Goal: Task Accomplishment & Management: Use online tool/utility

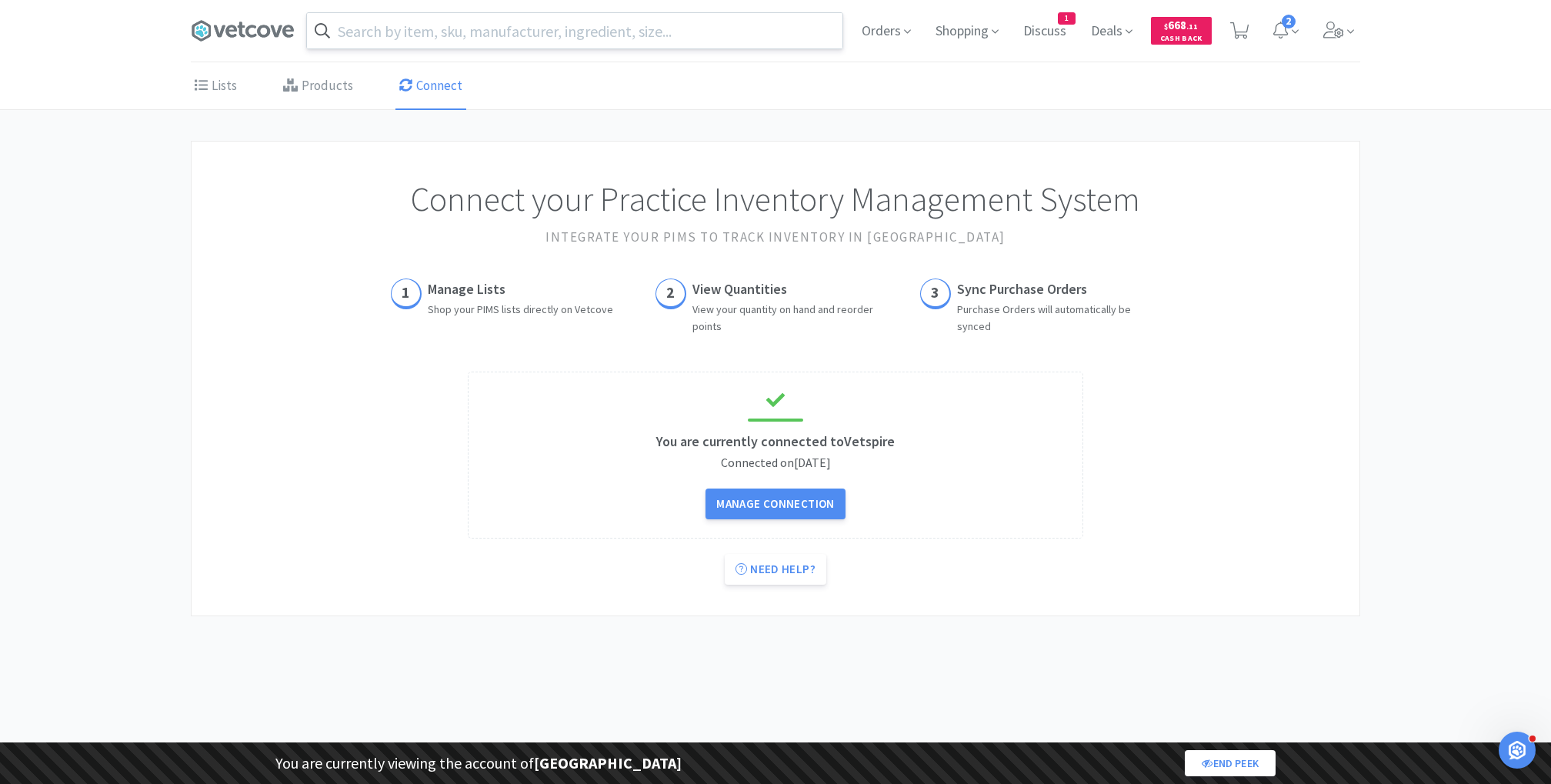
drag, startPoint x: 0, startPoint y: 0, endPoint x: 532, endPoint y: 36, distance: 533.2
click at [532, 36] on input "text" at bounding box center [575, 31] width 535 height 35
paste input "Ropivacaine"
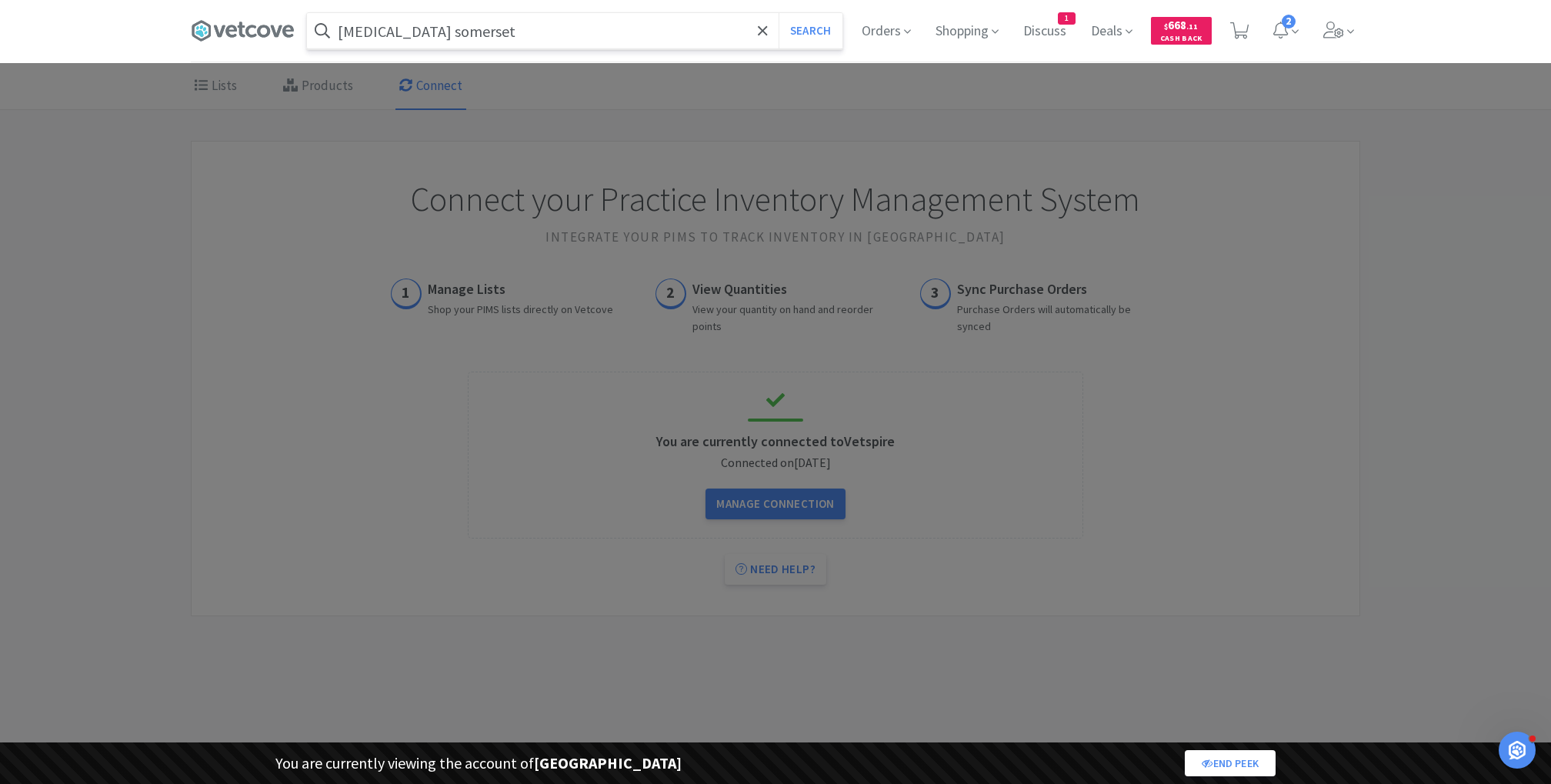
type input "Ropivacaine somerset"
click at [779, 13] on button "Search" at bounding box center [810, 31] width 64 height 35
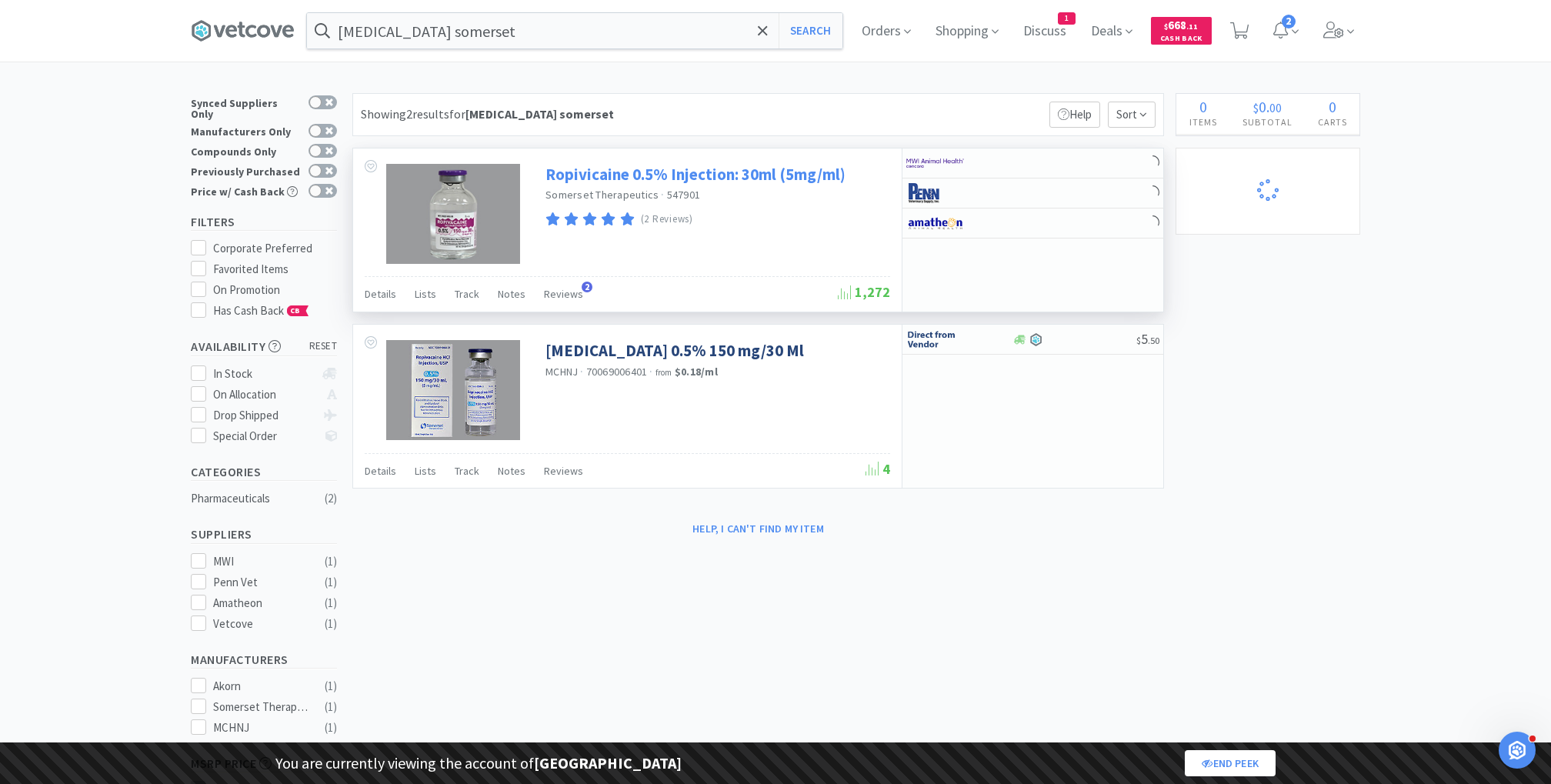
select select "1"
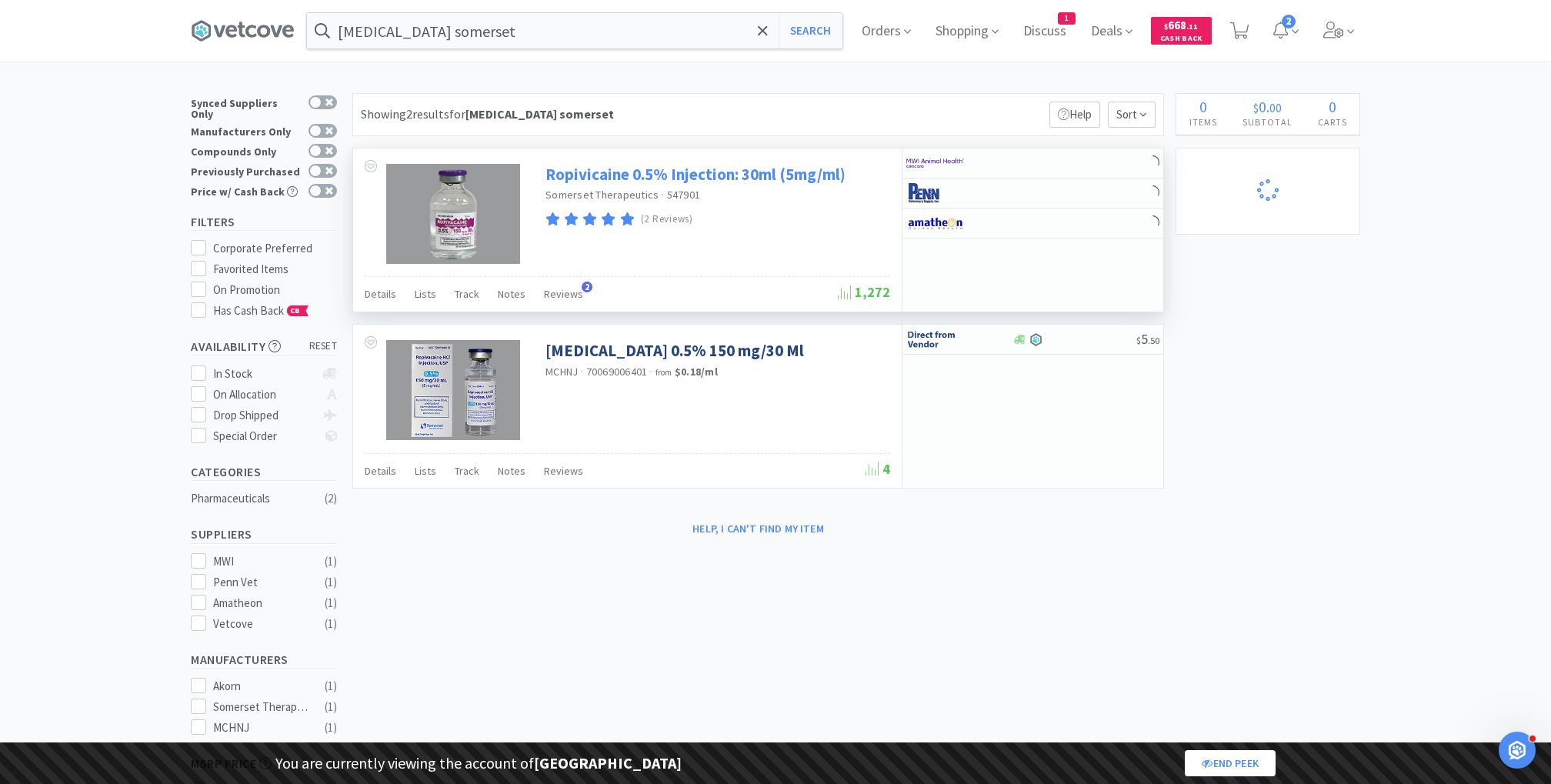
select select "1"
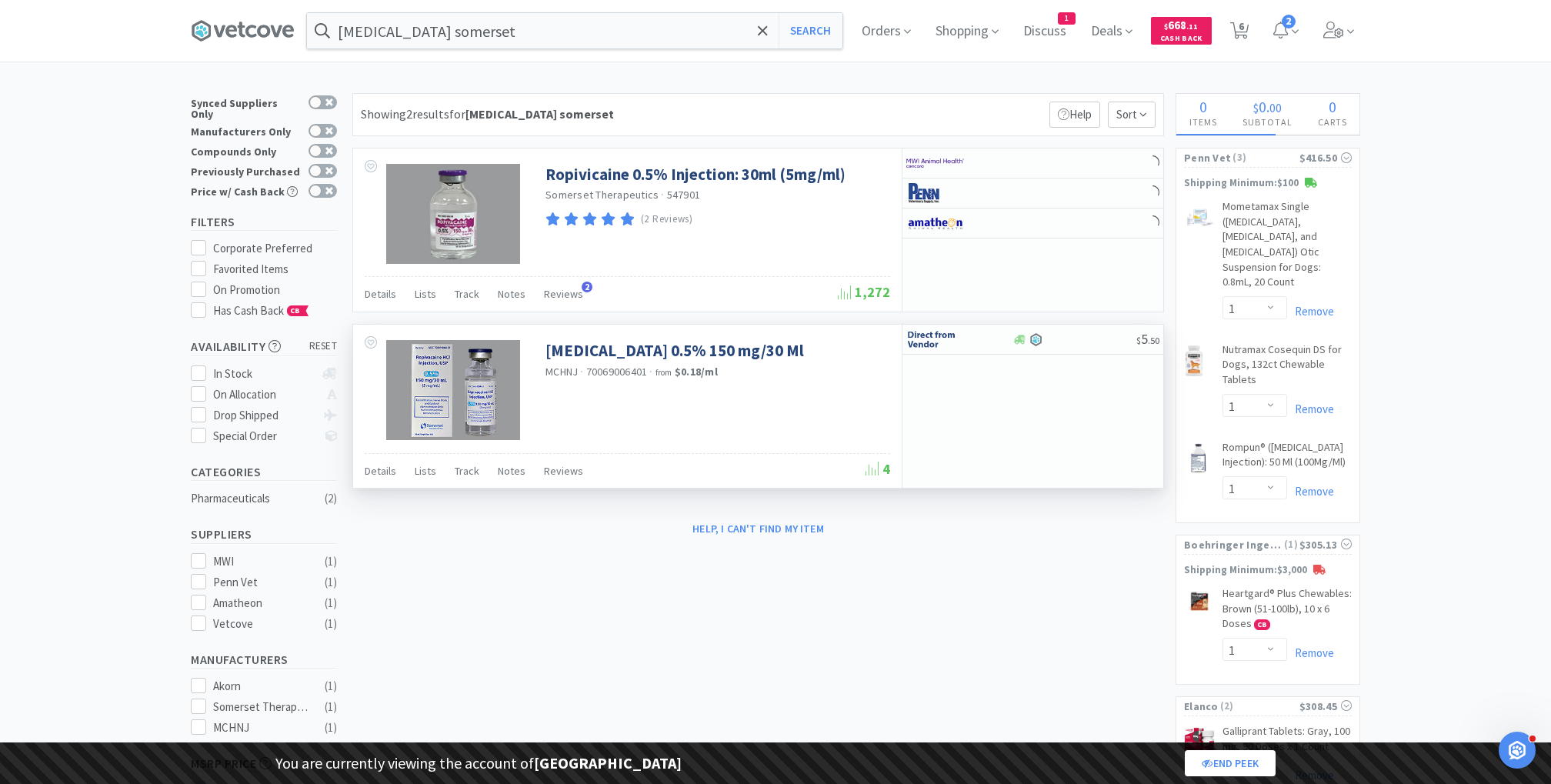
select select "1"
select select "2"
select select "1"
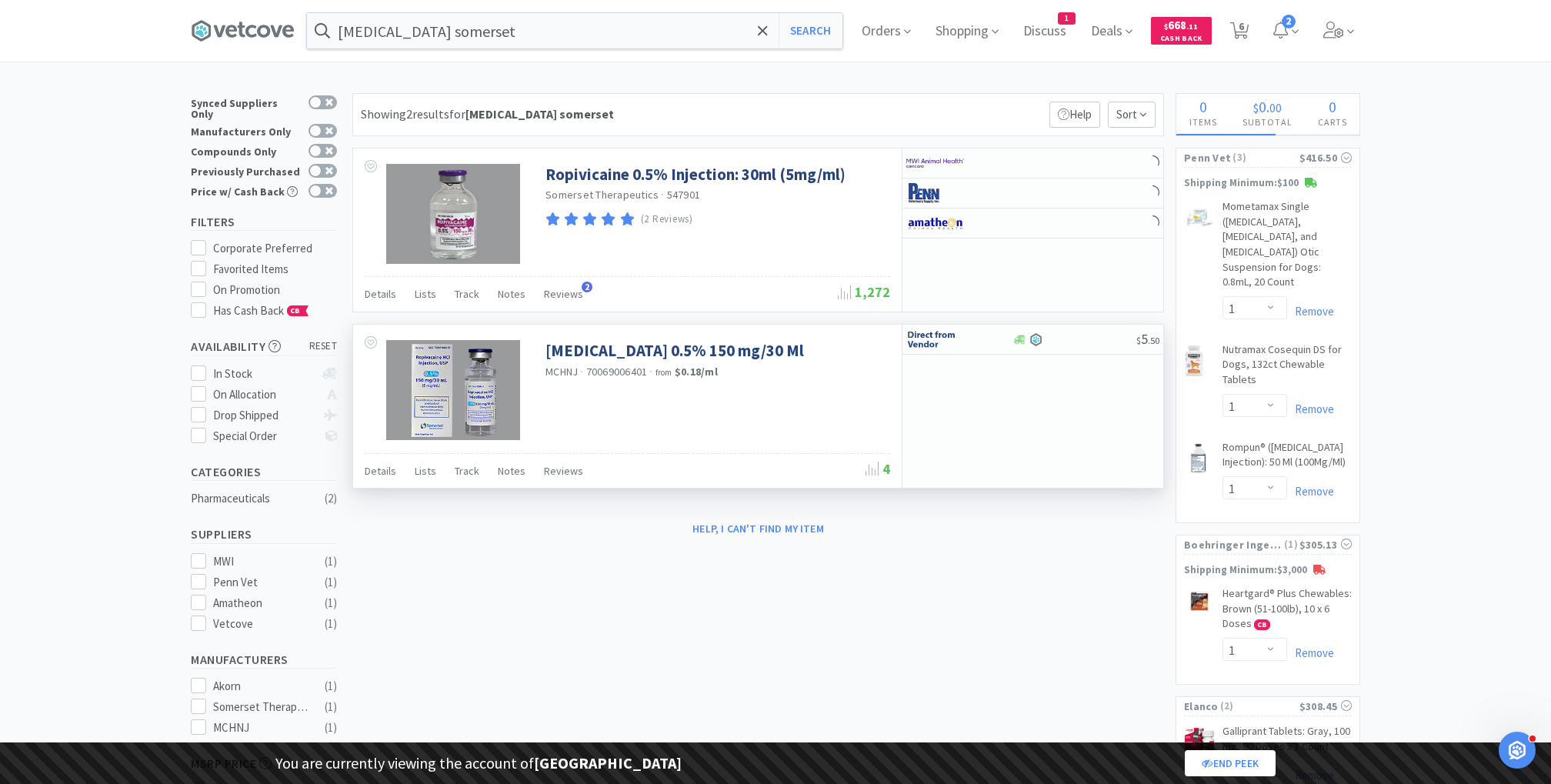
select select "1"
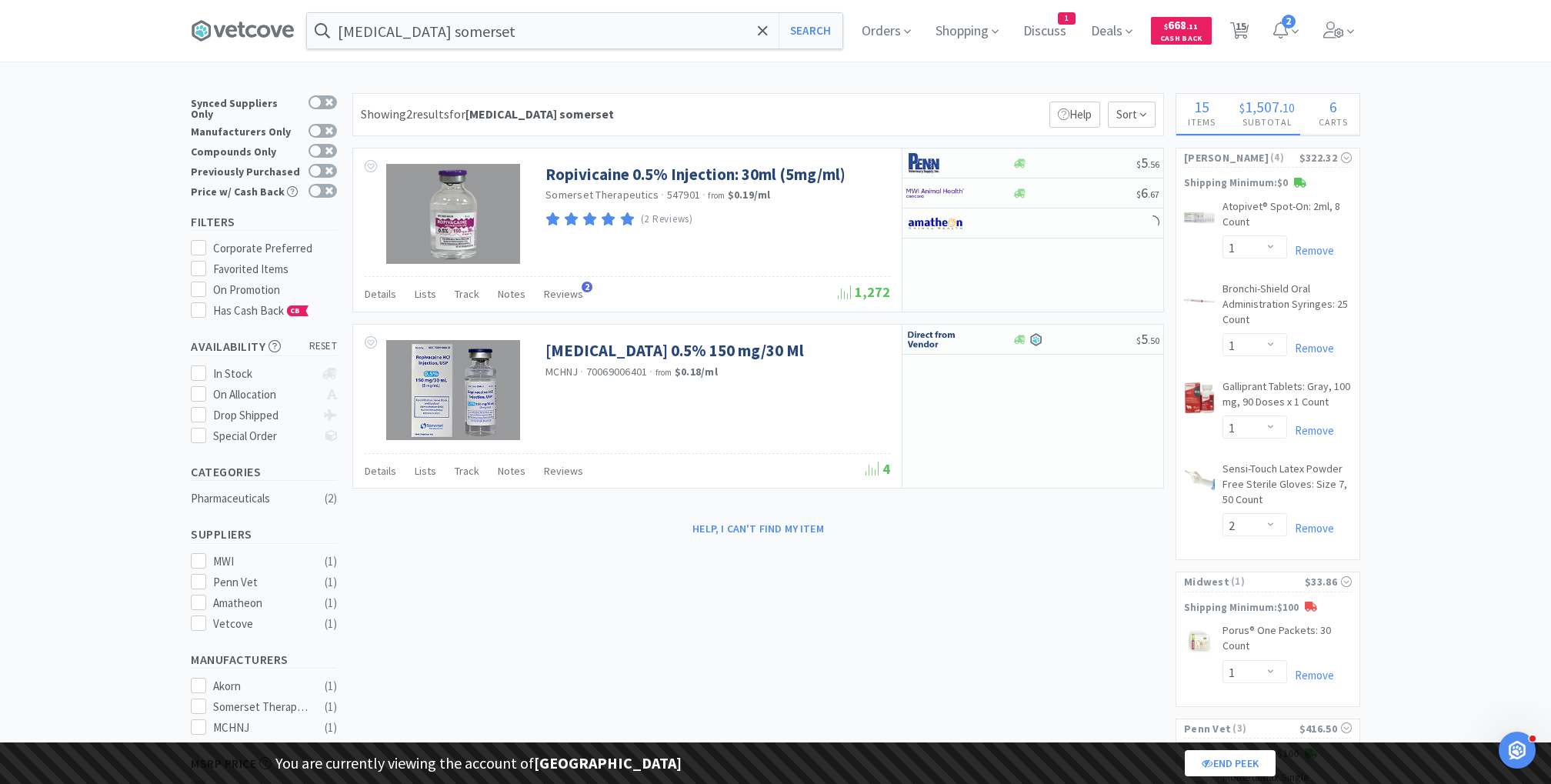
select select "2"
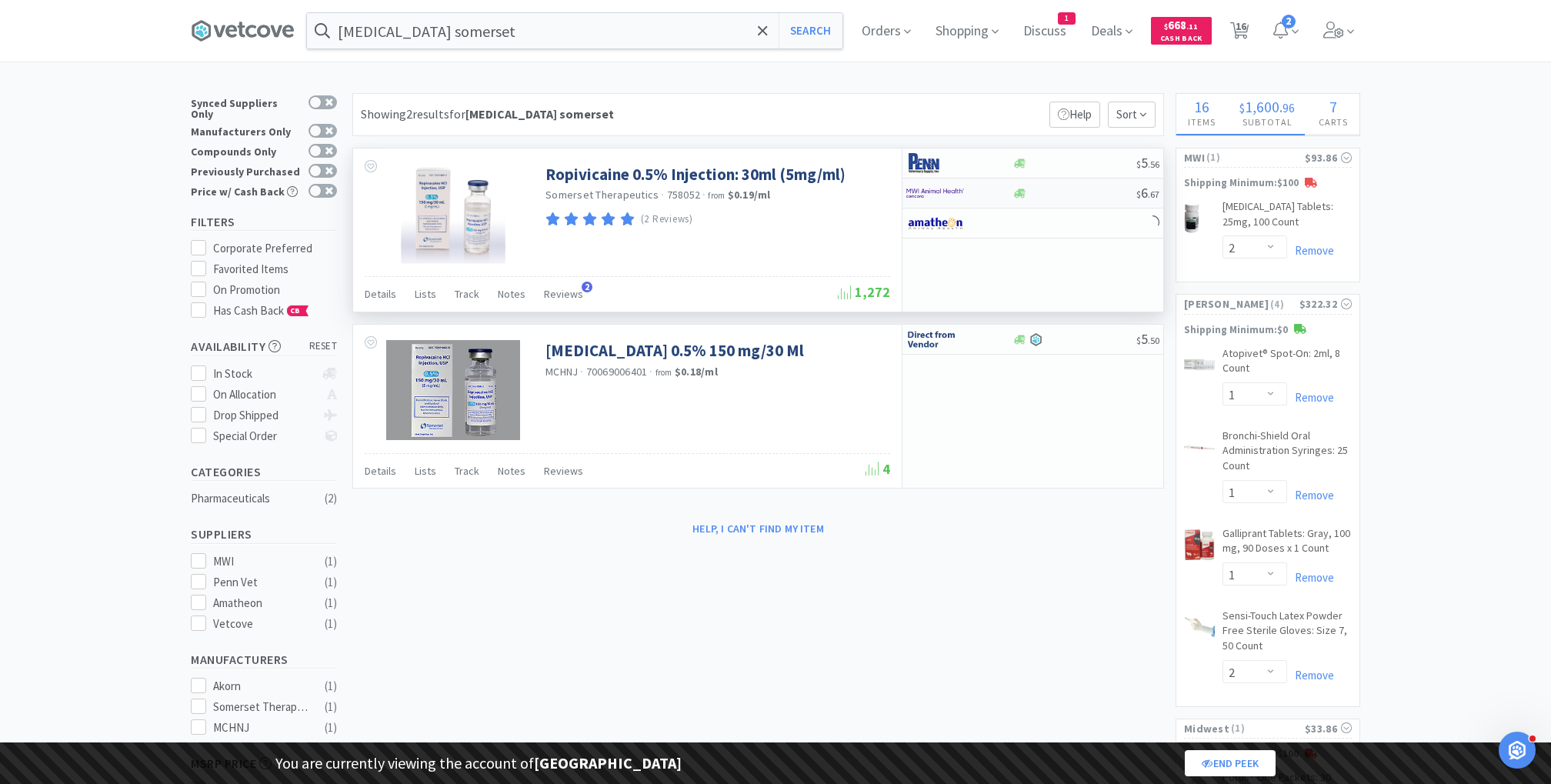
click at [945, 201] on img at bounding box center [935, 193] width 57 height 23
select select "1"
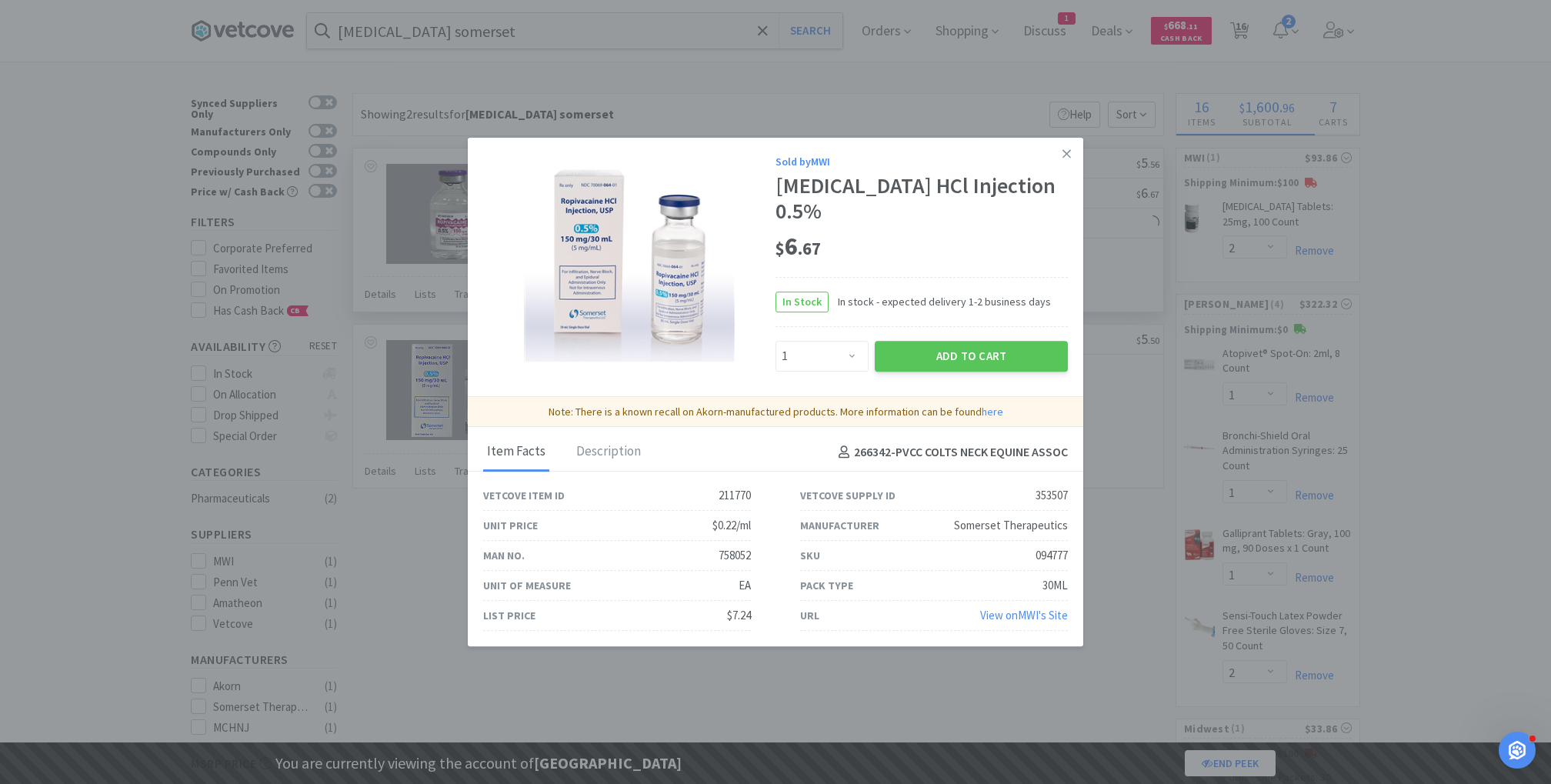
click at [857, 213] on div "Ropivacaine HCl Injection 0.5%" at bounding box center [921, 198] width 292 height 51
select select "1"
select select "8"
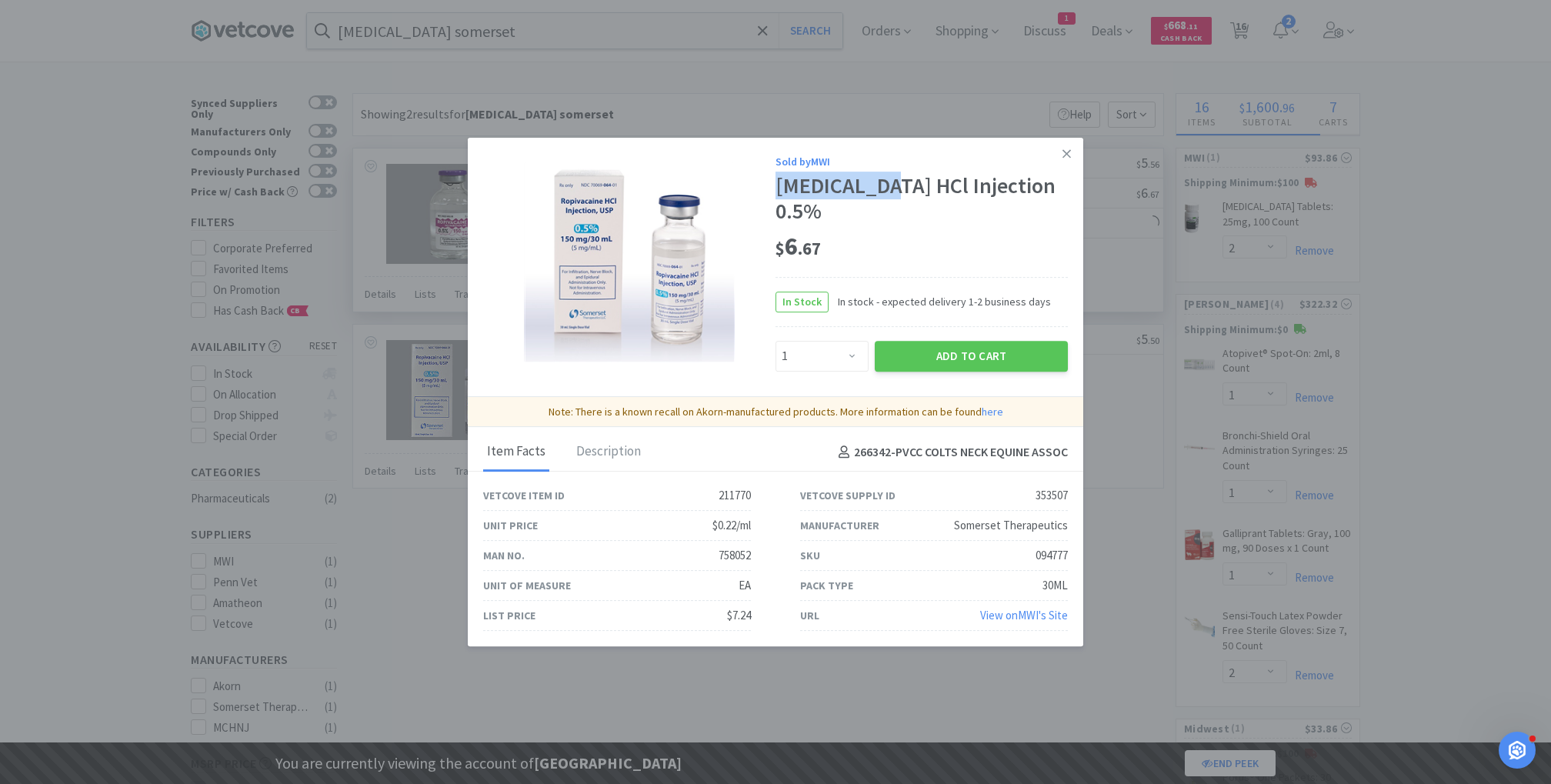
select select "1"
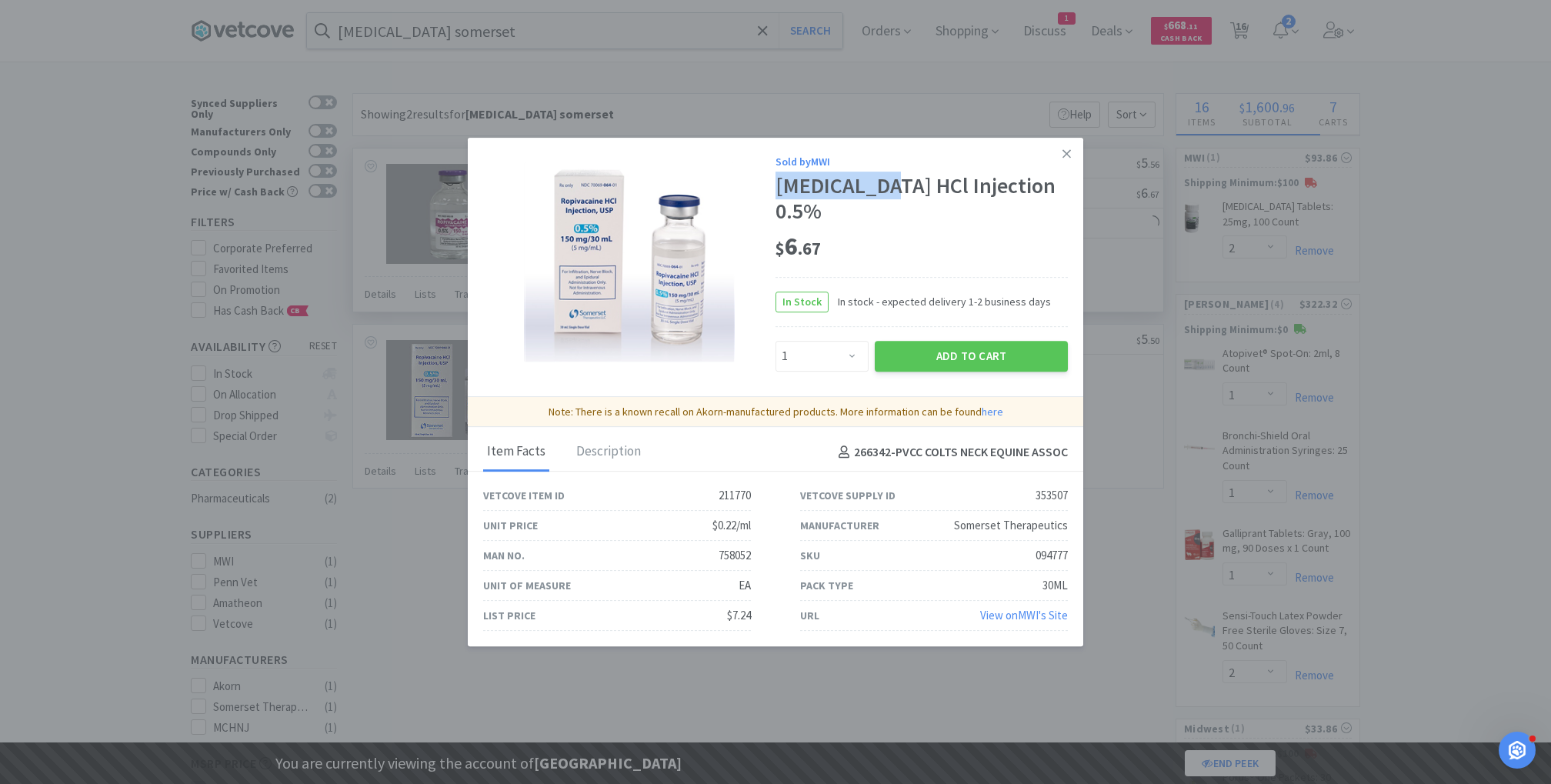
select select "1"
select select "2"
copy div "Ropivacaine"
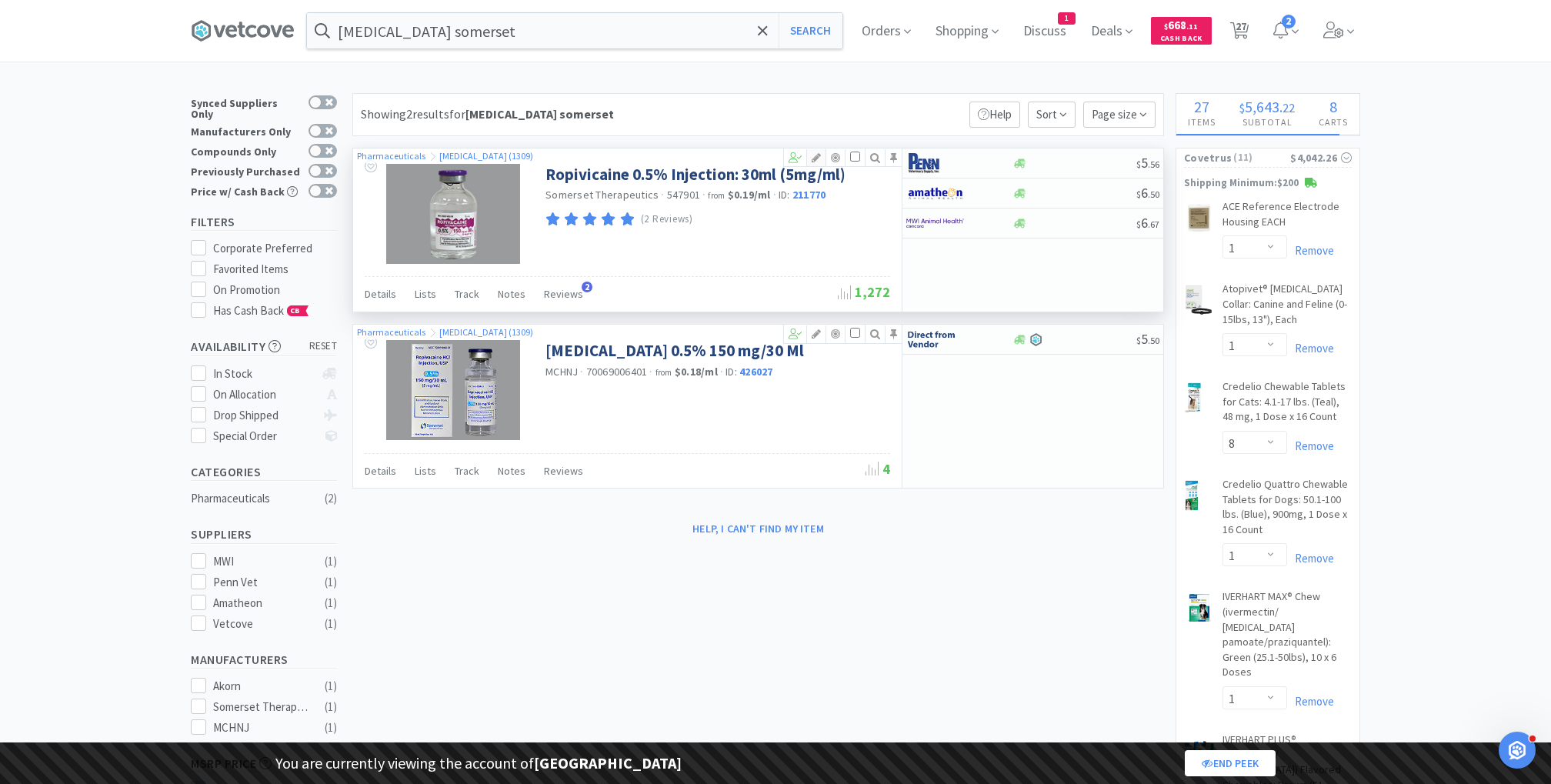
click at [818, 154] on icon at bounding box center [816, 157] width 18 height 11
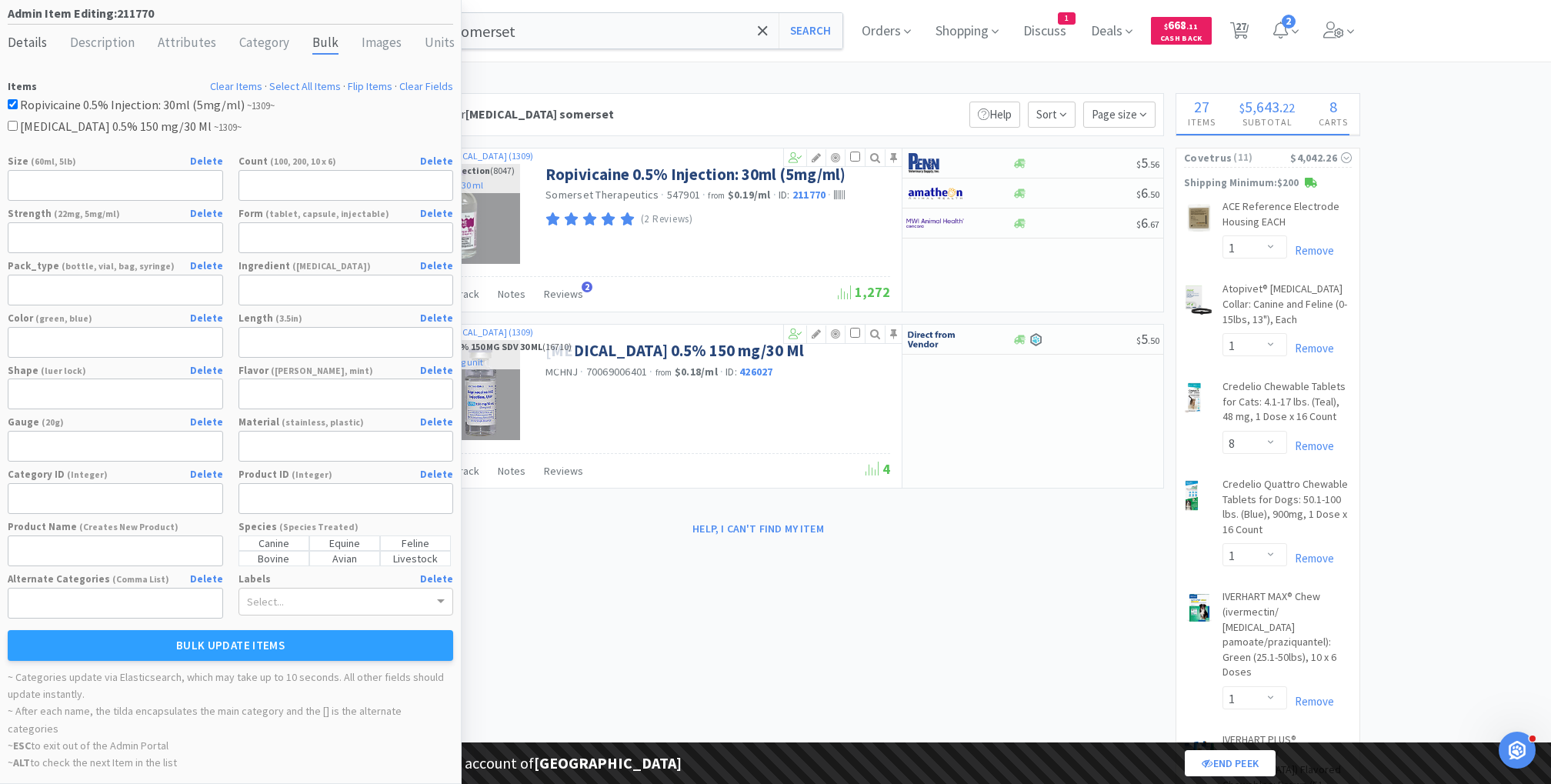
click at [16, 50] on div "Details" at bounding box center [28, 43] width 39 height 22
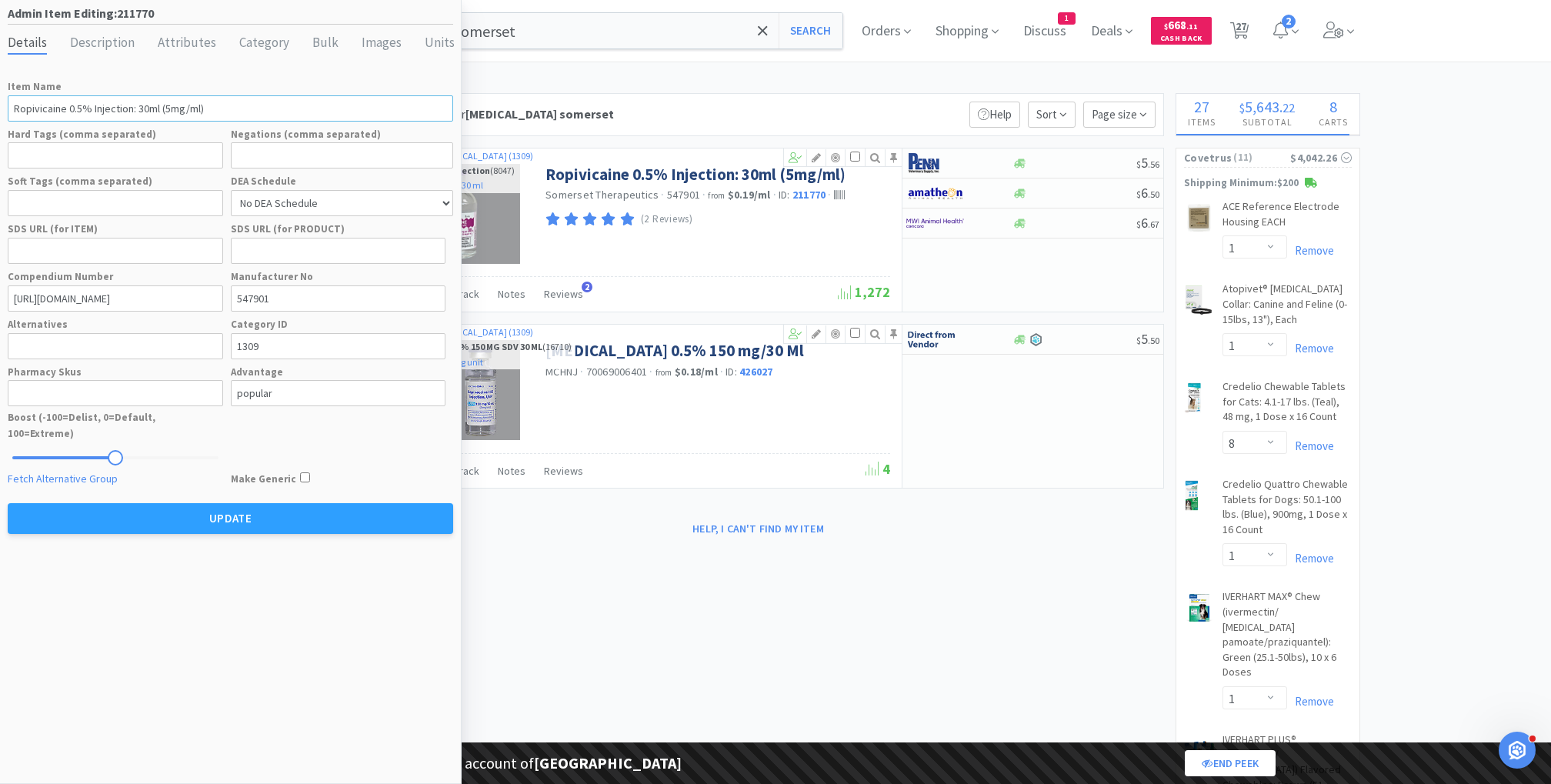
click at [37, 109] on input "Ropivicaine 0.5% Injection: 30ml (5mg/ml)" at bounding box center [231, 108] width 446 height 26
paste input "a"
type input "Ropivacaine 0.5% Injection: 30ml (5mg/ml)"
select select "99999"
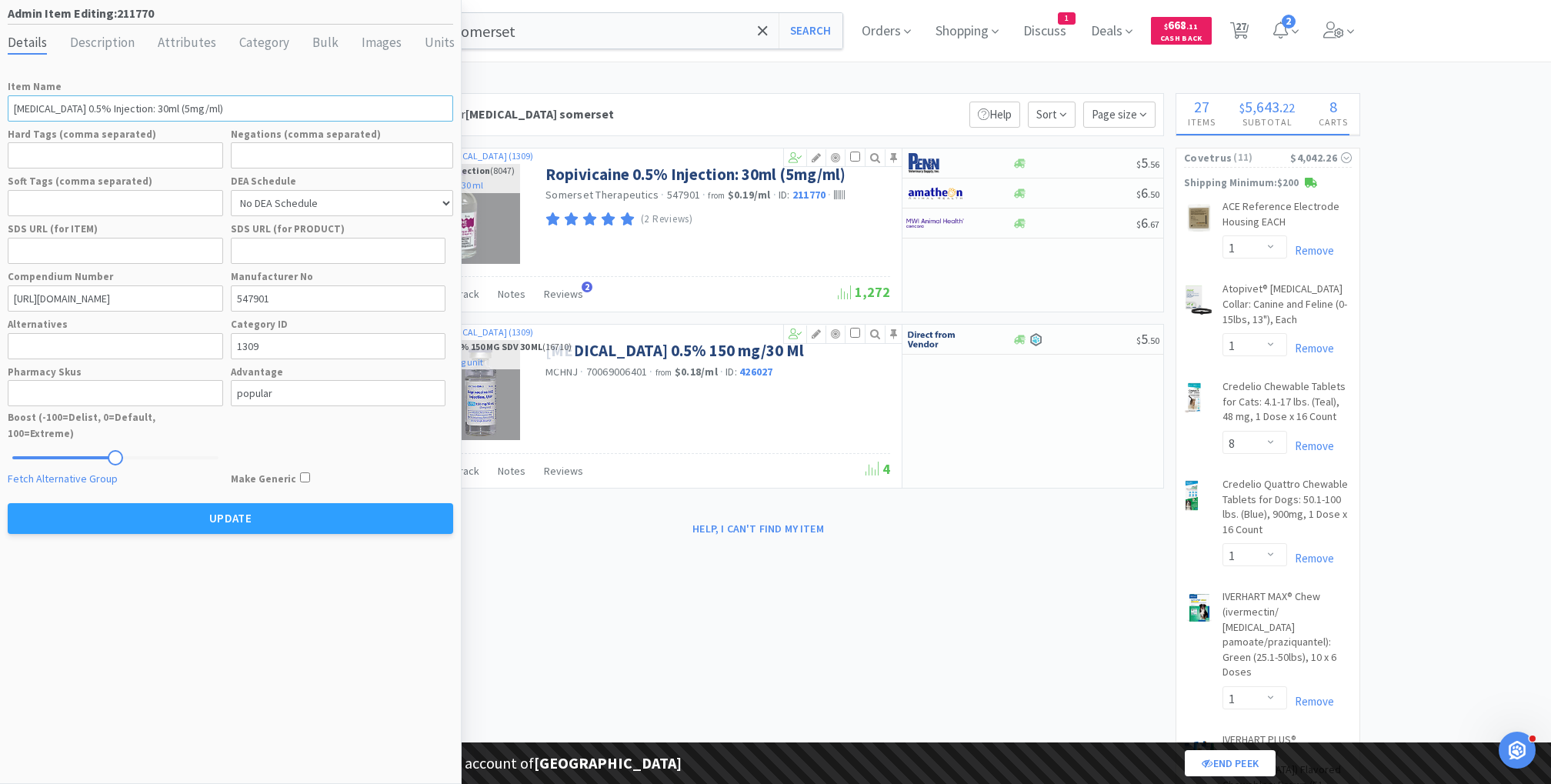
select select "1"
select select "99975"
select select "99999"
select select "3"
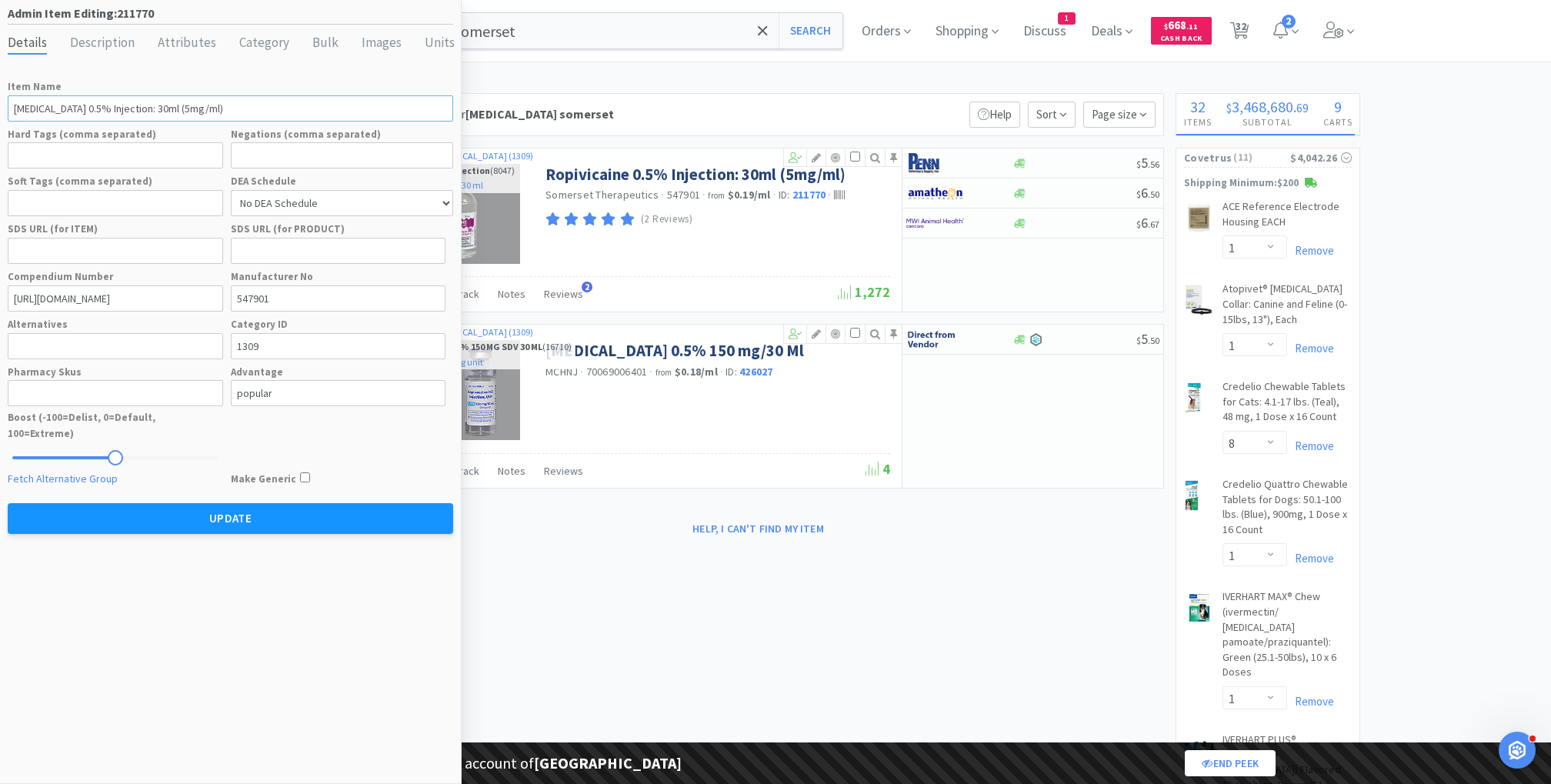
type input "Ropivacaine 0.5% Injection: 30ml (5mg/ml)"
click at [129, 508] on button "Update" at bounding box center [231, 518] width 446 height 31
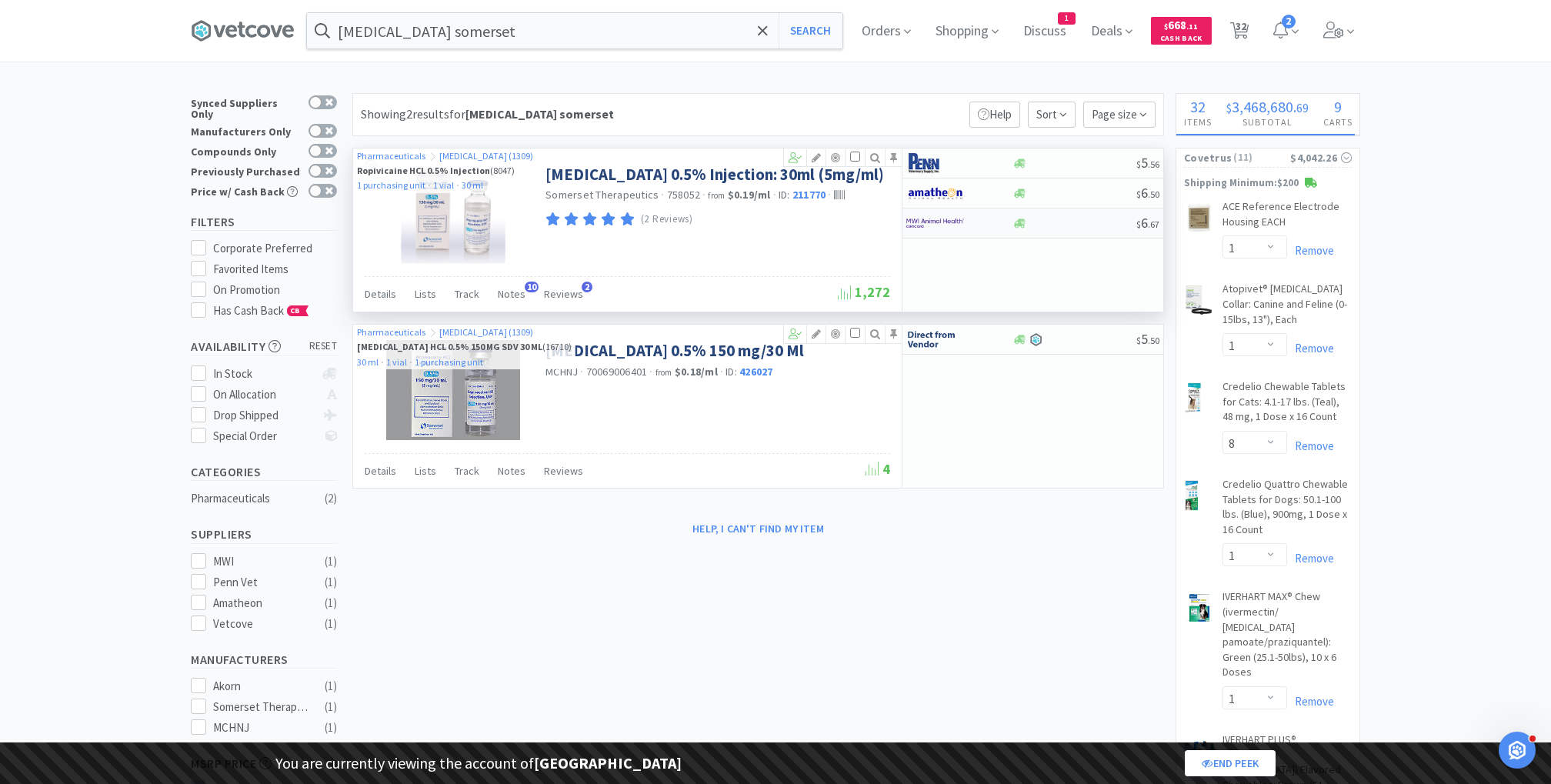
click at [930, 234] on div "$ 6 . 67" at bounding box center [1032, 224] width 261 height 30
select select "1"
click at [421, 33] on input "Ropivacaine somerset" at bounding box center [575, 31] width 535 height 35
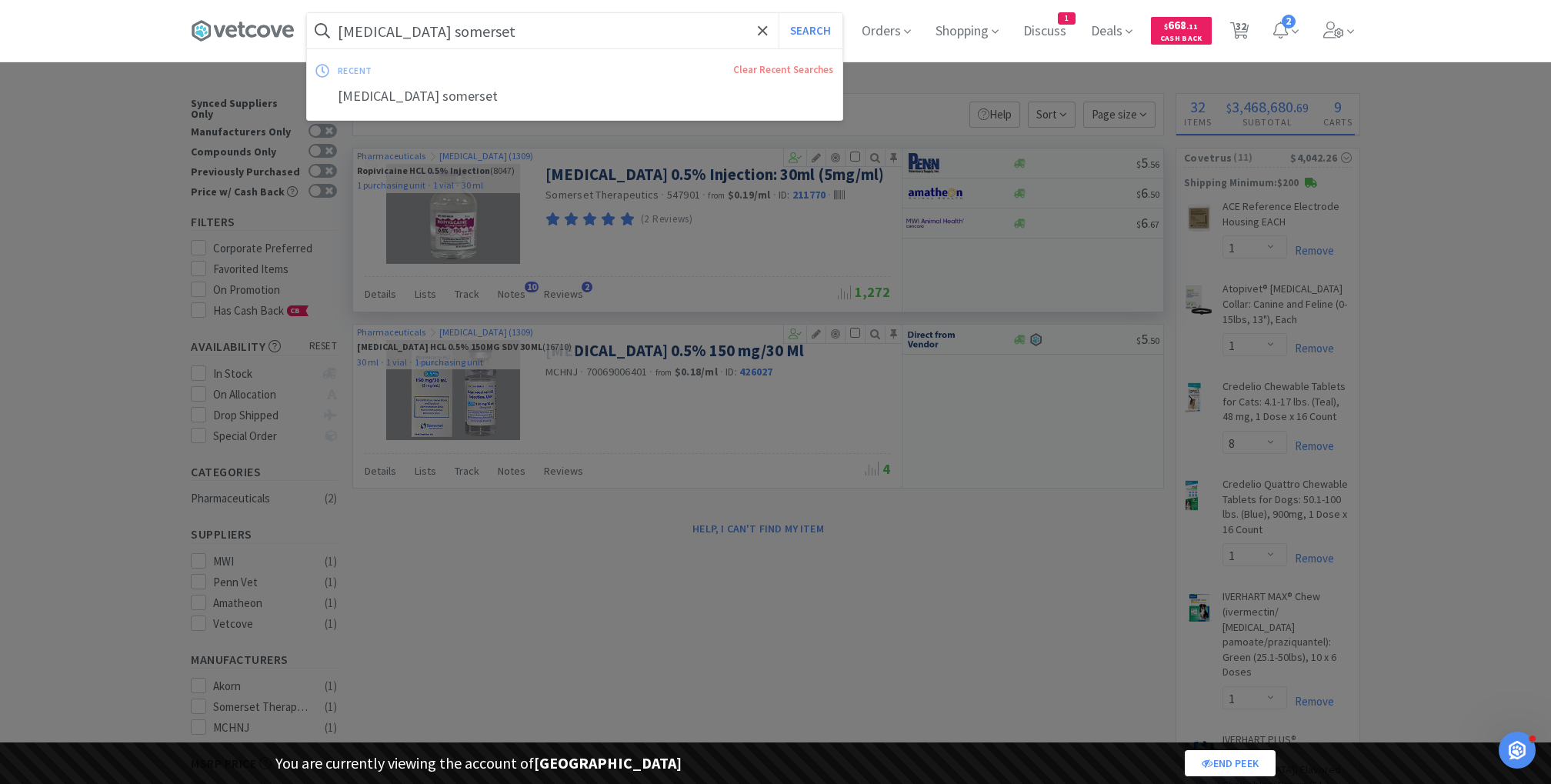
click at [779, 13] on button "Search" at bounding box center [810, 31] width 64 height 35
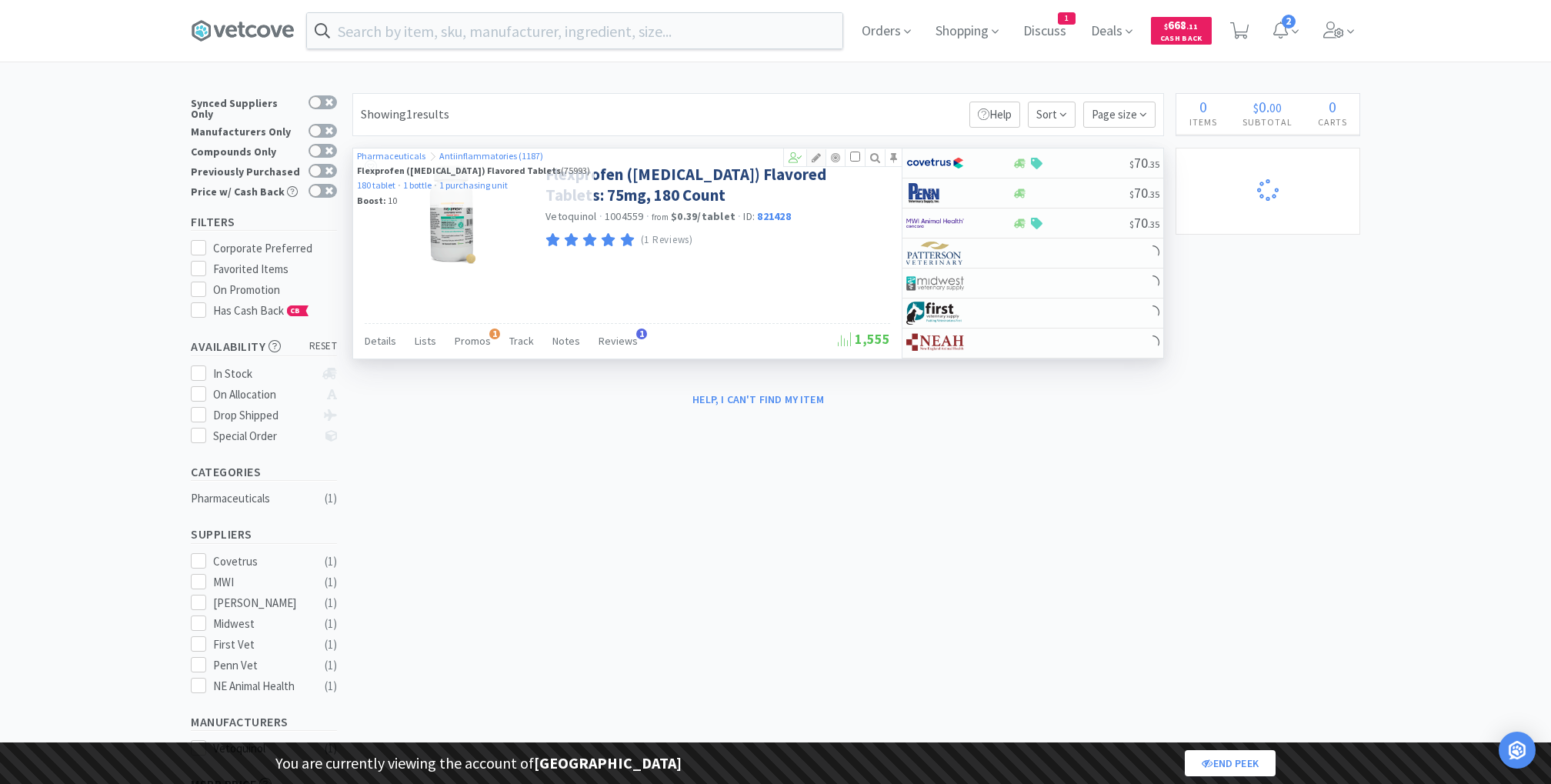
click at [820, 152] on icon at bounding box center [816, 157] width 18 height 11
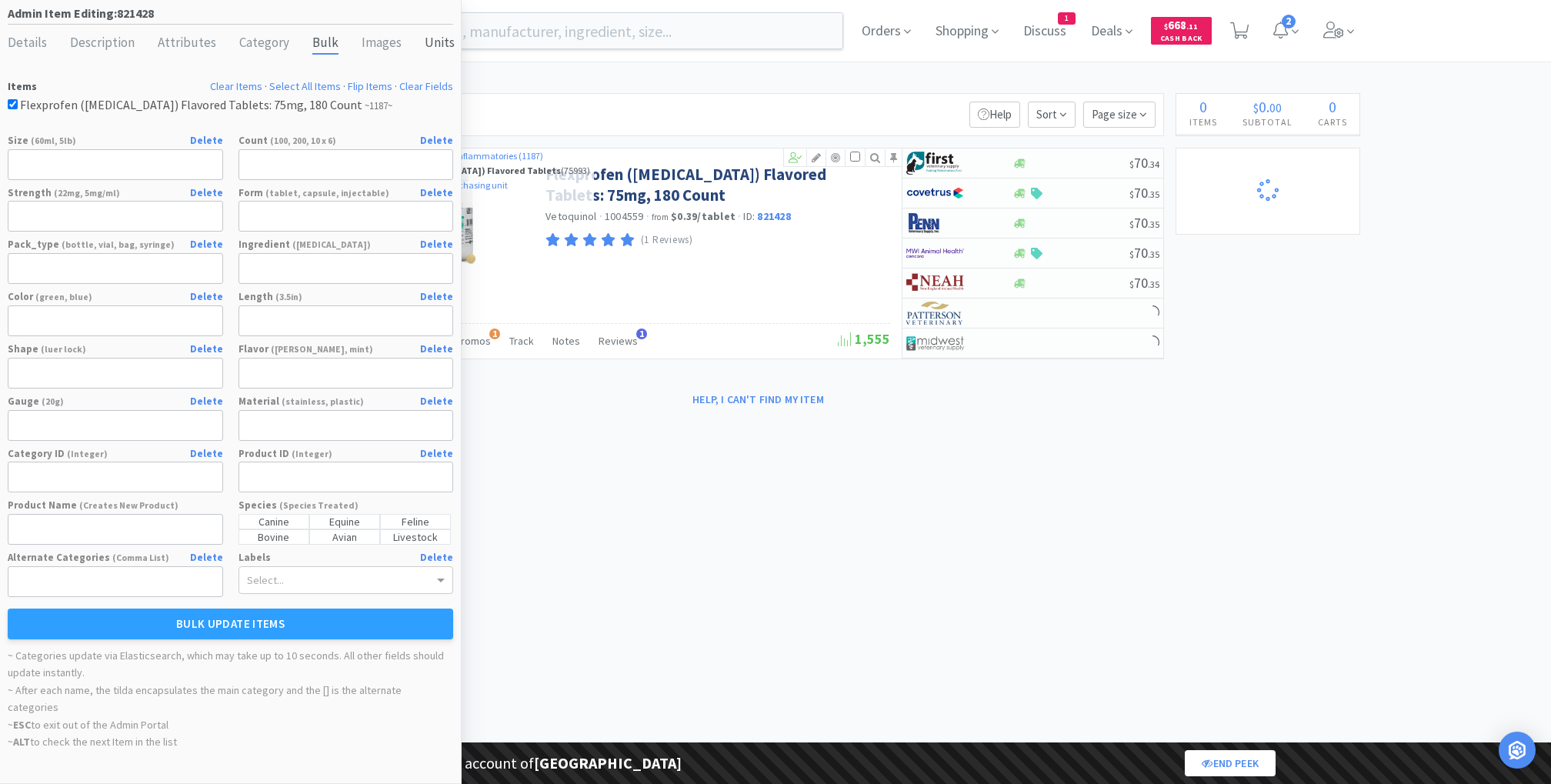
click at [424, 42] on div "Units" at bounding box center [439, 43] width 30 height 22
select select "tablet"
select select "bottle"
select select "purchasing unit"
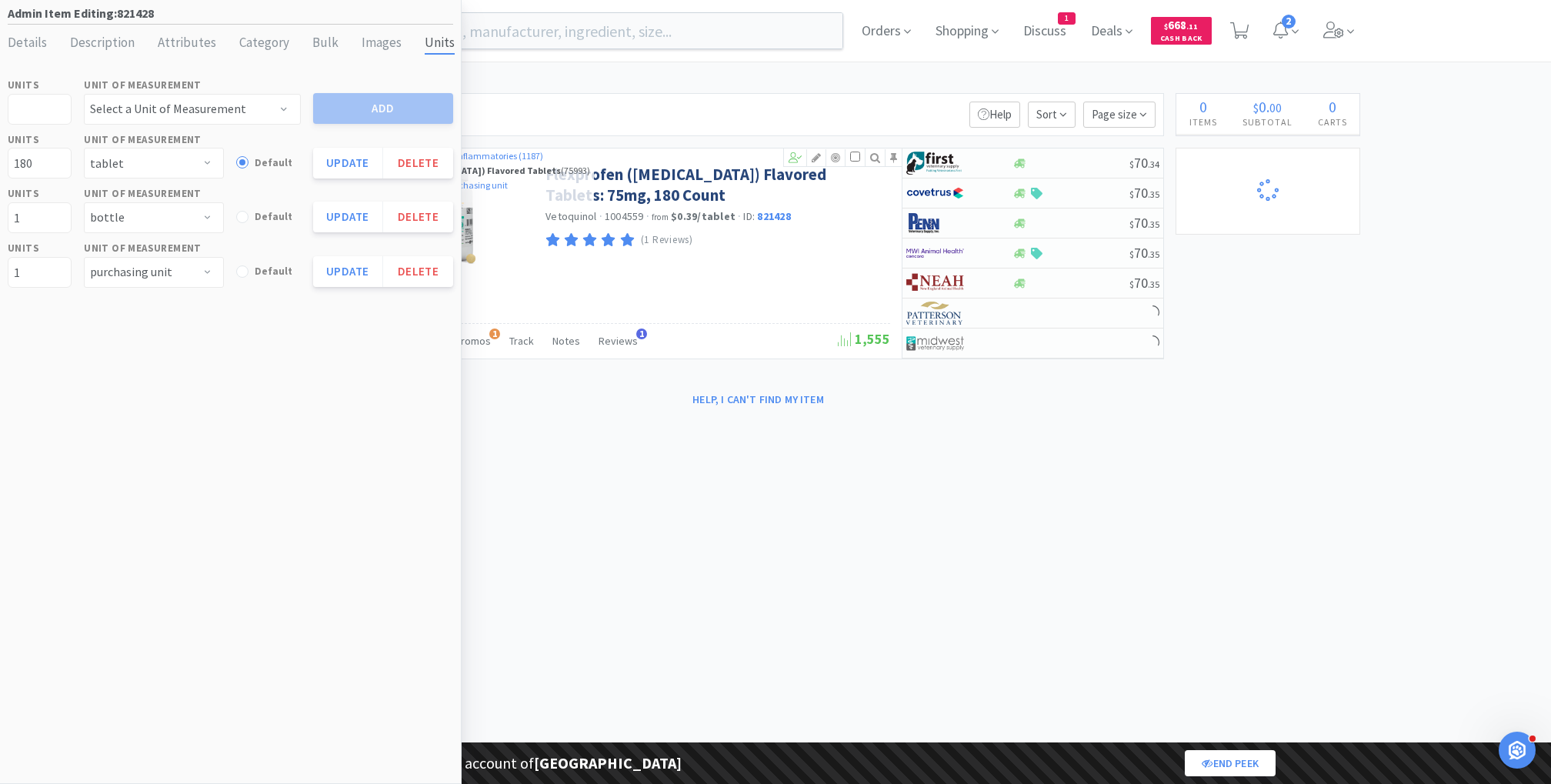
select select "1"
select select "8"
select select "1"
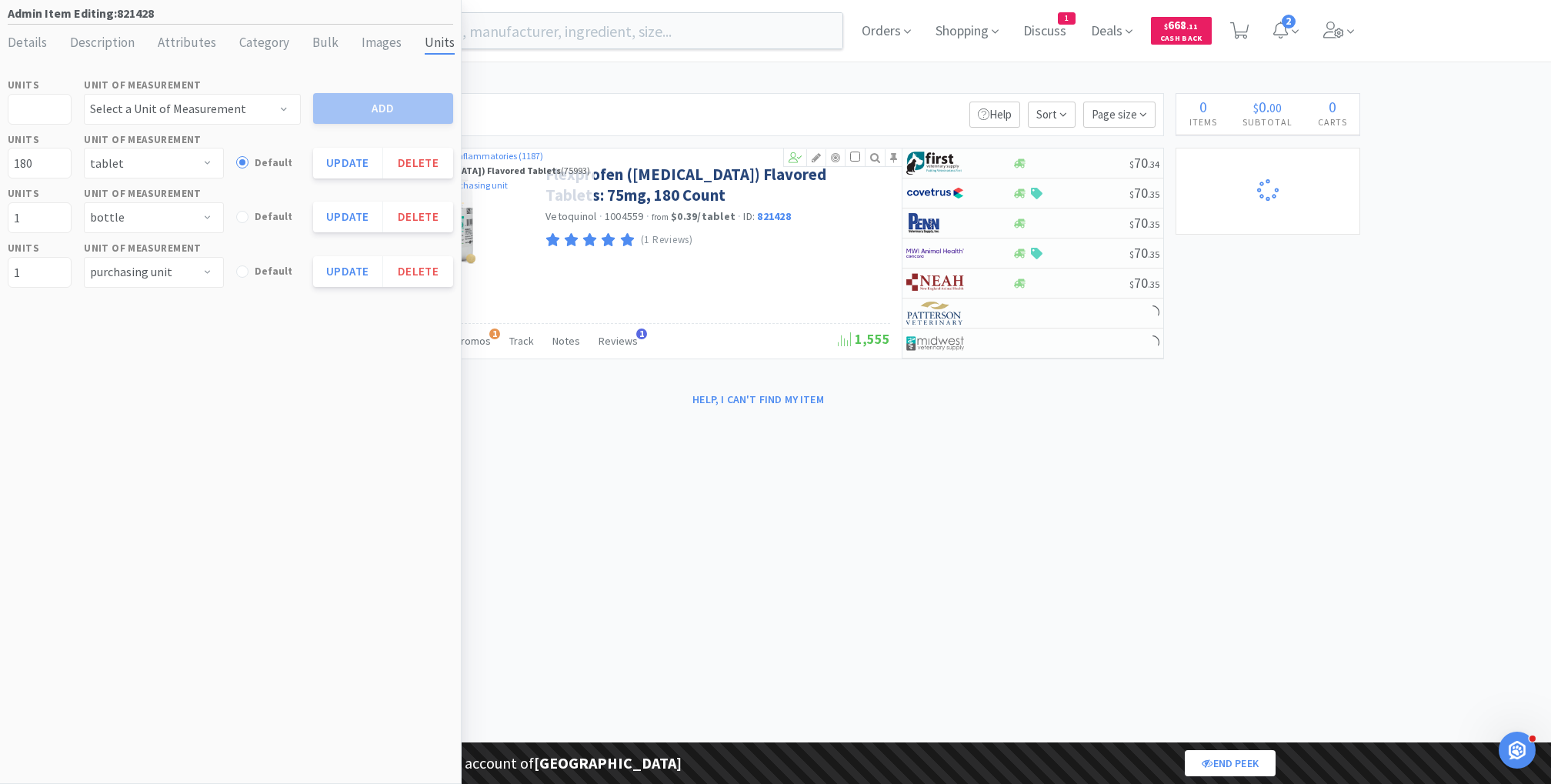
select select "1"
select select "2"
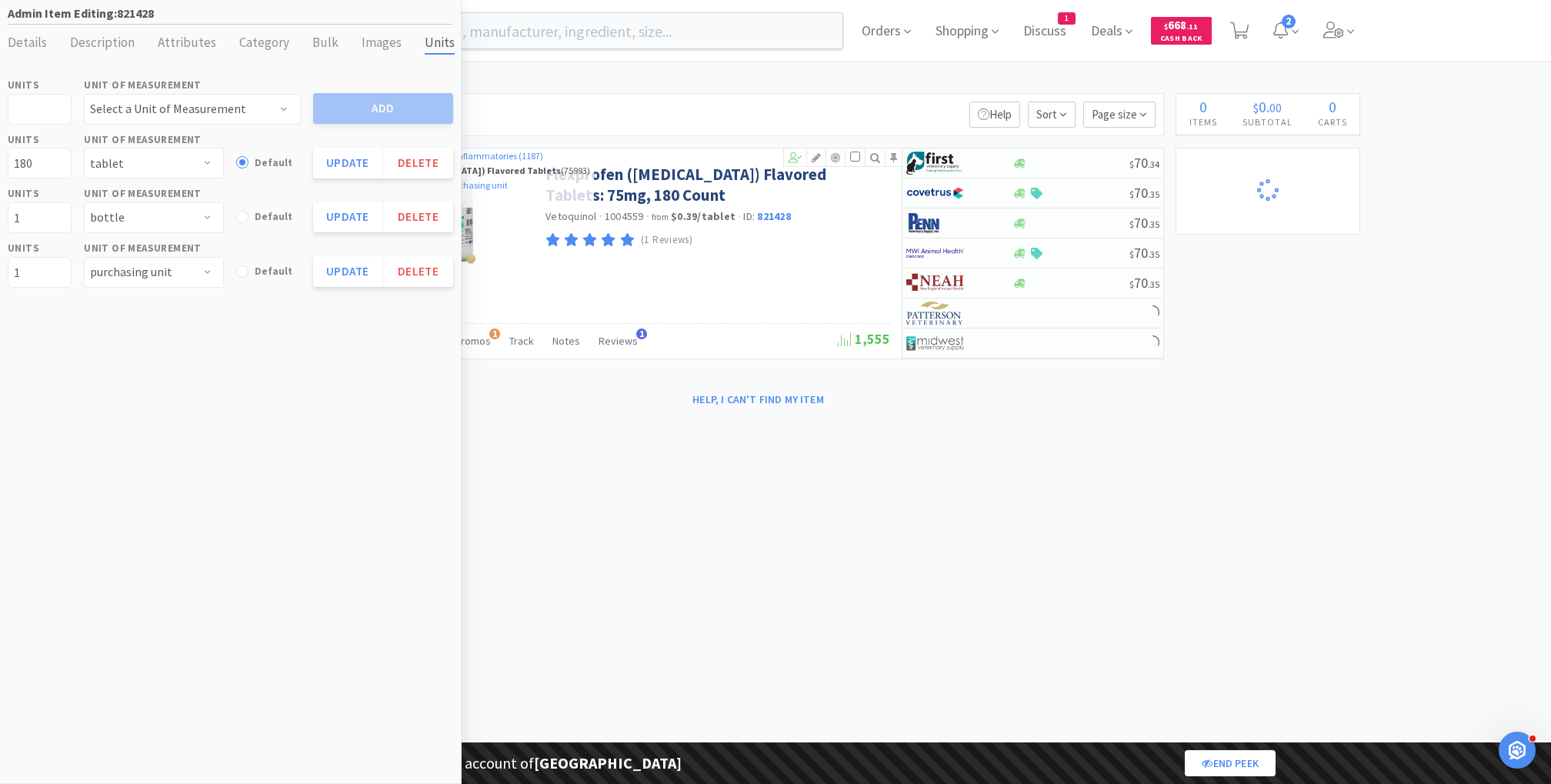
select select "2"
select select "1"
select select "2"
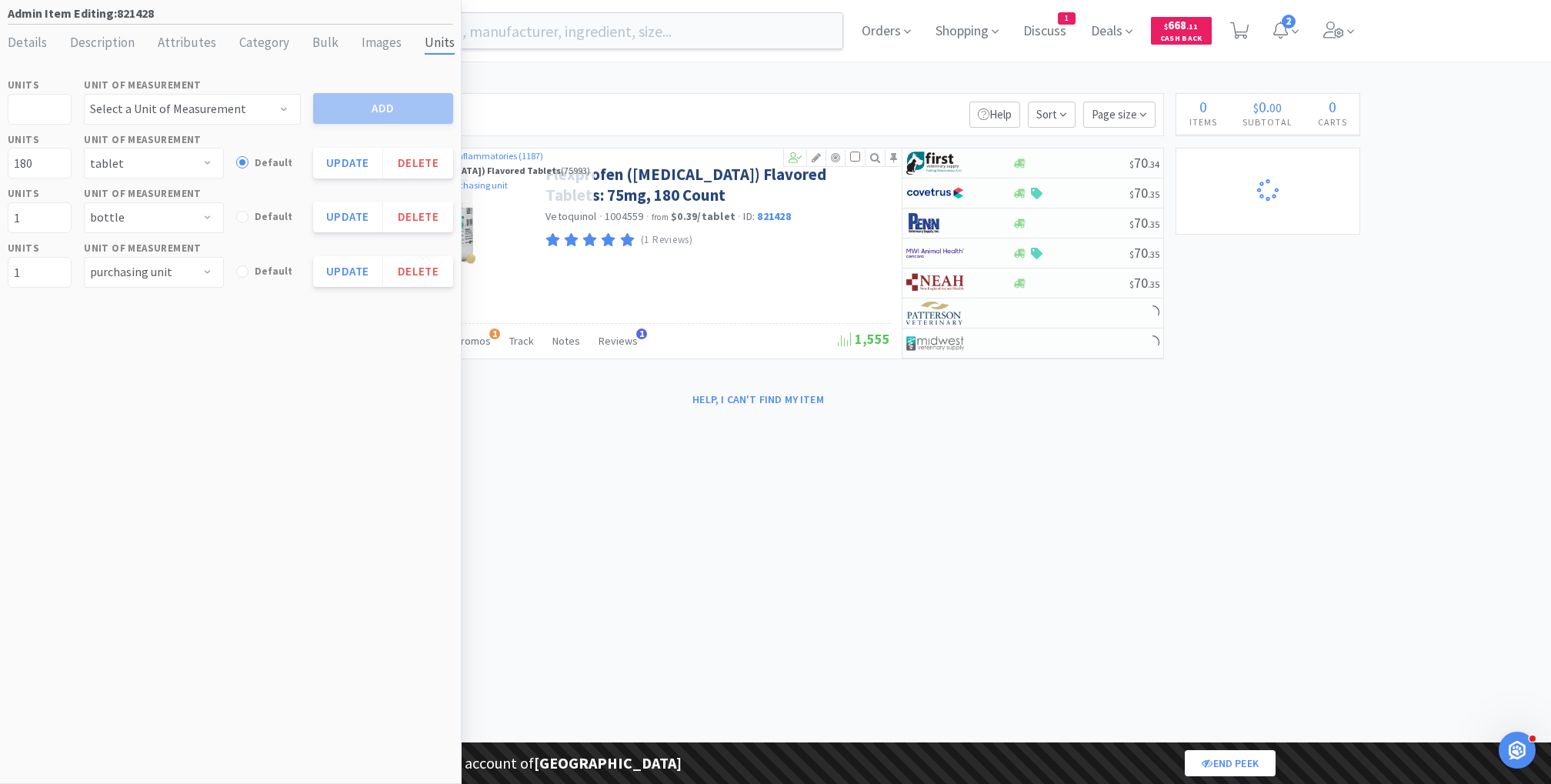
select select "1"
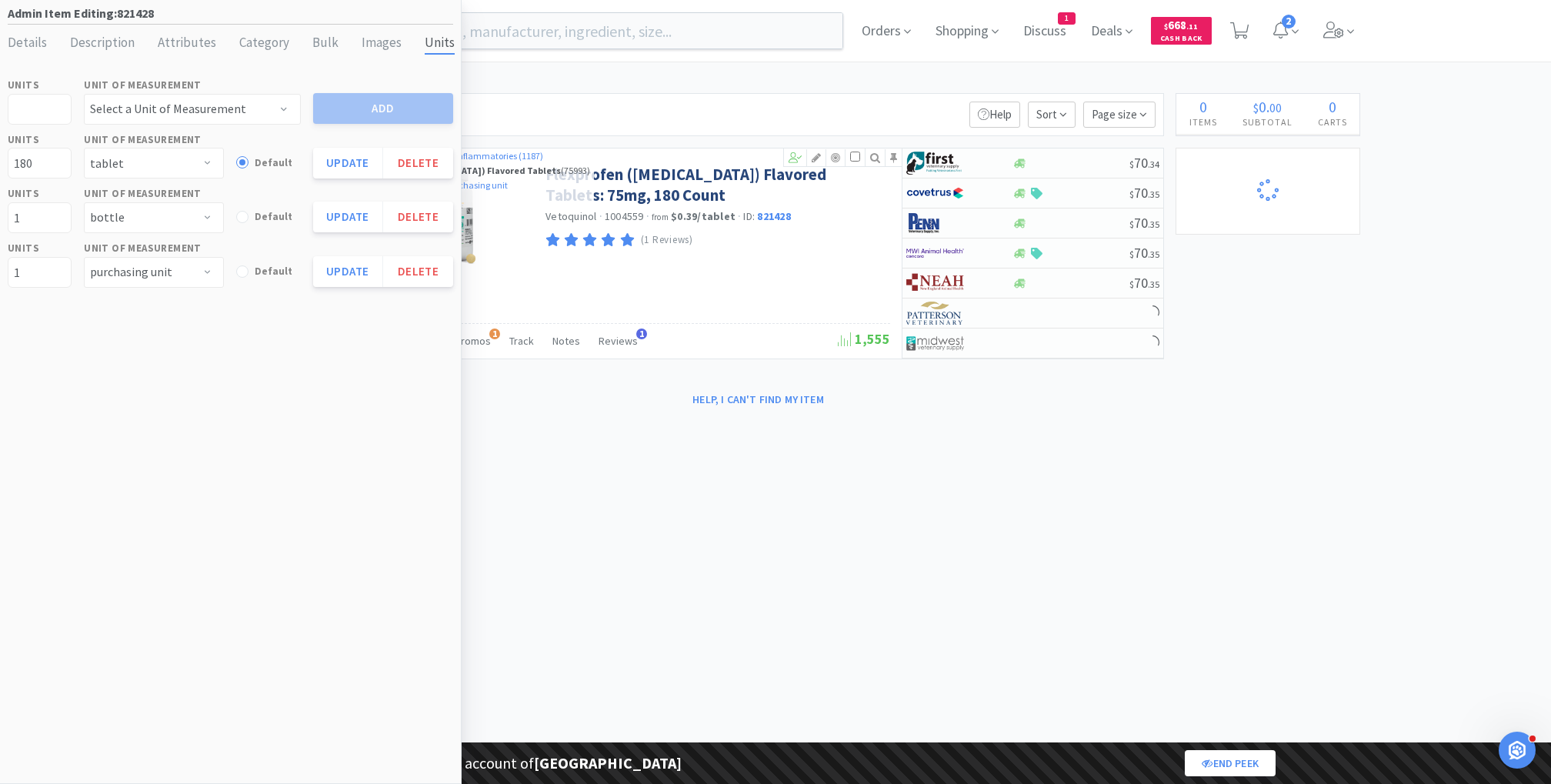
select select "1"
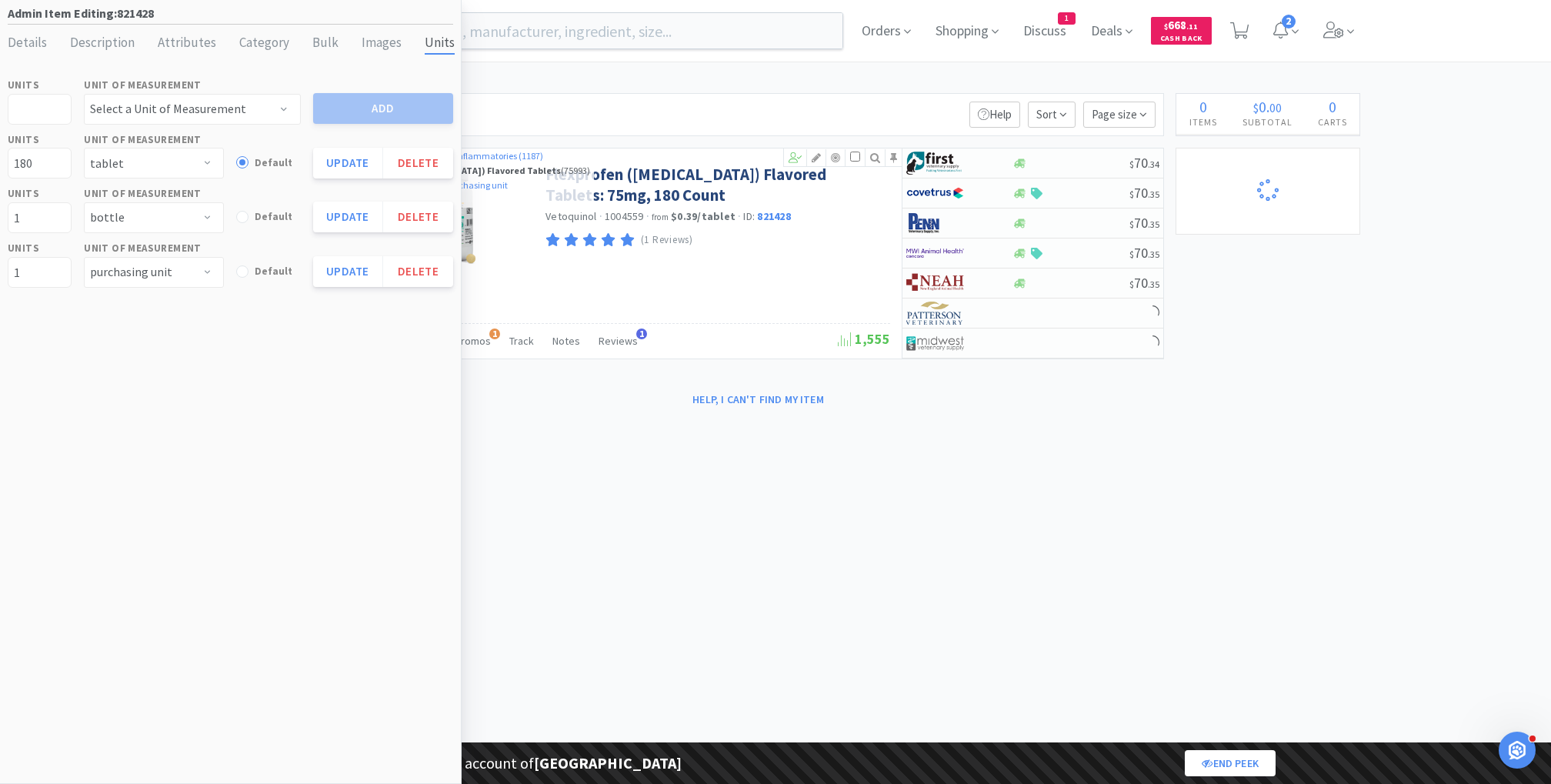
select select "1"
select select "99999"
select select "1"
select select "99975"
select select "99999"
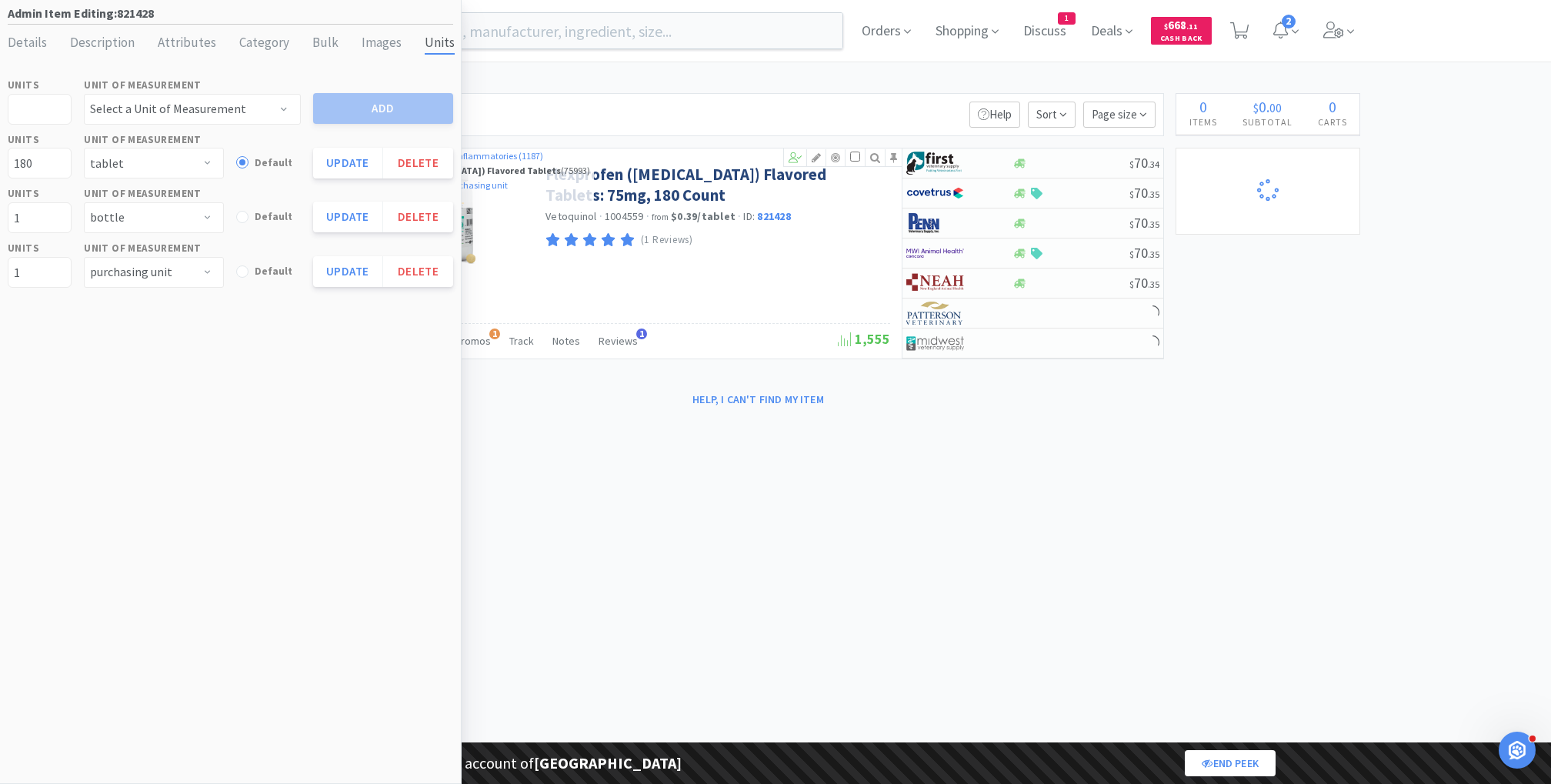
select select "3"
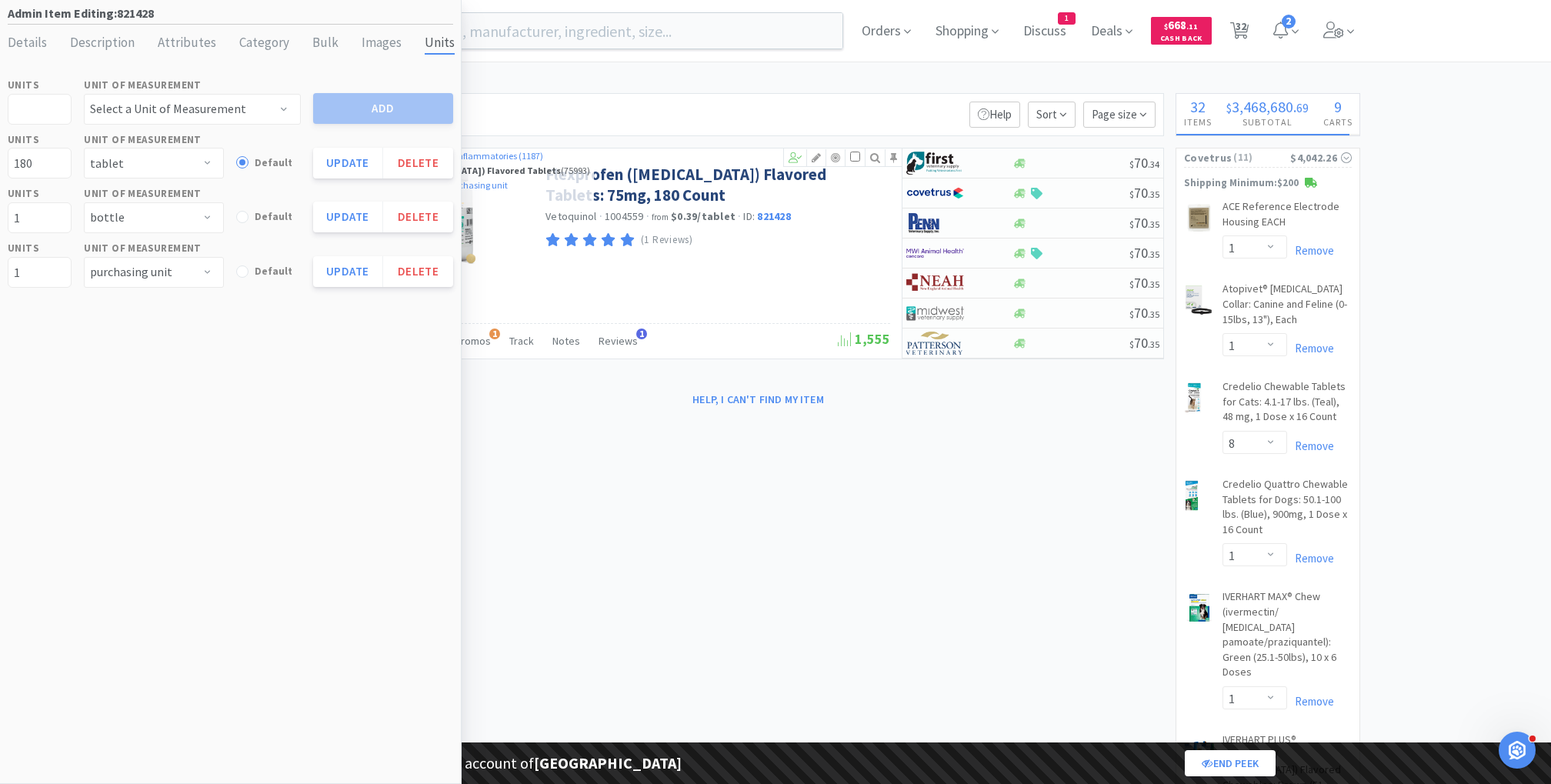
select select "1"
select select "3"
select select "2"
select select "3"
select select "1"
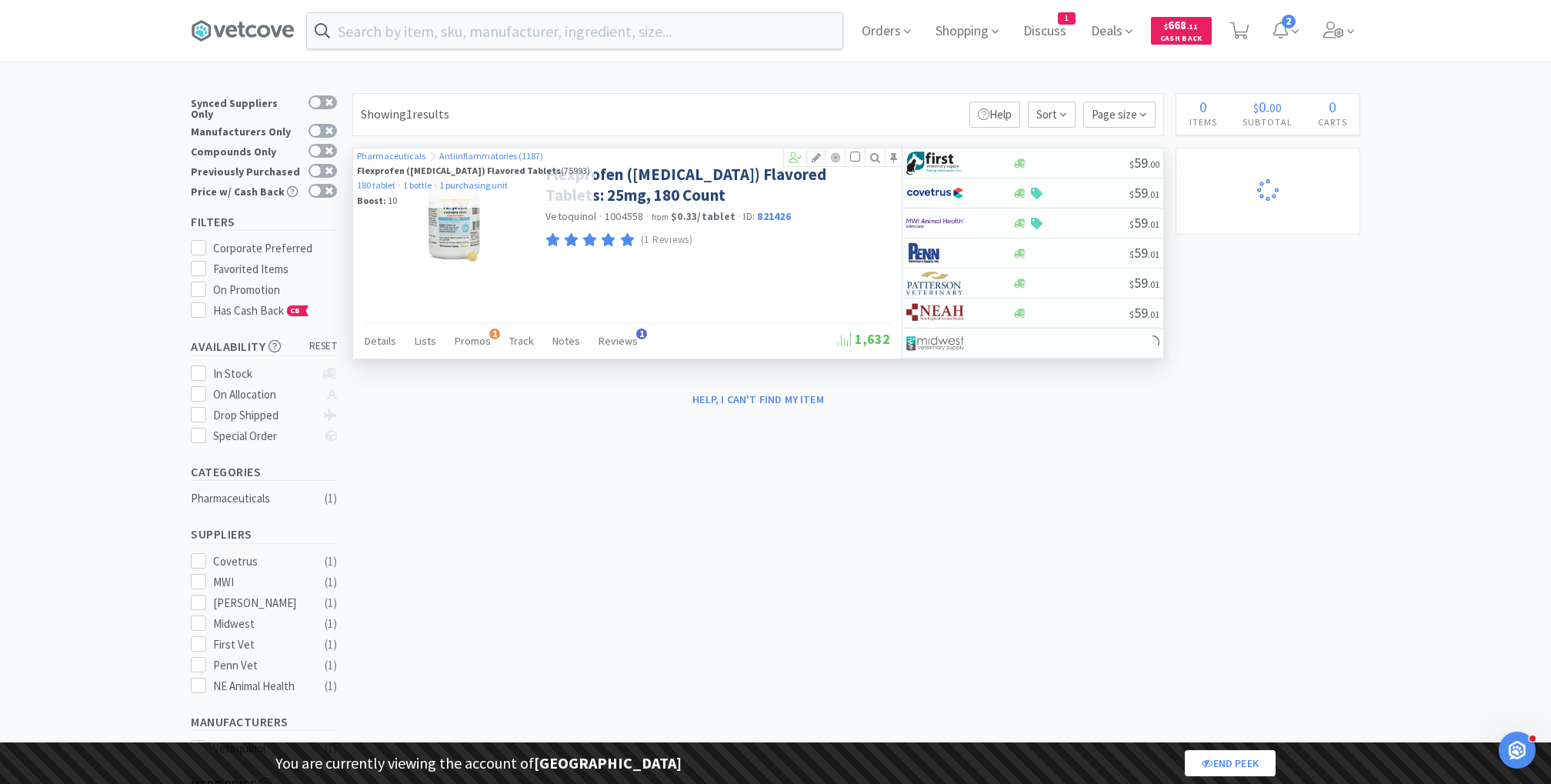
click at [818, 153] on icon at bounding box center [816, 157] width 18 height 11
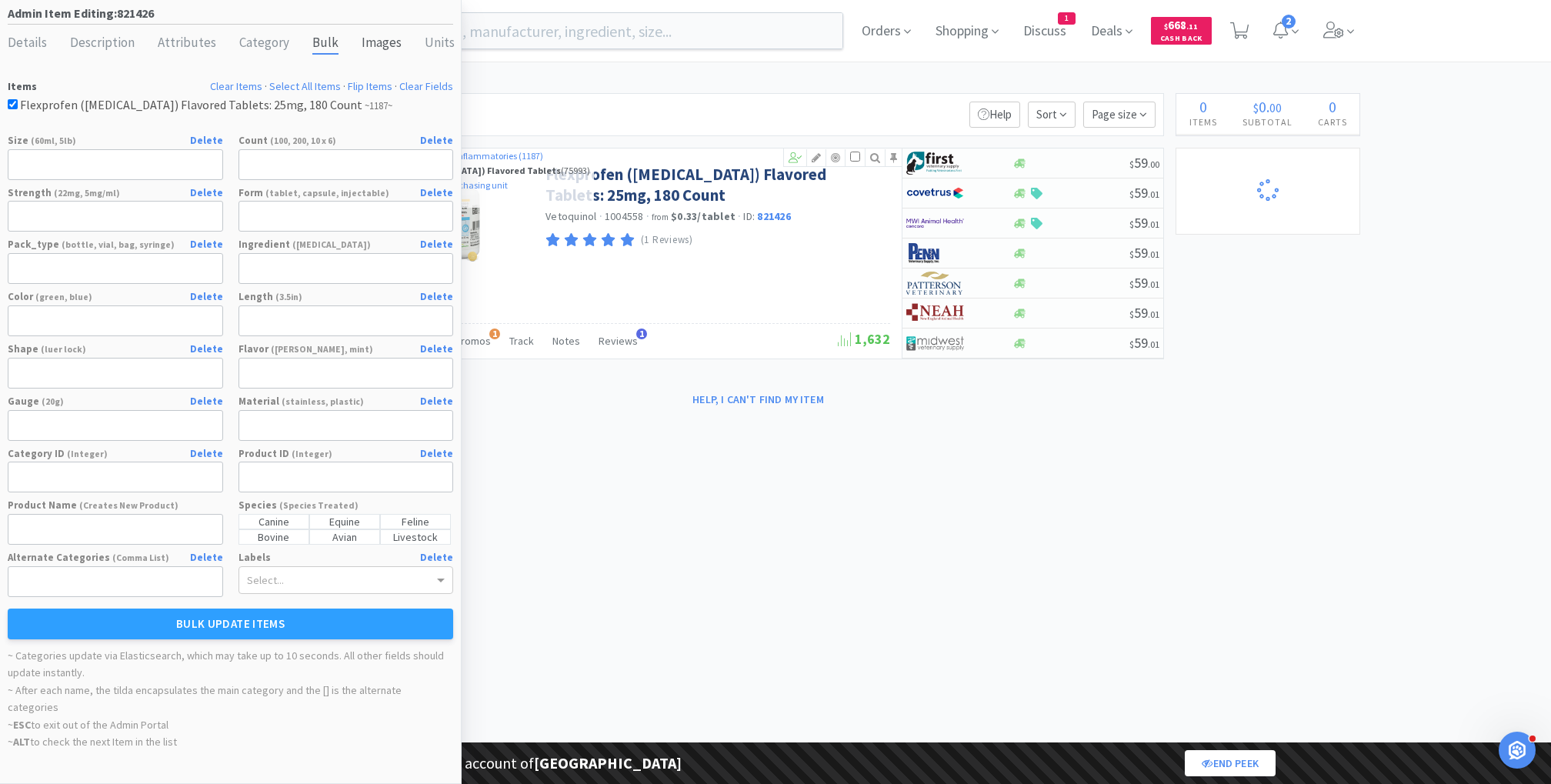
click at [368, 46] on div "Images" at bounding box center [381, 43] width 40 height 22
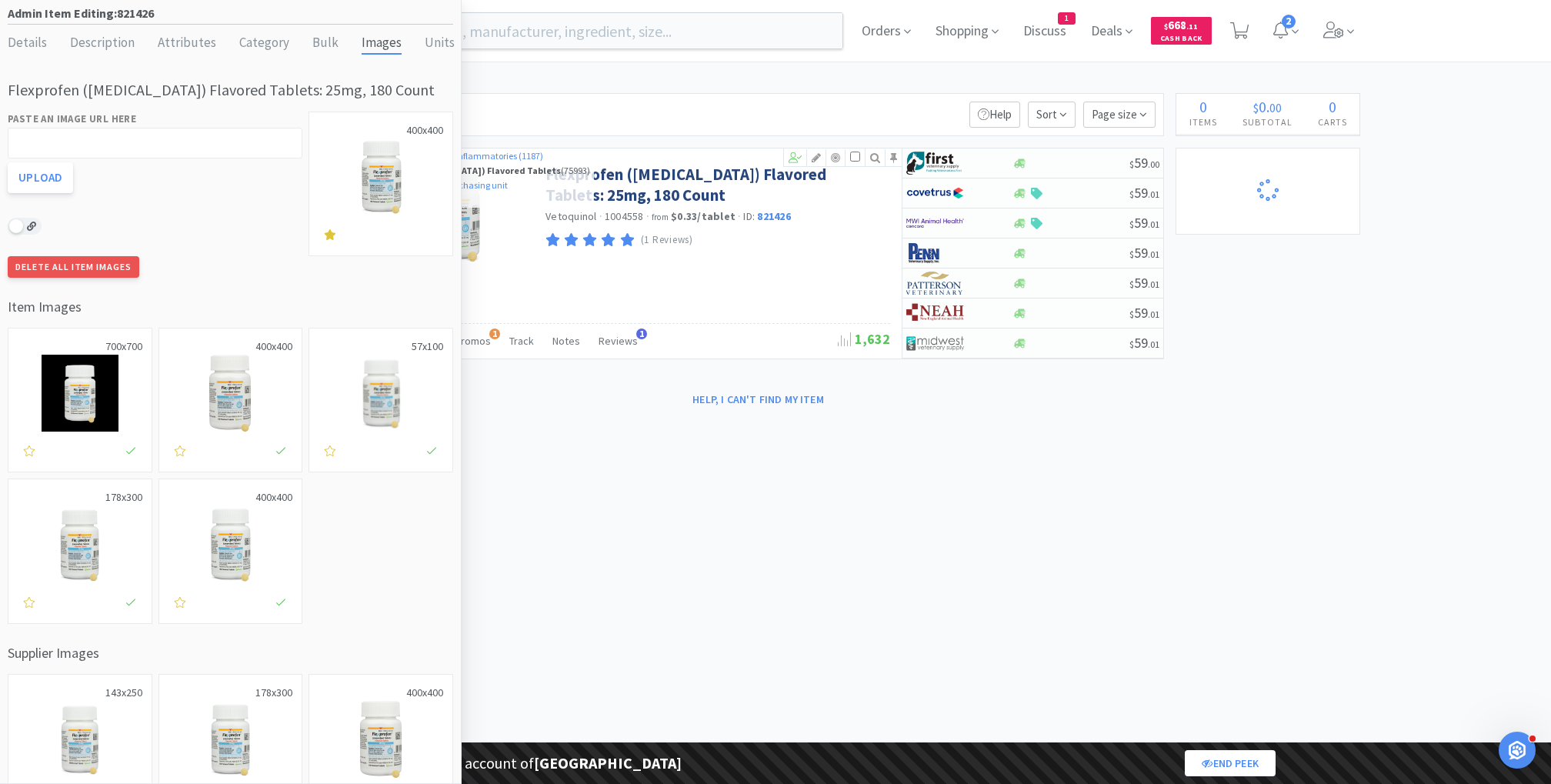
select select "1"
select select "8"
select select "1"
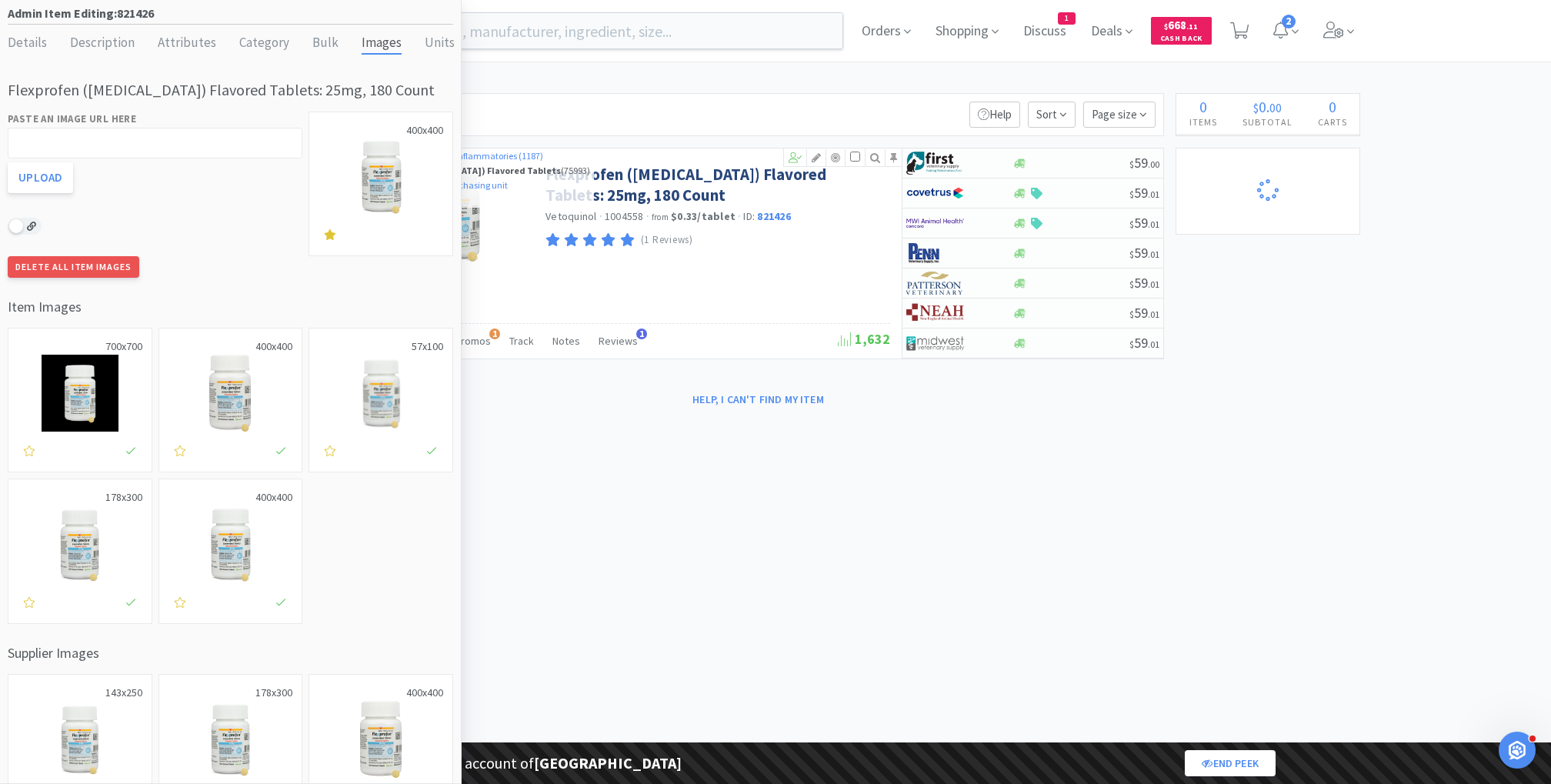
select select "1"
select select "2"
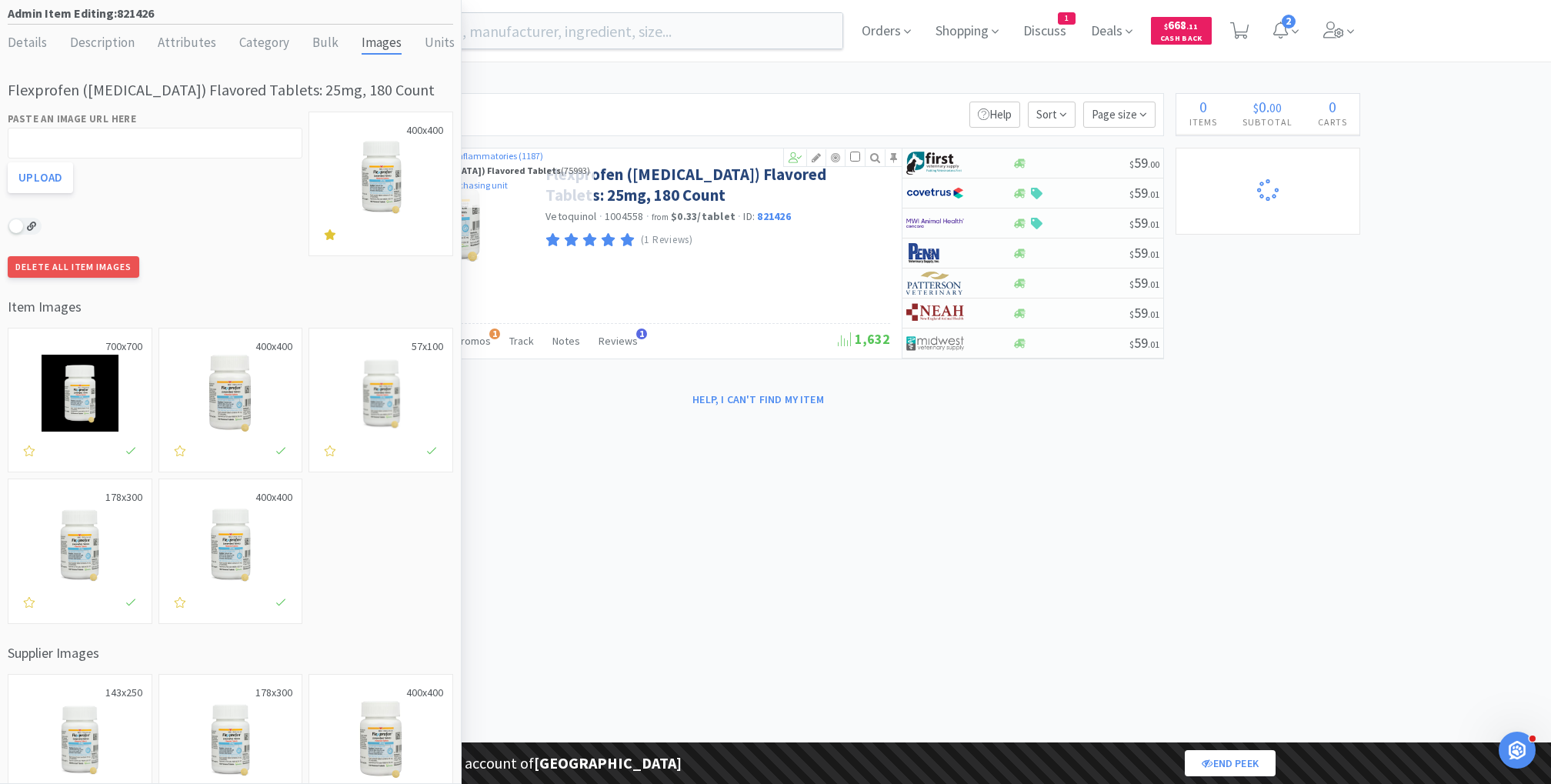
select select "2"
select select "1"
select select "2"
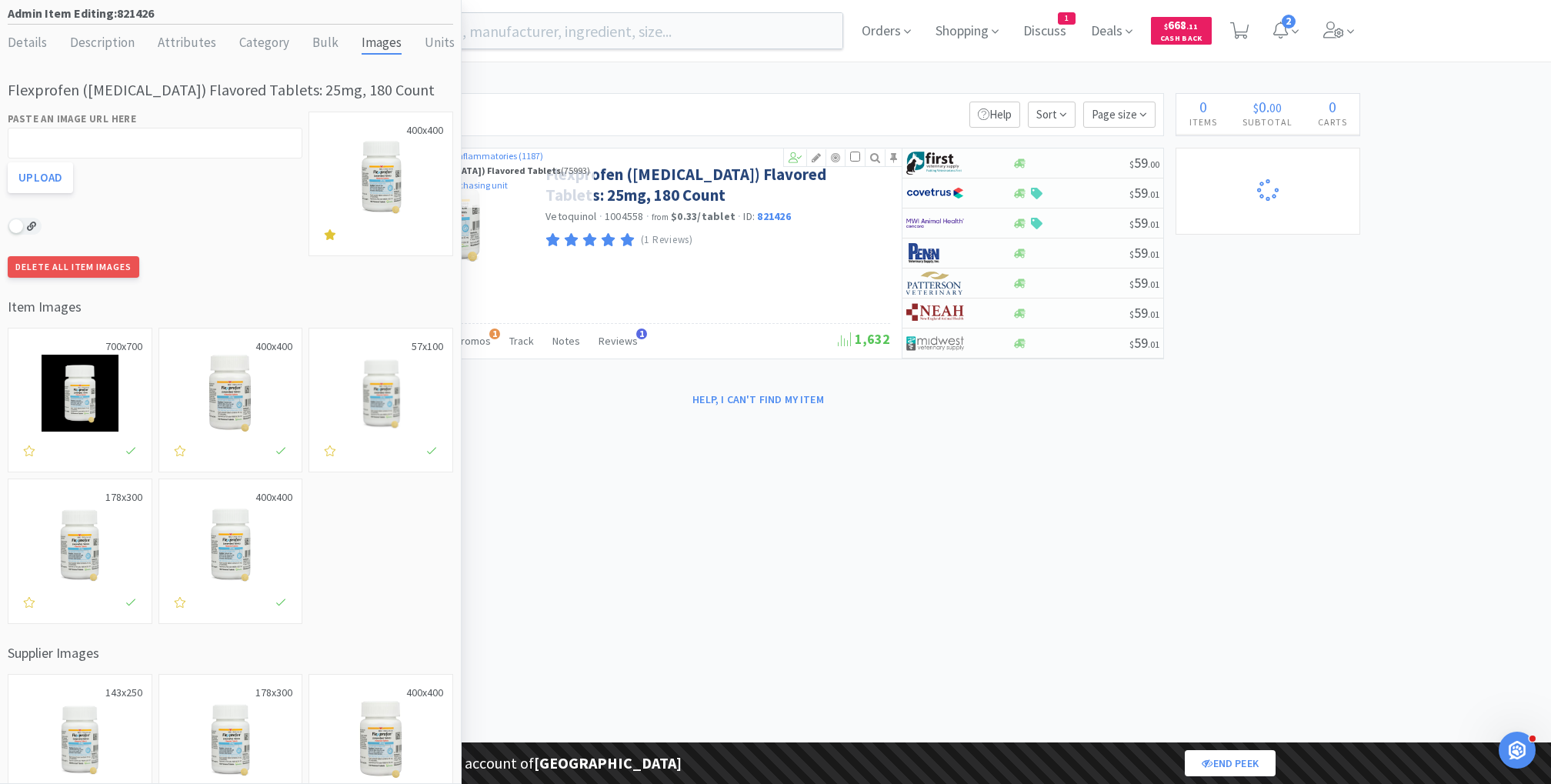
select select "1"
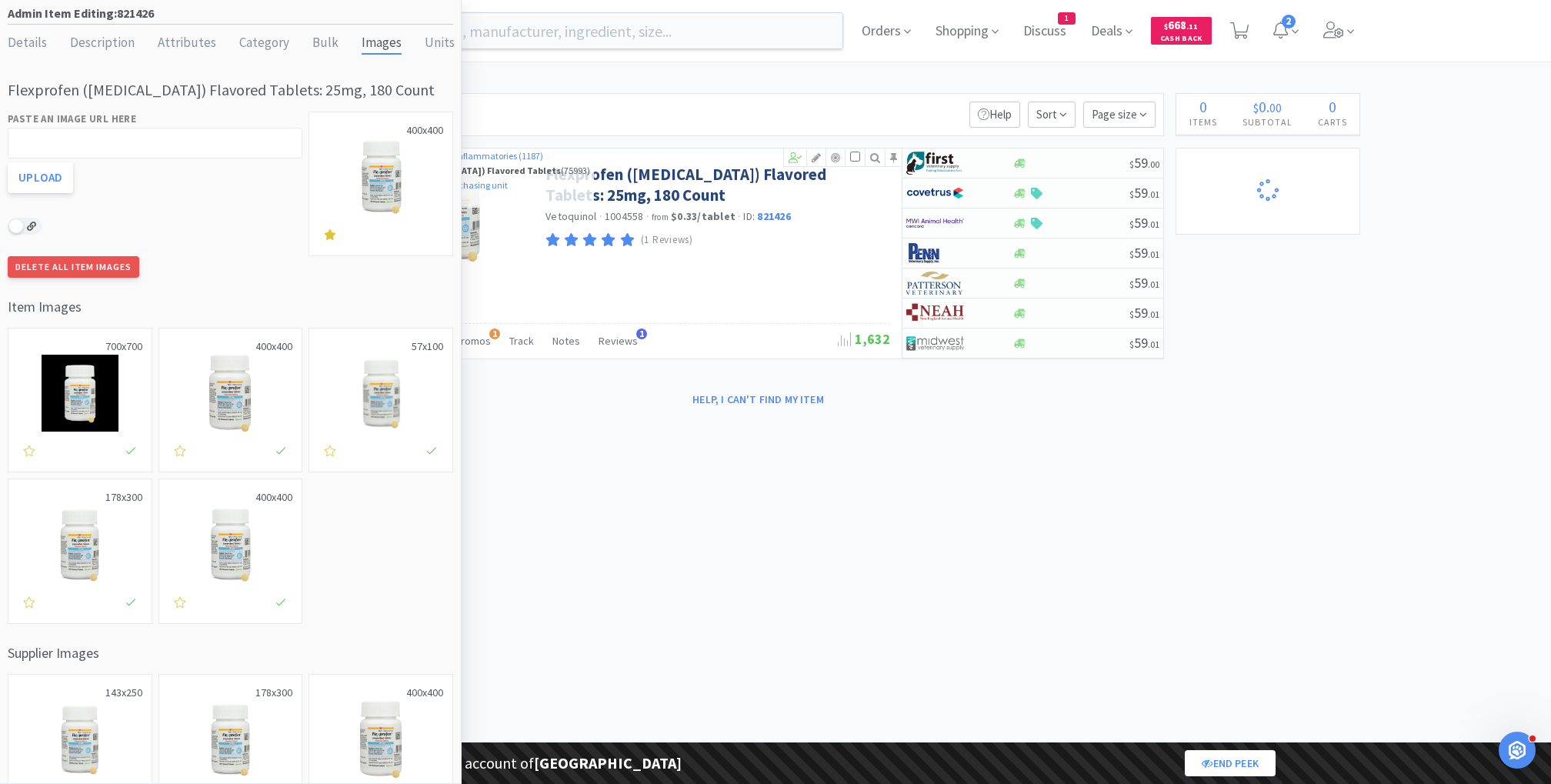
select select "1"
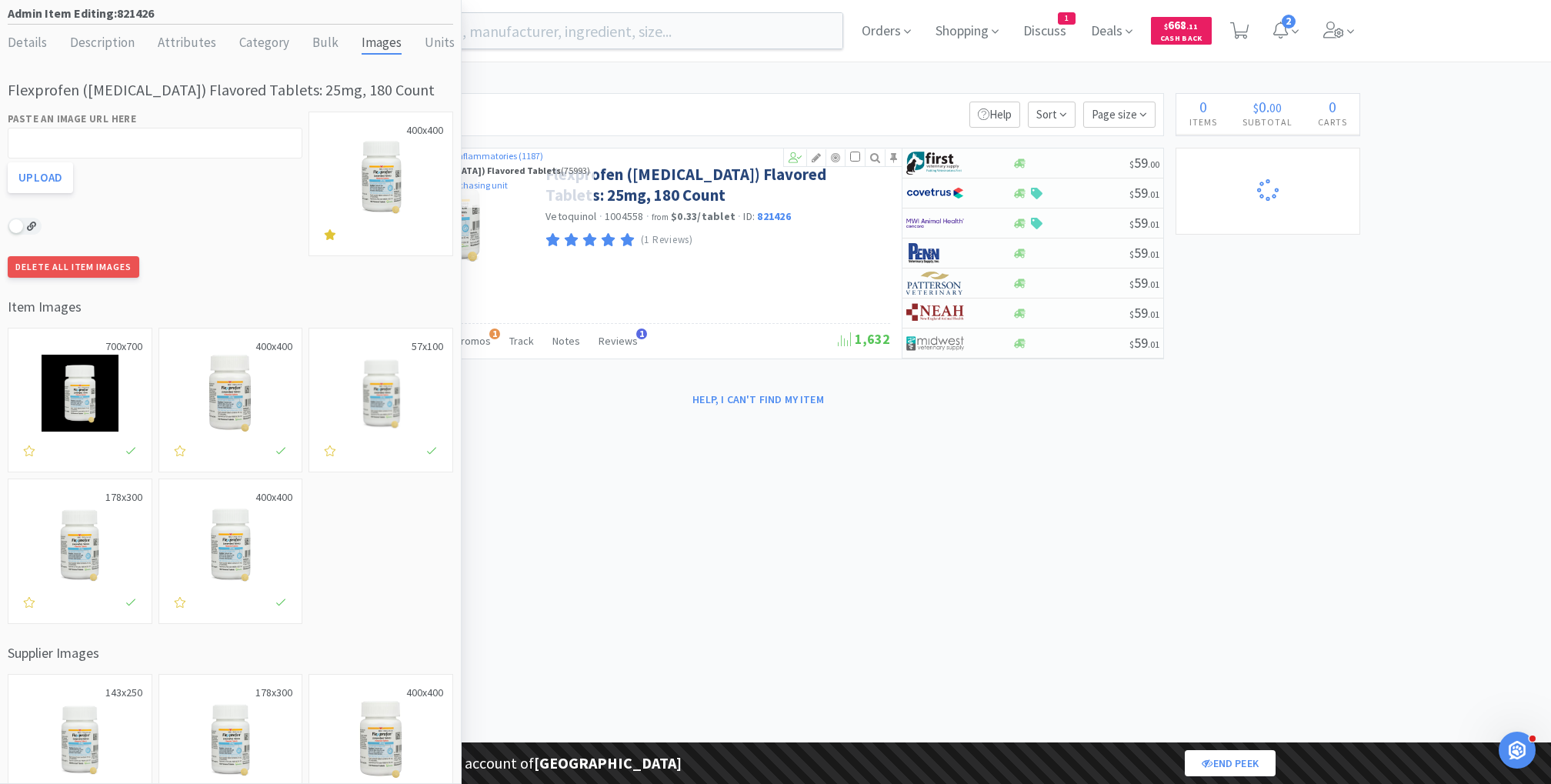
select select "3"
select select "2"
select select "3"
select select "1"
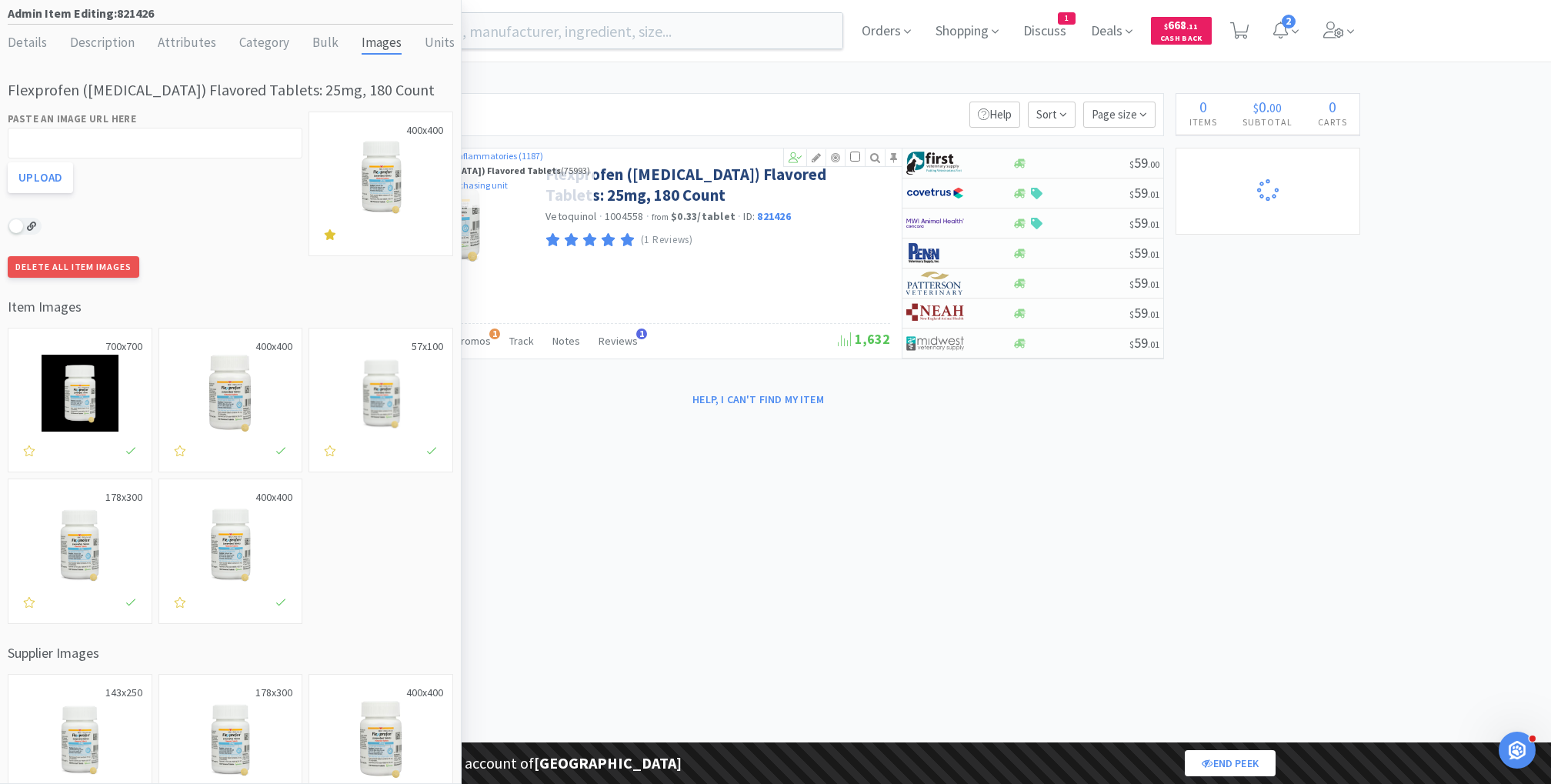
select select "1"
select select "99999"
select select "1"
select select "99975"
select select "99999"
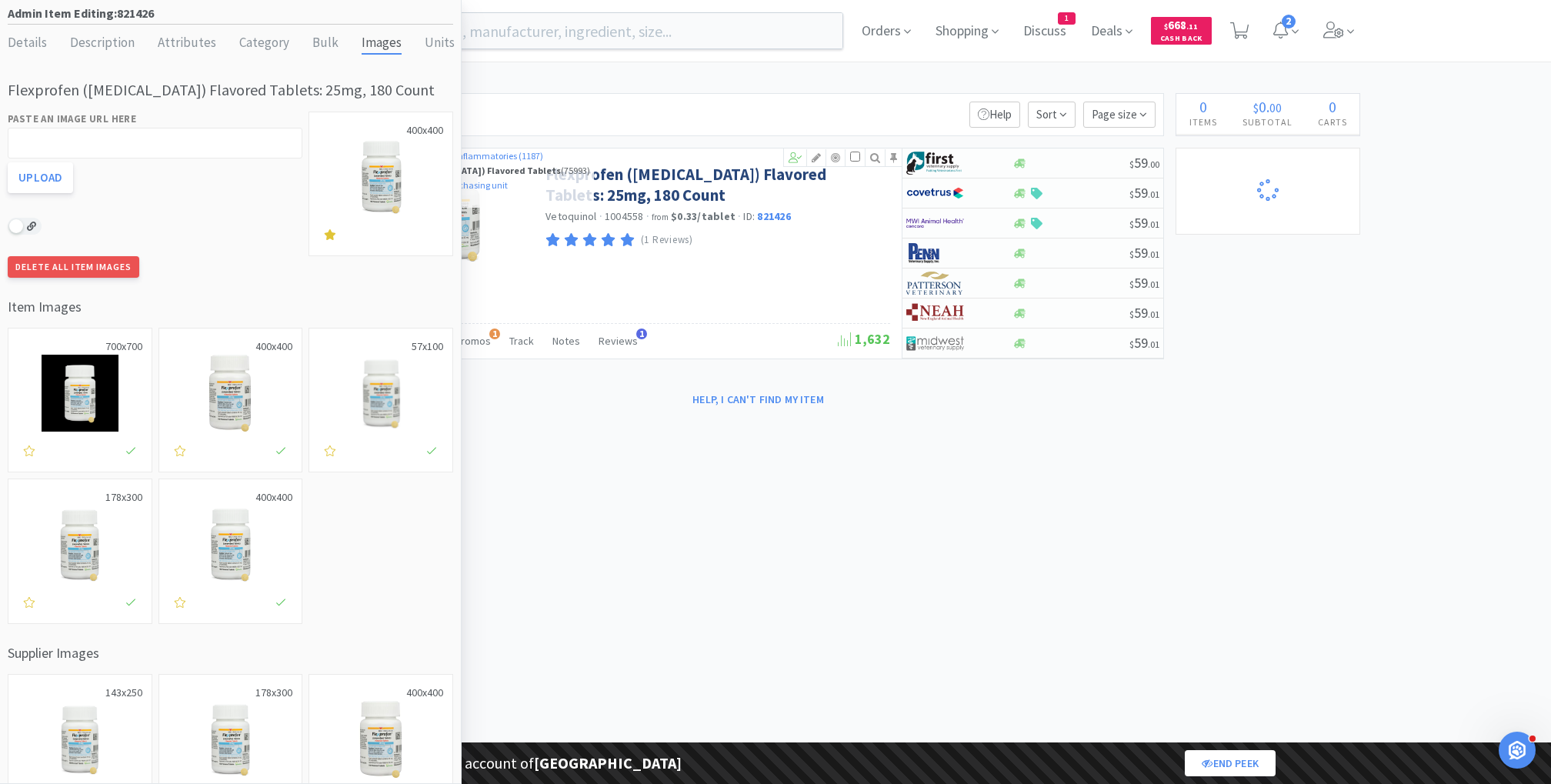
select select "3"
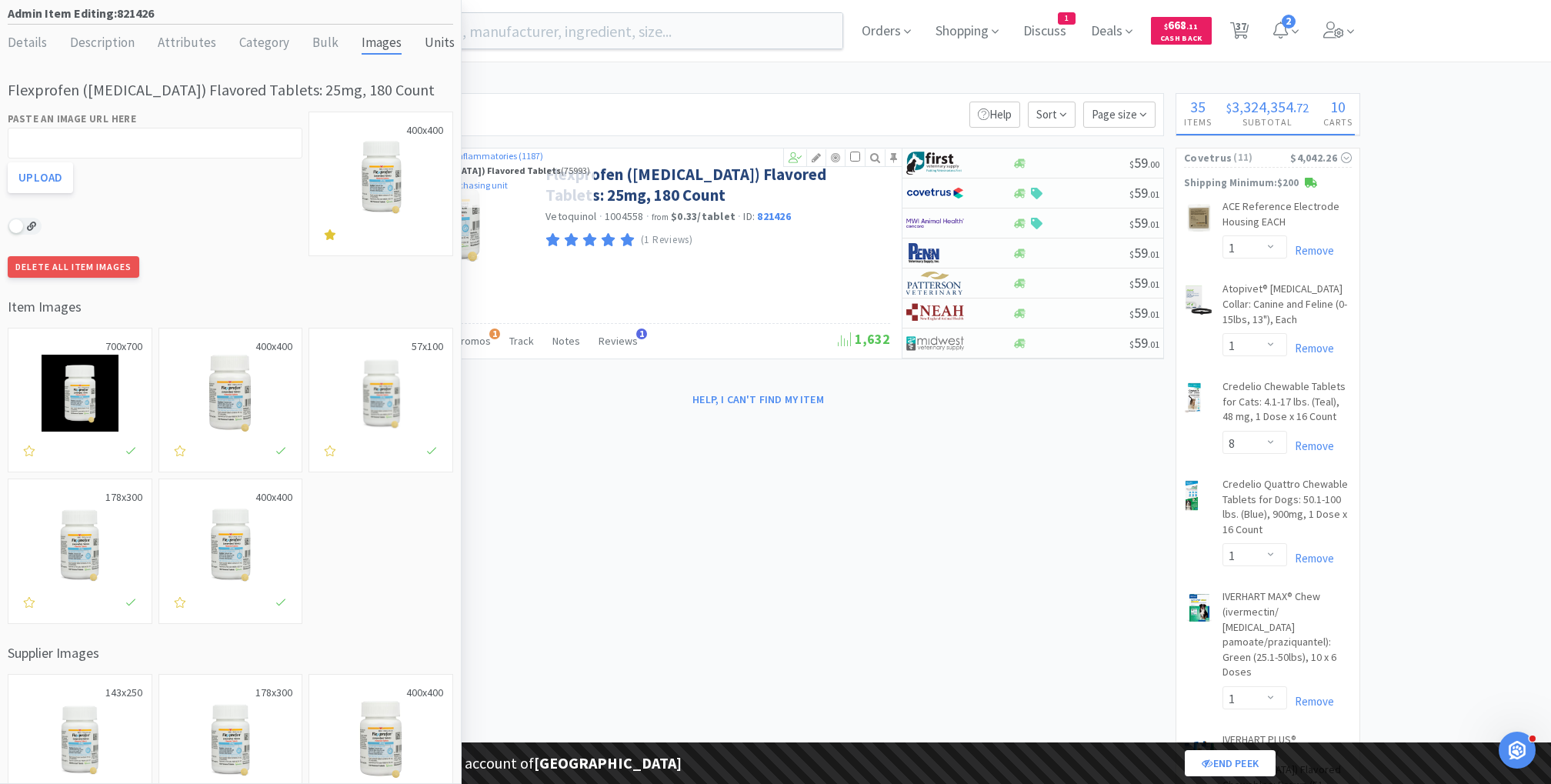
click at [424, 50] on div "Units" at bounding box center [439, 43] width 30 height 22
select select "tablet"
select select "bottle"
select select "purchasing unit"
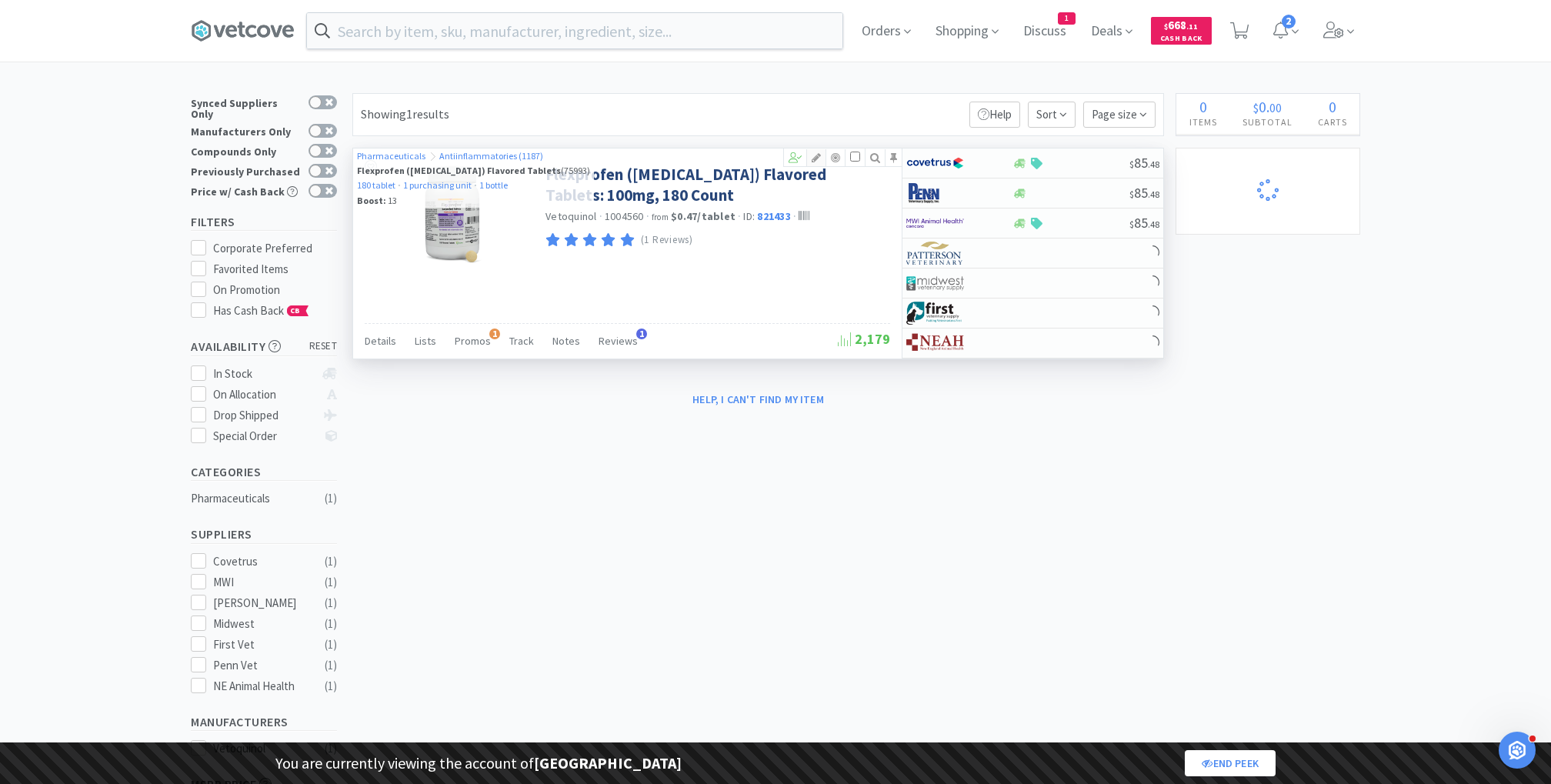
click at [818, 152] on icon at bounding box center [816, 157] width 18 height 11
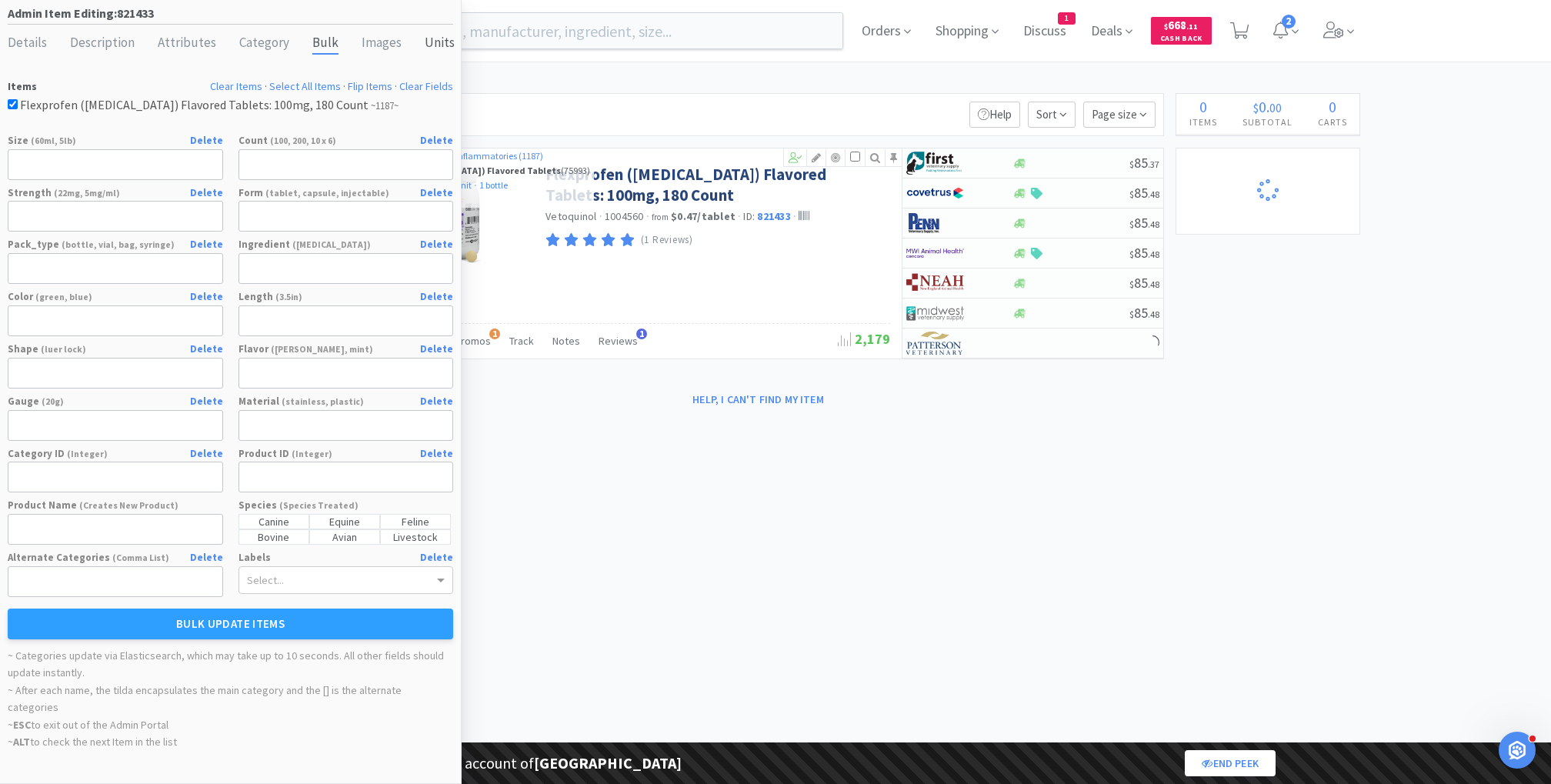
click at [427, 46] on div "Units" at bounding box center [439, 43] width 30 height 22
select select "tablet"
select select "purchasing unit"
select select "bottle"
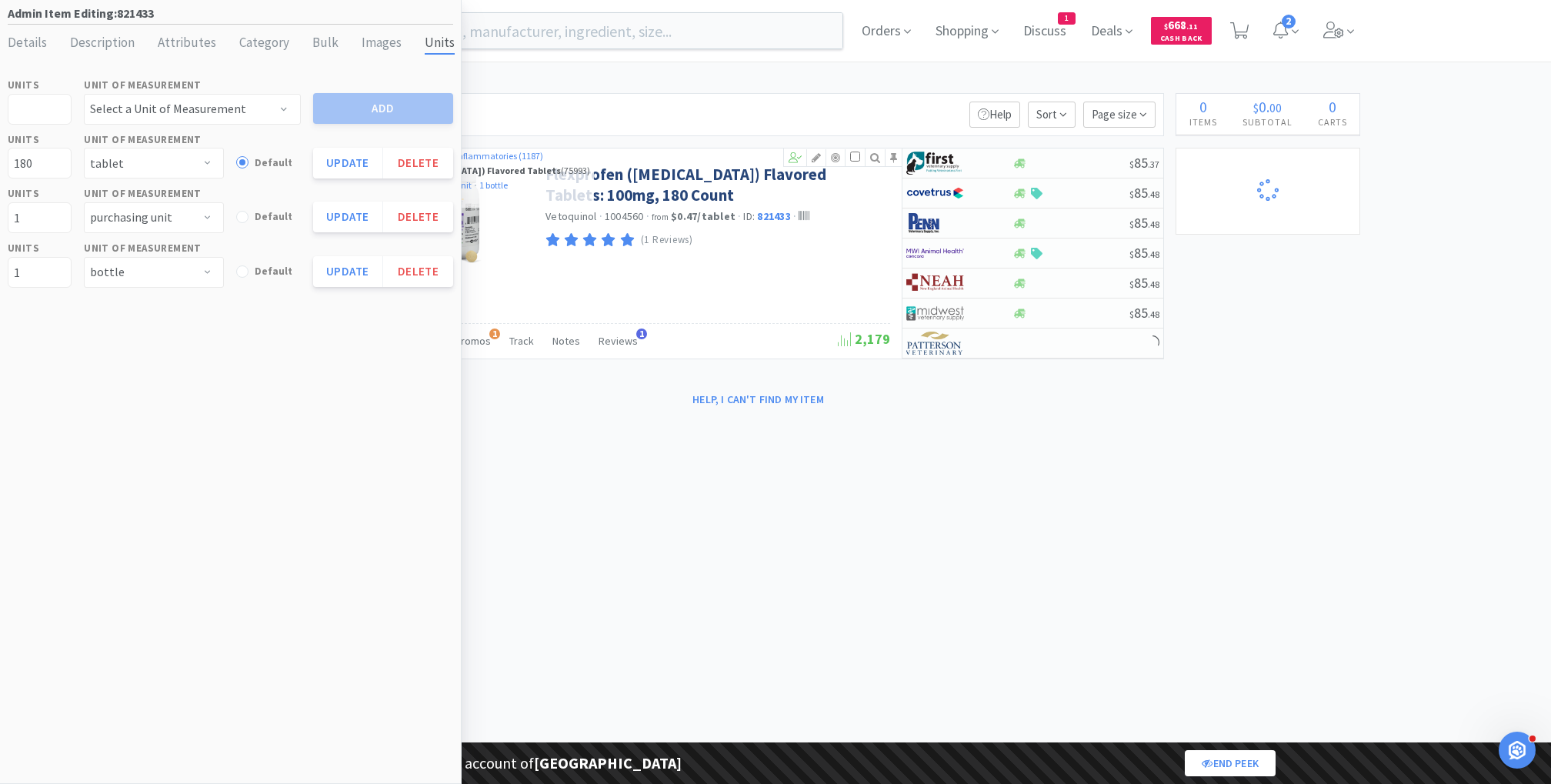
select select "1"
select select "8"
select select "1"
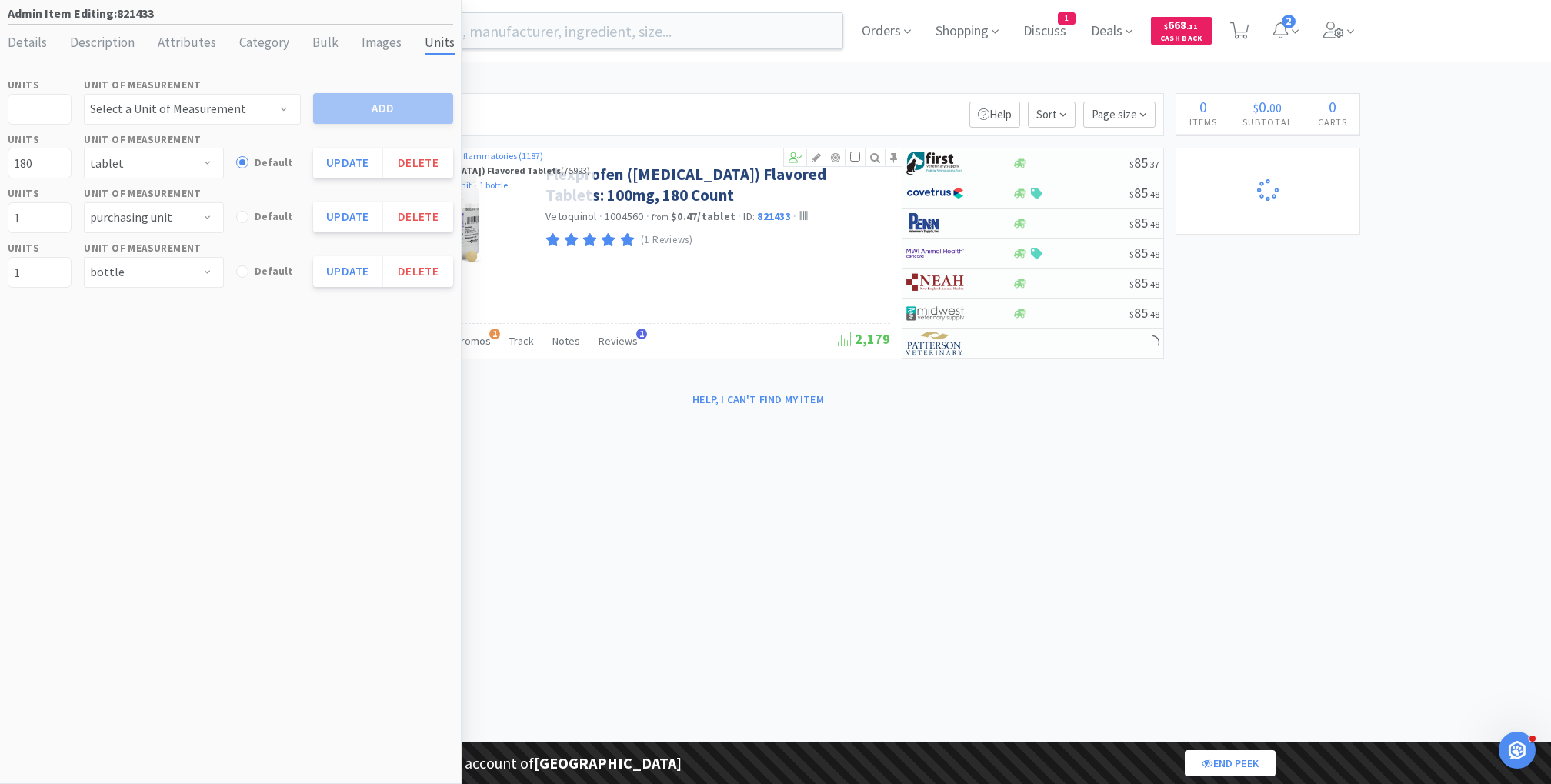
select select "1"
select select "2"
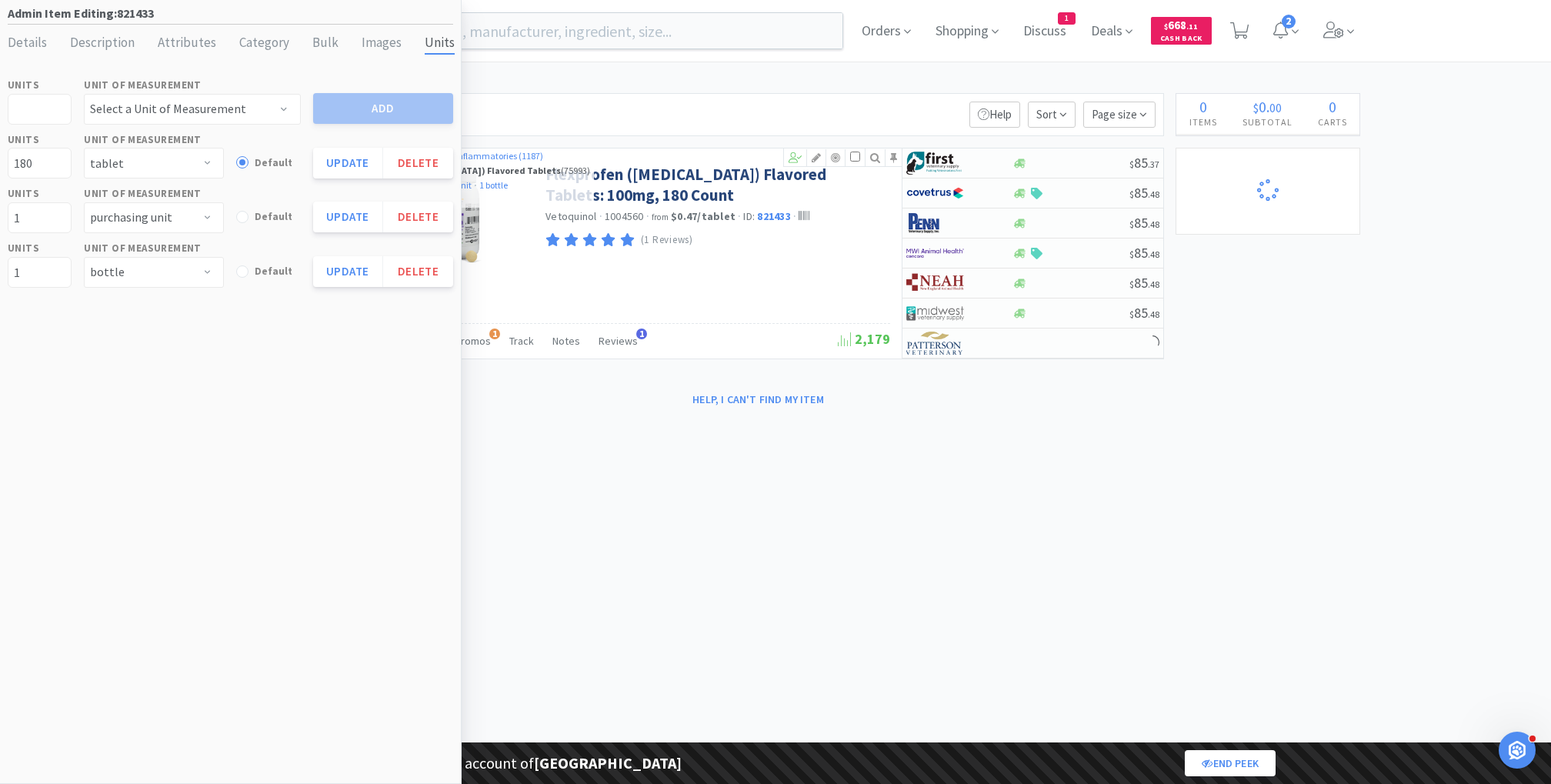
select select "2"
select select "1"
select select "2"
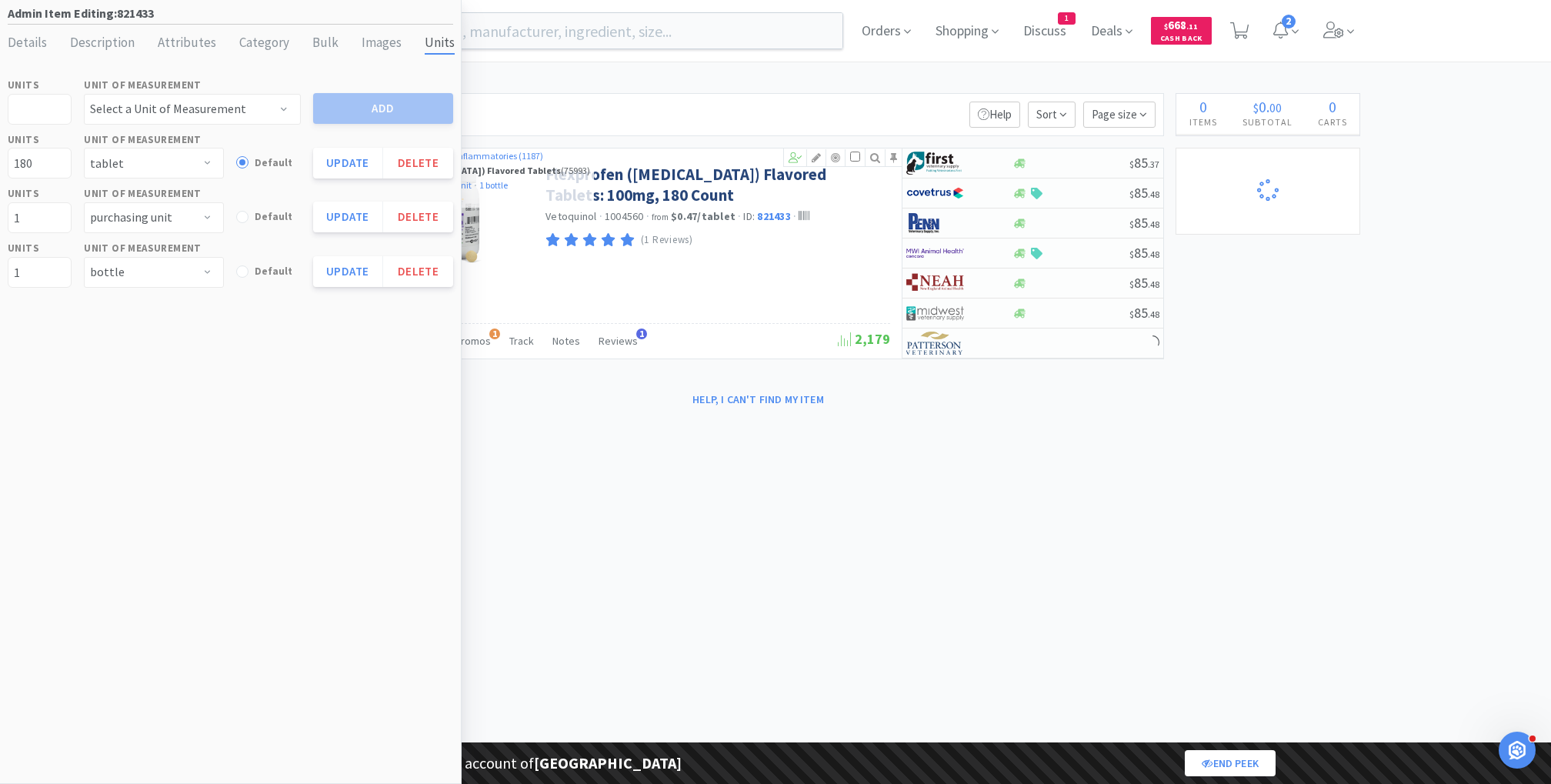
select select "1"
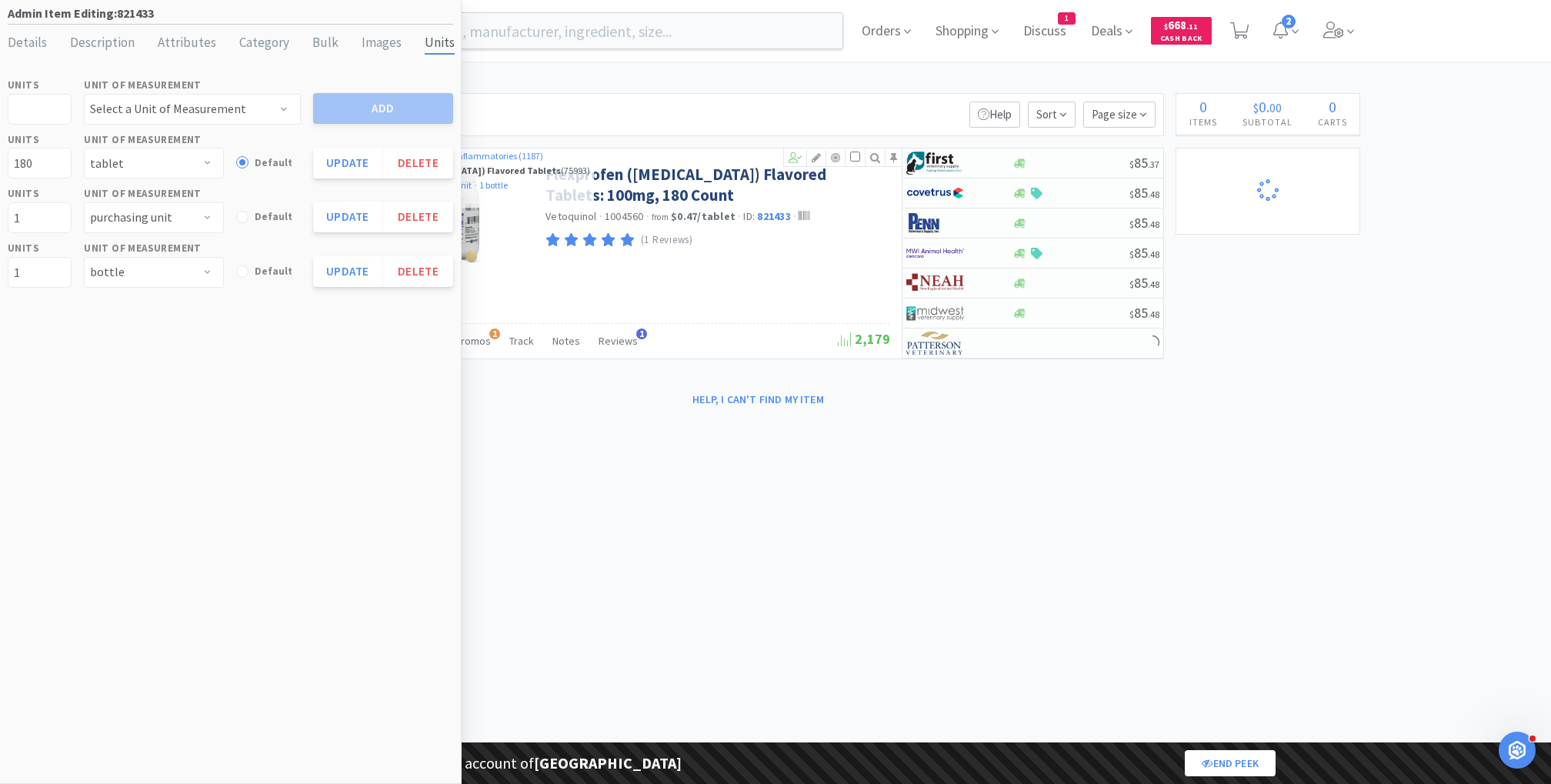
select select "1"
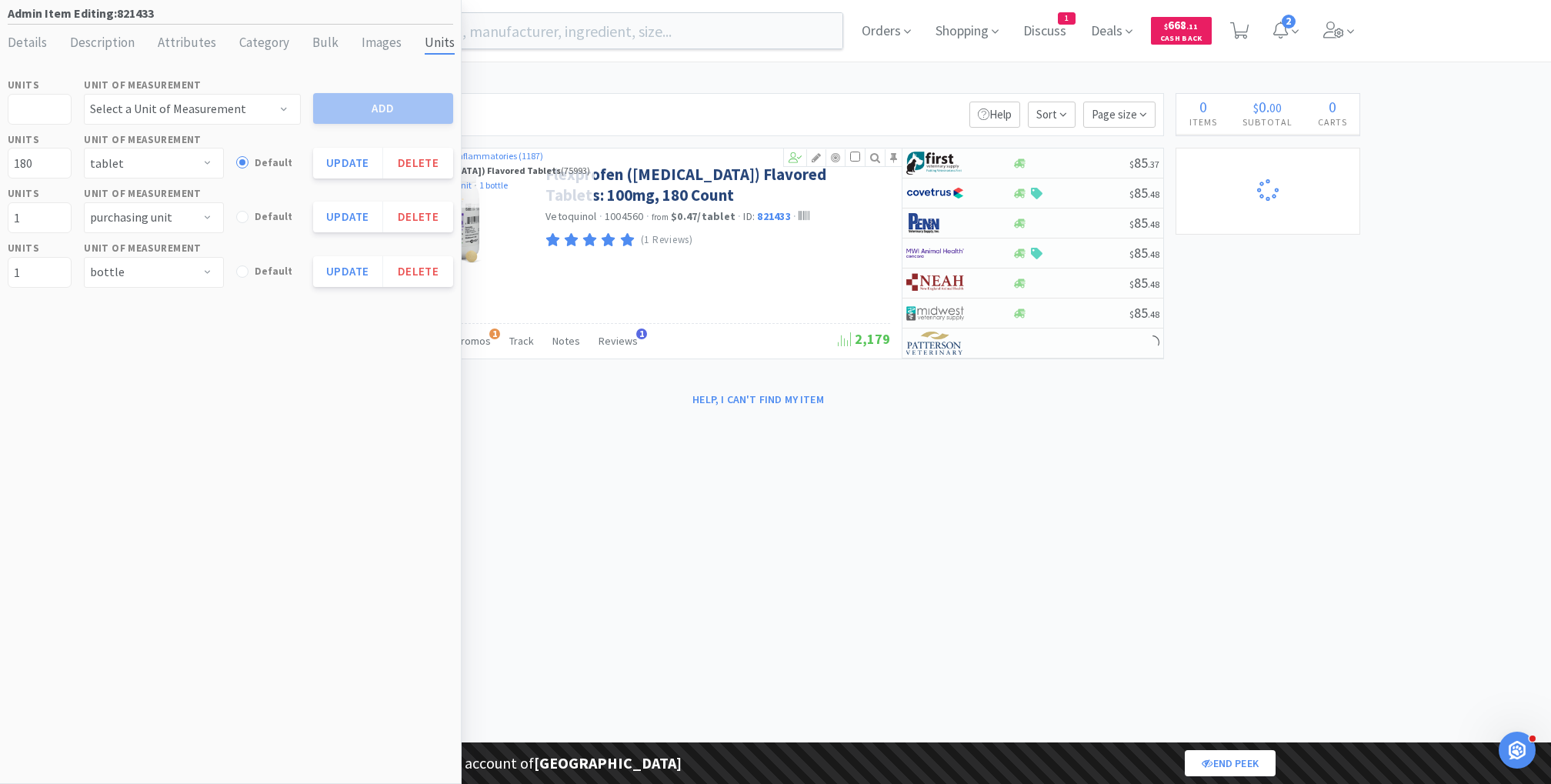
select select "3"
select select "2"
select select "3"
select select "1"
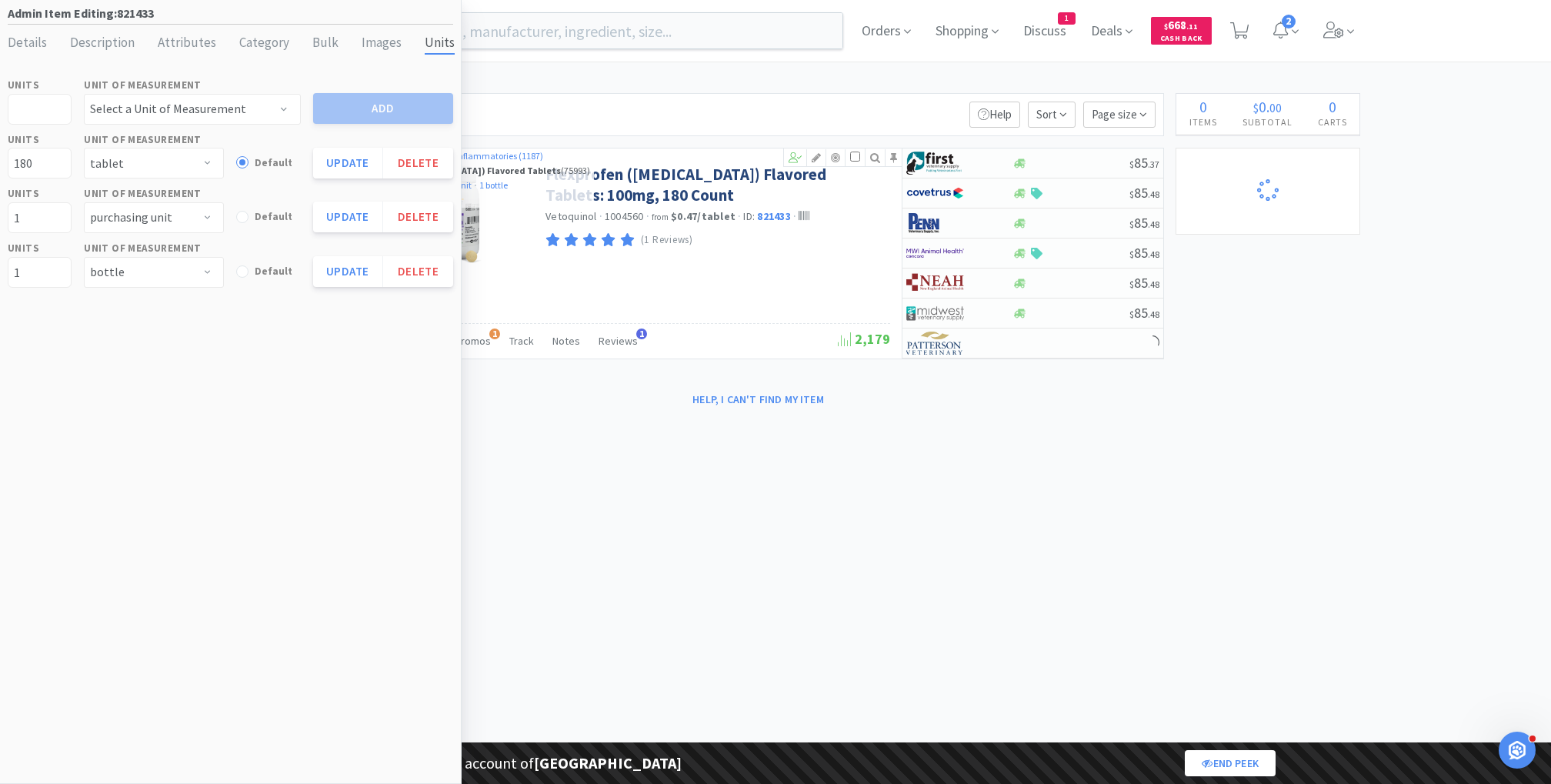
select select "1"
select select "99999"
select select "1"
select select "99975"
select select "99999"
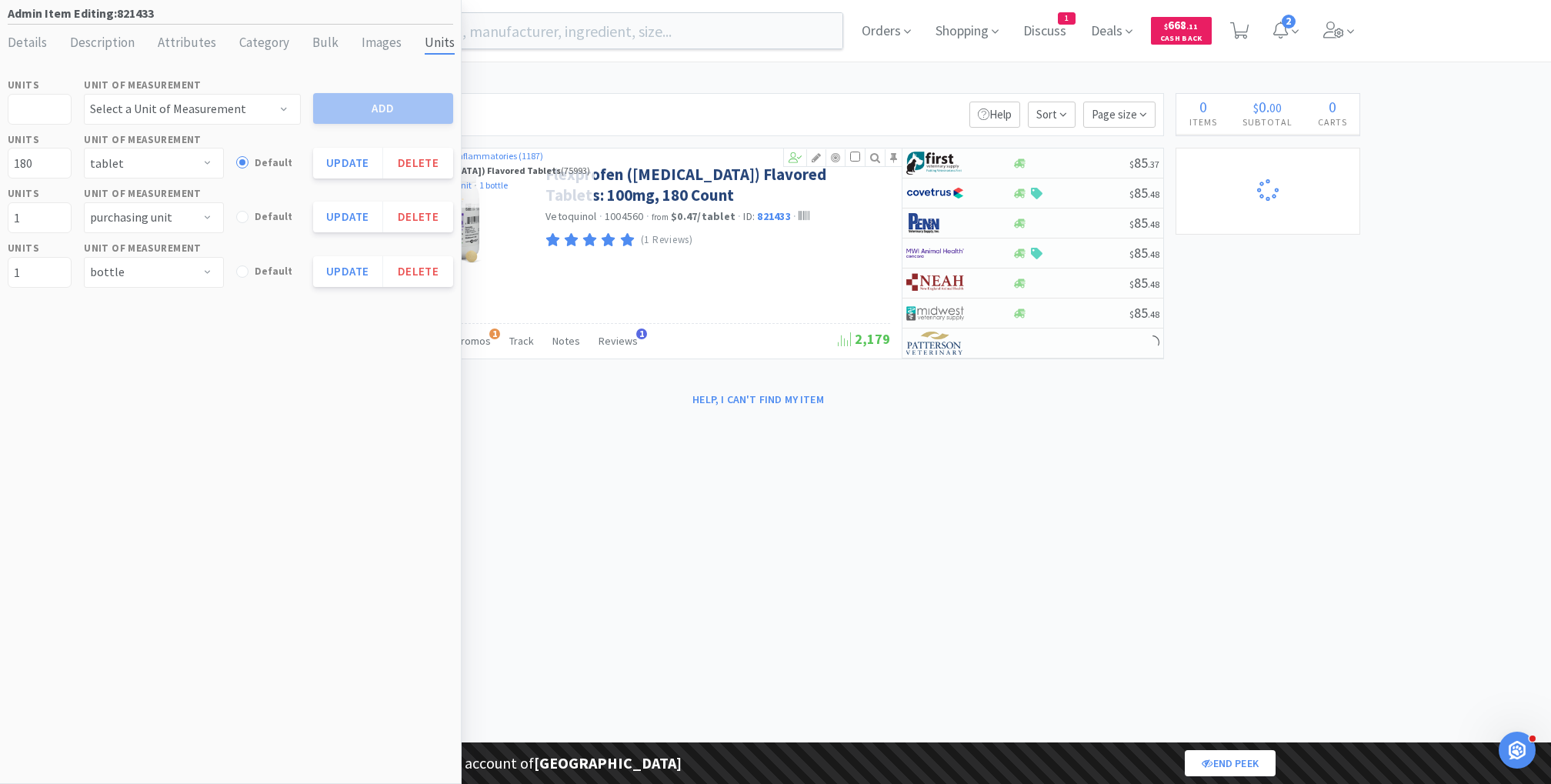
select select "3"
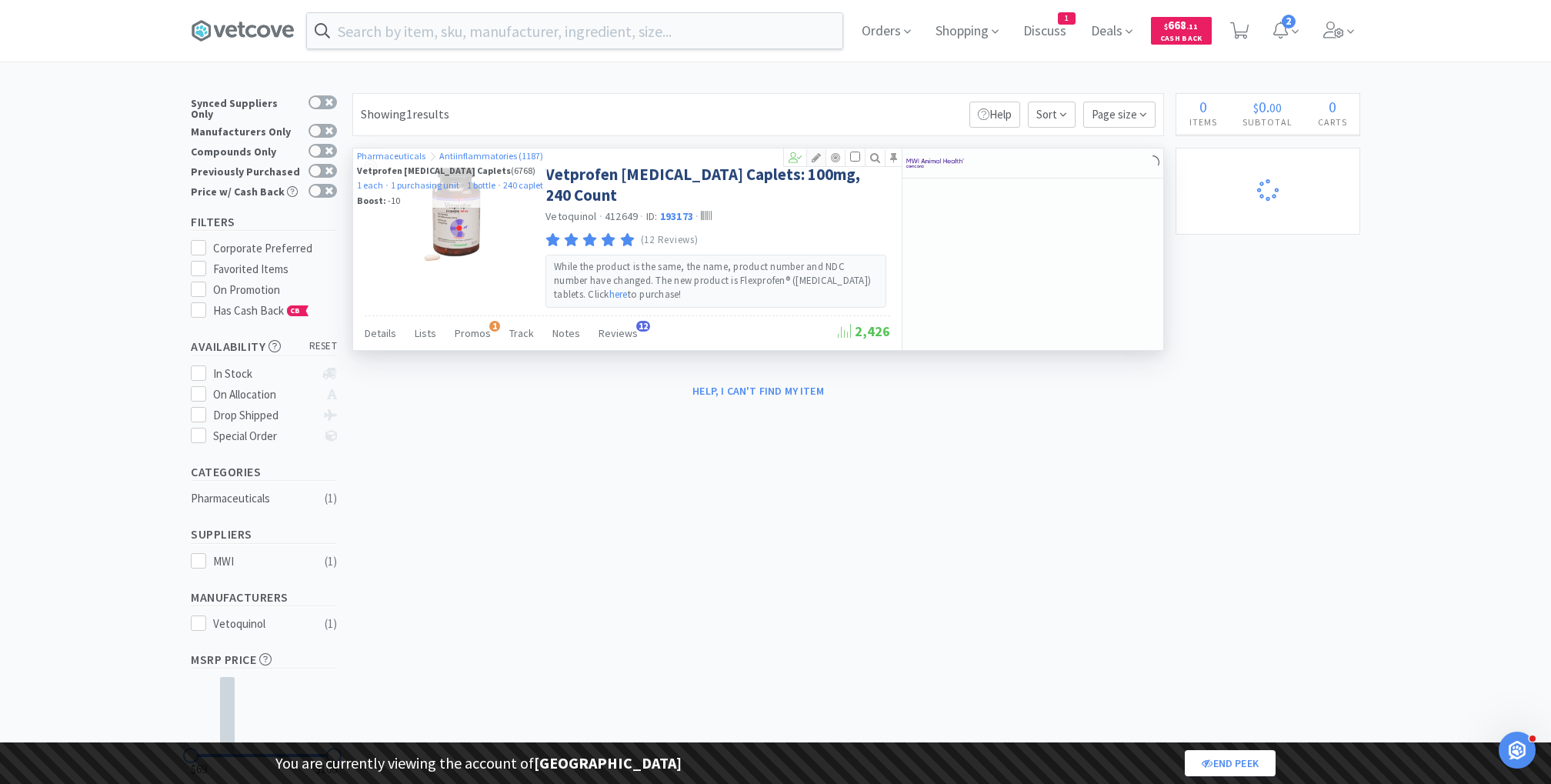
click at [822, 154] on icon at bounding box center [816, 157] width 18 height 11
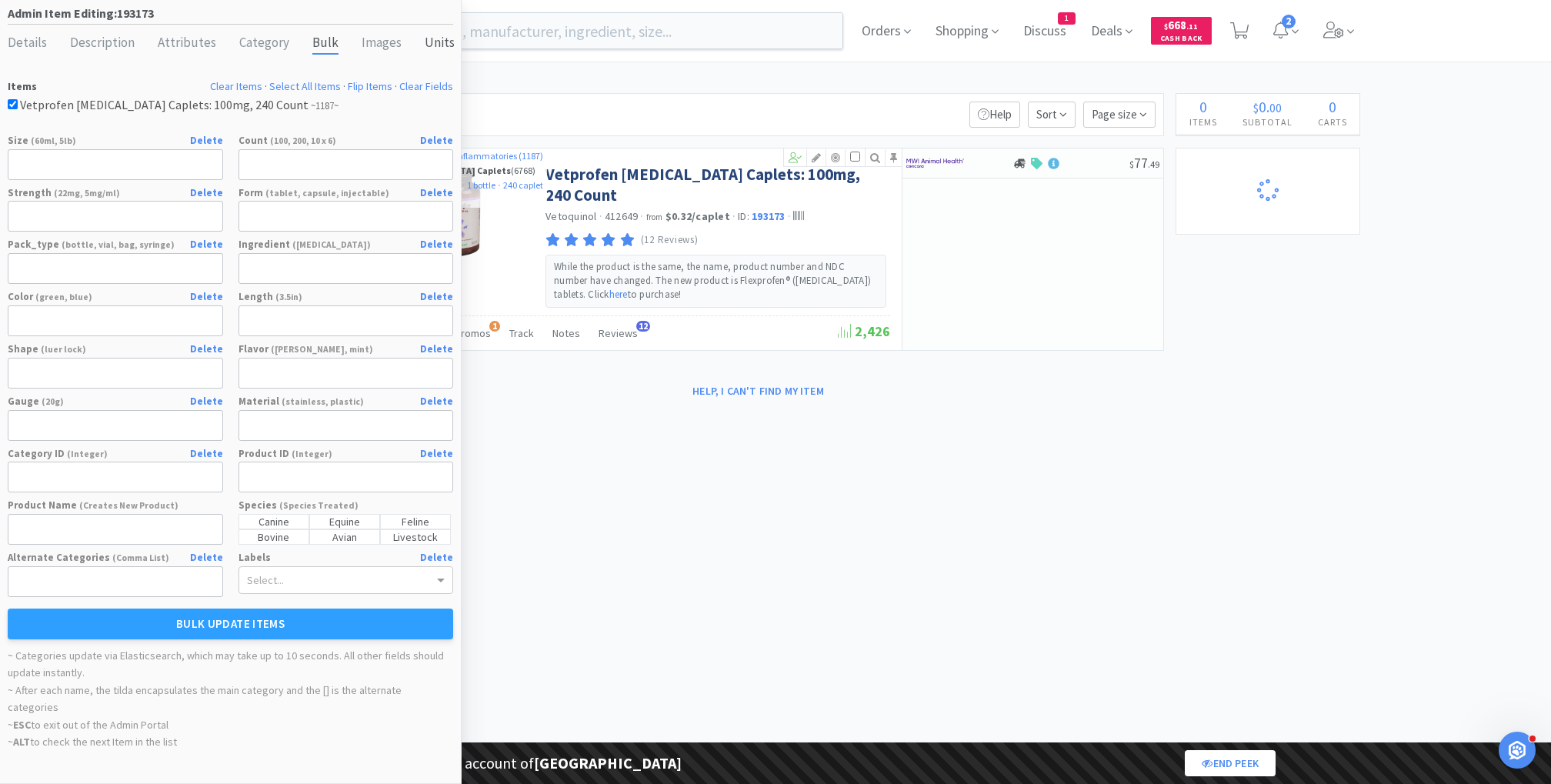
click at [424, 39] on div "Units" at bounding box center [439, 43] width 30 height 22
select select "each"
select select "purchasing unit"
select select "bottle"
select select "caplet"
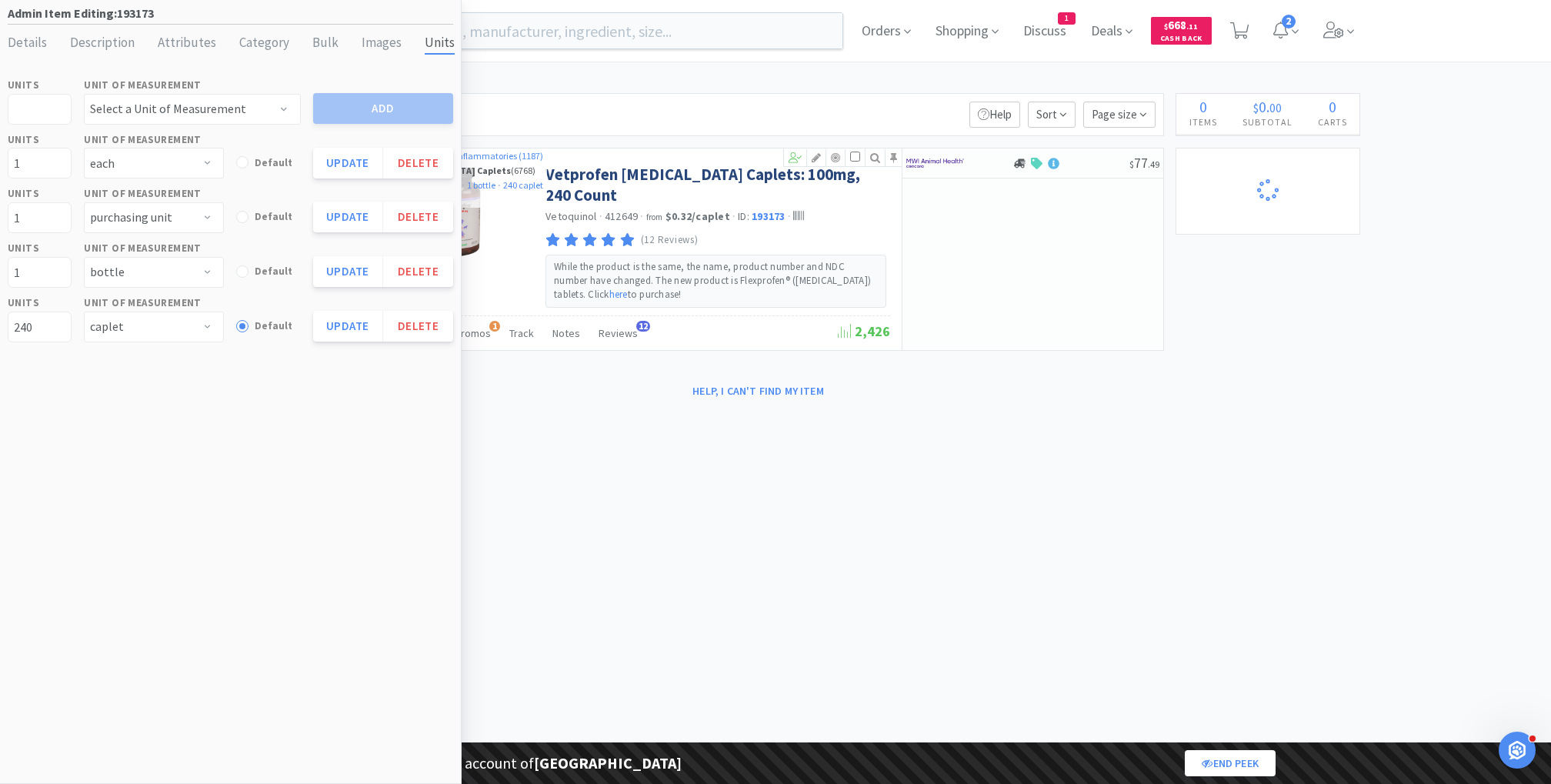
select select "1"
select select "8"
select select "1"
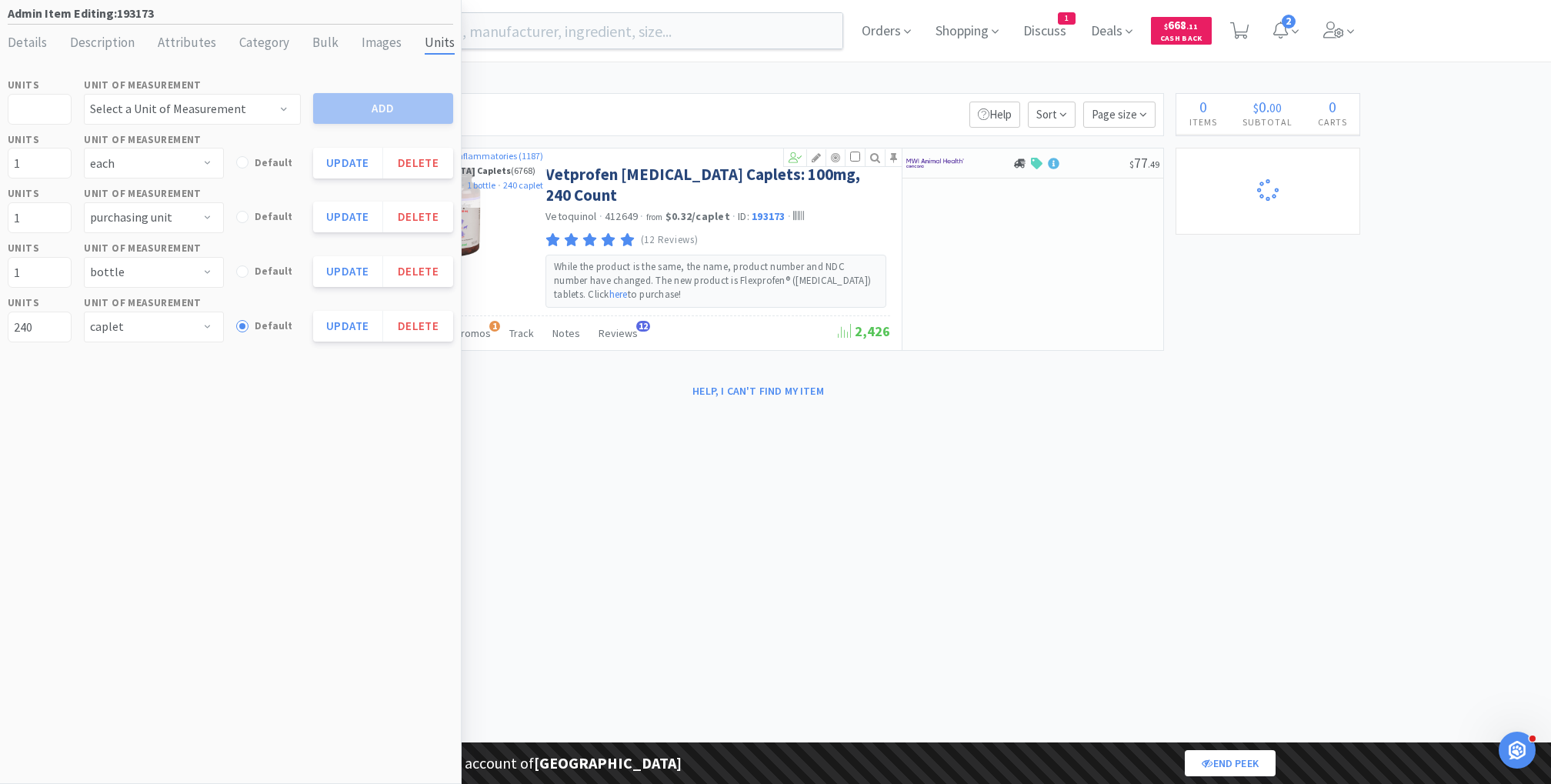
select select "1"
select select "2"
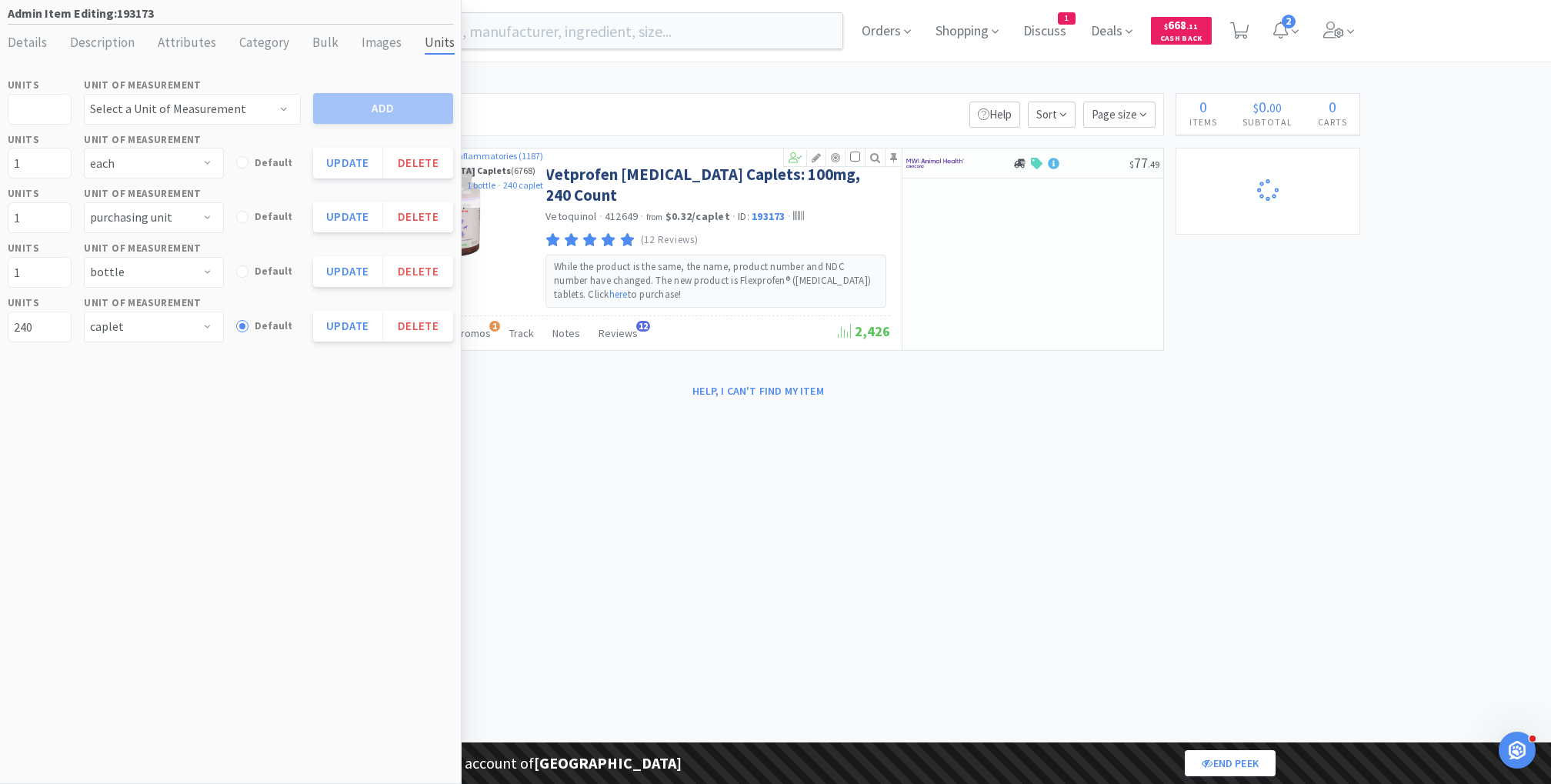
select select "2"
select select "1"
select select "2"
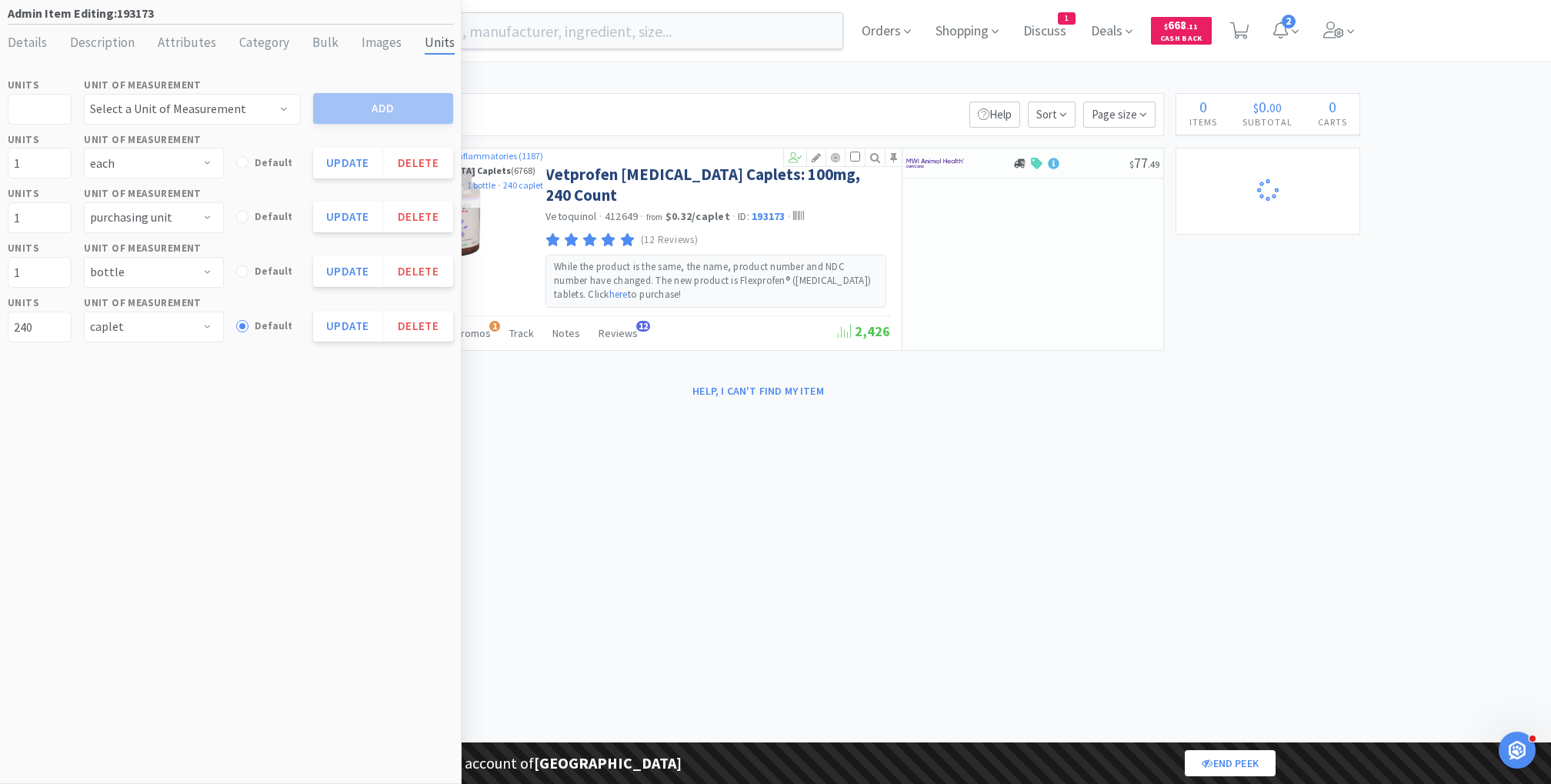
select select "1"
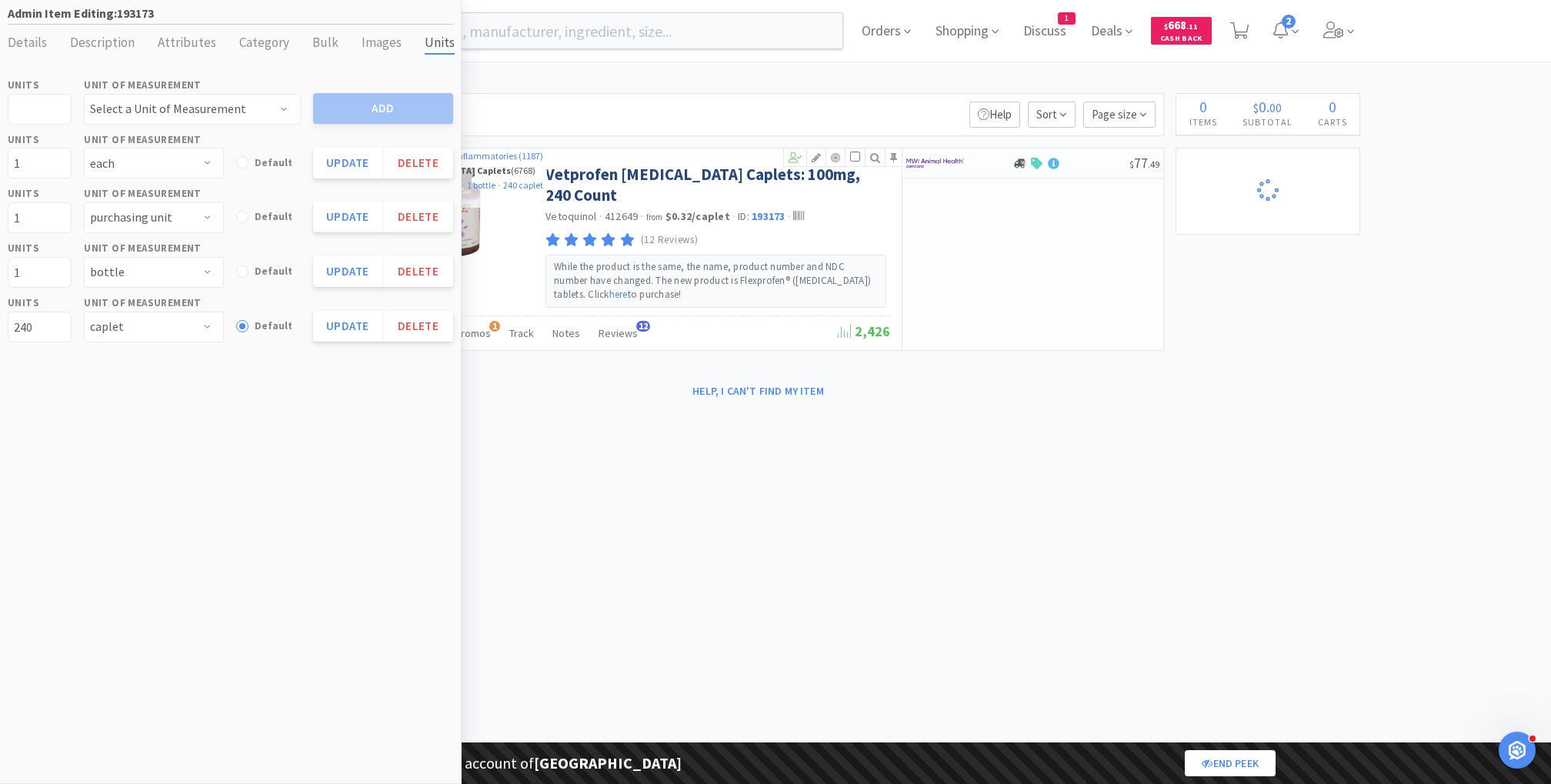
select select "1"
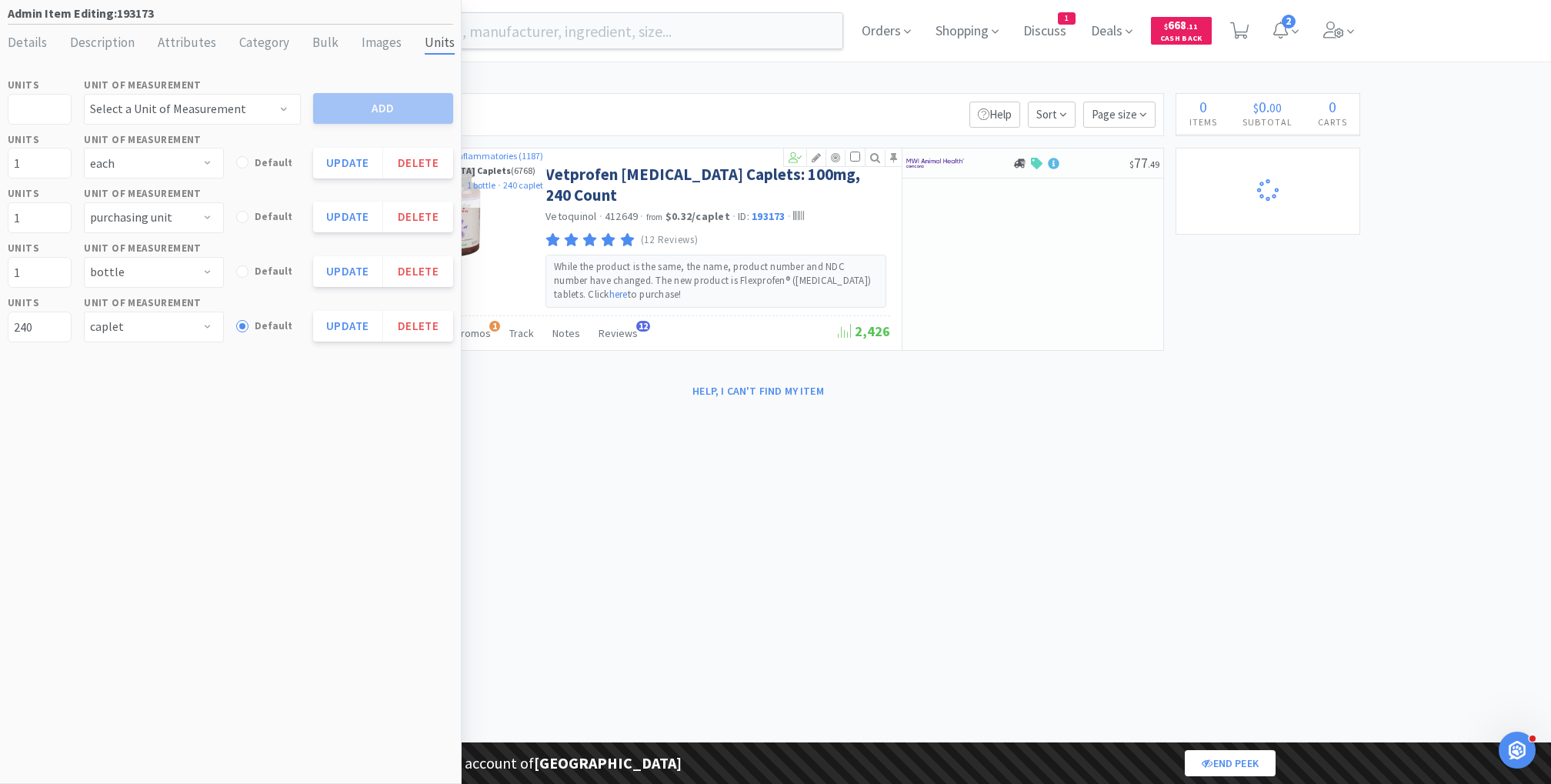
select select "3"
select select "2"
select select "3"
select select "1"
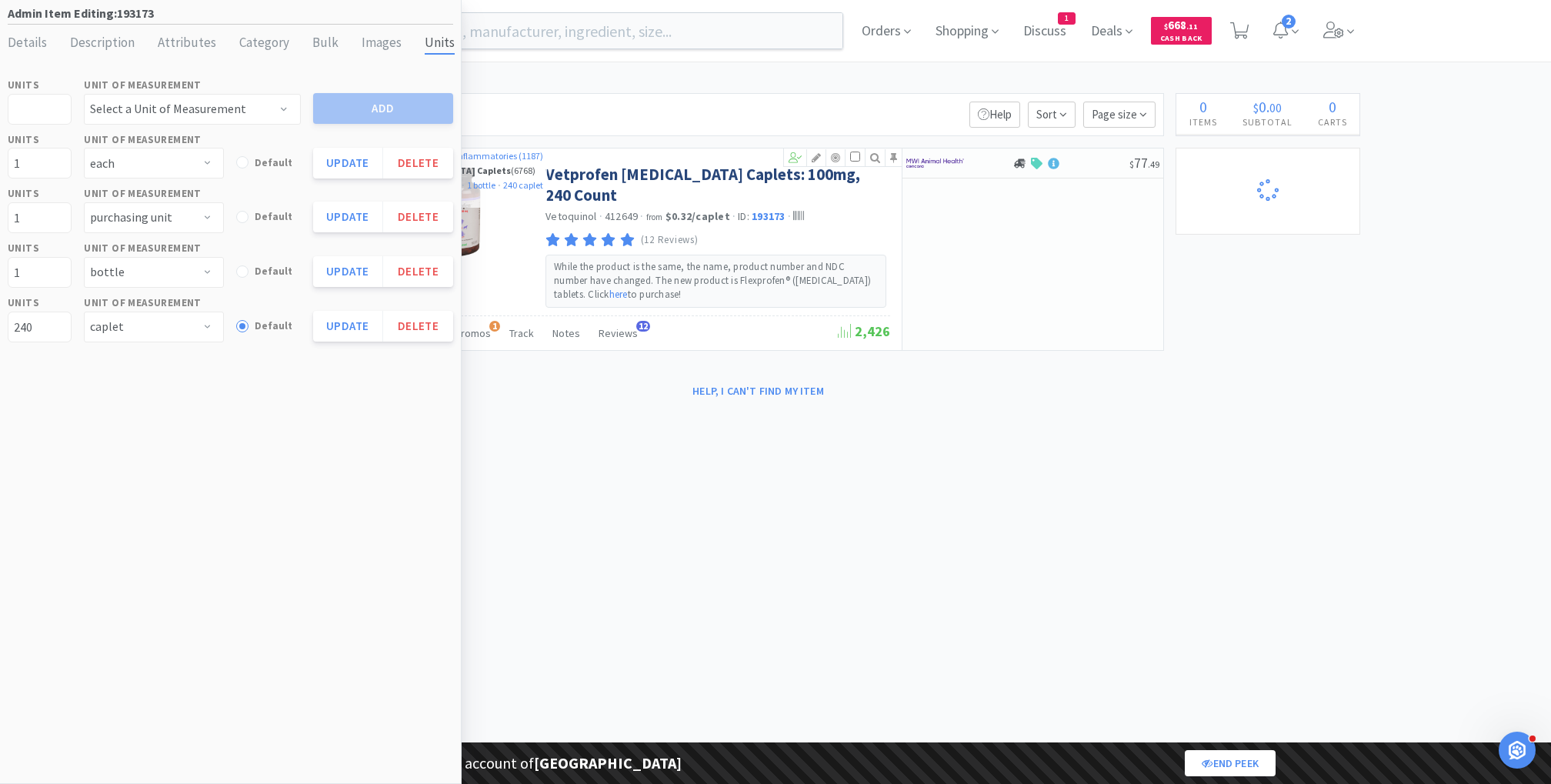
select select "1"
select select "99999"
select select "1"
select select "99975"
select select "99999"
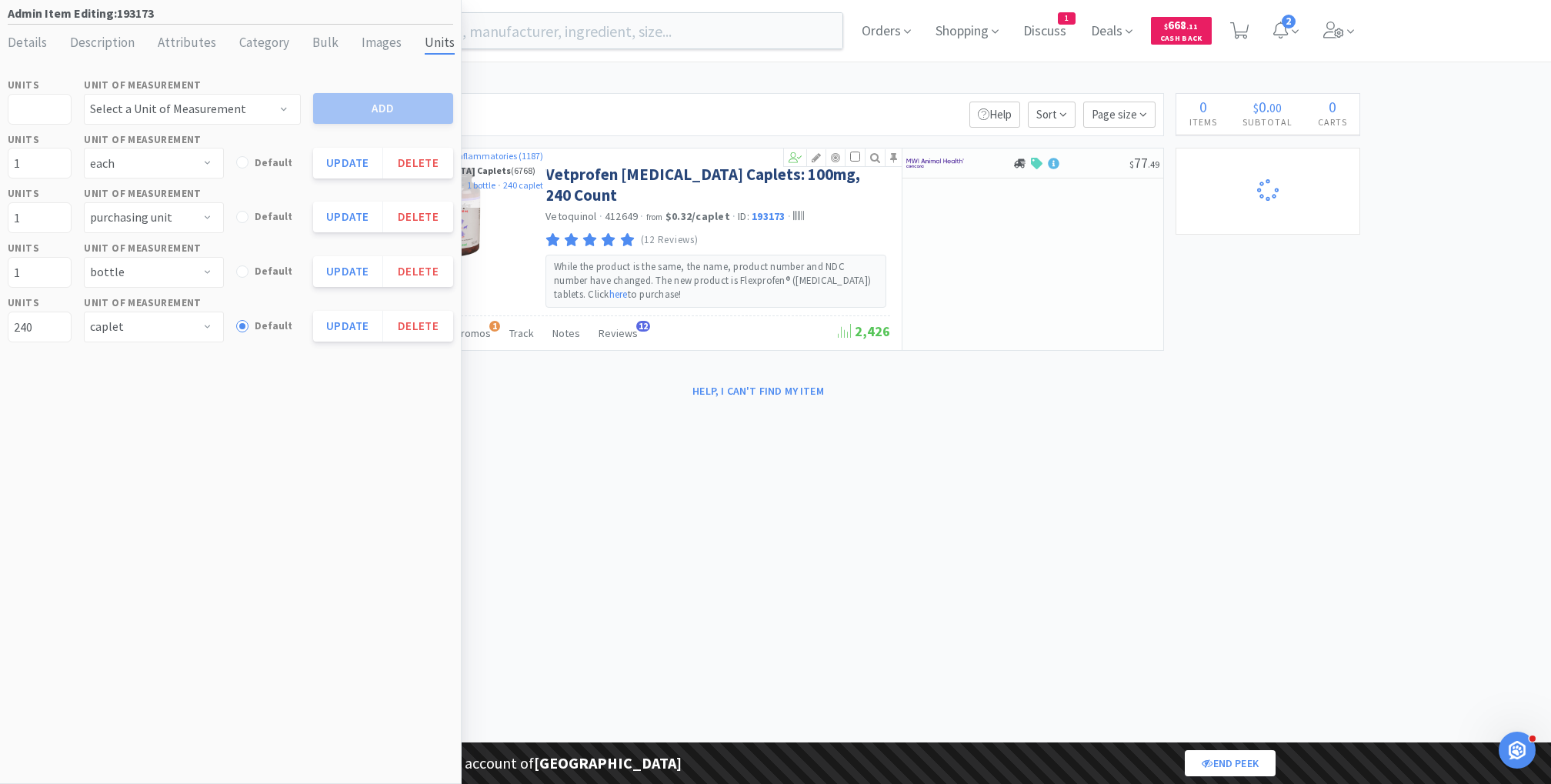
select select "3"
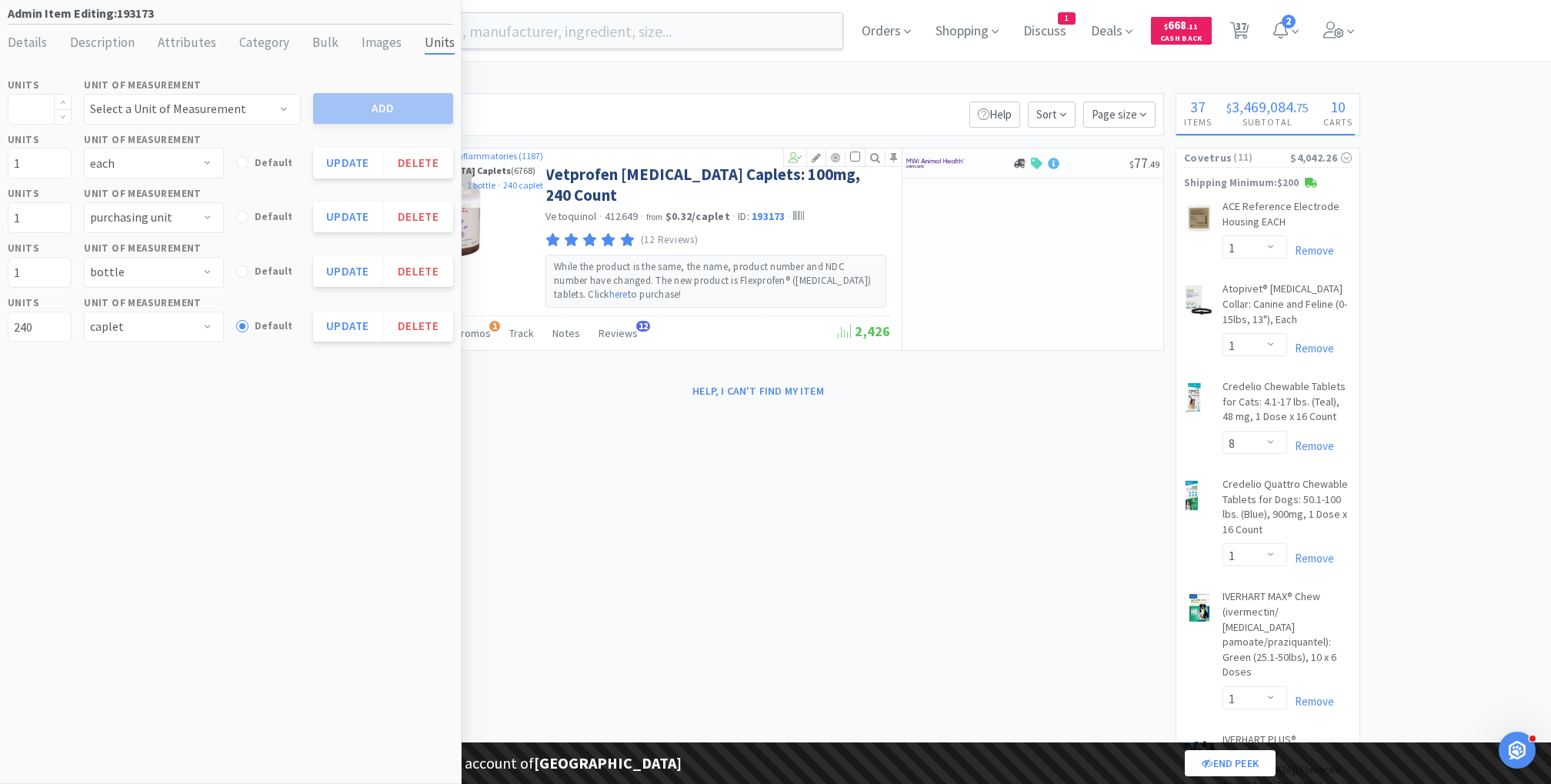
click at [20, 106] on input at bounding box center [39, 109] width 62 height 29
type input "240"
click at [161, 109] on select "Select a Unit of Measurement applicator bag bottle box bucket can caplet capsul…" at bounding box center [193, 109] width 217 height 31
click at [149, 104] on select "Select a Unit of Measurement applicator bag bottle box bucket can caplet capsul…" at bounding box center [193, 109] width 217 height 31
click at [38, 115] on input "240" at bounding box center [39, 109] width 62 height 29
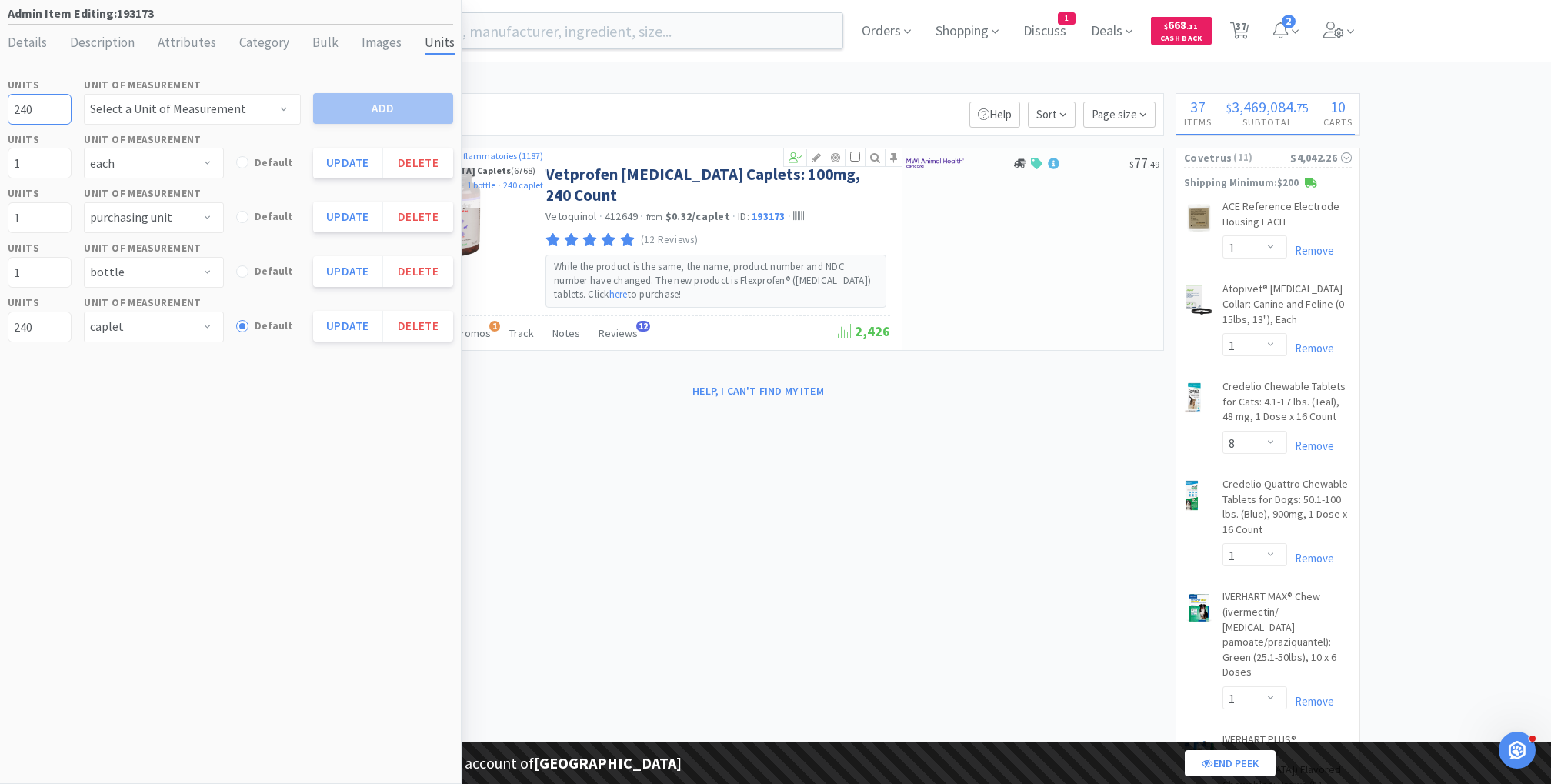
drag, startPoint x: 39, startPoint y: 113, endPoint x: 0, endPoint y: 113, distance: 39.0
click at [0, 113] on div "Admin Item Editing: 193173 Details Description Attributes Category Bulk Images …" at bounding box center [231, 392] width 461 height 784
drag, startPoint x: 31, startPoint y: 165, endPoint x: 0, endPoint y: 165, distance: 31.0
click at [0, 165] on div "Admin Item Editing: 193173 Details Description Attributes Category Bulk Images …" at bounding box center [231, 392] width 461 height 784
type input "240"
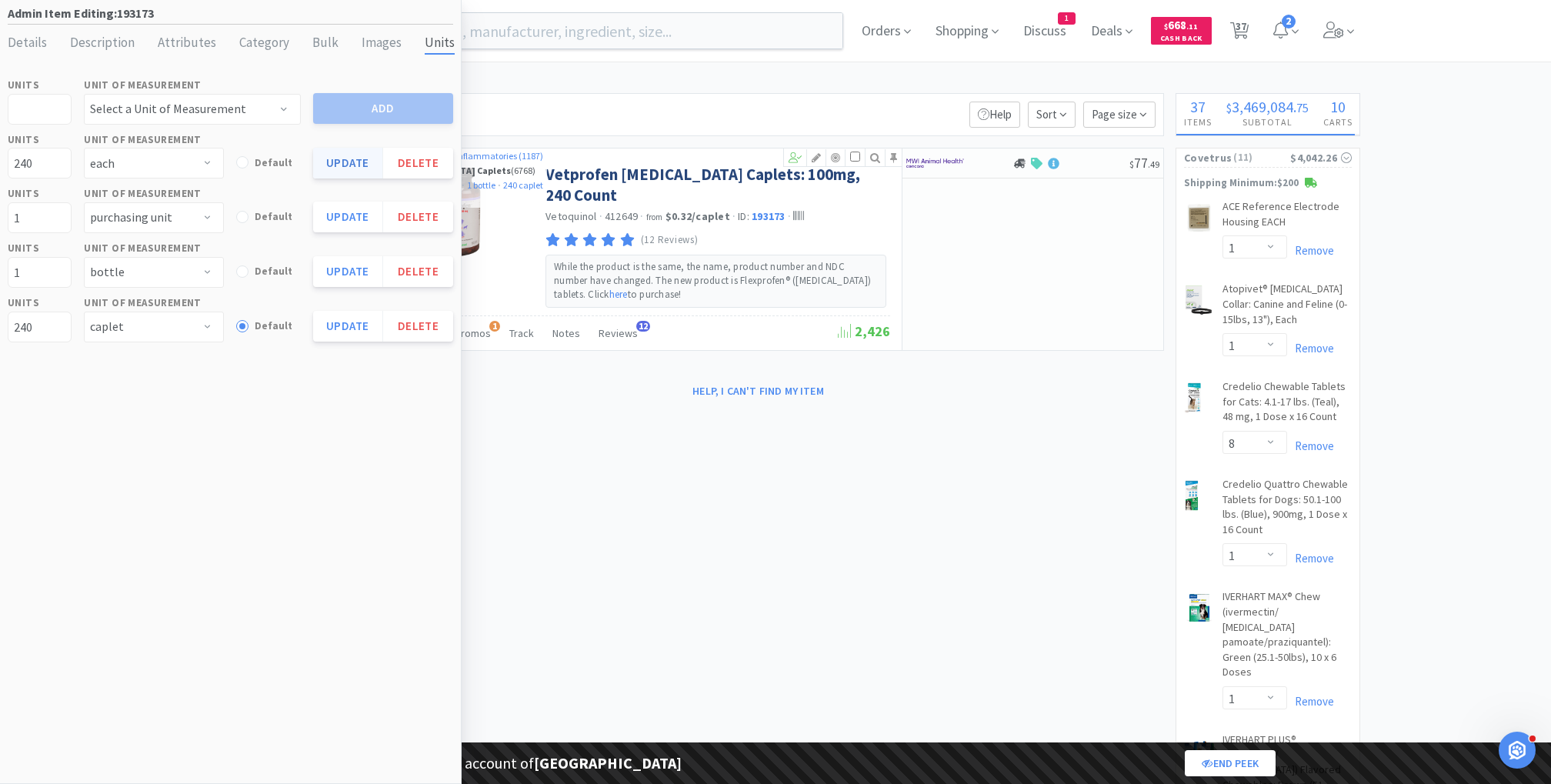
click at [324, 153] on button "Update" at bounding box center [348, 163] width 70 height 31
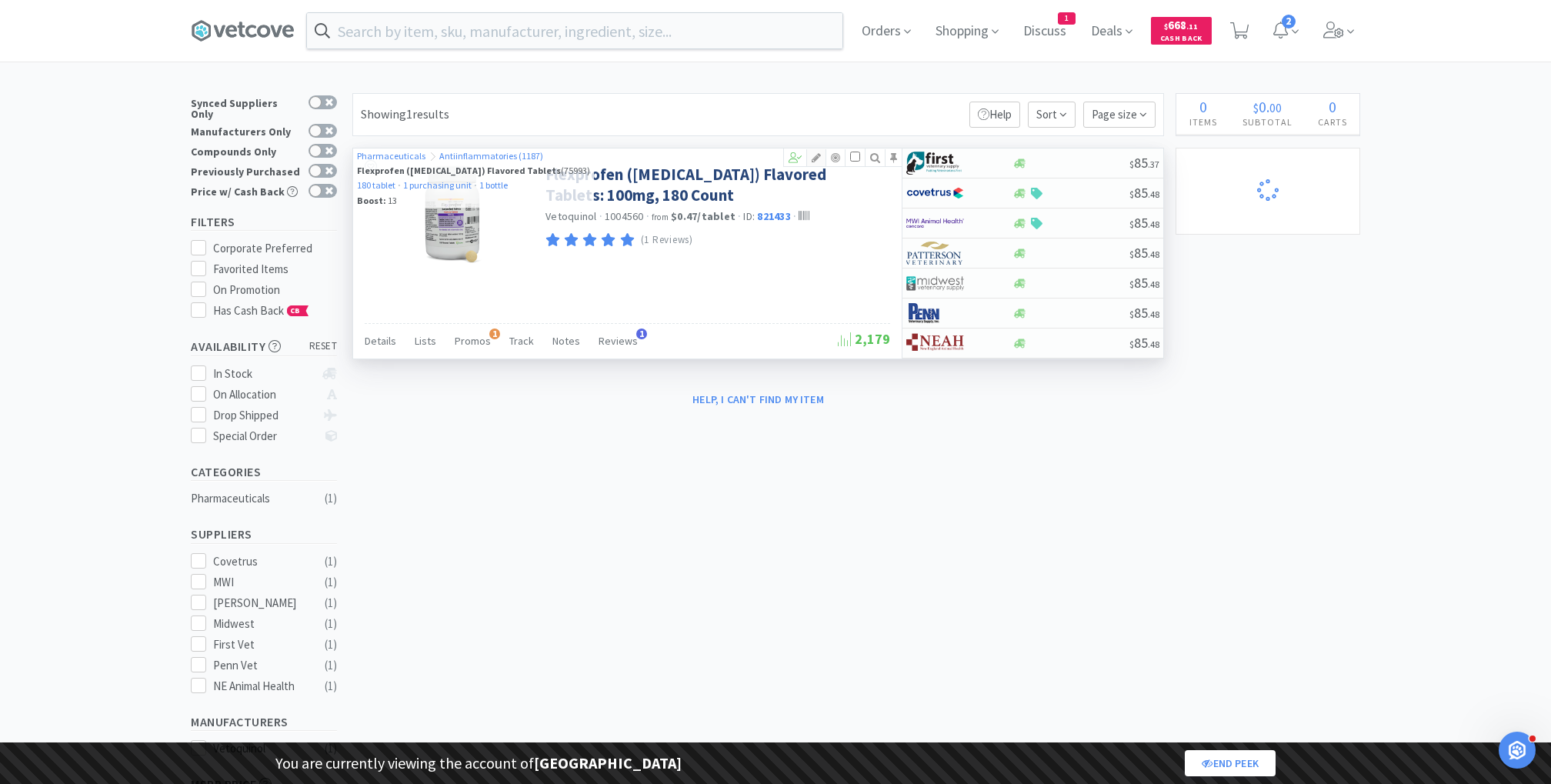
click at [820, 152] on icon at bounding box center [816, 157] width 18 height 11
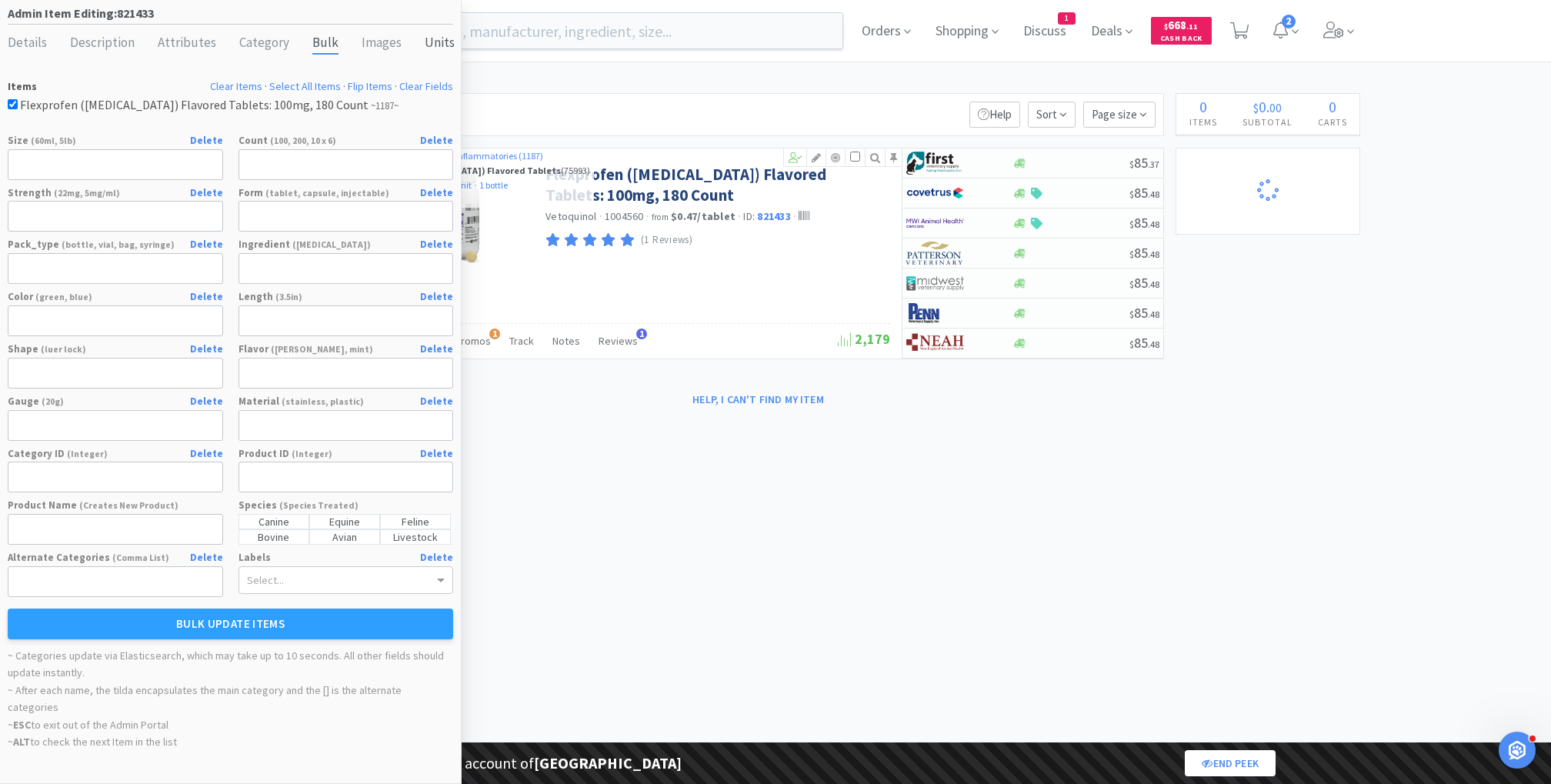
click at [424, 48] on div "Units" at bounding box center [439, 43] width 30 height 22
select select "tablet"
select select "purchasing unit"
select select "bottle"
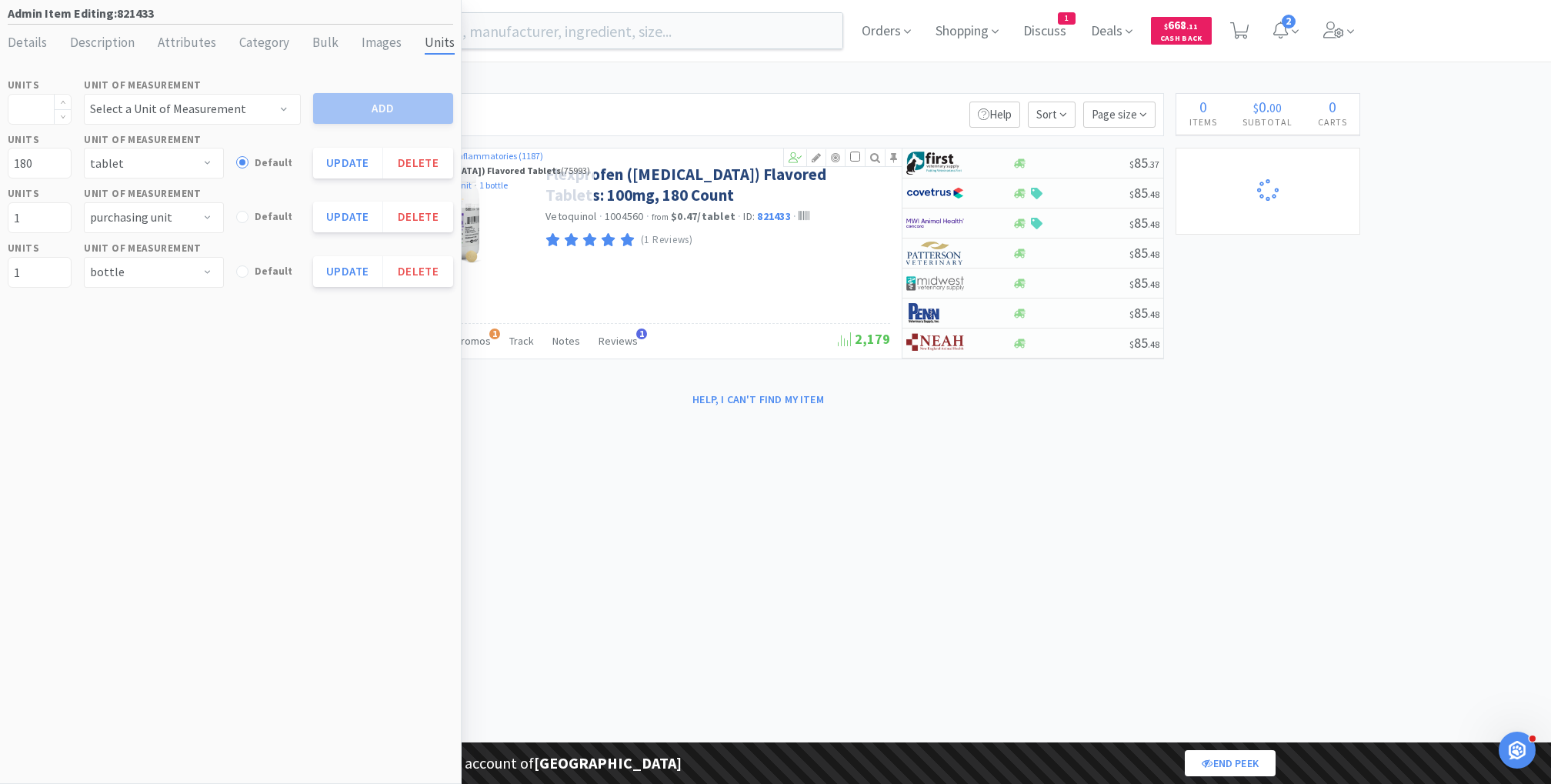
click at [43, 116] on input at bounding box center [39, 109] width 62 height 29
select select "1"
select select "8"
select select "1"
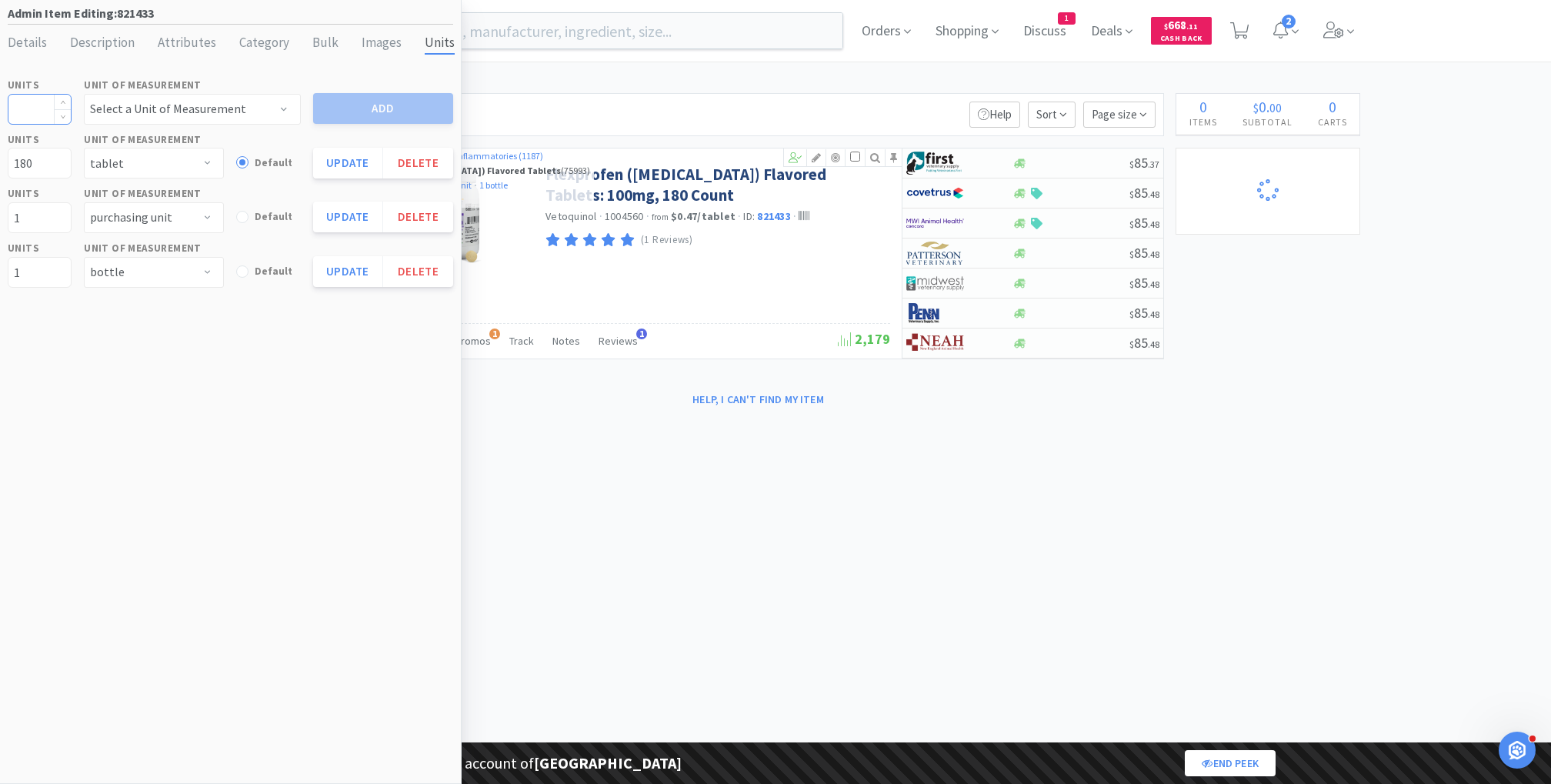
select select "1"
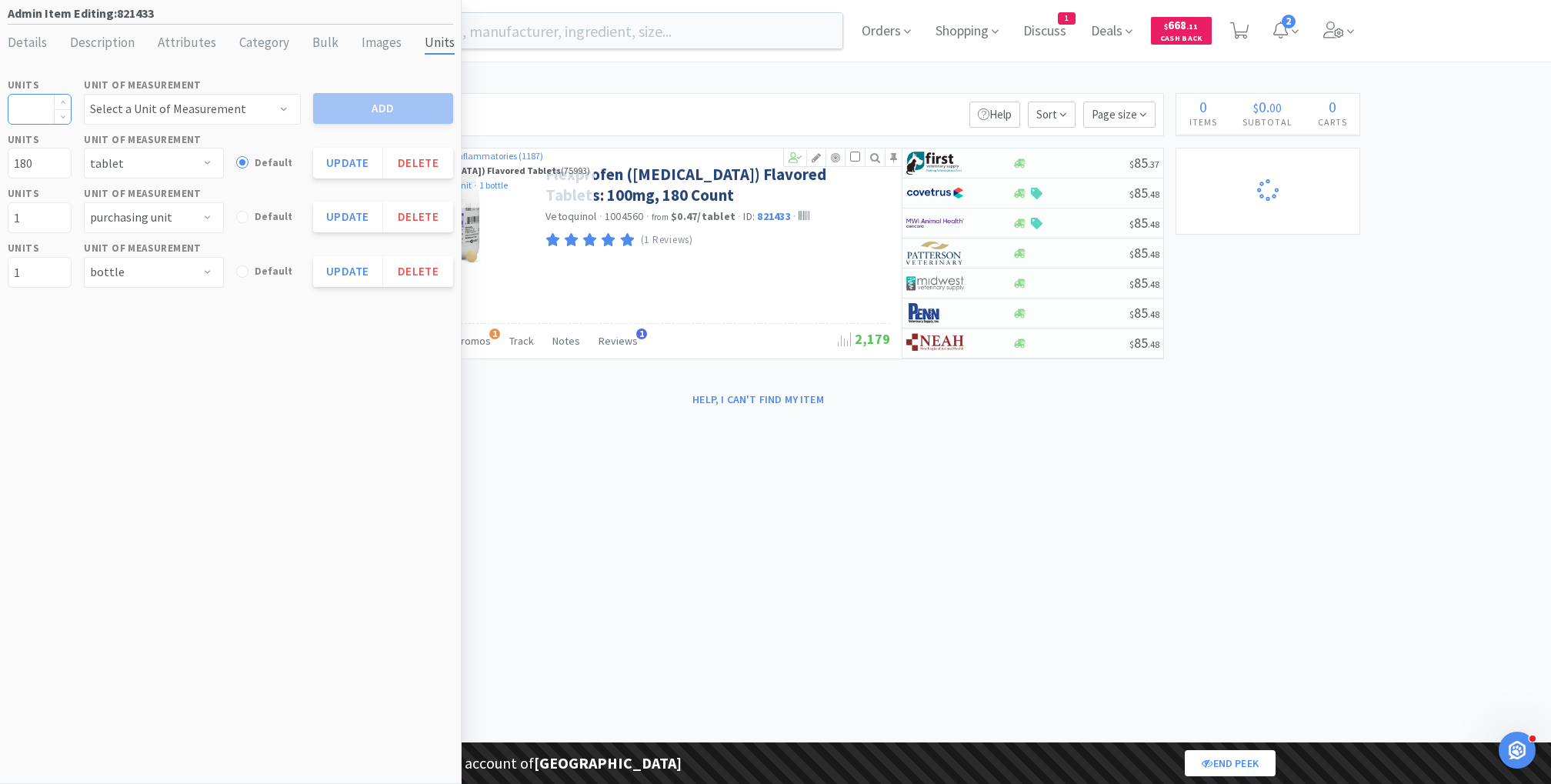
select select "2"
select select "1"
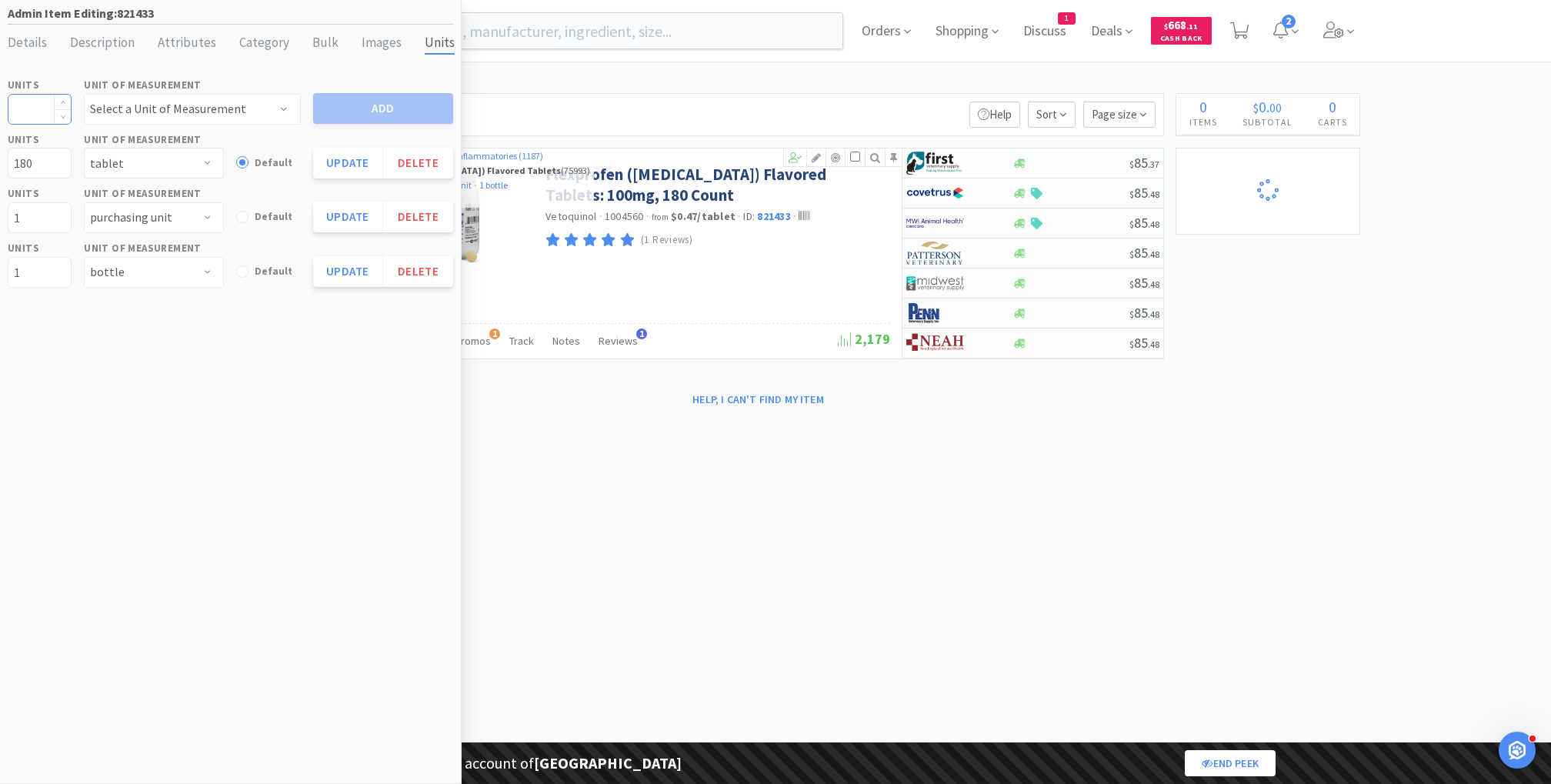
select select "2"
select select "1"
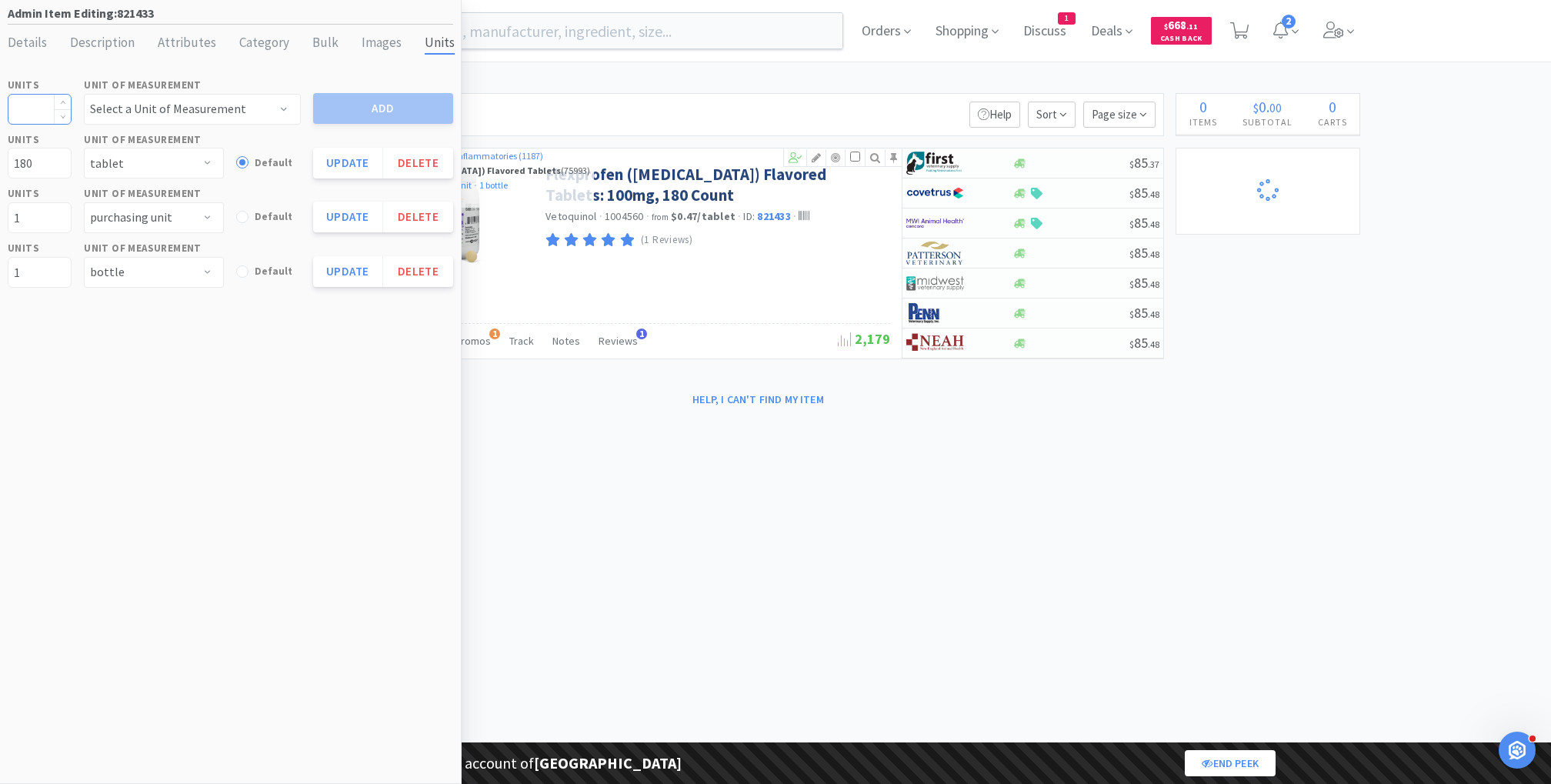
select select "1"
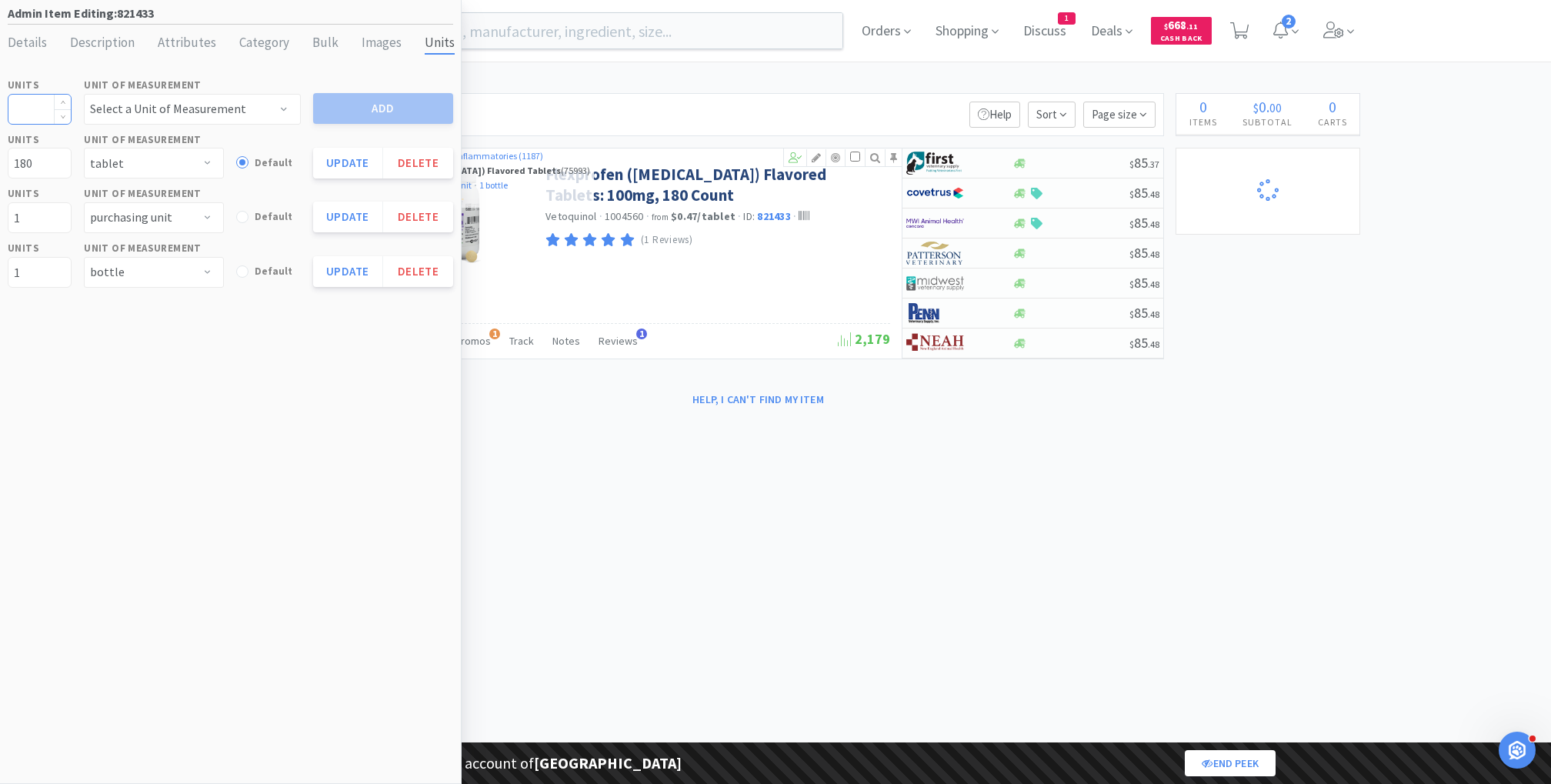
select select "1"
select select "3"
select select "2"
select select "3"
select select "1"
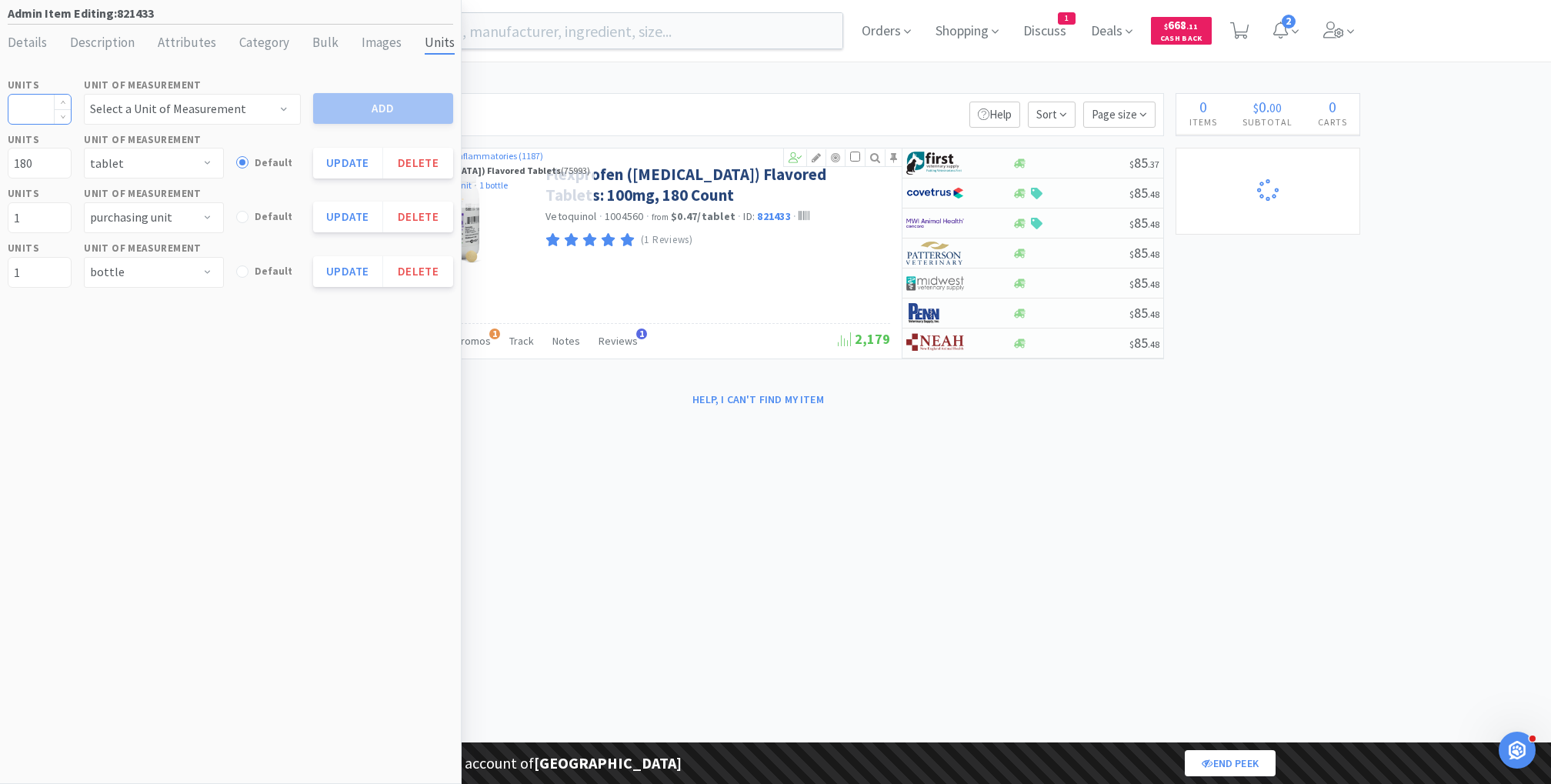
select select "1"
select select "99999"
select select "1"
select select "99975"
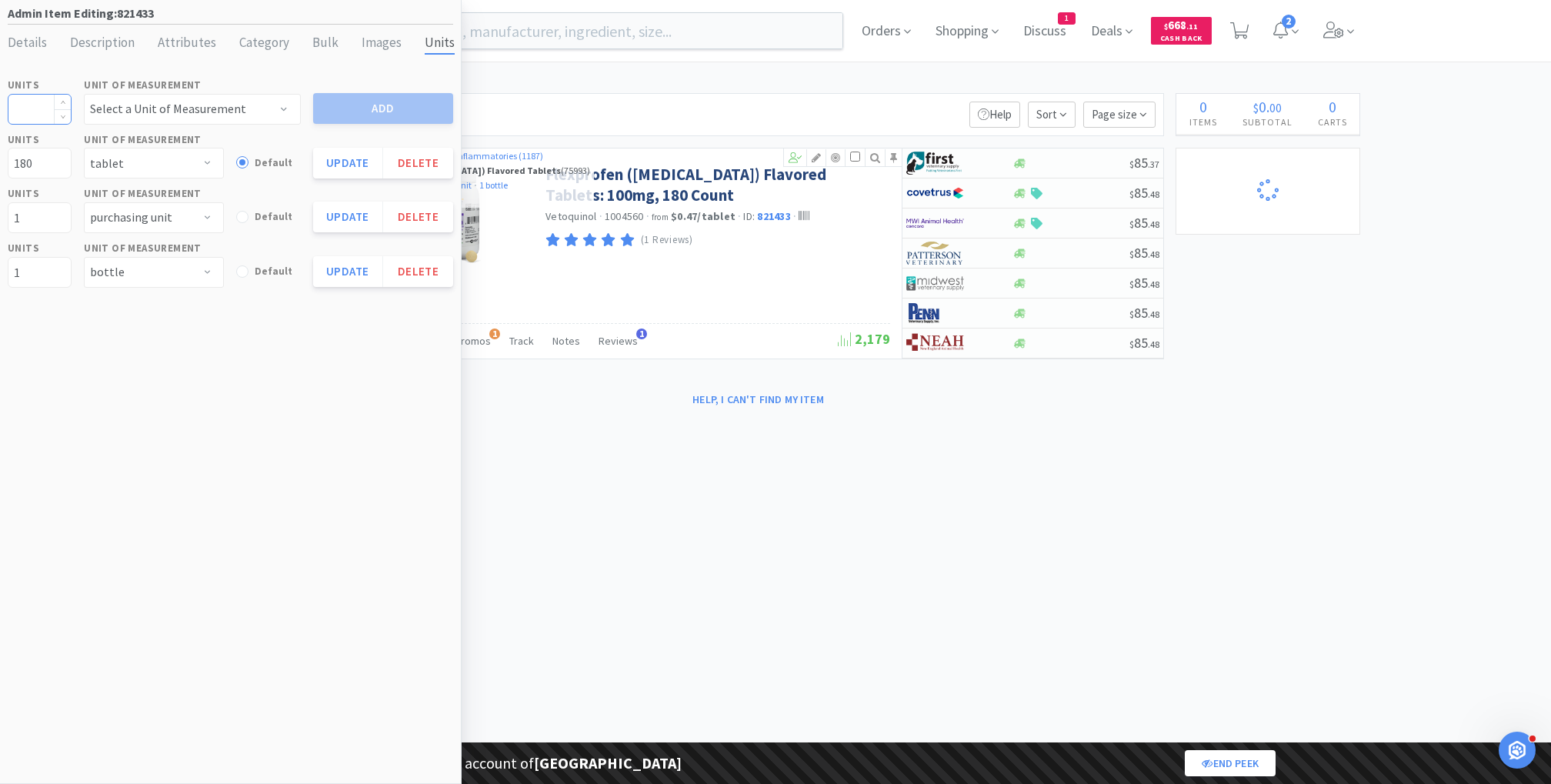
select select "99999"
select select "3"
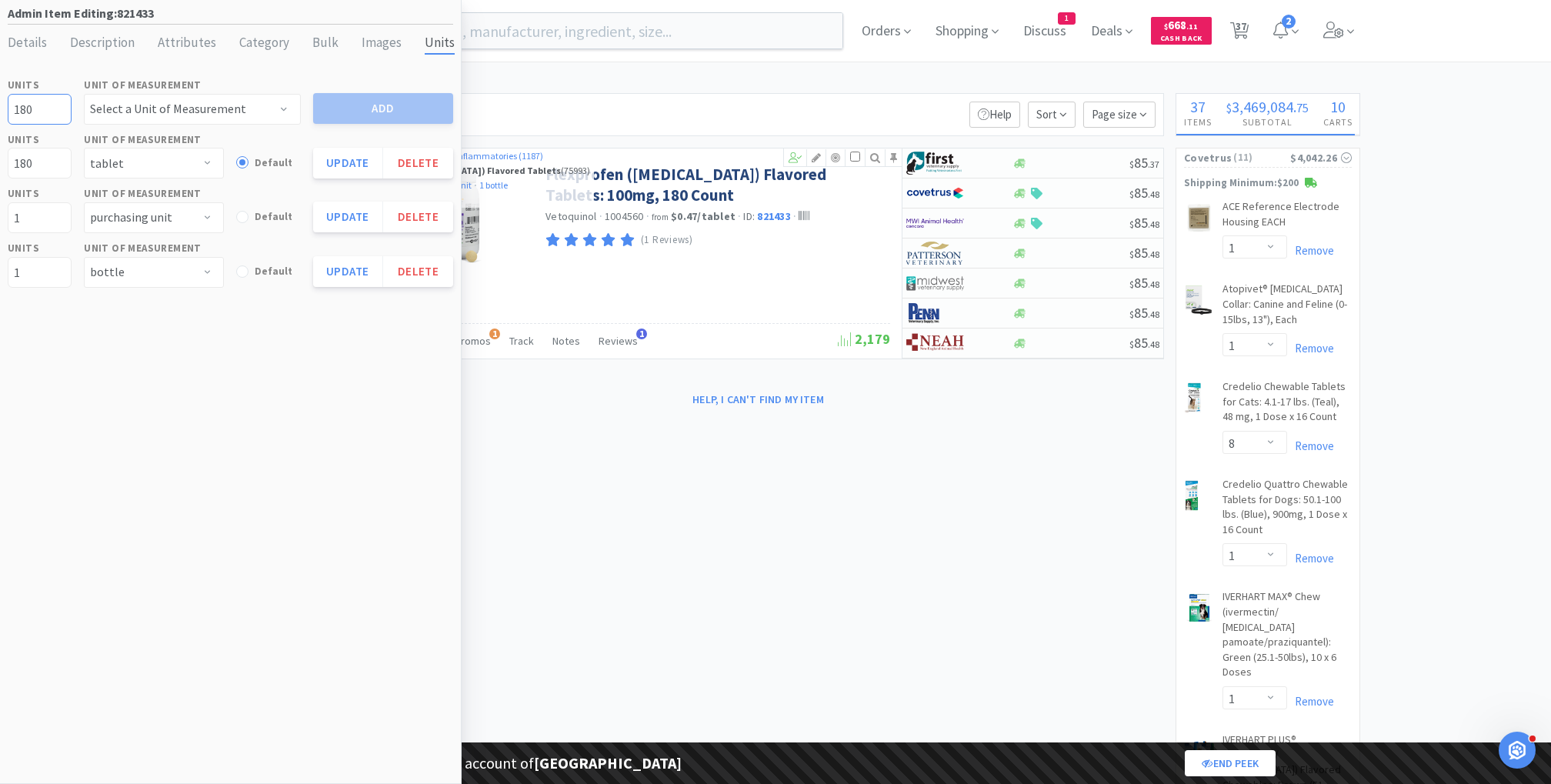
type input "180"
click at [131, 110] on select "Select a Unit of Measurement applicator bag bottle box bucket can caplet capsul…" at bounding box center [193, 109] width 217 height 31
select select "each"
click at [84, 94] on select "Select a Unit of Measurement applicator bag bottle box bucket can caplet capsul…" at bounding box center [193, 109] width 217 height 31
click at [361, 105] on button "Add" at bounding box center [383, 108] width 140 height 31
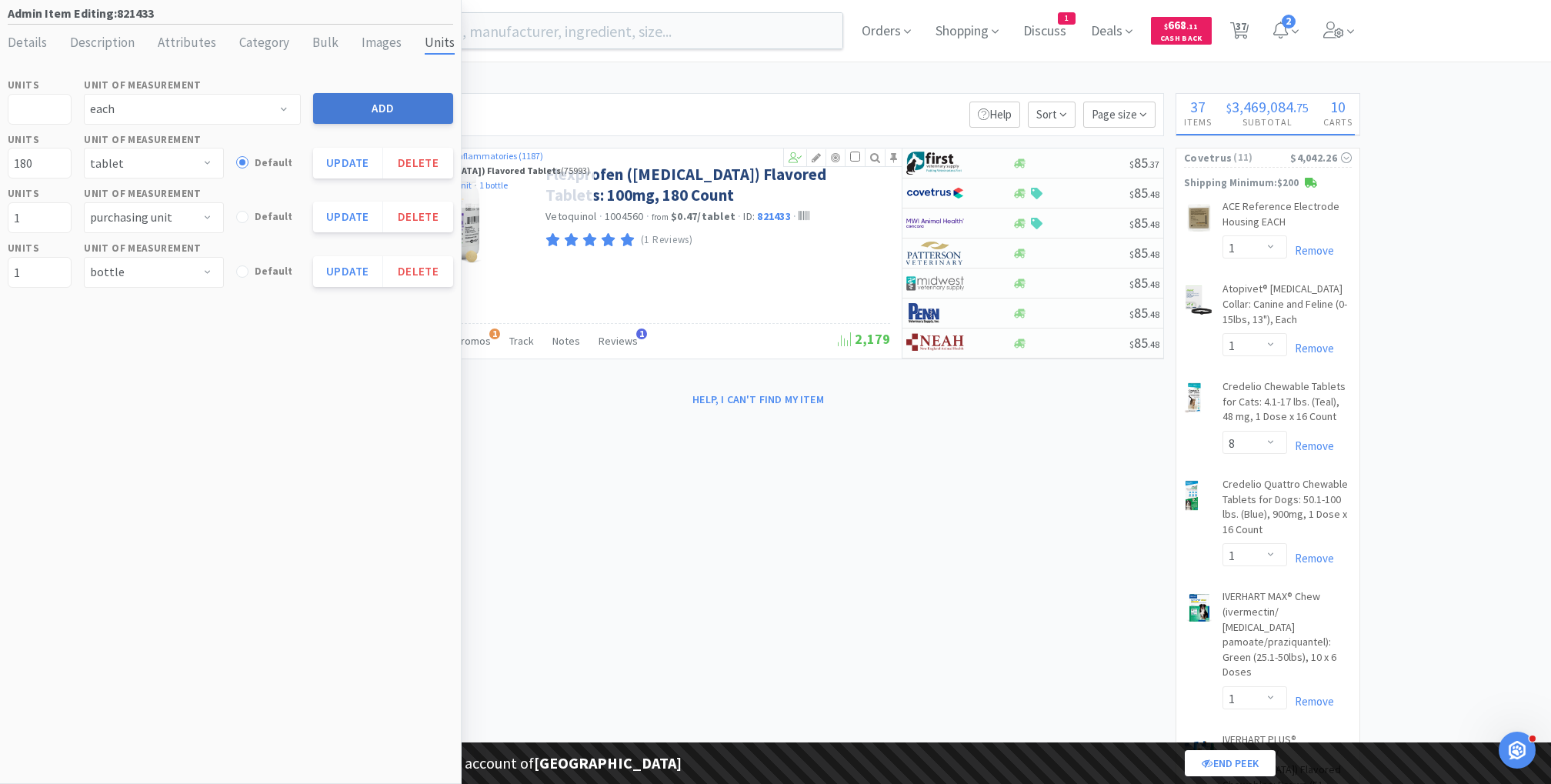
select select
select select "each"
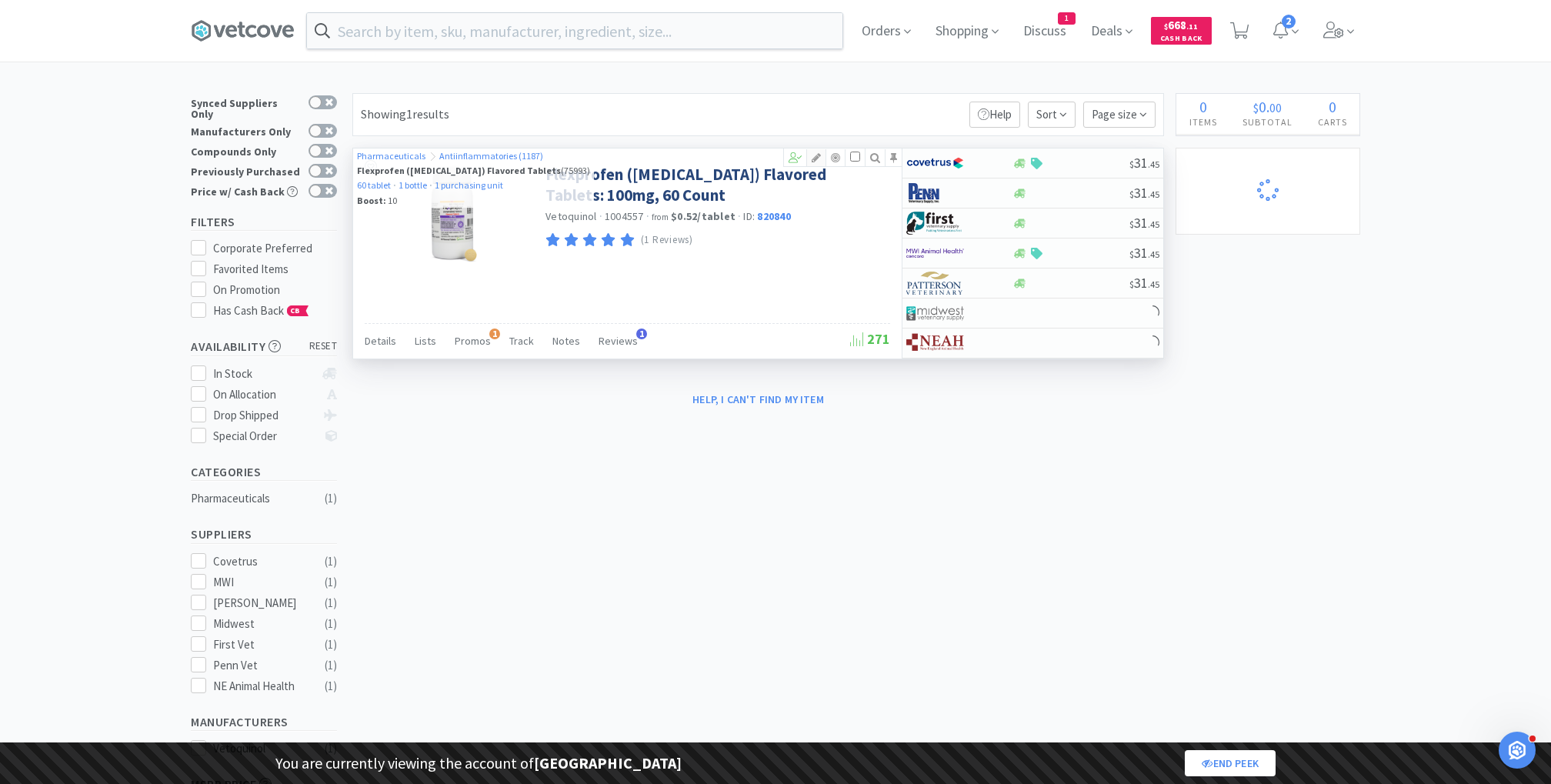
click at [817, 161] on div at bounding box center [816, 157] width 19 height 17
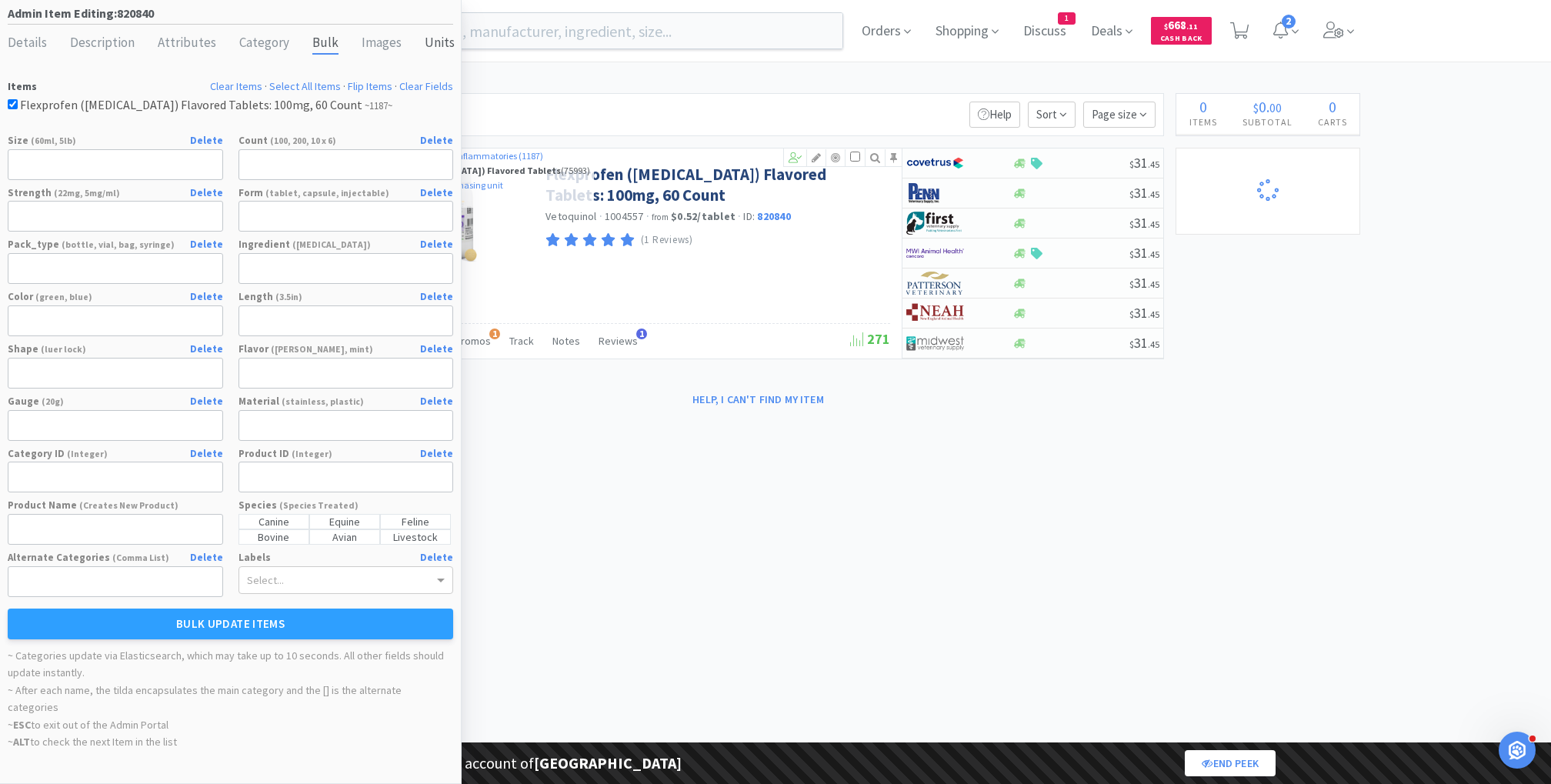
click at [430, 43] on div "Units" at bounding box center [439, 43] width 30 height 22
select select "tablet"
select select "bottle"
select select "purchasing unit"
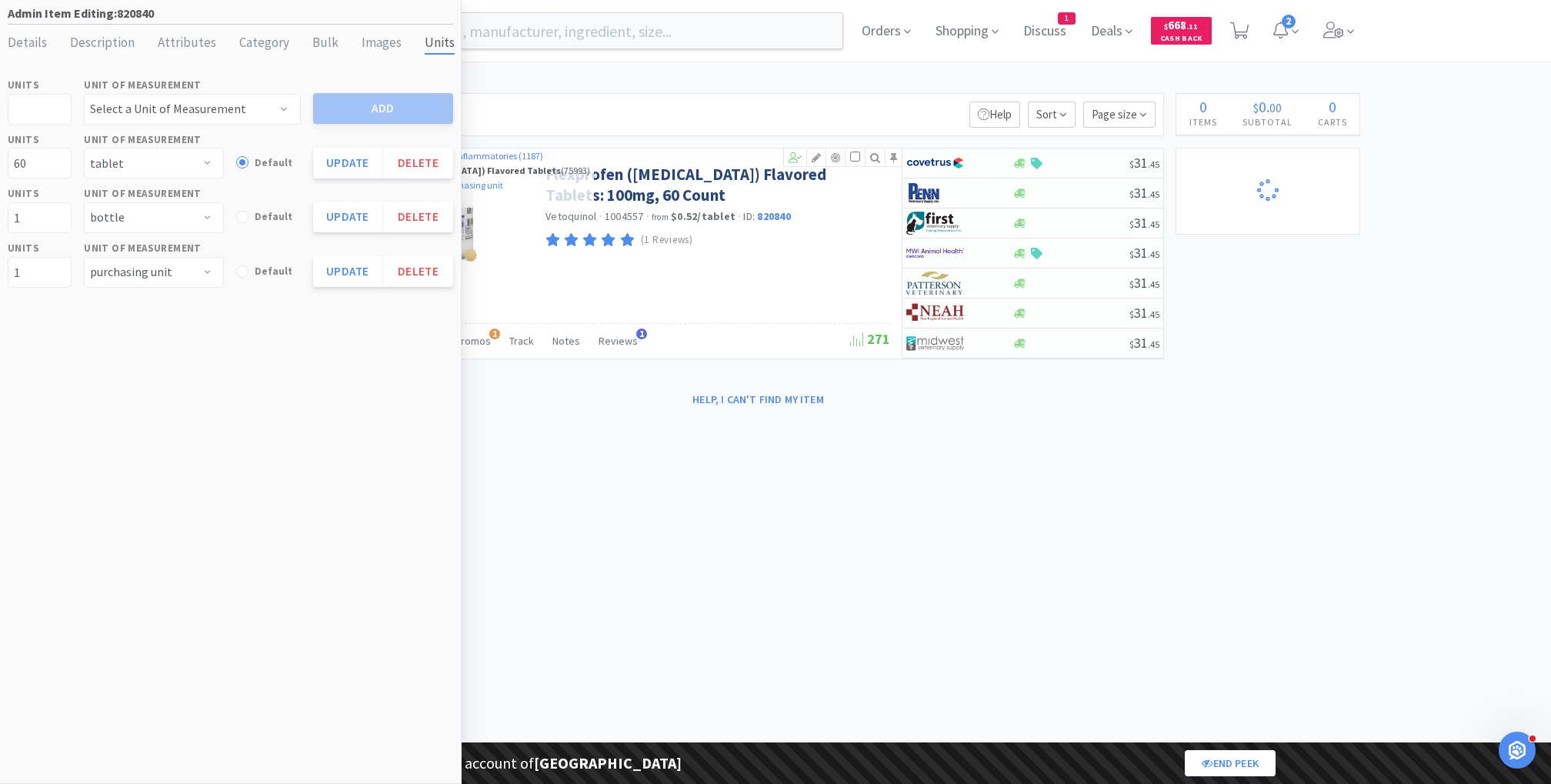
select select "1"
select select "8"
select select "1"
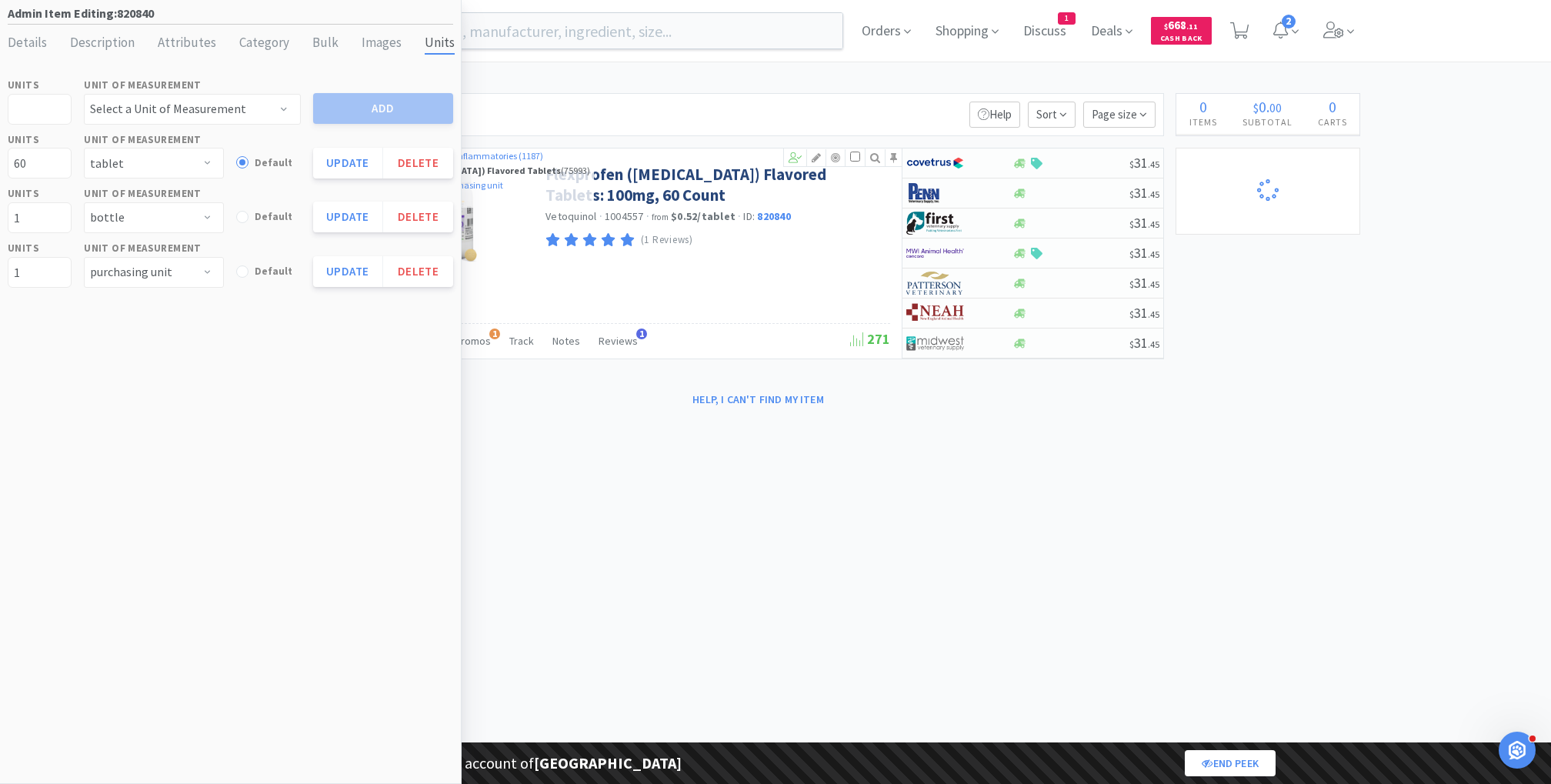
select select "1"
select select "2"
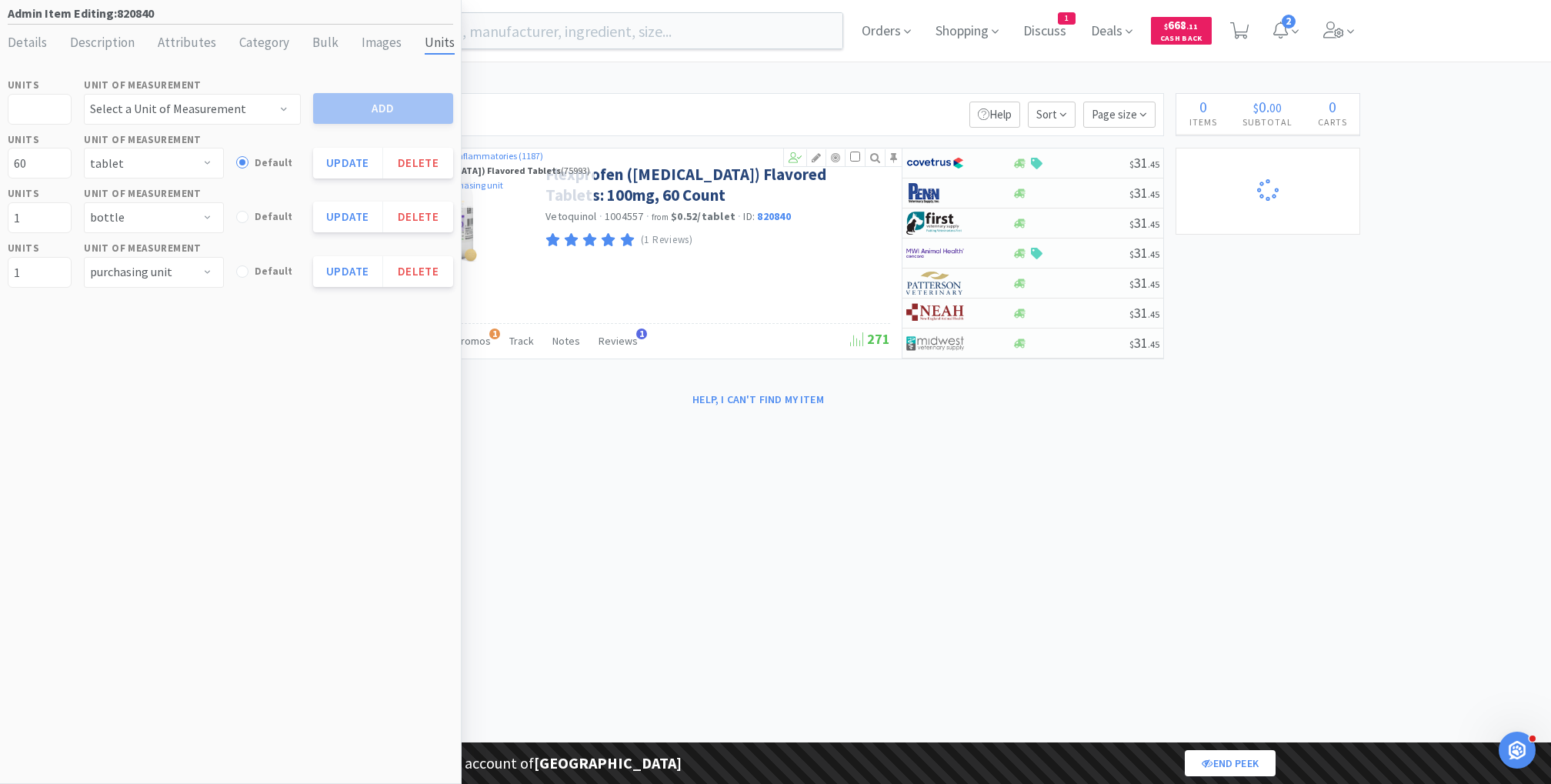
select select "2"
select select "1"
select select "2"
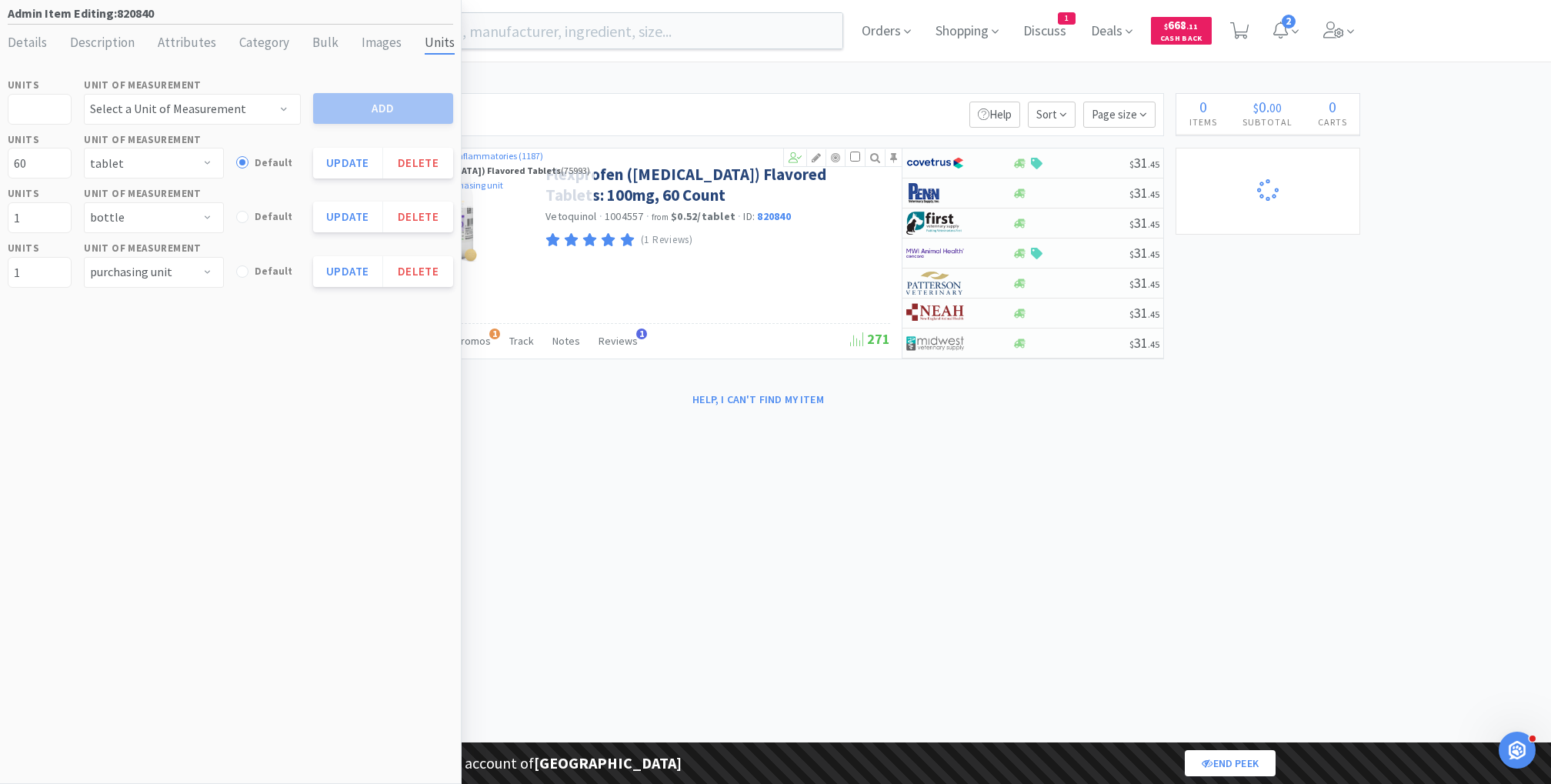
select select "1"
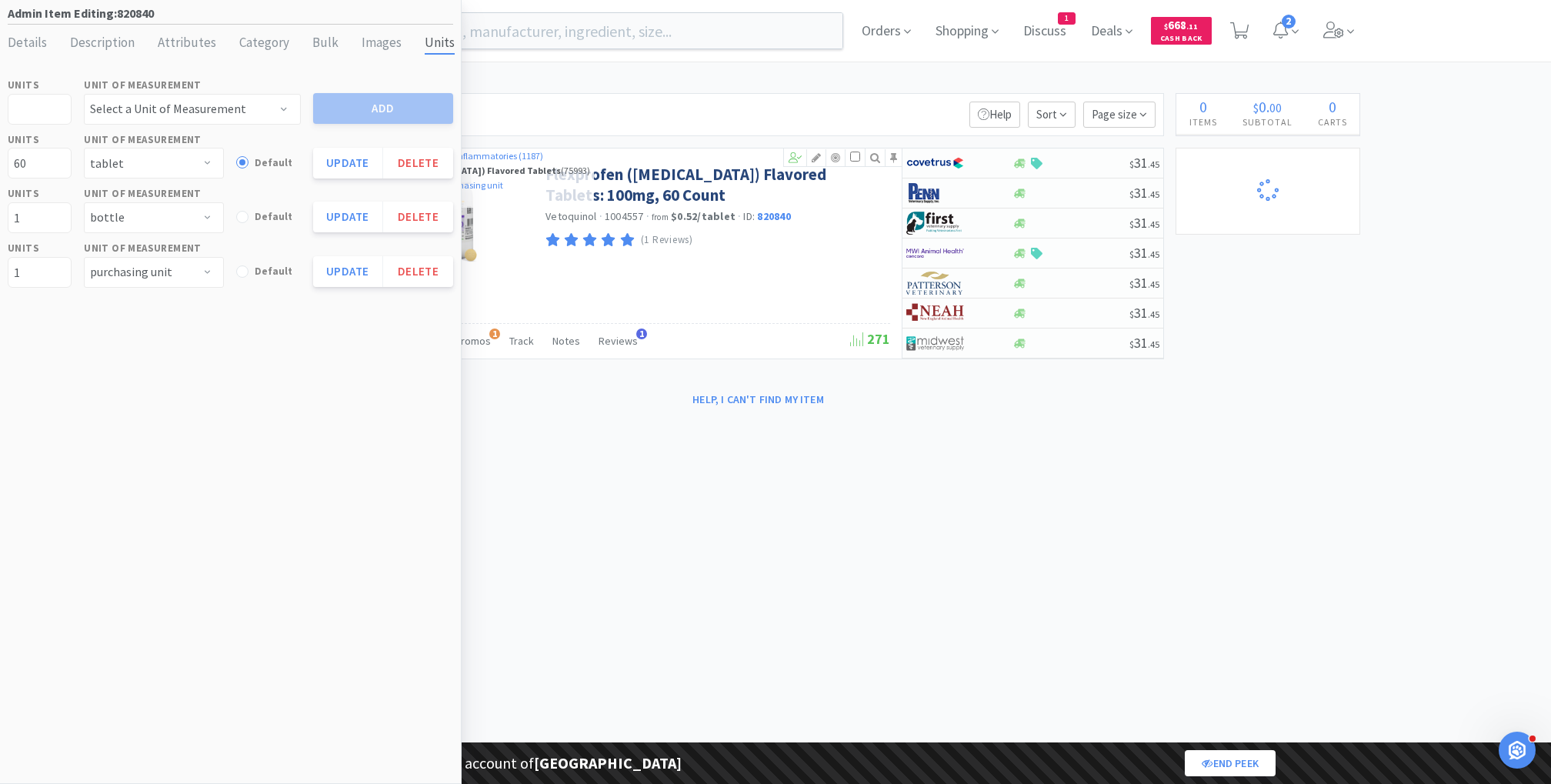
select select "1"
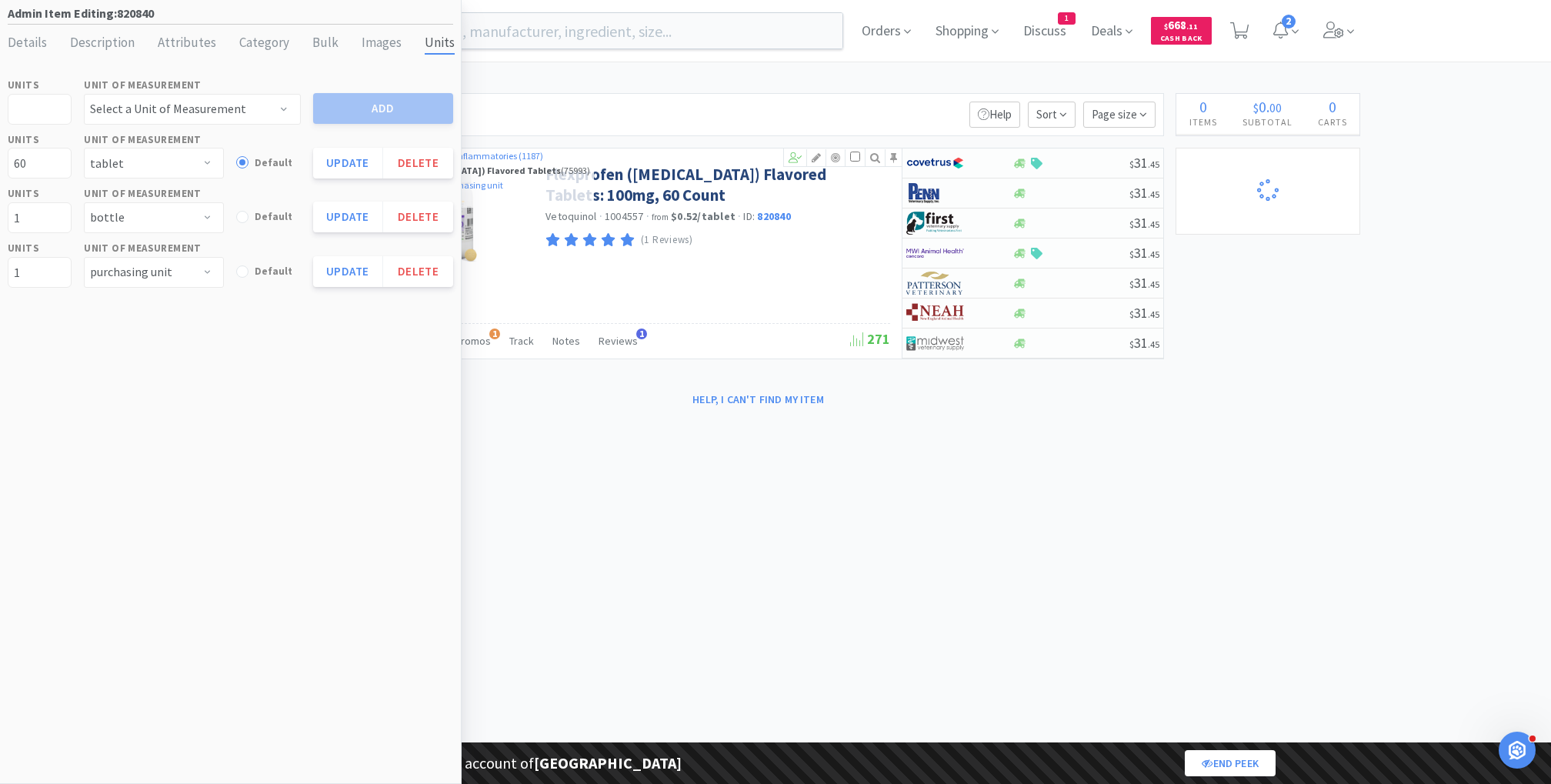
select select "3"
select select "2"
select select "3"
select select "1"
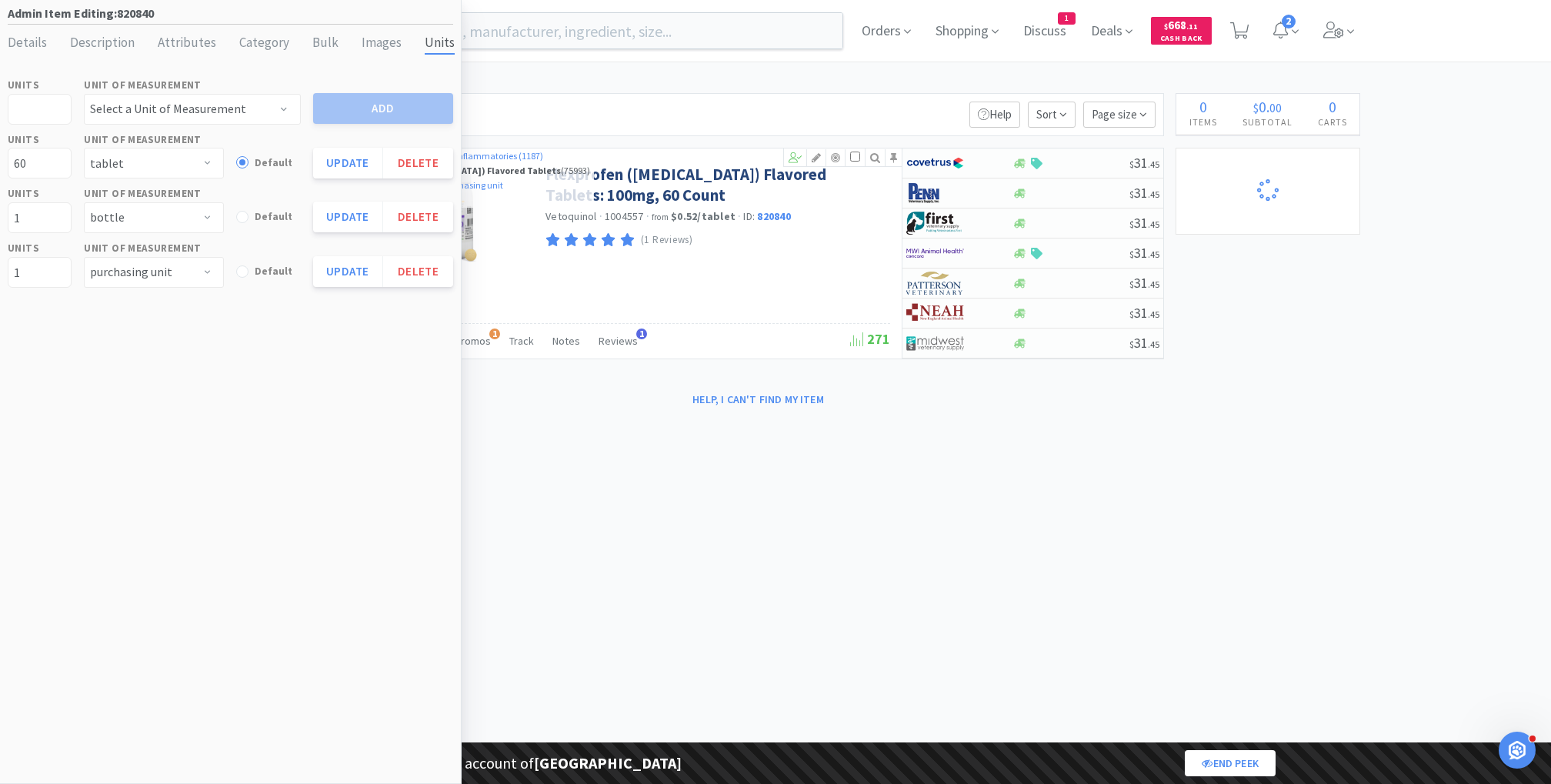
select select "1"
select select "99999"
select select "1"
select select "99975"
select select "99999"
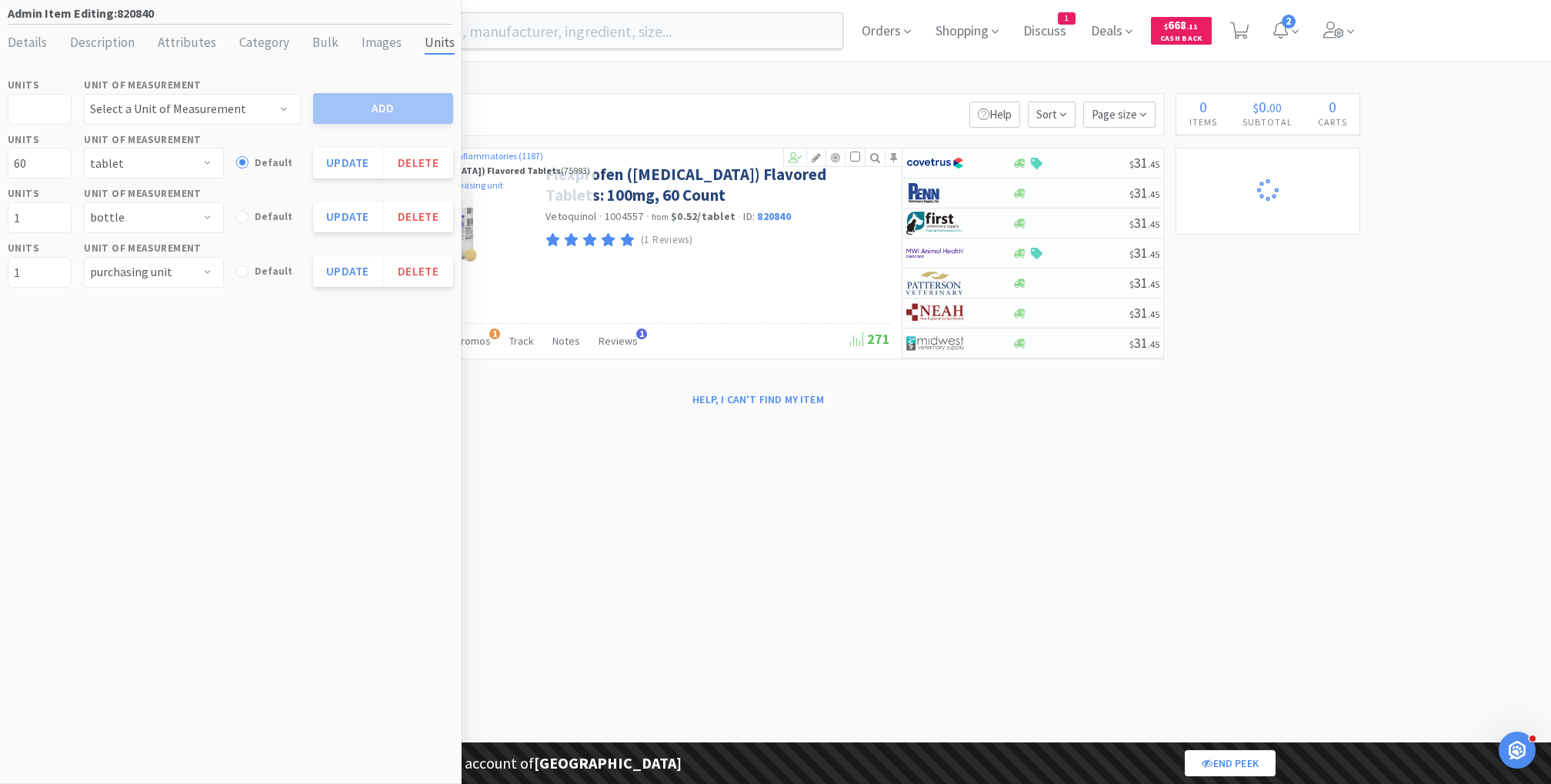
select select "3"
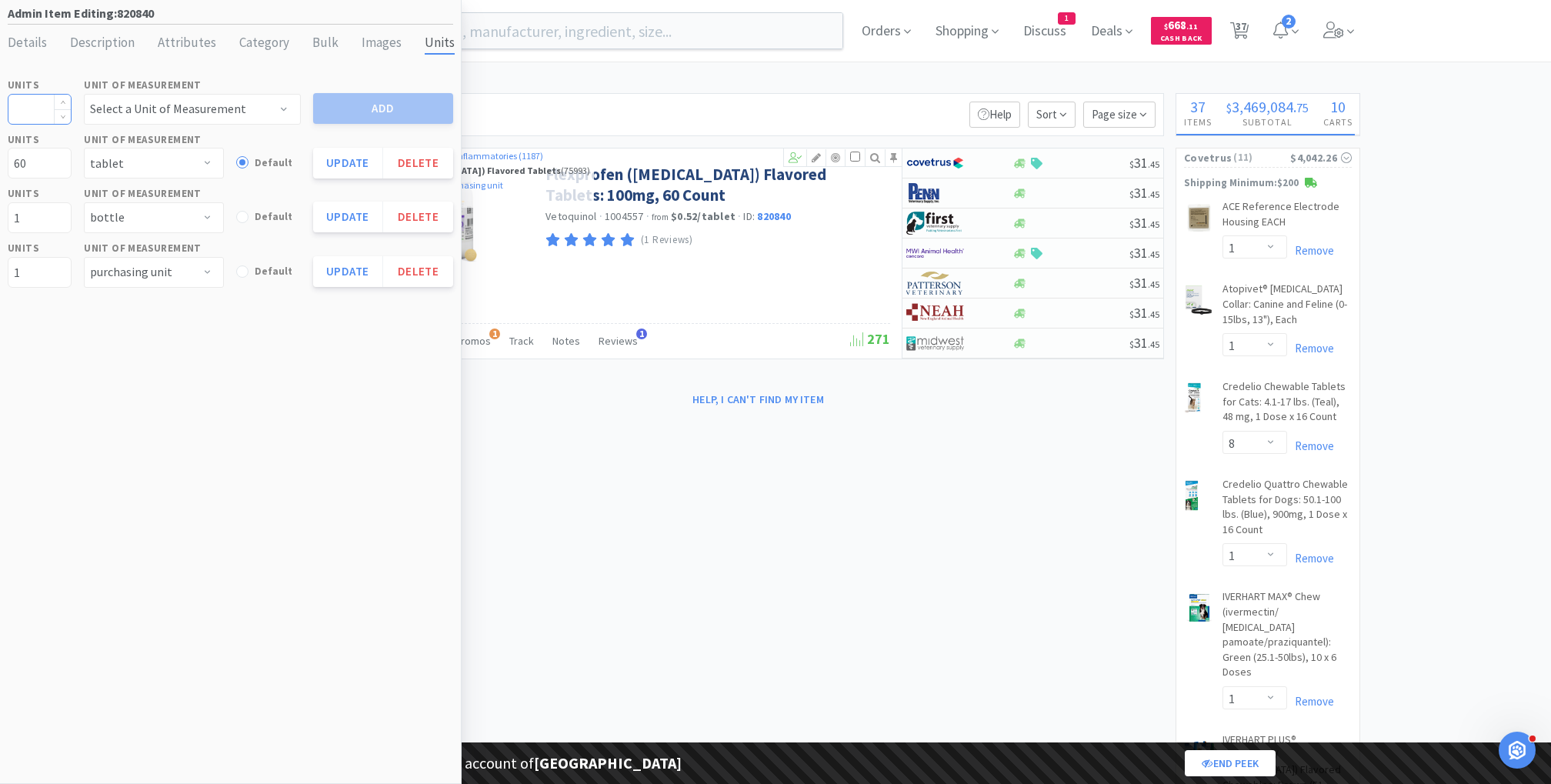
click at [27, 105] on input at bounding box center [39, 109] width 62 height 29
type input "60"
click at [118, 111] on select "Select a Unit of Measurement applicator bag bottle box bucket can caplet capsul…" at bounding box center [193, 109] width 217 height 31
select select "each"
click at [84, 94] on select "Select a Unit of Measurement applicator bag bottle box bucket can caplet capsul…" at bounding box center [193, 109] width 217 height 31
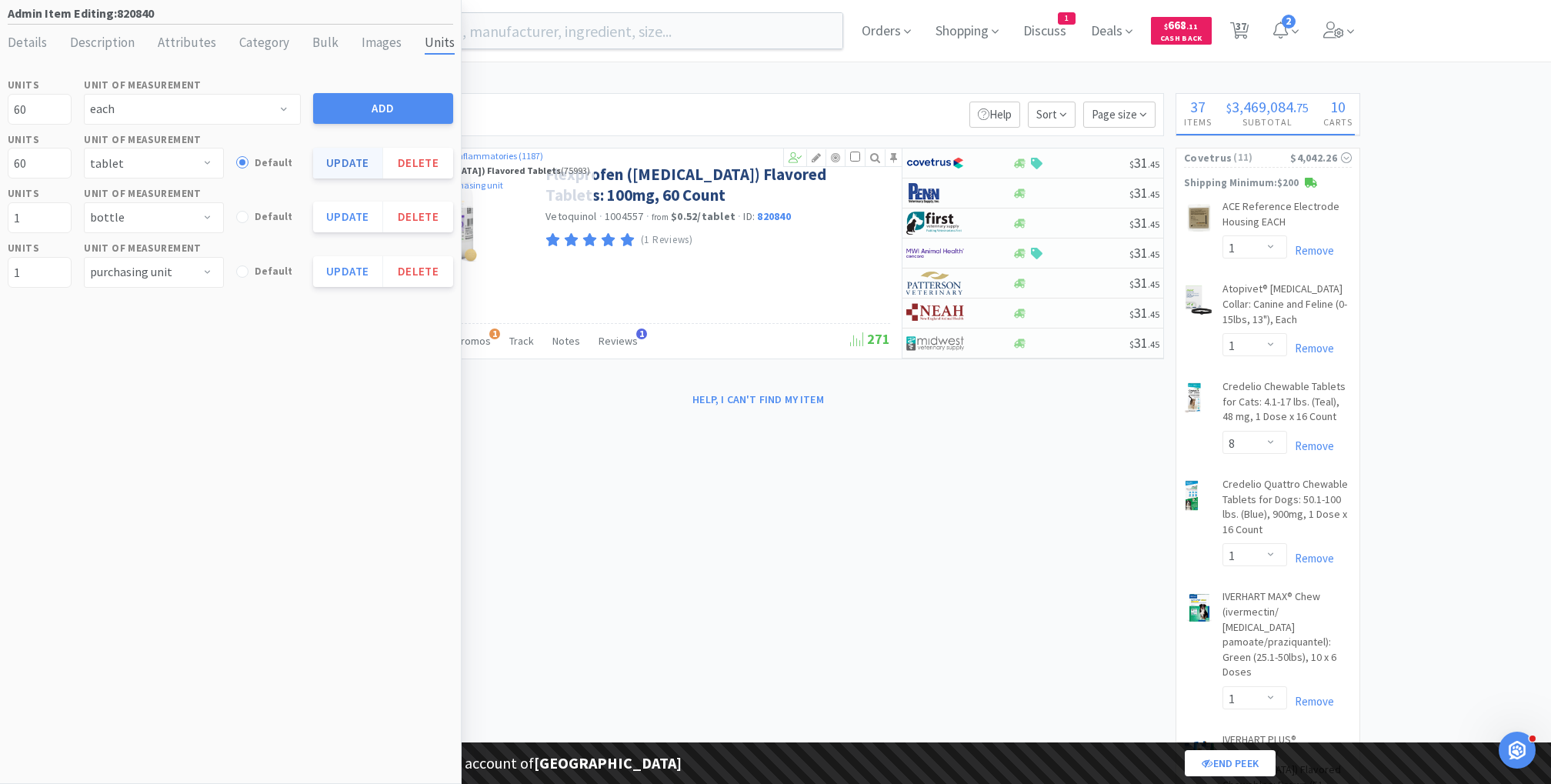
click at [346, 105] on button "Add" at bounding box center [383, 108] width 140 height 31
select select
select select "each"
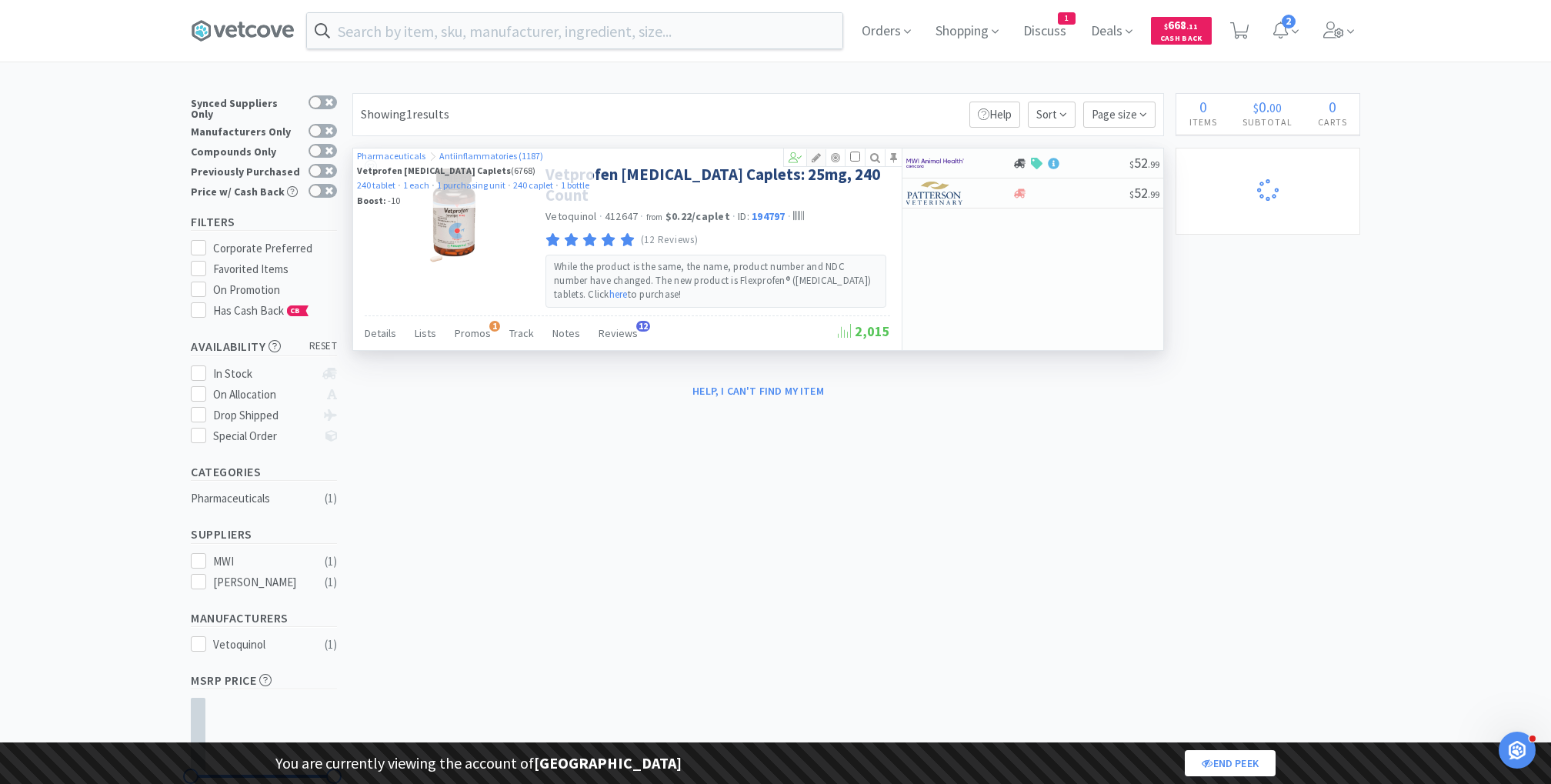
click at [820, 155] on icon at bounding box center [816, 157] width 18 height 11
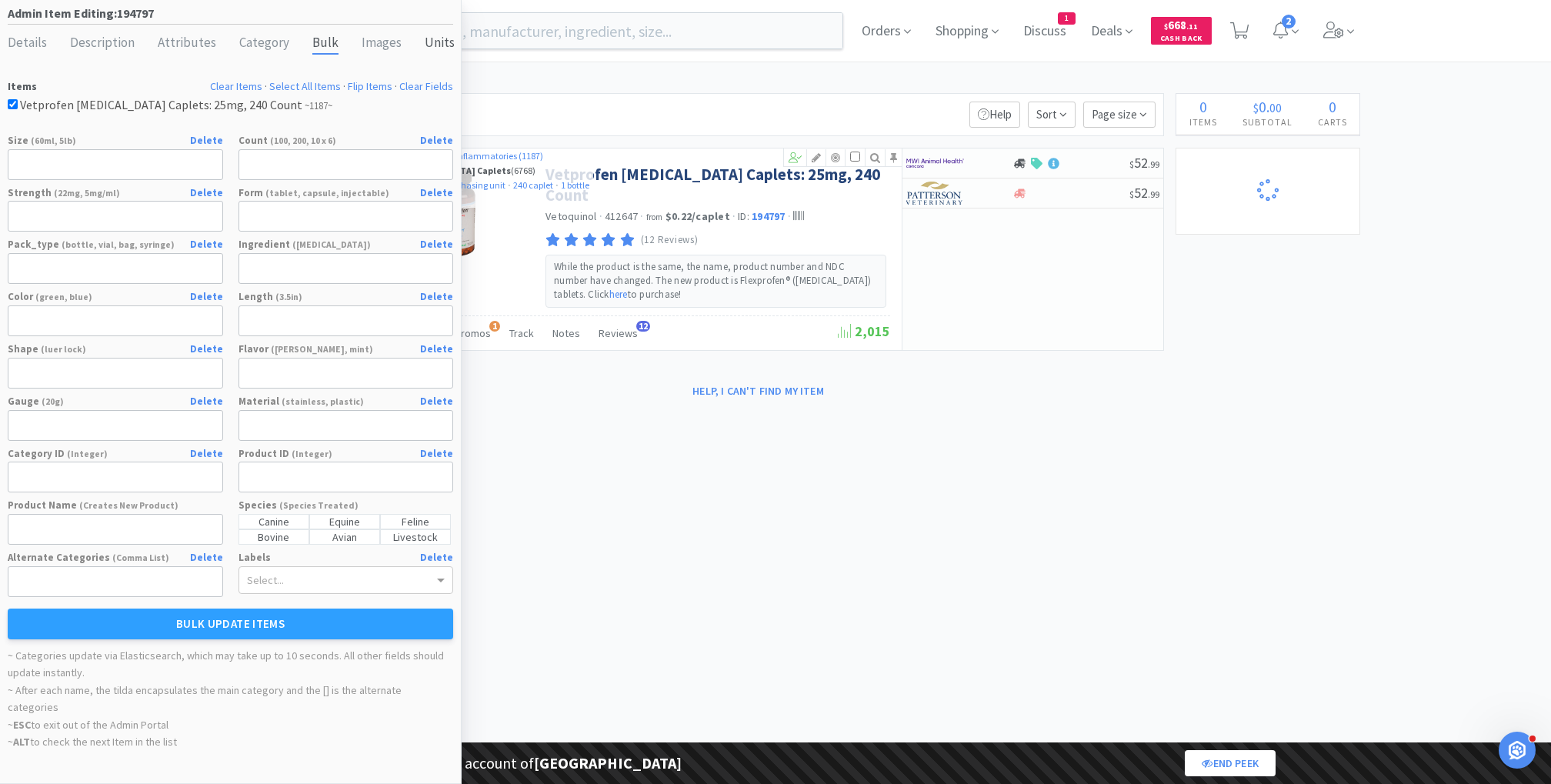
click at [424, 46] on div "Units" at bounding box center [439, 43] width 30 height 22
select select "1"
select select "8"
select select "1"
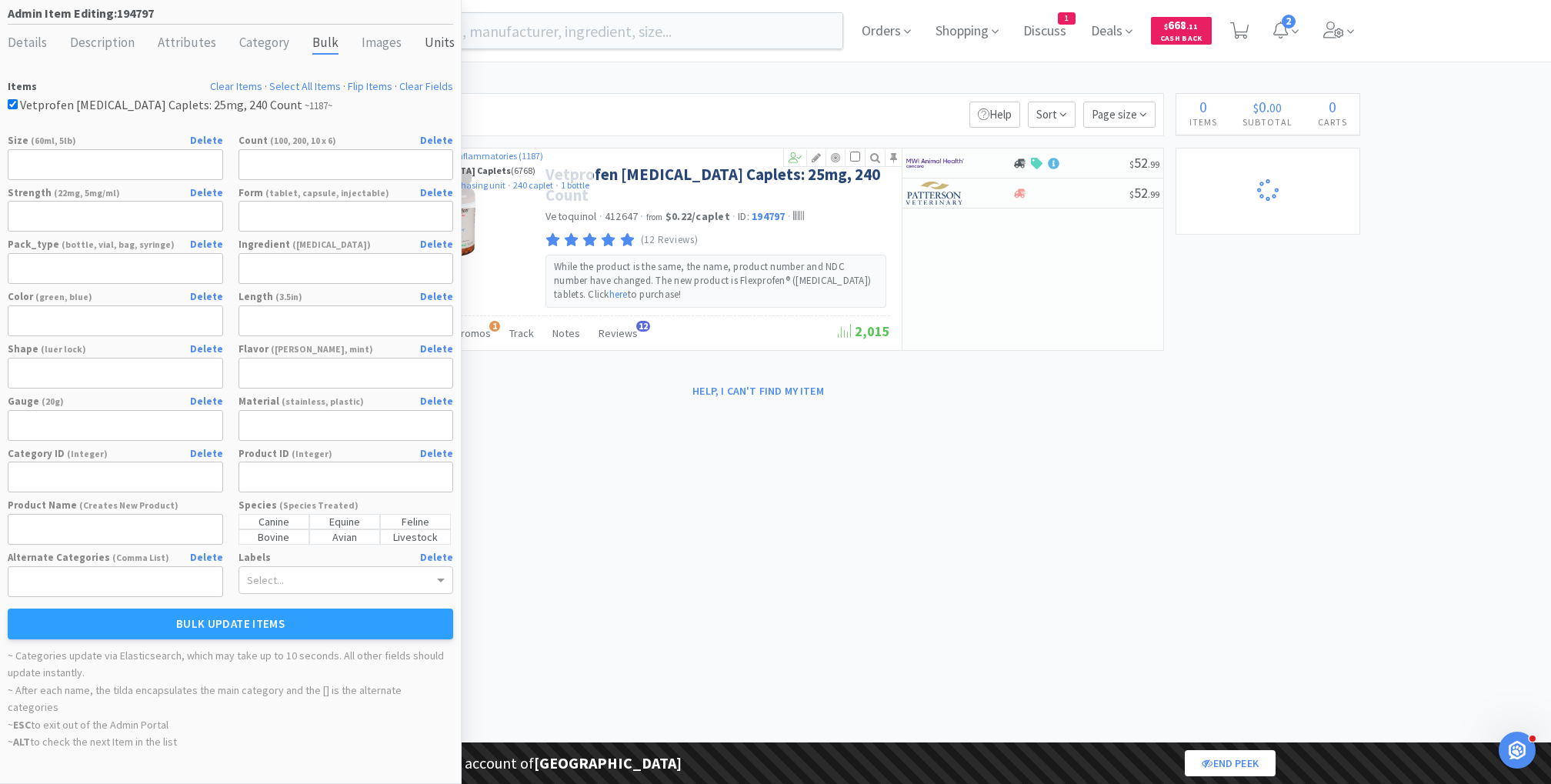
select select "1"
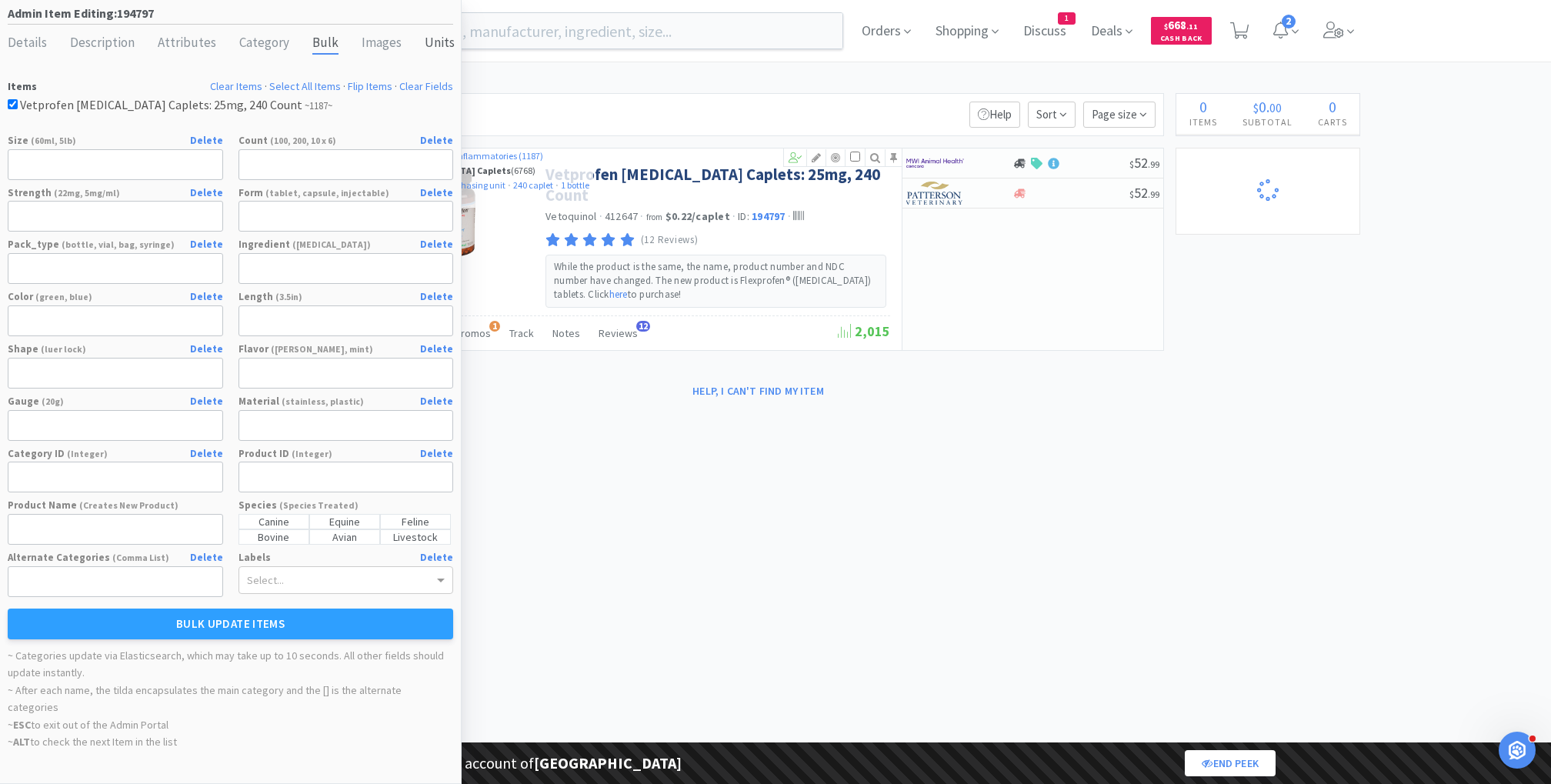
select select "2"
select select "1"
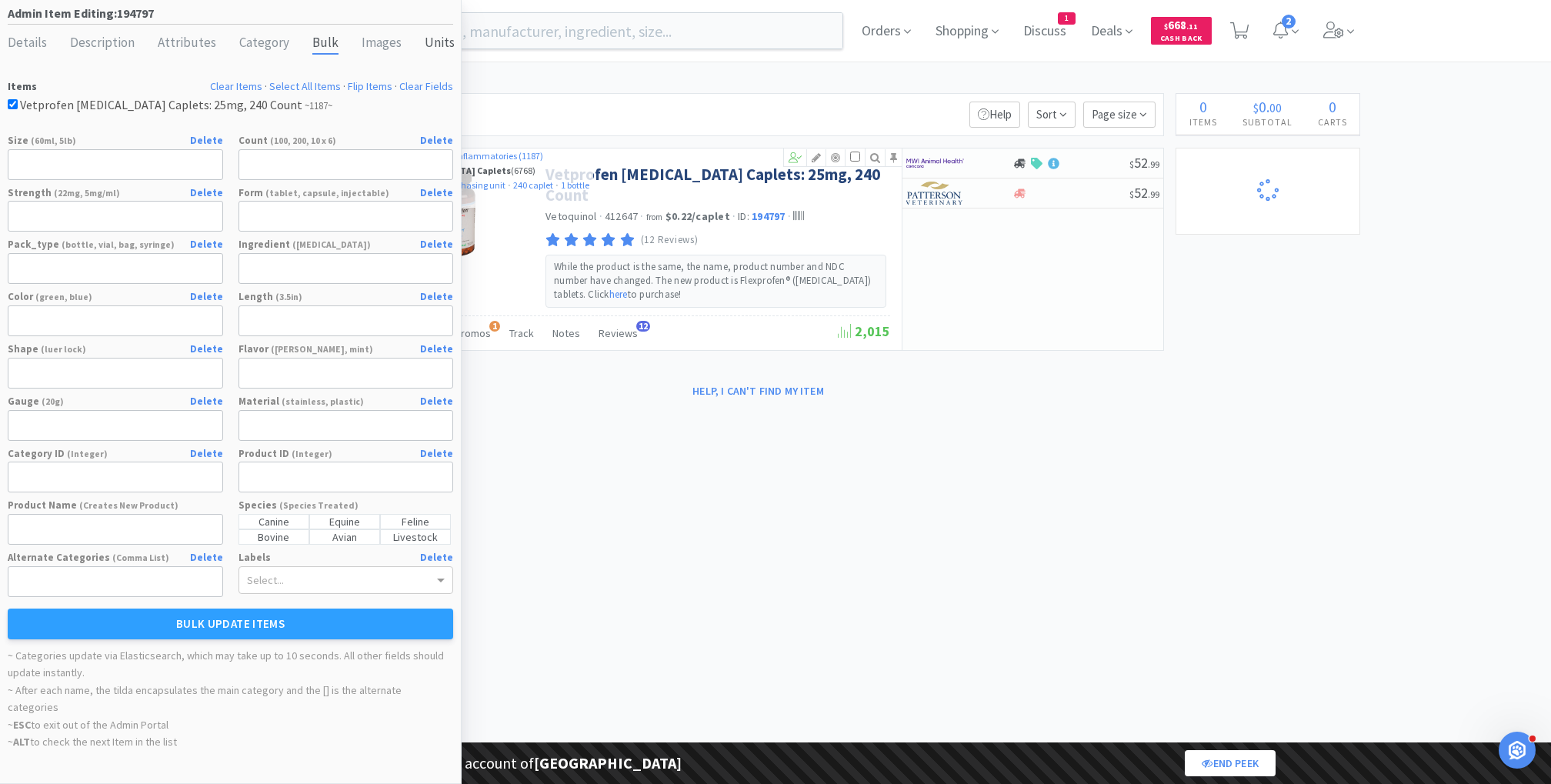
select select "2"
select select "1"
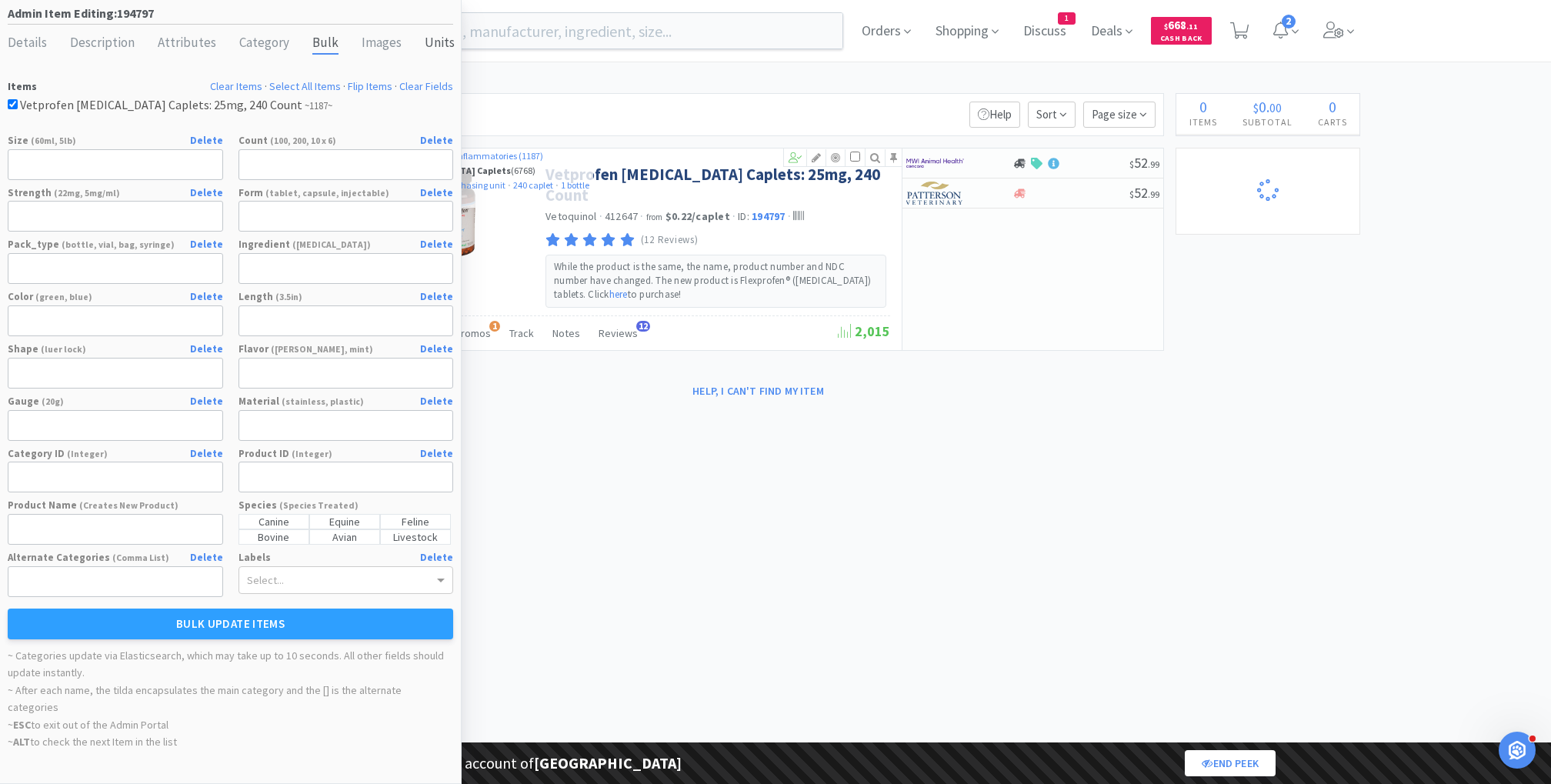
select select "1"
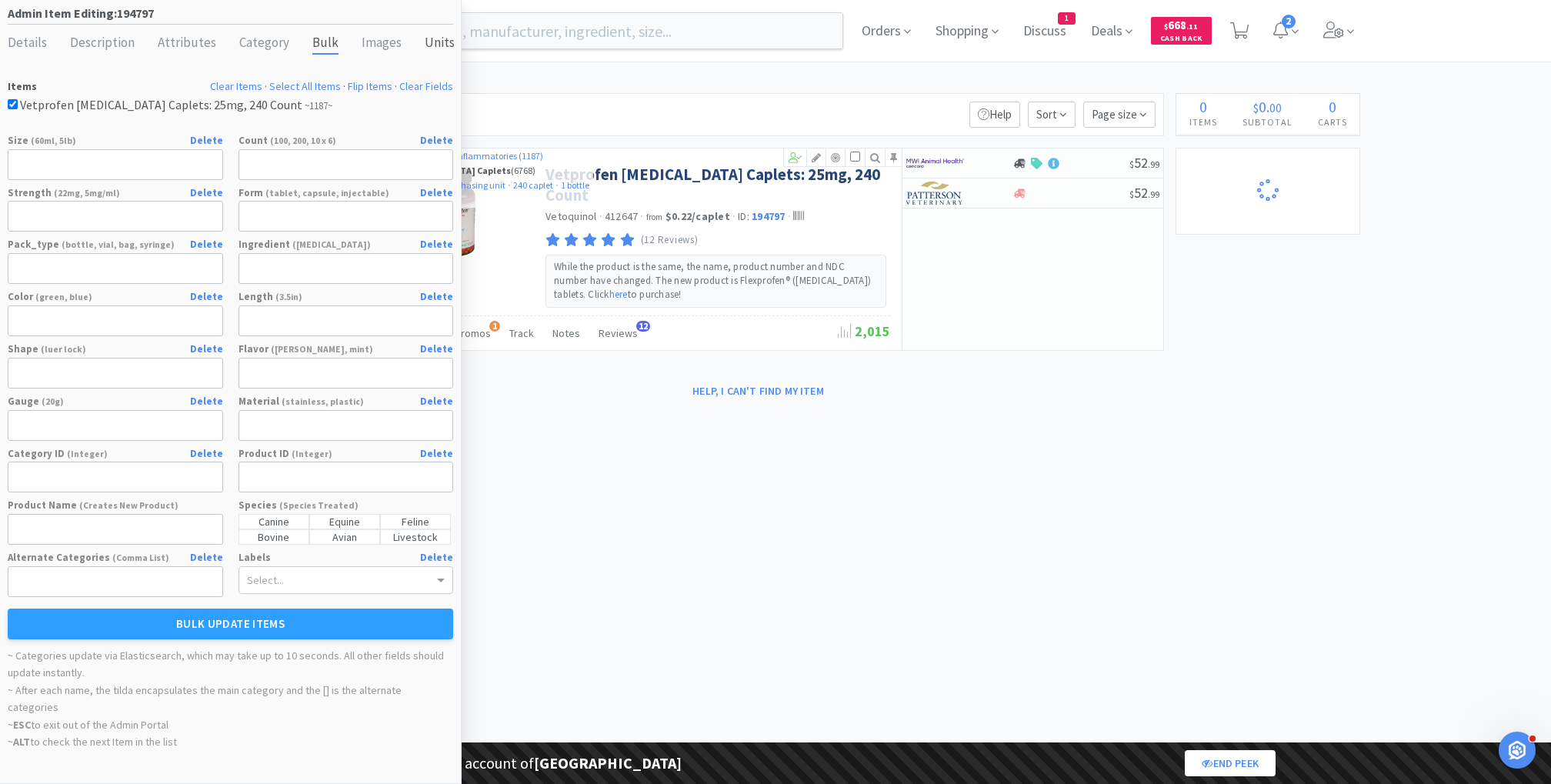
select select "1"
select select "3"
select select "2"
select select "3"
select select "1"
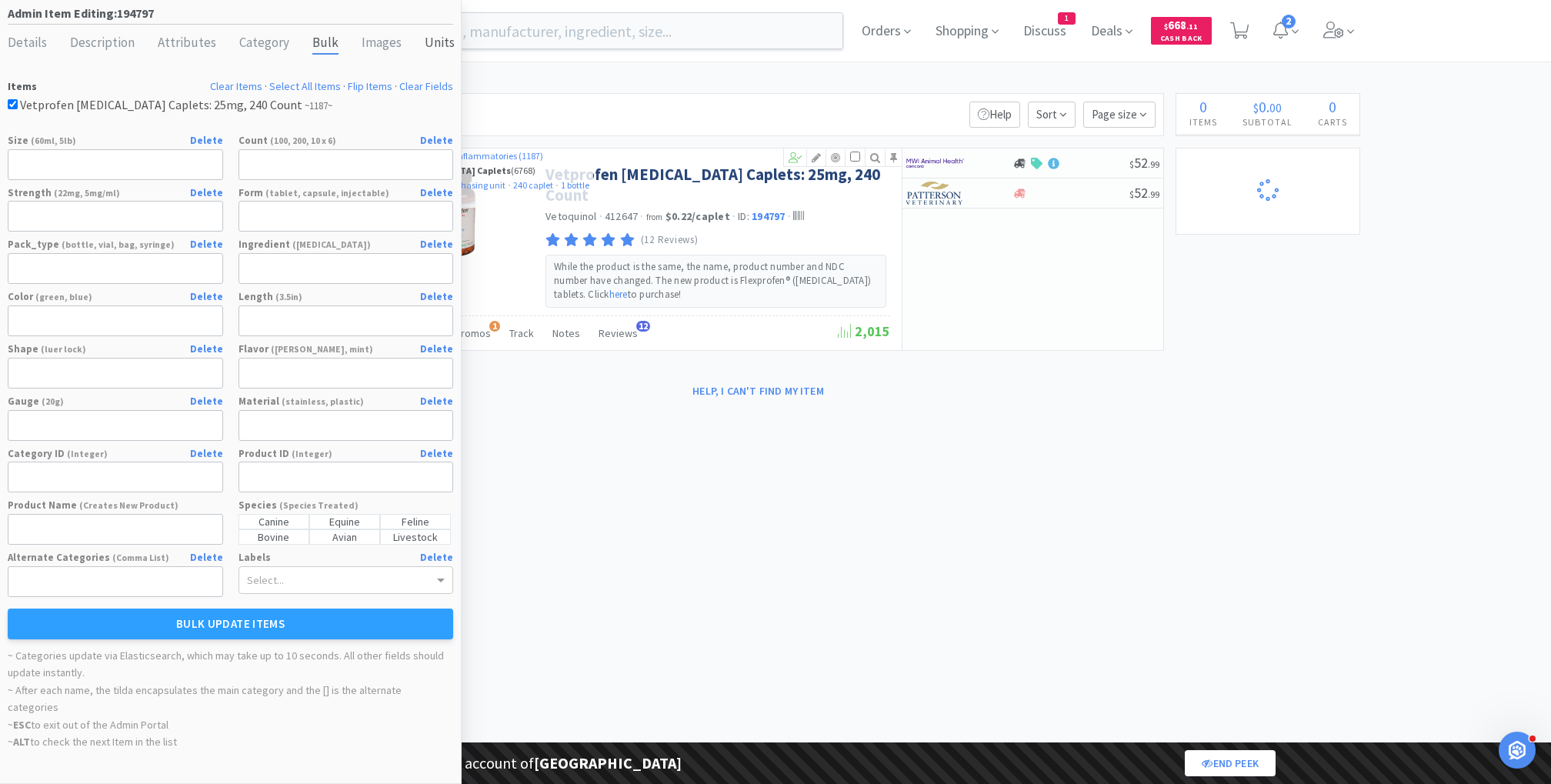
select select "1"
select select "99999"
select select "1"
select select "99975"
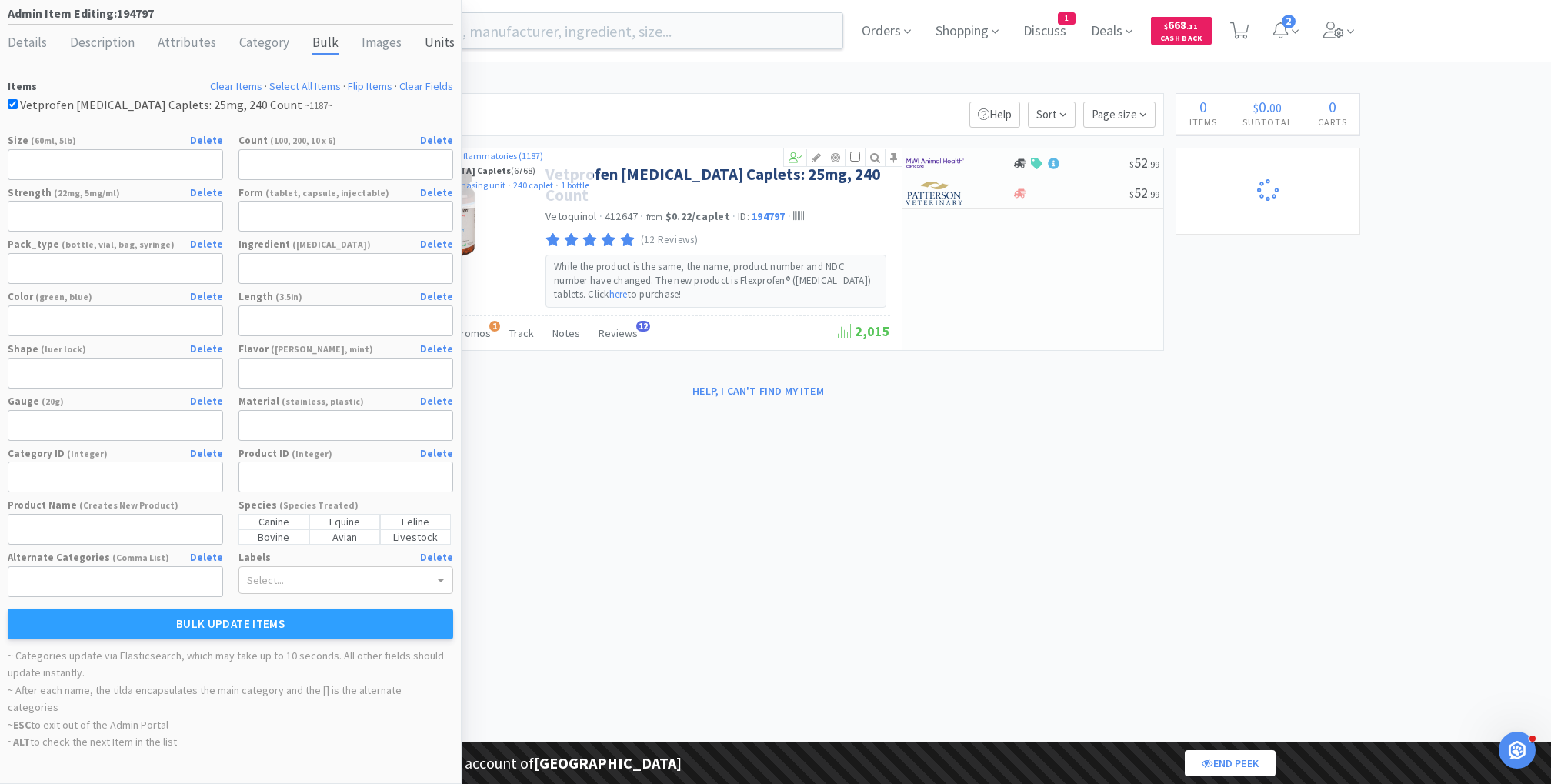
select select "99999"
select select "3"
select select "tablet"
select select "each"
select select "purchasing unit"
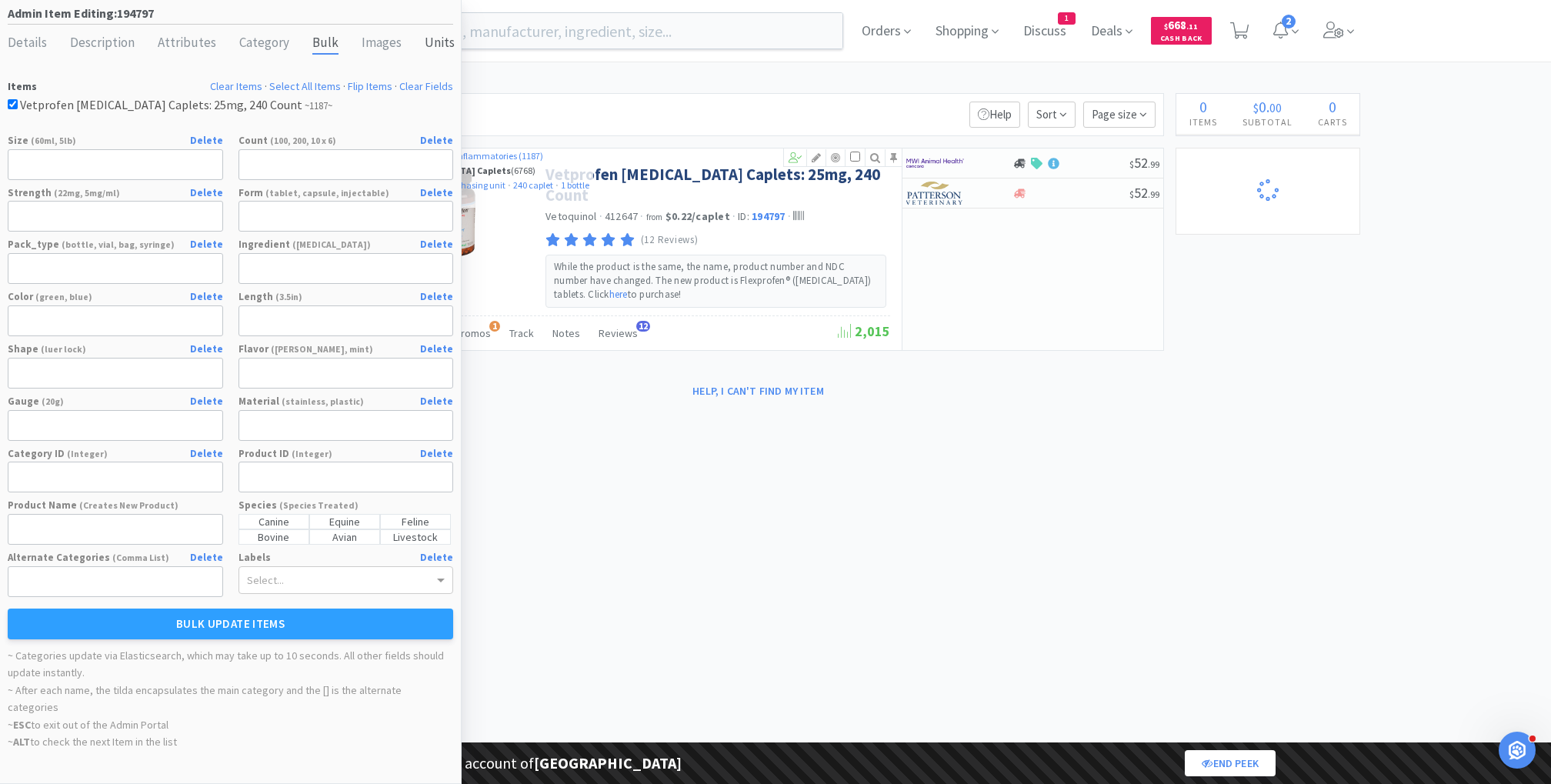
select select "caplet"
select select "bottle"
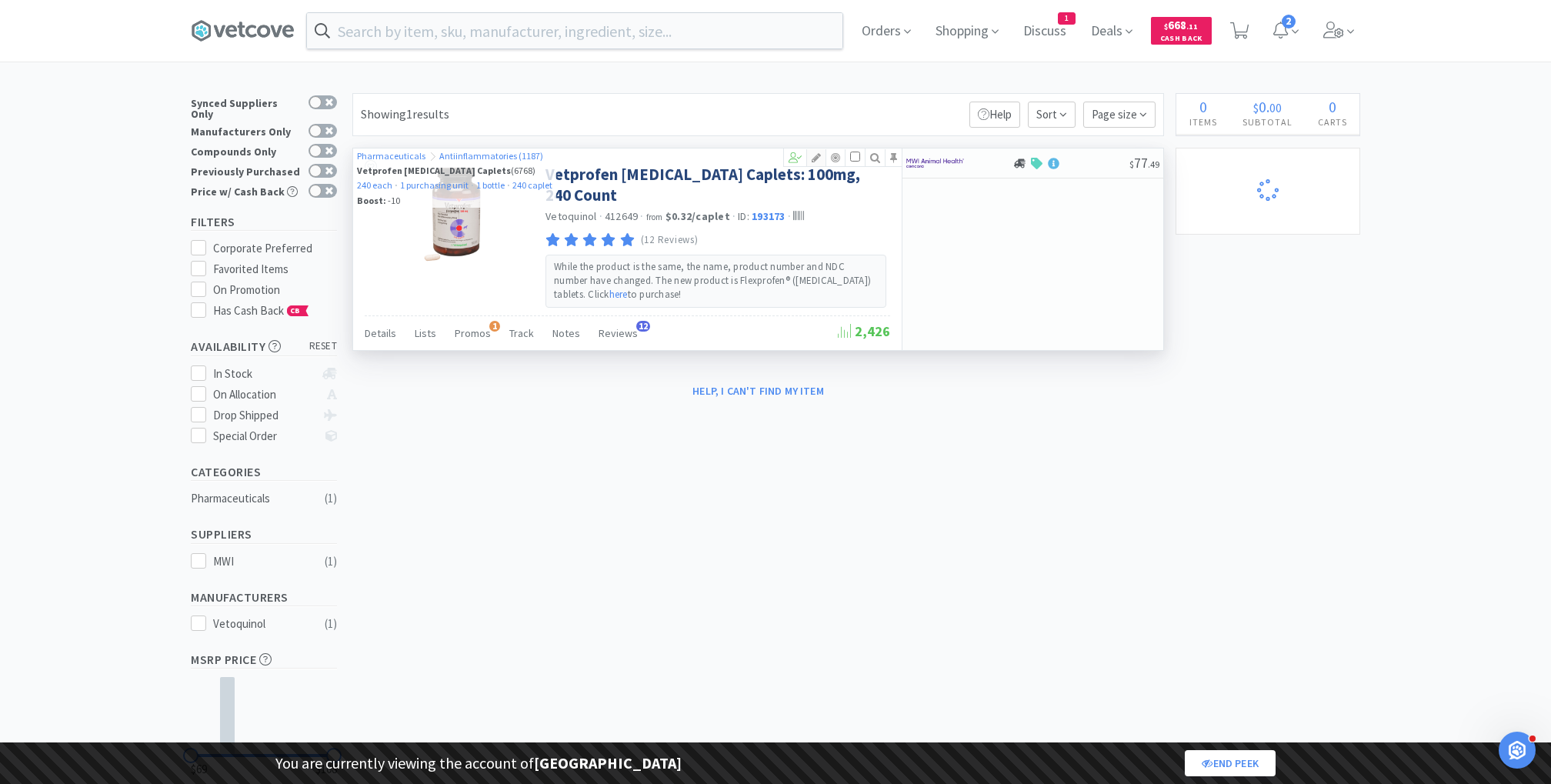
click at [817, 155] on icon at bounding box center [816, 157] width 18 height 11
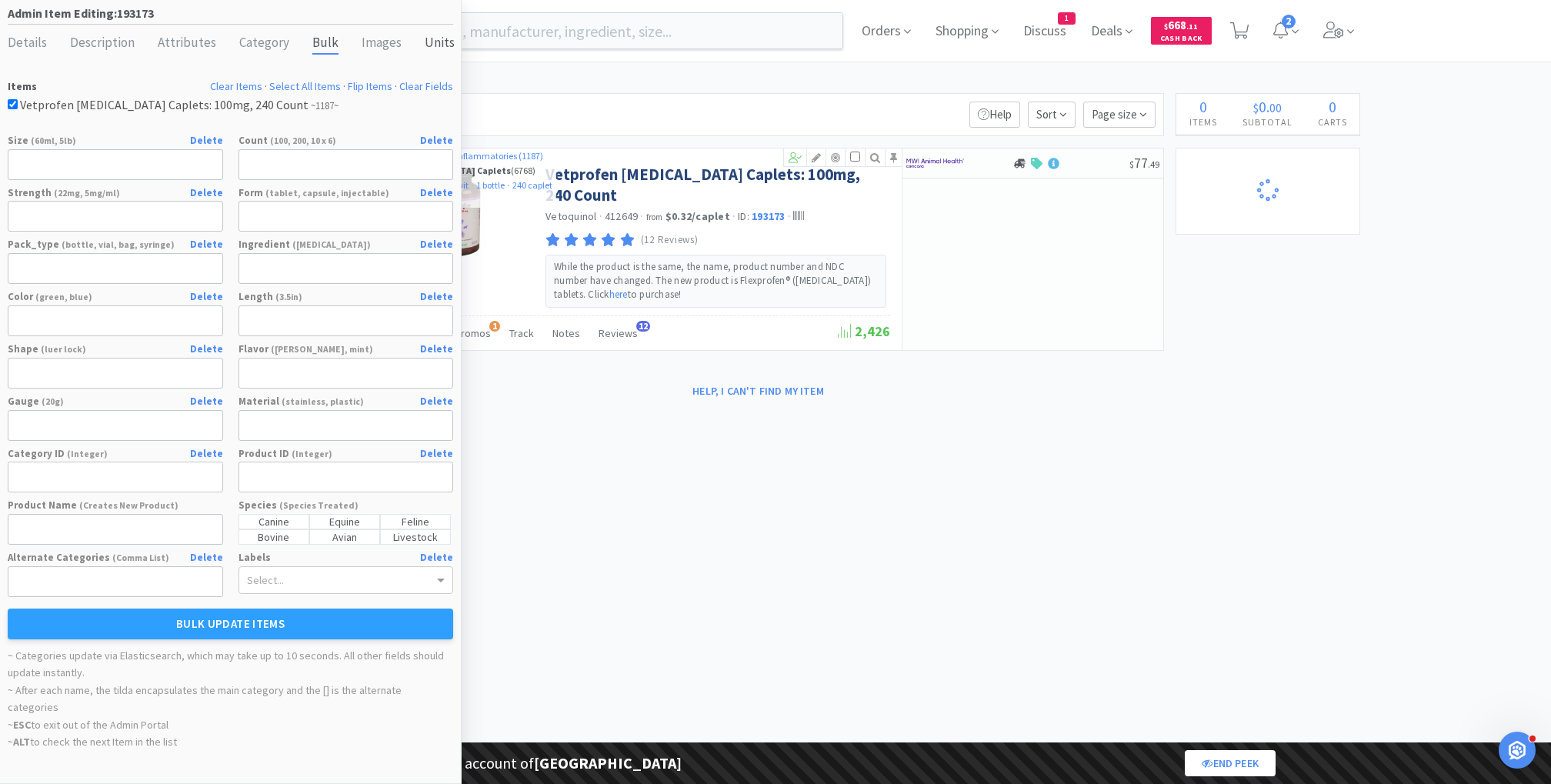
click at [424, 39] on div "Units" at bounding box center [439, 43] width 30 height 22
select select "each"
select select "purchasing unit"
select select "bottle"
select select "caplet"
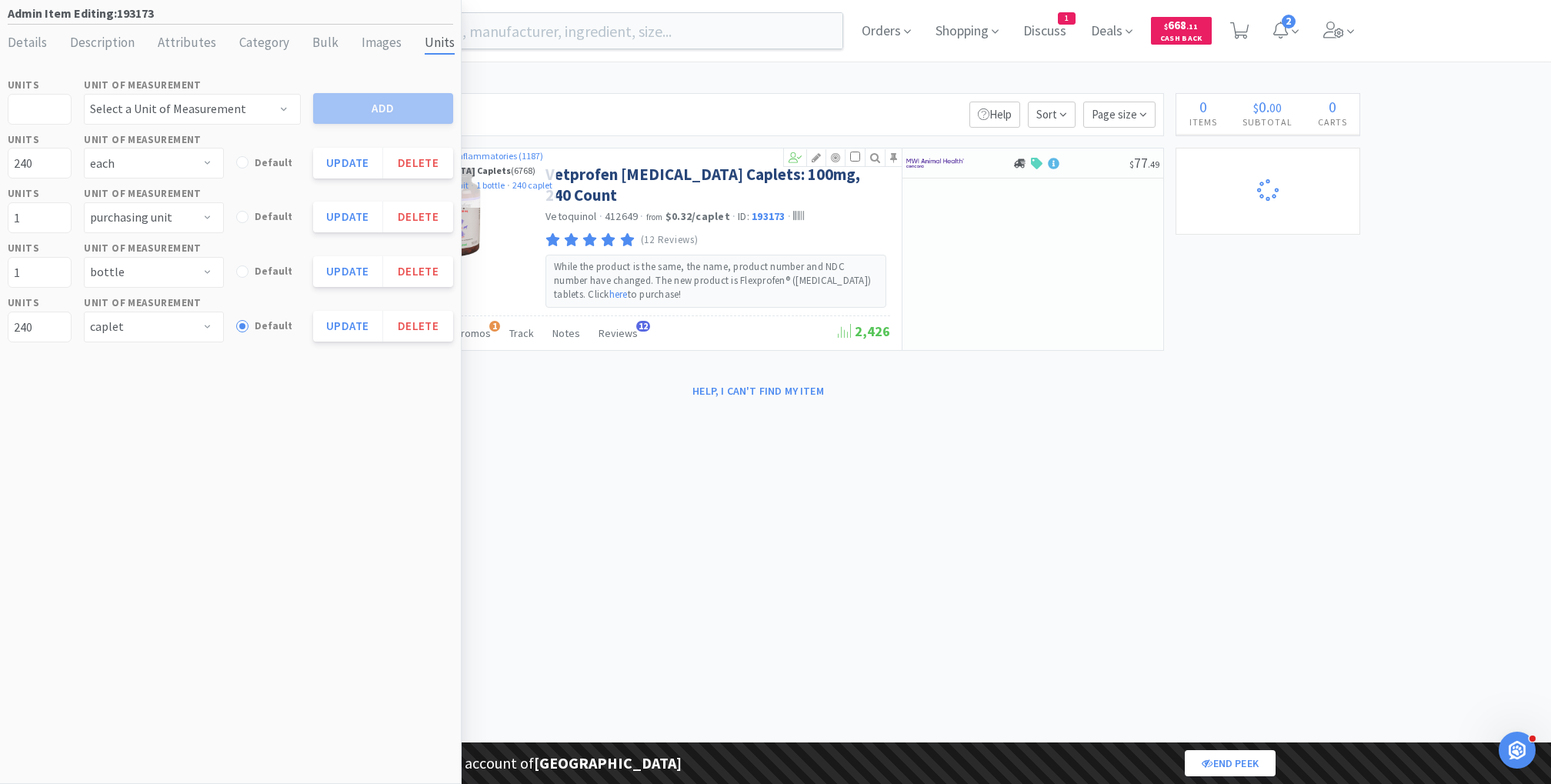
select select "1"
select select "8"
select select "1"
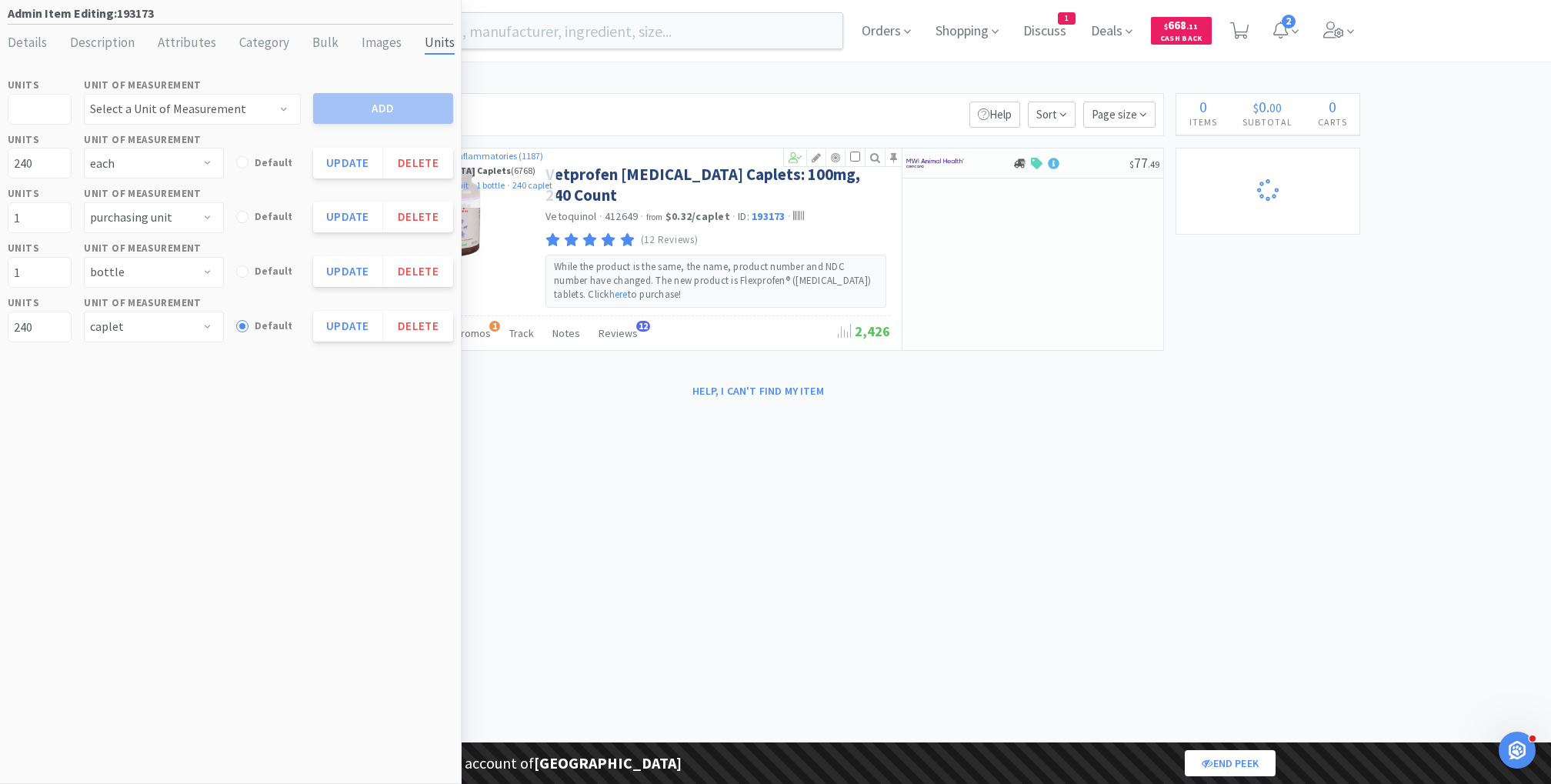
select select "1"
select select "2"
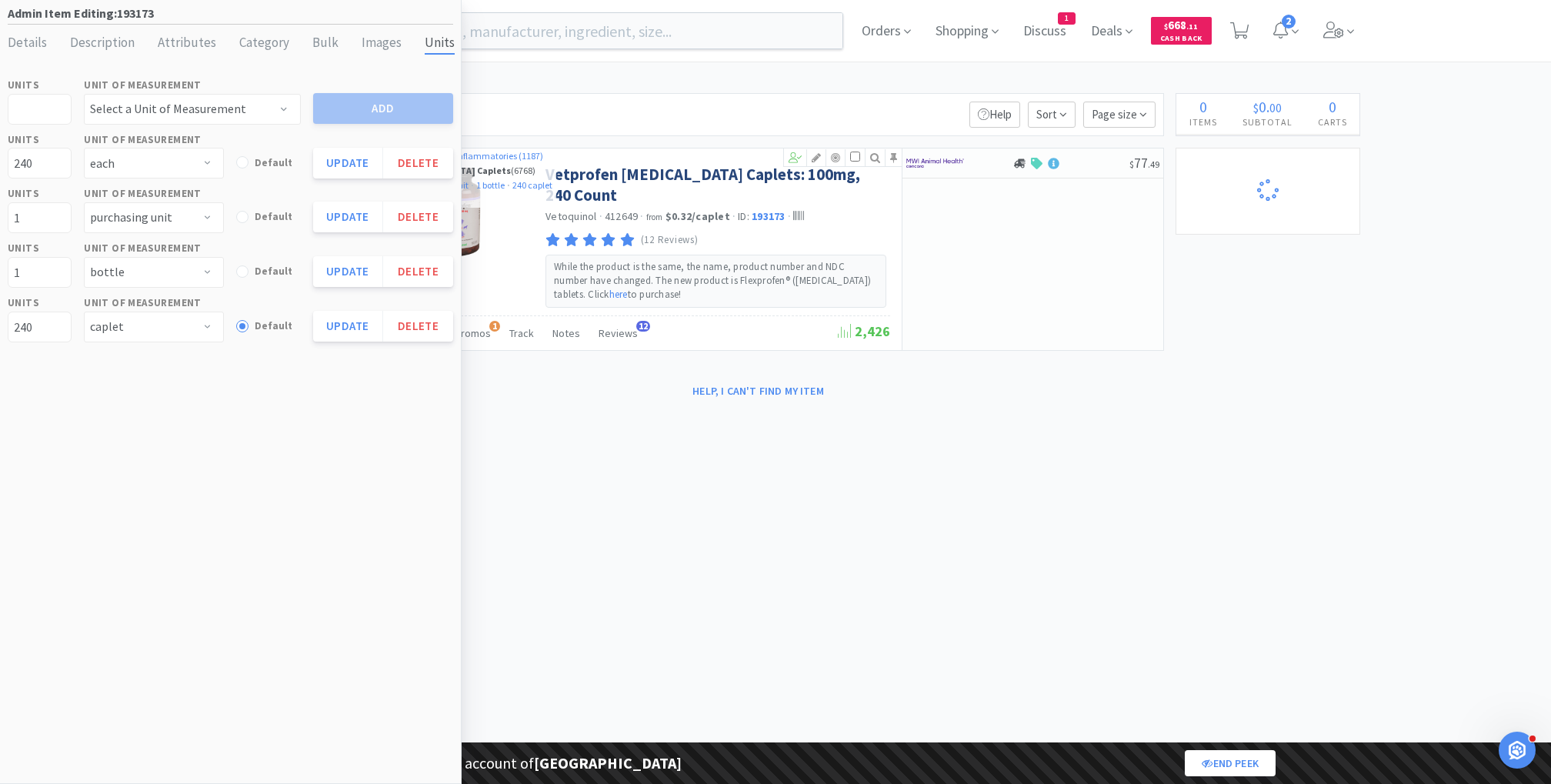
select select "2"
select select "1"
select select "2"
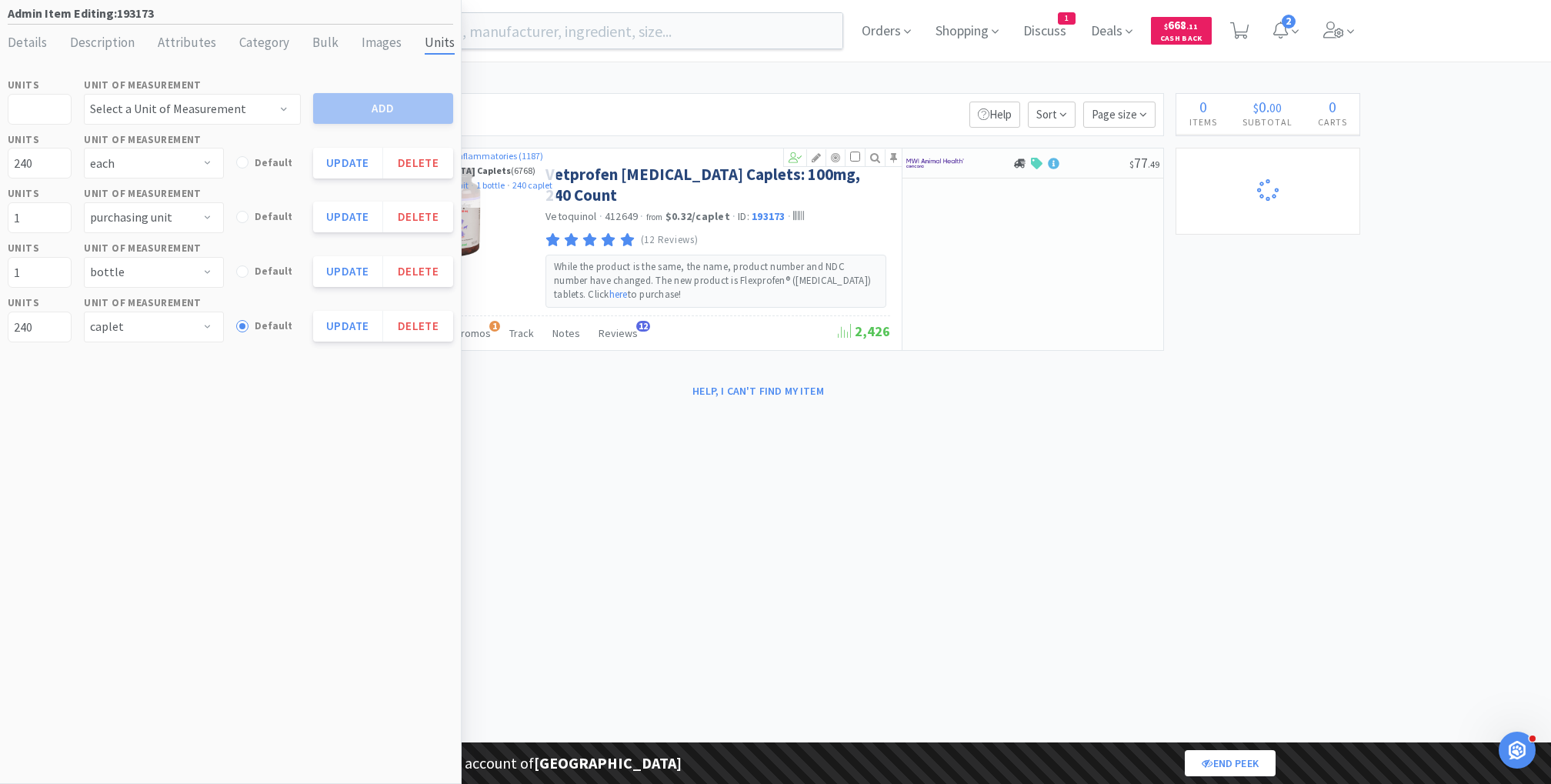
select select "1"
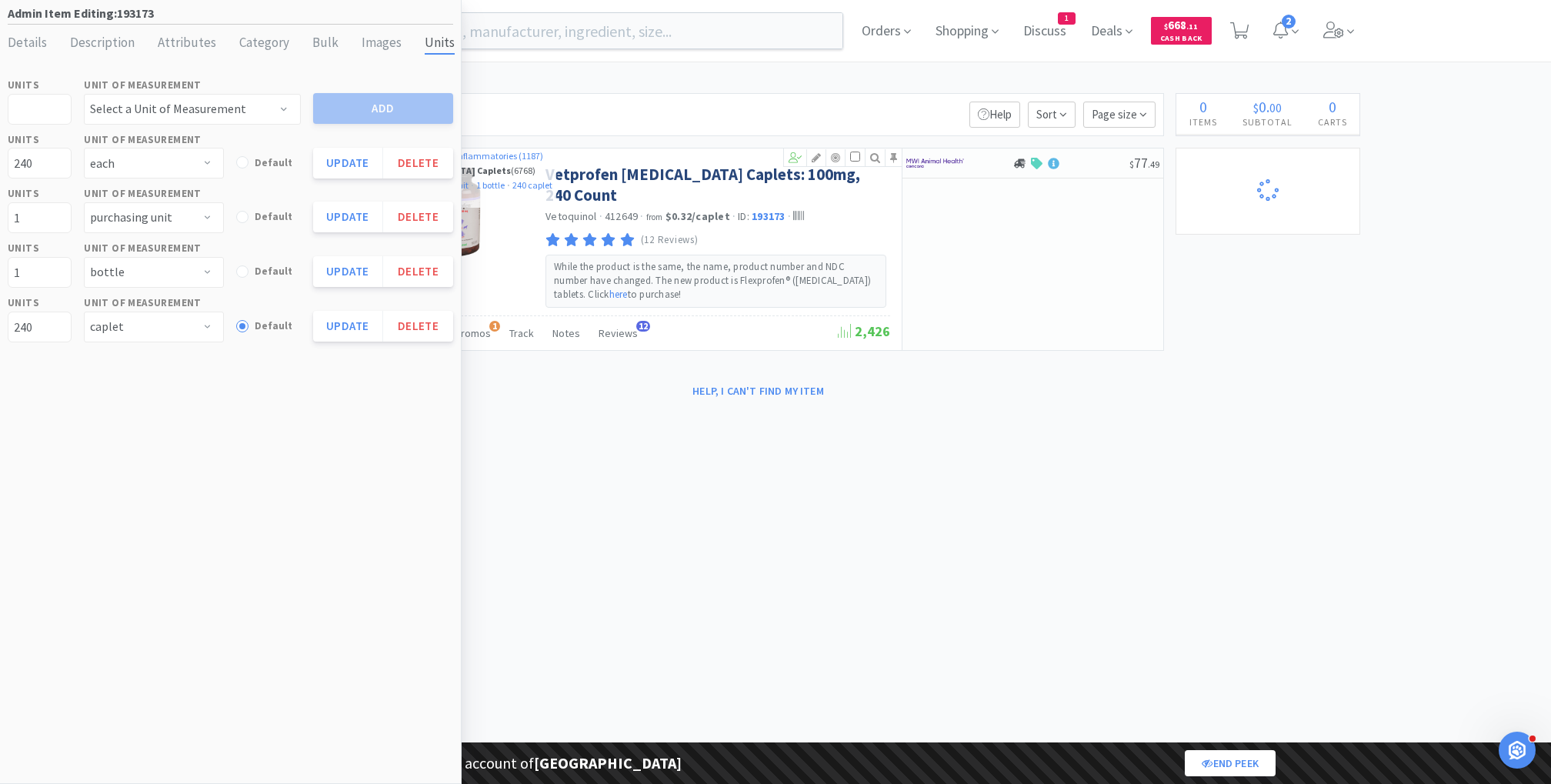
select select "1"
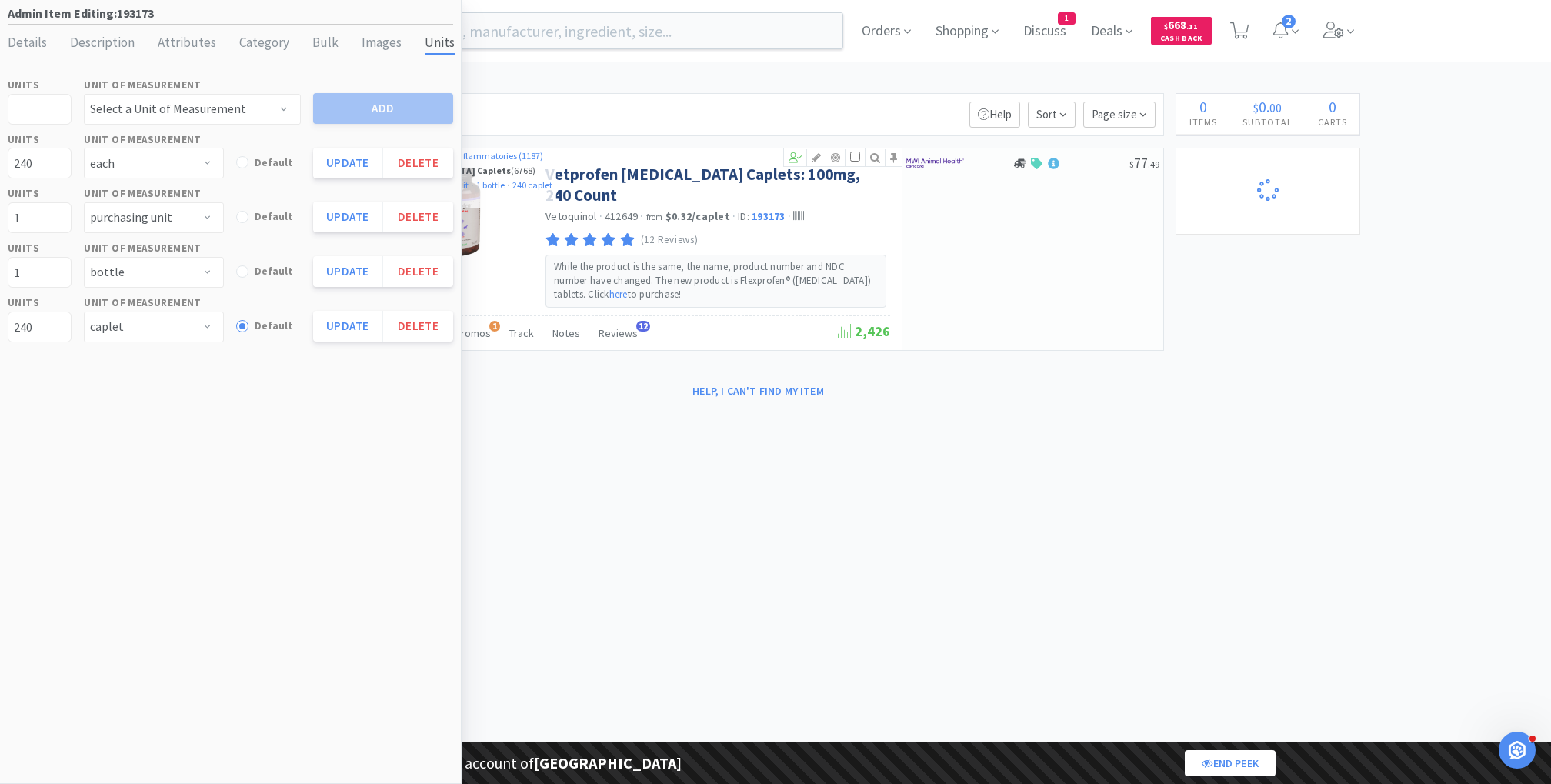
select select "3"
select select "2"
select select "3"
select select "1"
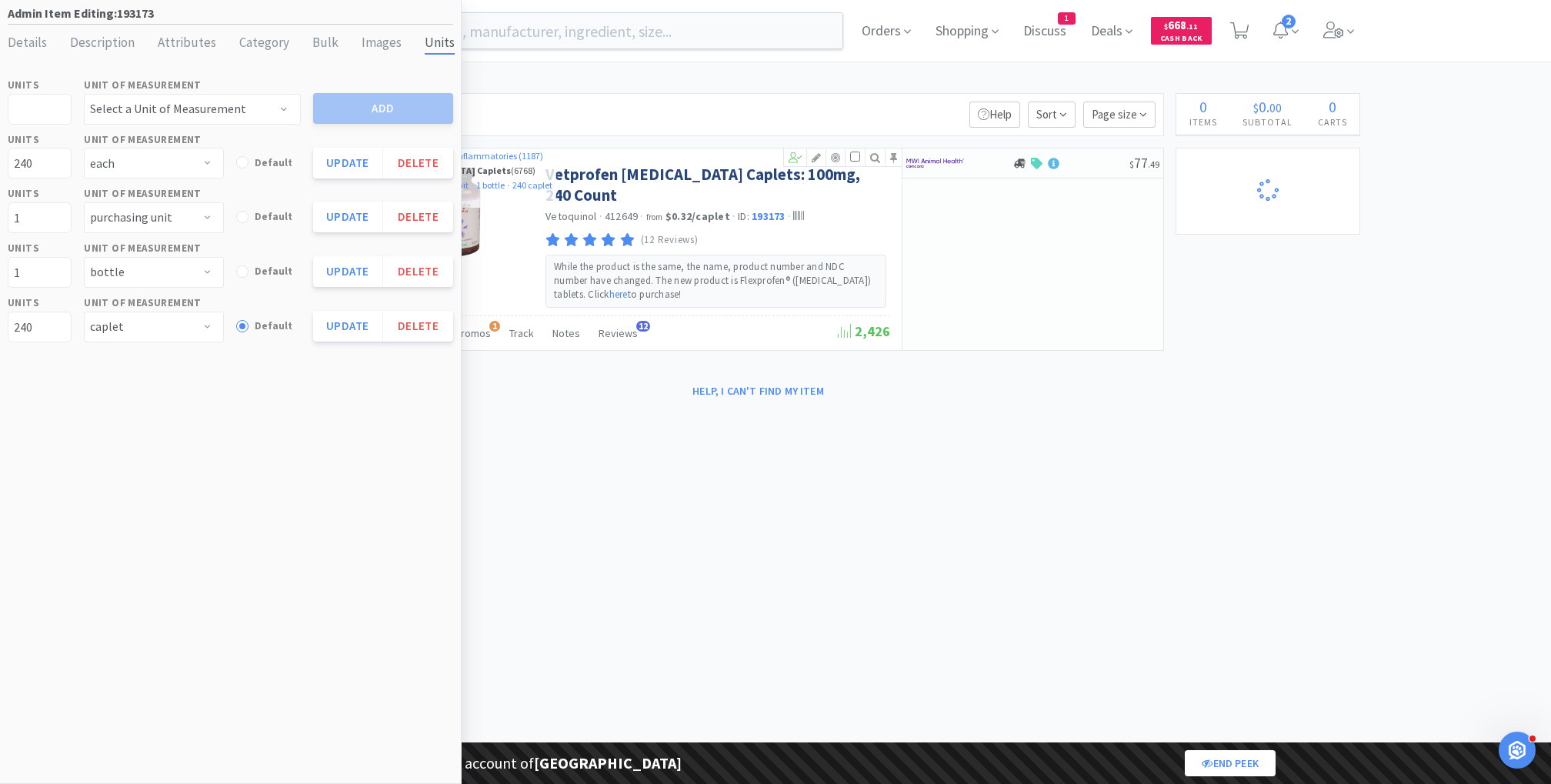
select select "1"
select select "99999"
select select "1"
select select "99975"
select select "99999"
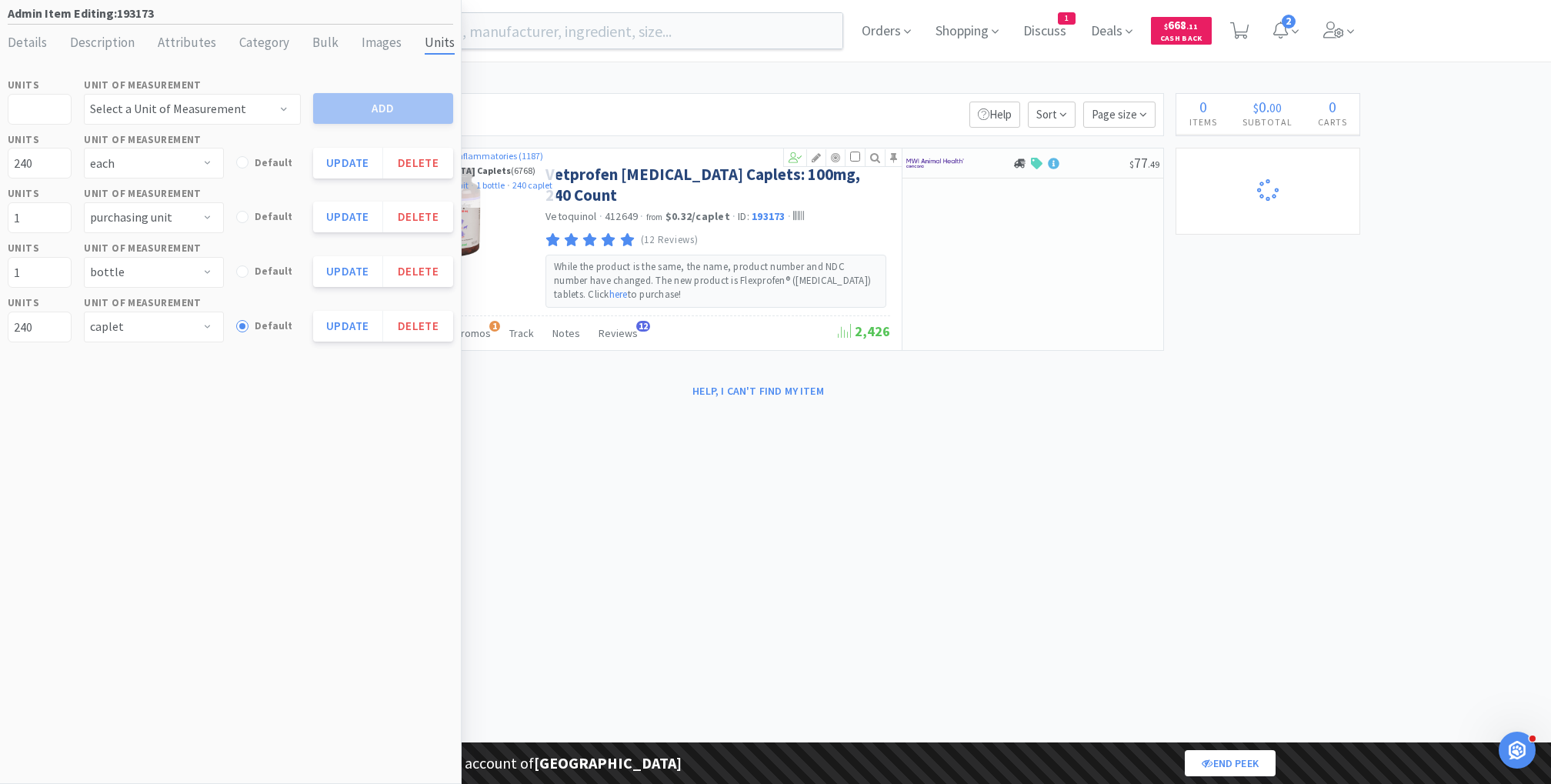
select select "3"
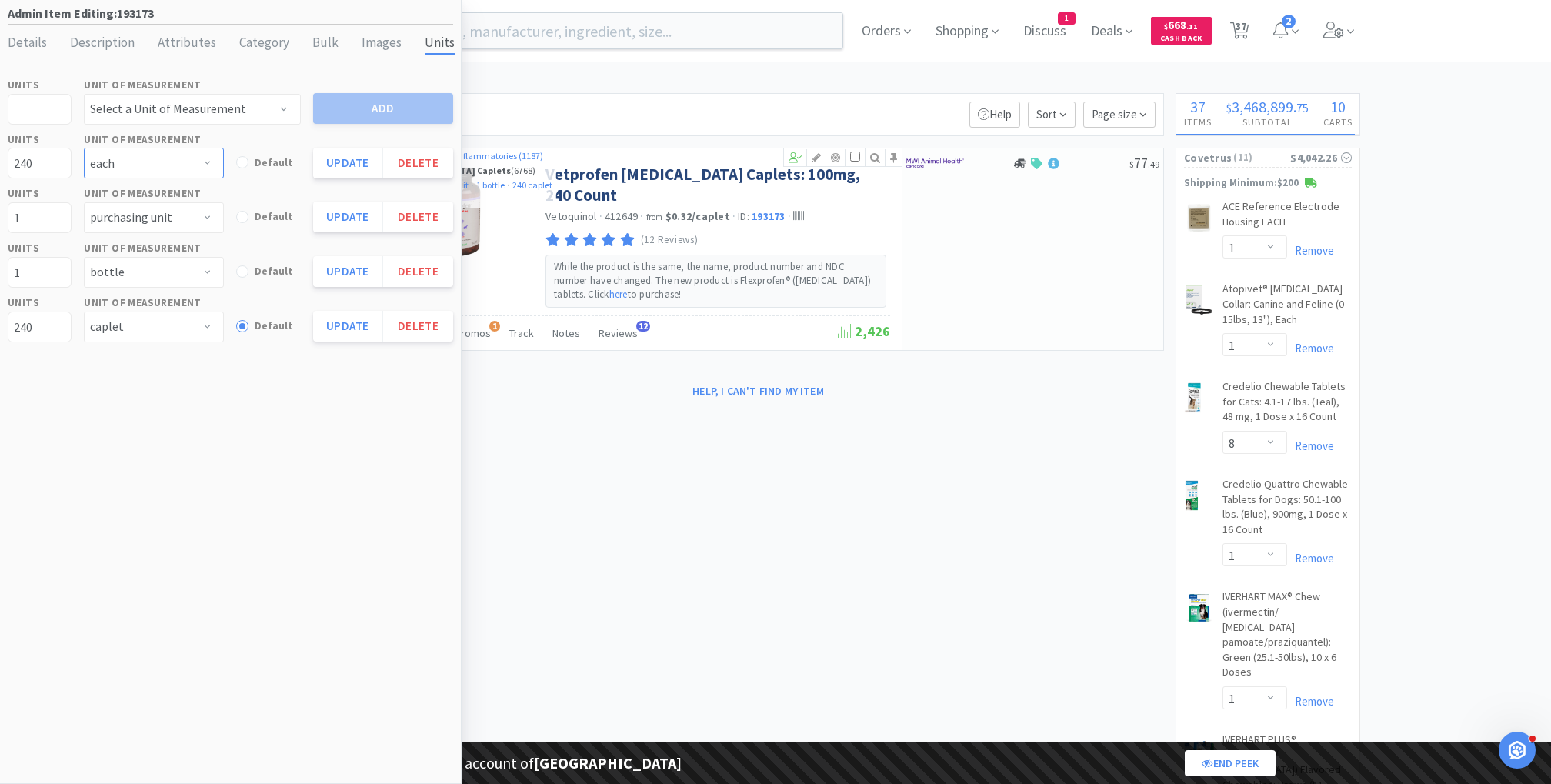
click at [158, 167] on select "applicator bag bottle box bucket can caplet capsule case [MEDICAL_DATA] chew co…" at bounding box center [154, 163] width 140 height 31
select select "tablet"
click at [84, 148] on select "applicator bag bottle box bucket can caplet capsule case [MEDICAL_DATA] chew co…" at bounding box center [154, 163] width 140 height 31
click at [347, 158] on button "Update" at bounding box center [348, 163] width 70 height 31
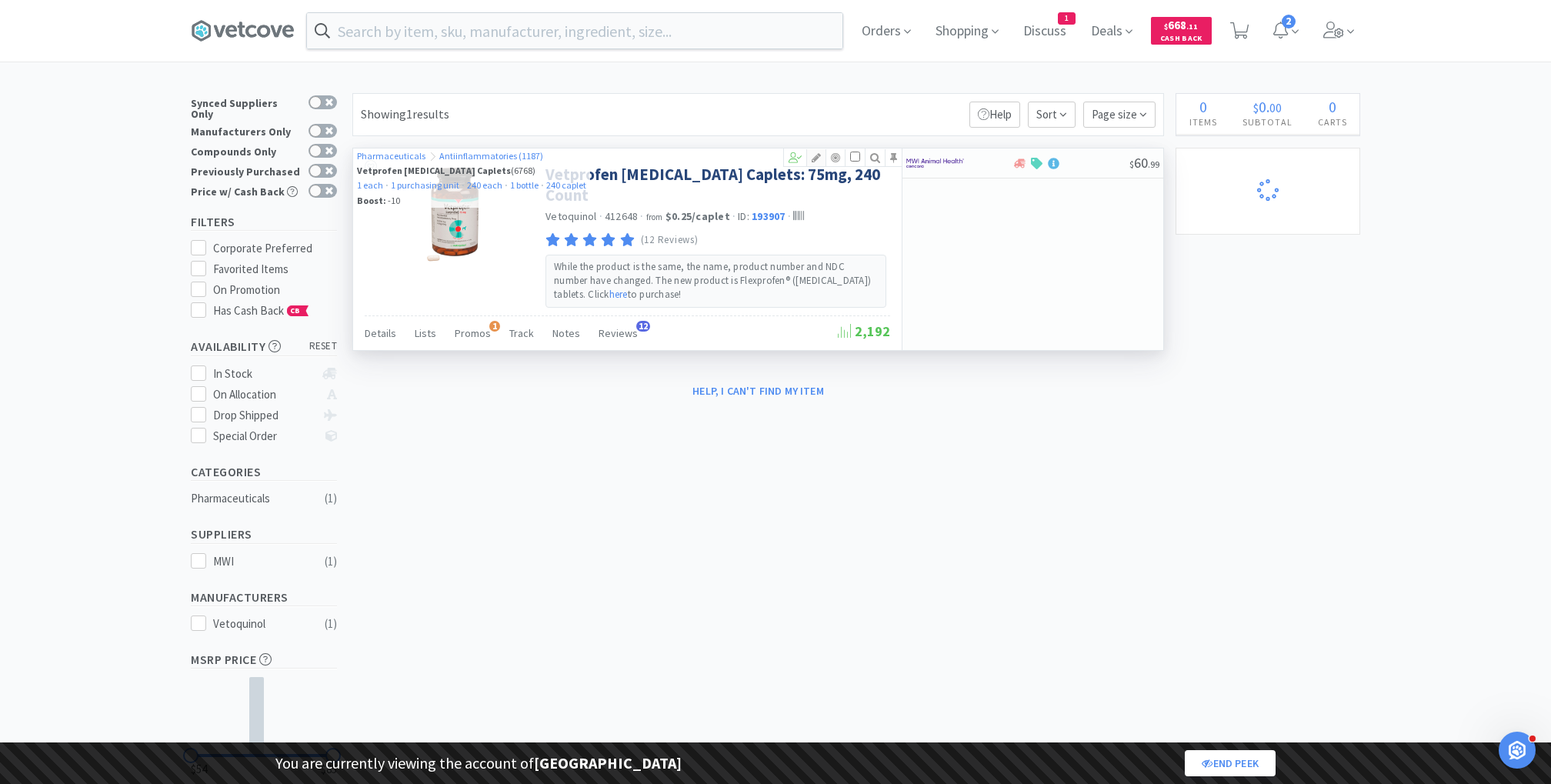
click at [818, 157] on icon at bounding box center [816, 157] width 18 height 11
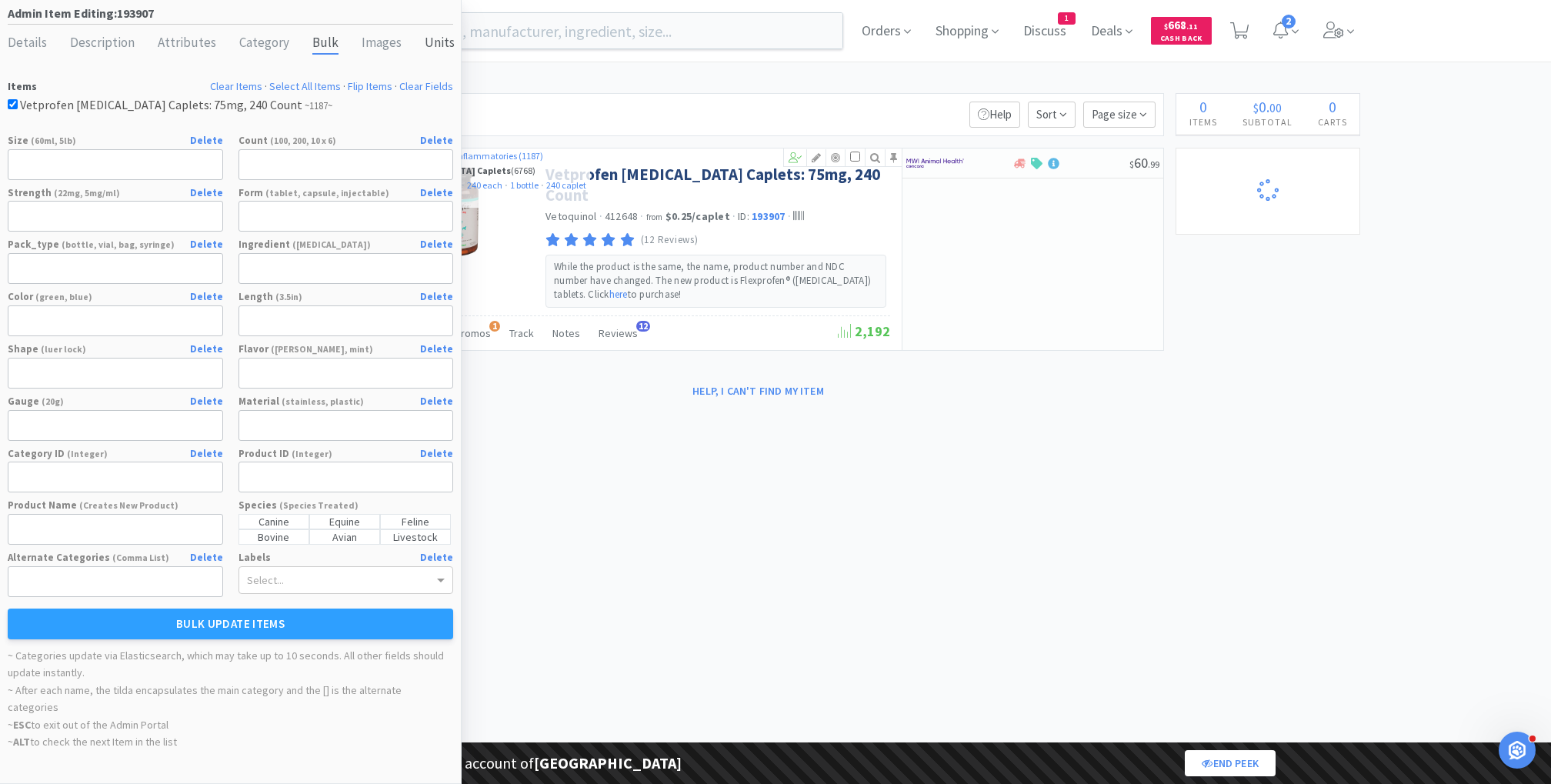
click at [428, 49] on div "Units" at bounding box center [439, 43] width 30 height 22
select select "each"
select select "purchasing unit"
select select "each"
select select "bottle"
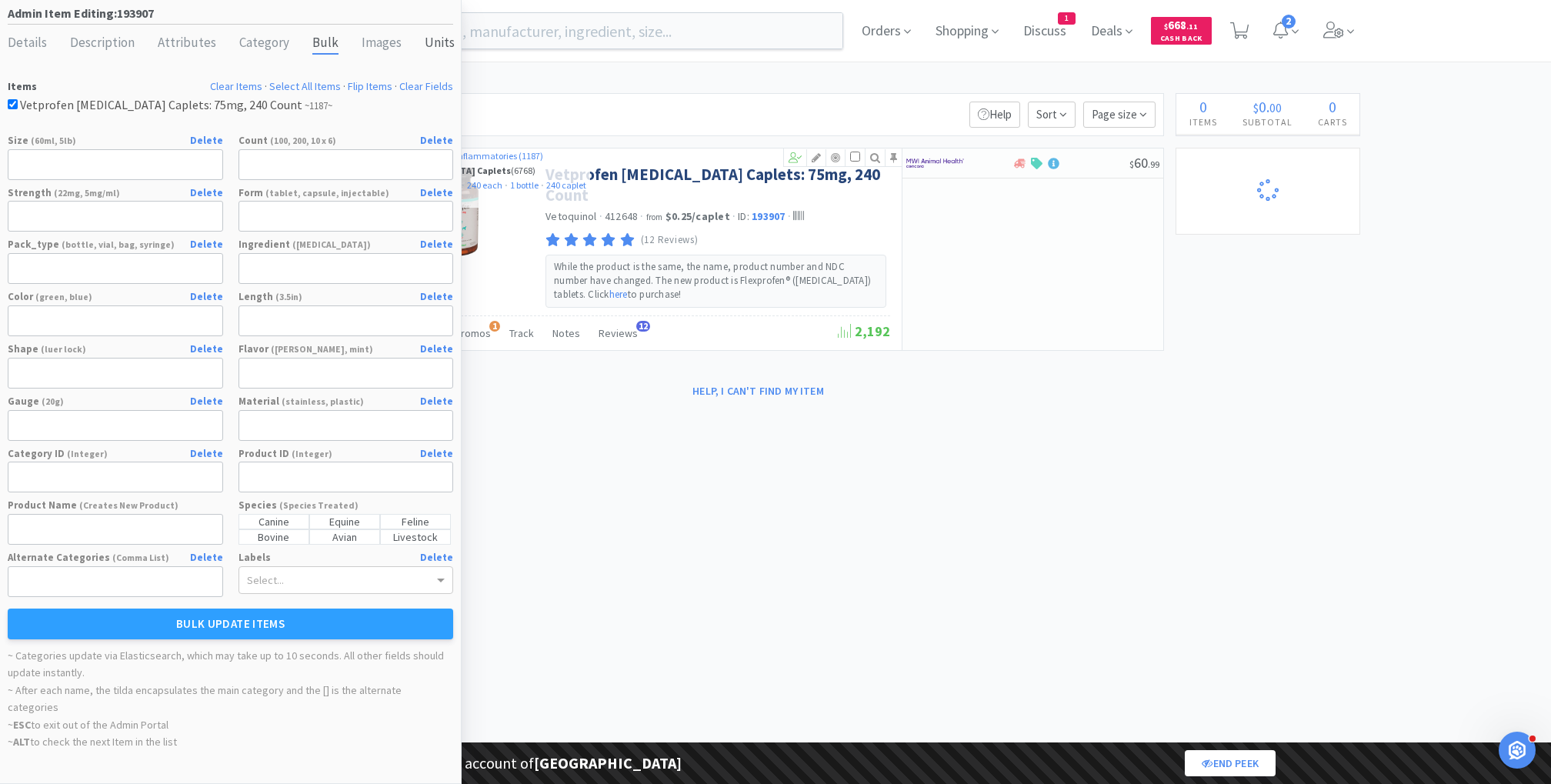
select select "caplet"
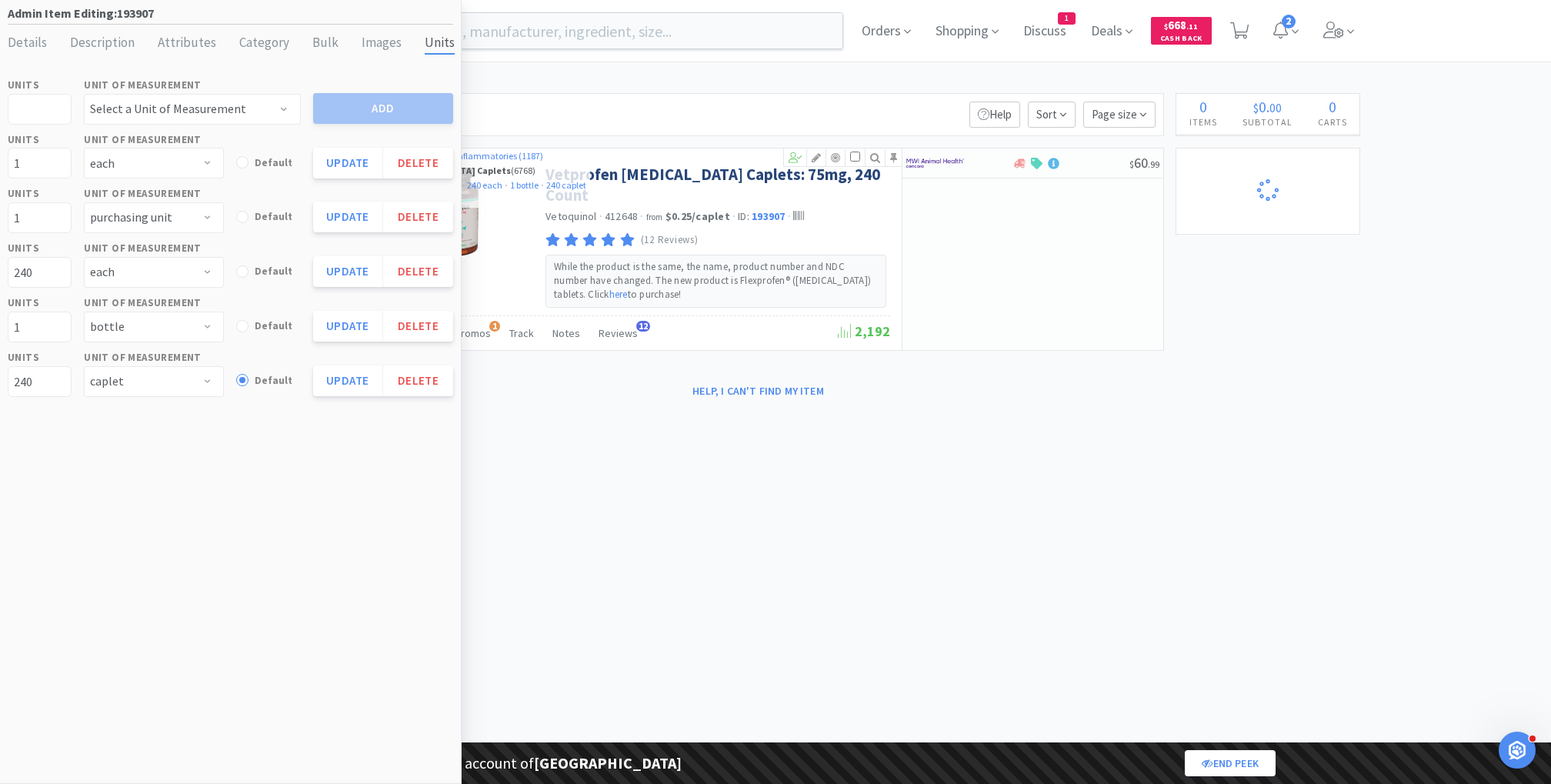
select select "1"
select select "8"
select select "1"
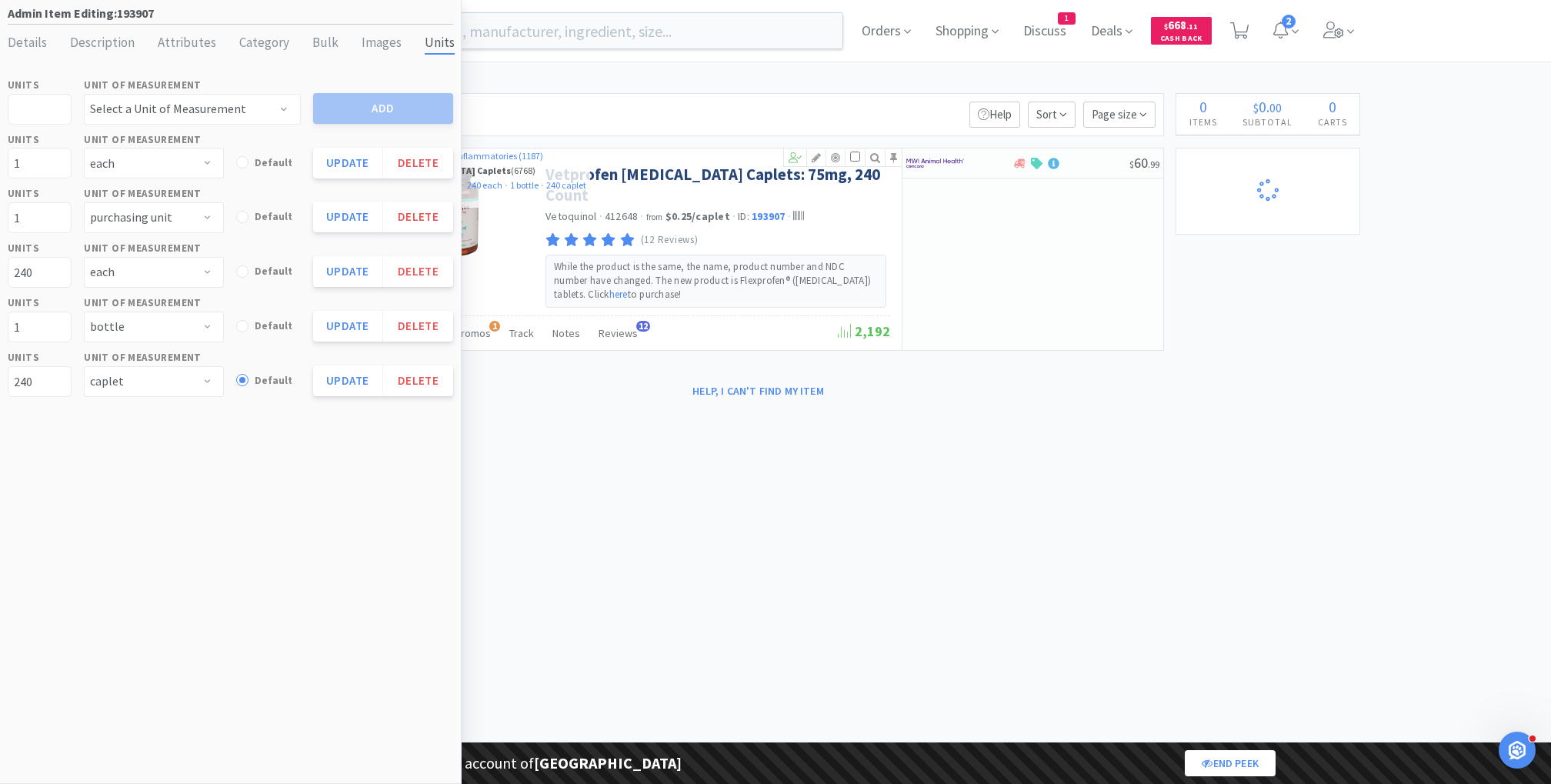
select select "1"
select select "2"
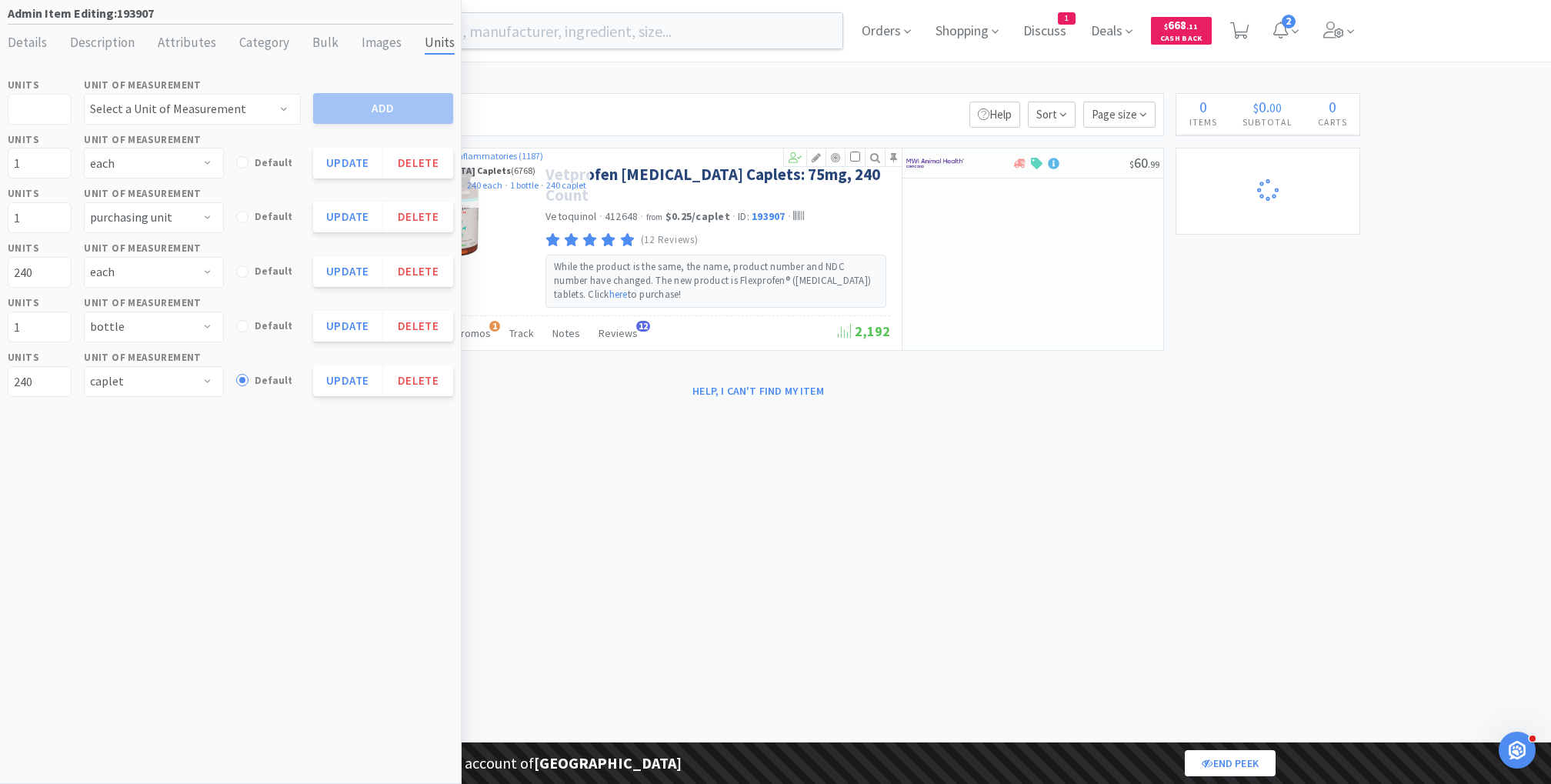
select select "2"
select select "1"
select select "2"
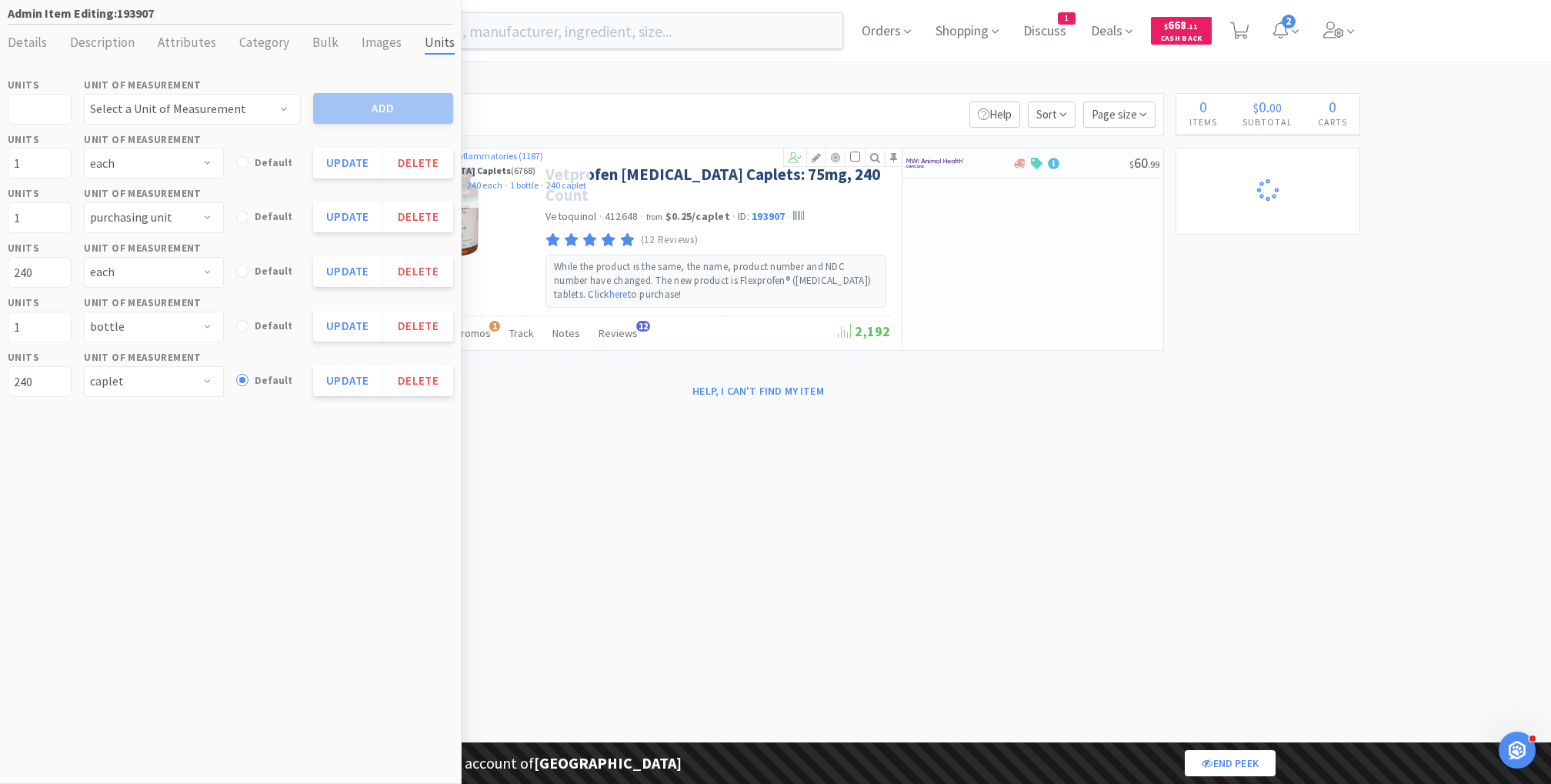
select select "1"
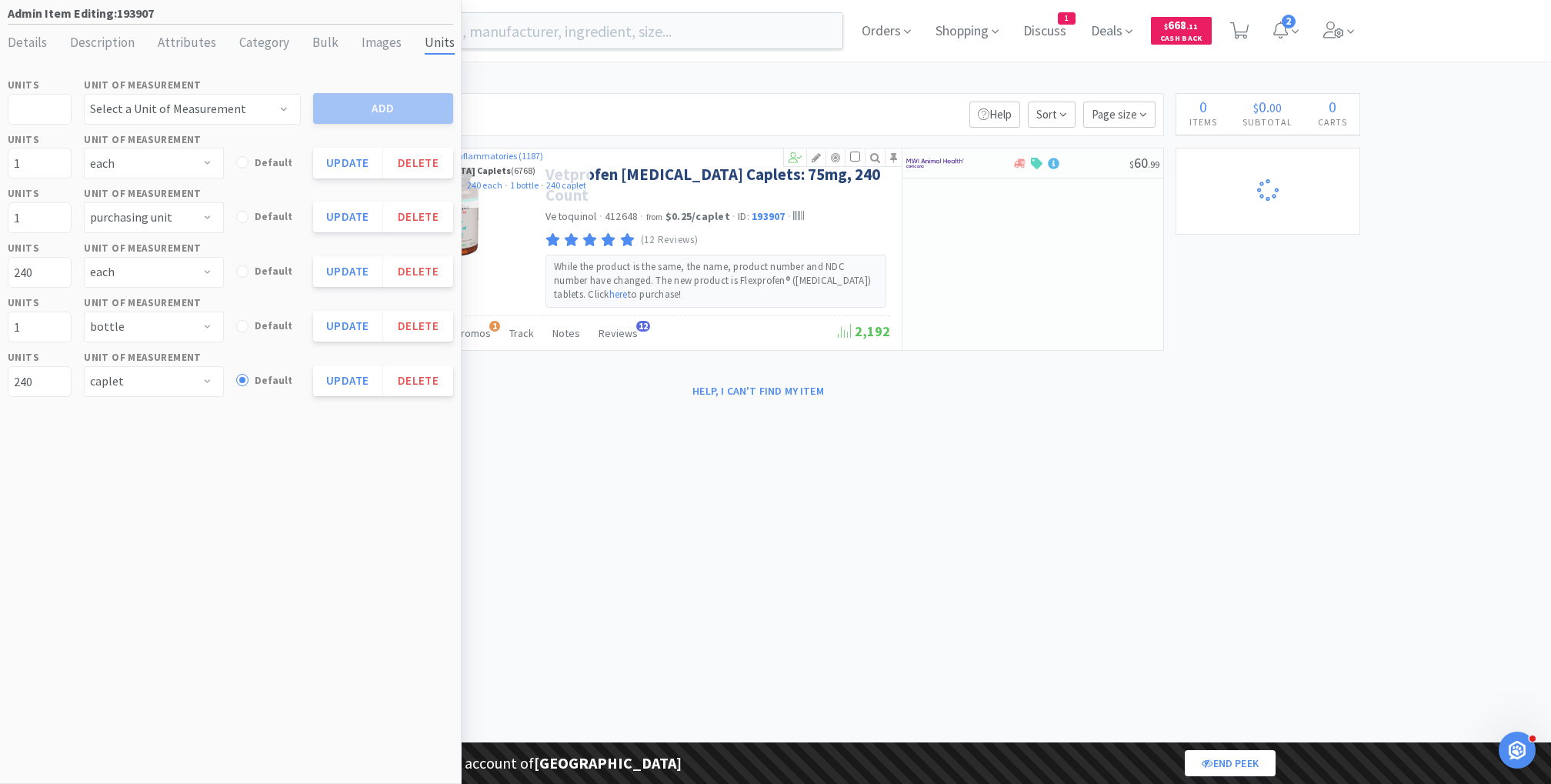
select select "1"
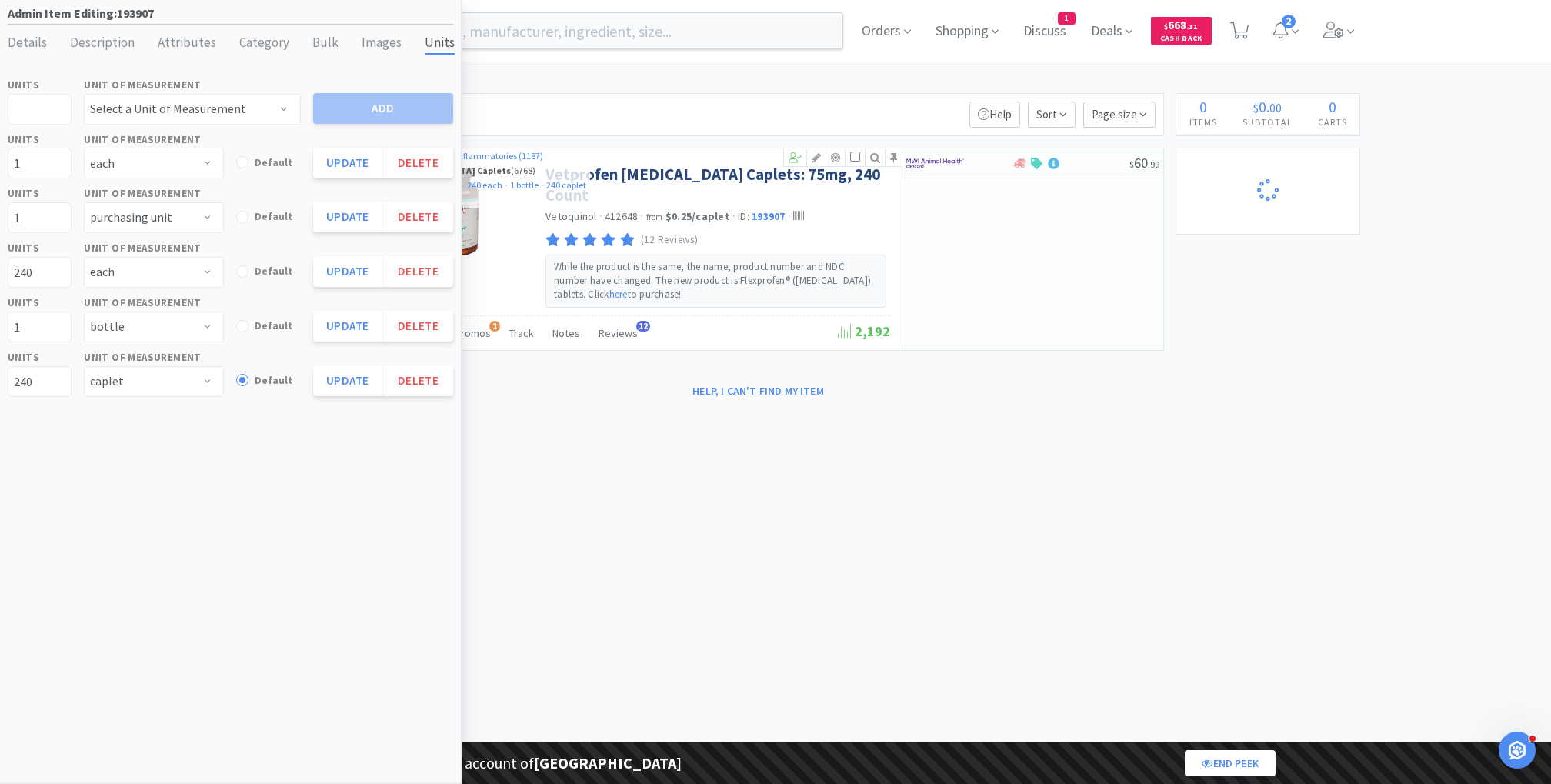
select select "3"
select select "2"
select select "3"
select select "1"
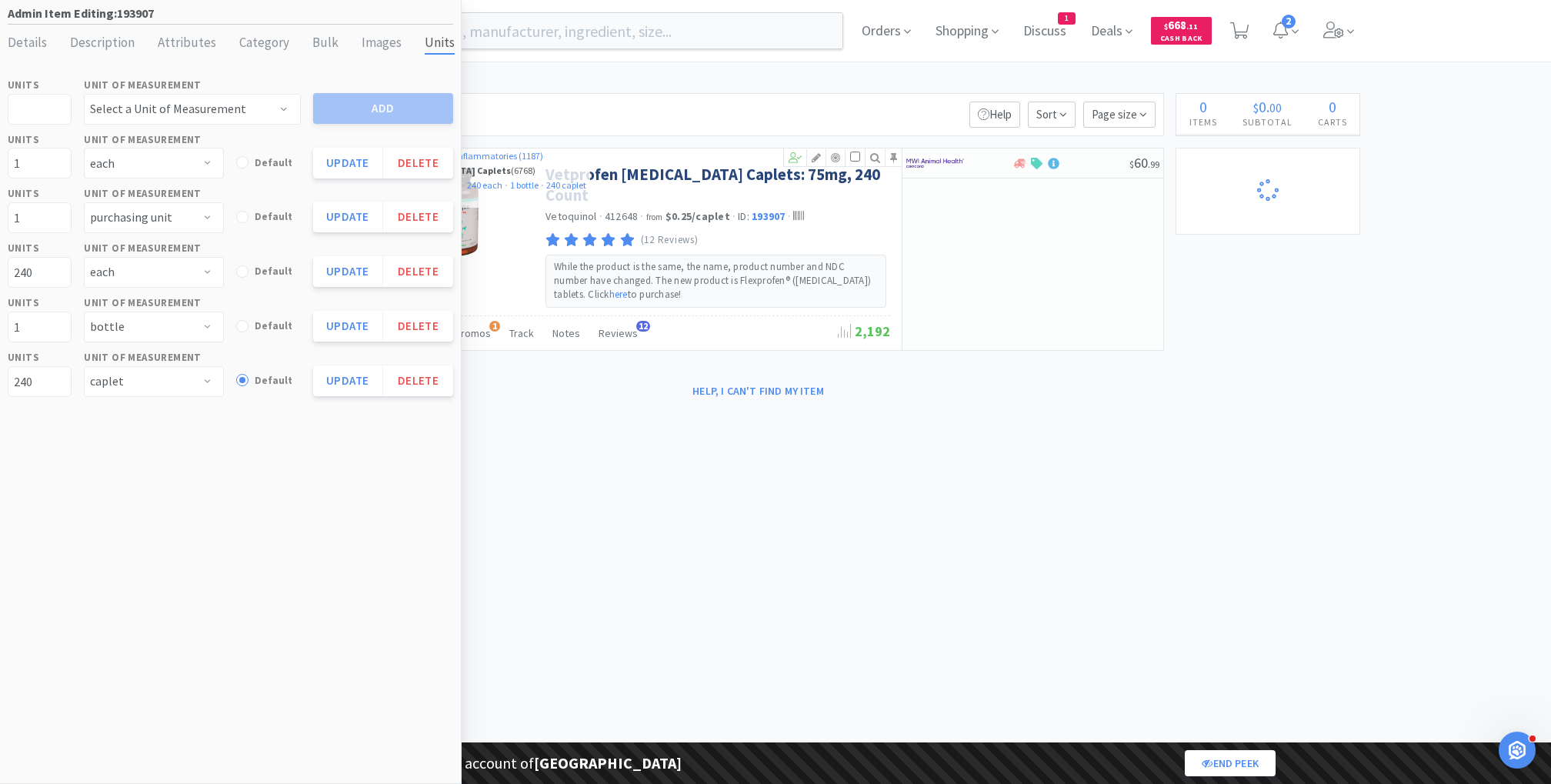
select select "1"
select select "99999"
select select "1"
select select "99975"
select select "99999"
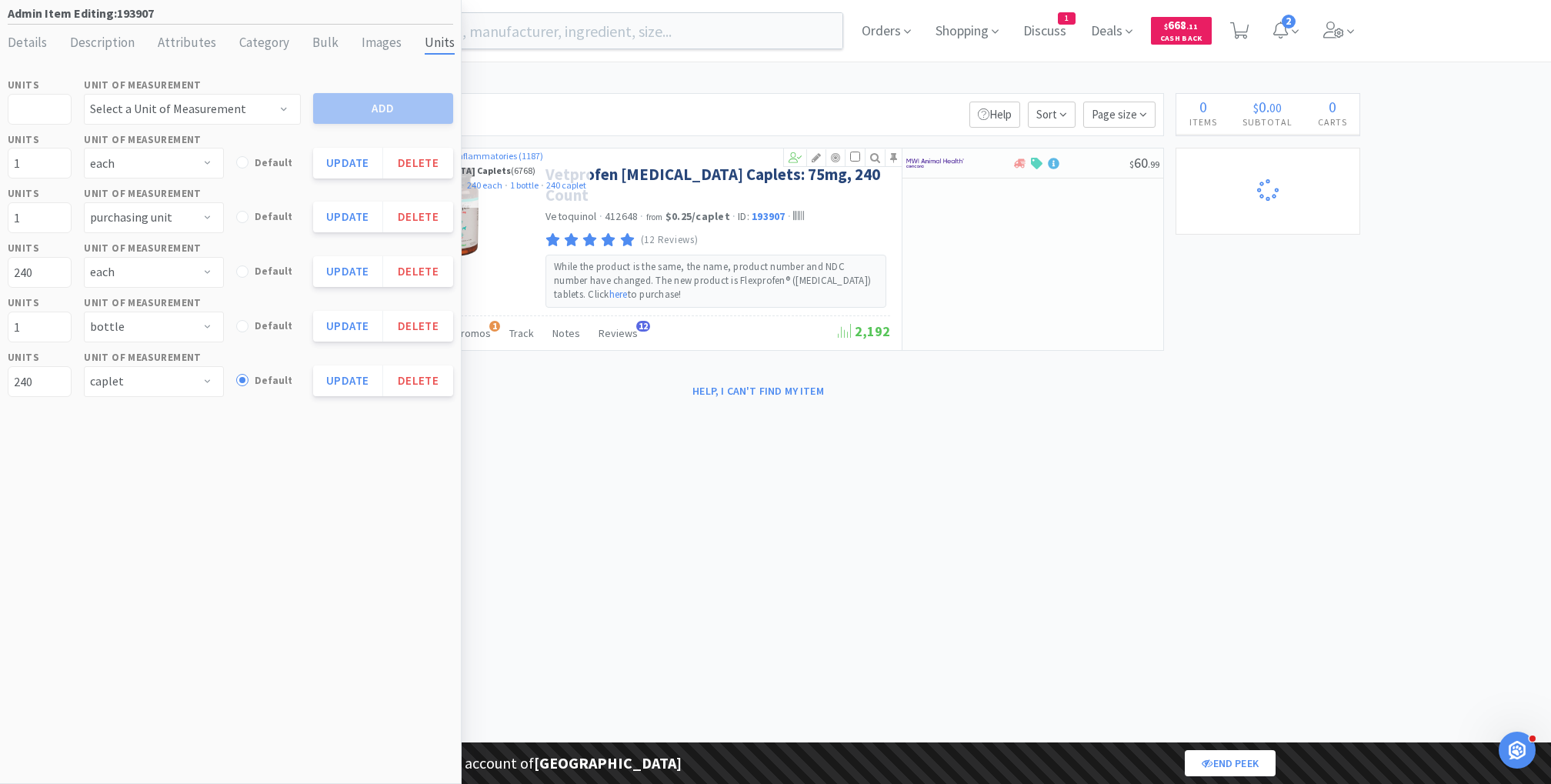
select select "3"
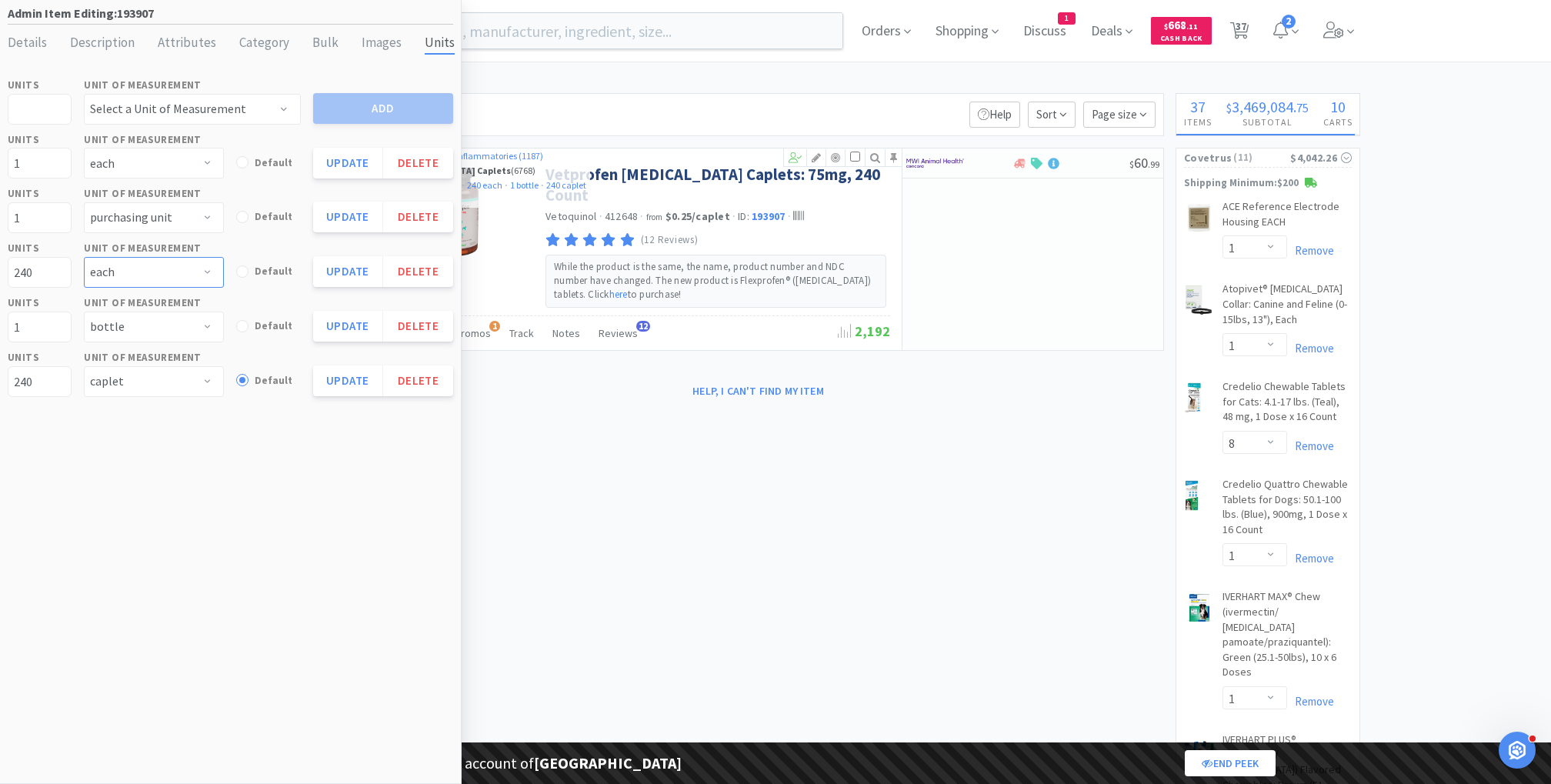
click at [157, 279] on select "applicator bag bottle box bucket can caplet capsule case [MEDICAL_DATA] chew co…" at bounding box center [154, 272] width 140 height 31
select select "tablet"
click at [84, 257] on select "applicator bag bottle box bucket can caplet capsule case [MEDICAL_DATA] chew co…" at bounding box center [154, 272] width 140 height 31
click at [329, 279] on button "Update" at bounding box center [348, 271] width 70 height 31
click at [339, 268] on button "Update" at bounding box center [348, 271] width 70 height 31
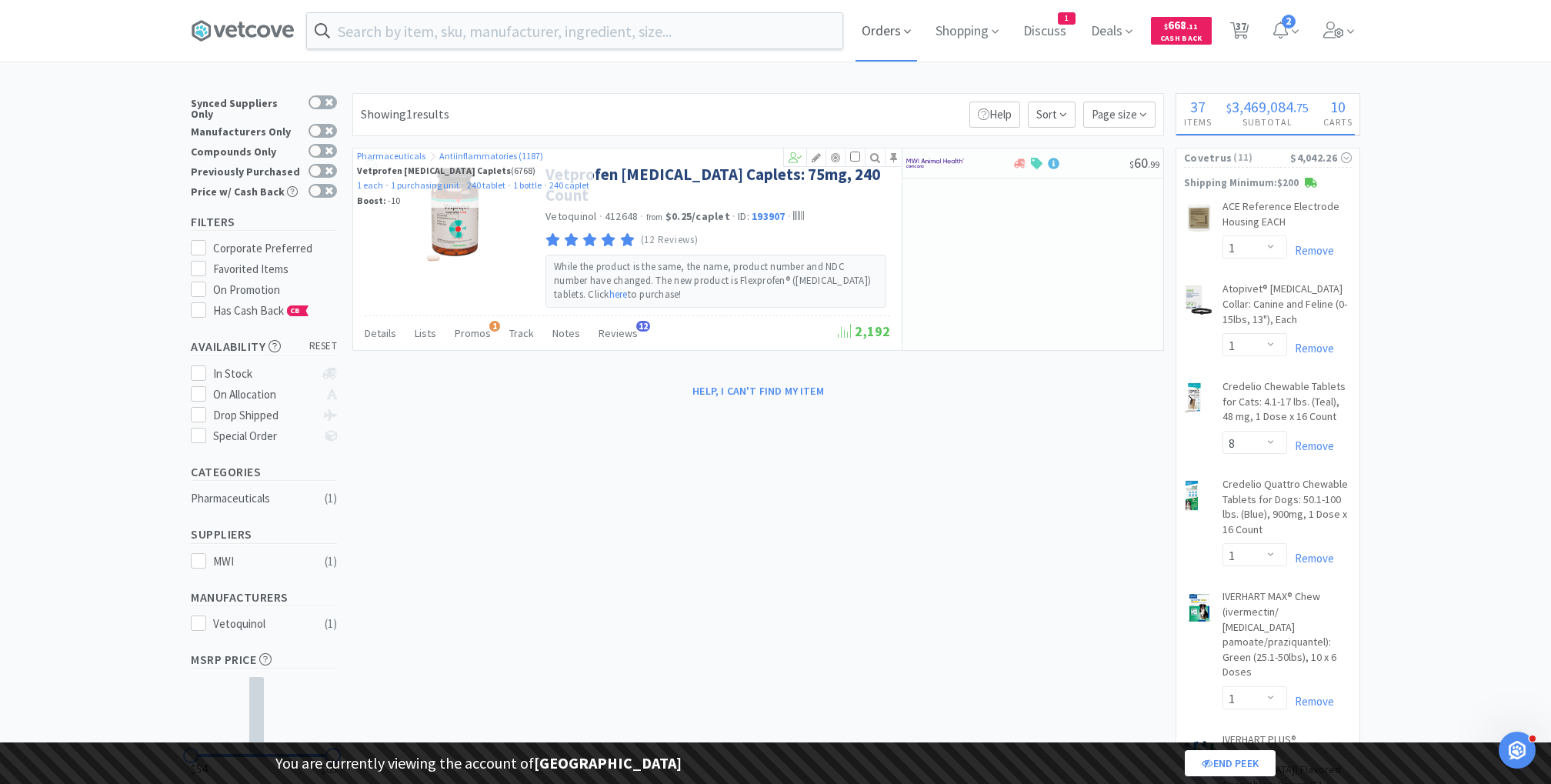
click at [880, 28] on span "Orders" at bounding box center [887, 31] width 61 height 61
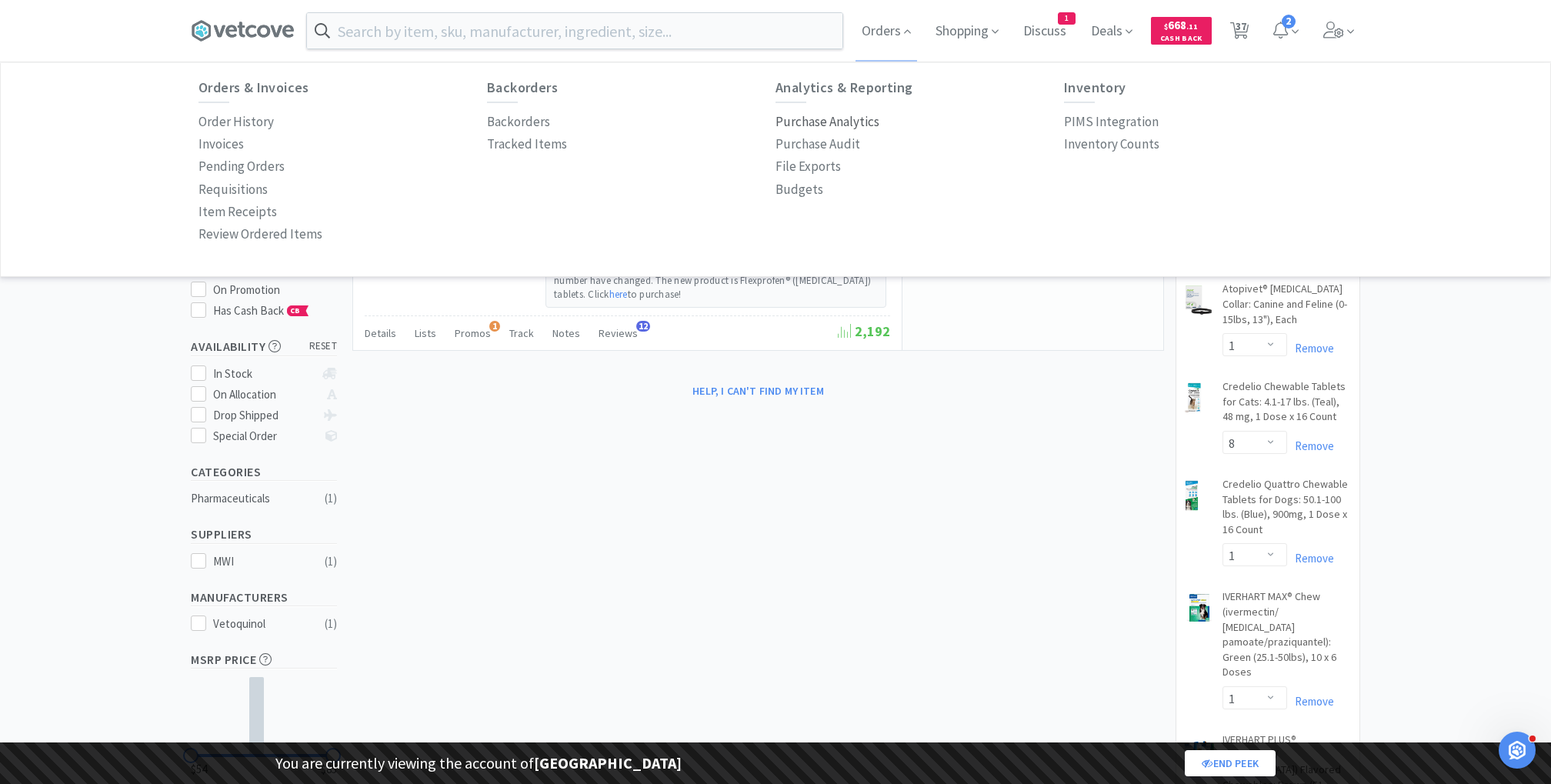
click at [824, 120] on p "Purchase Analytics" at bounding box center [827, 122] width 104 height 20
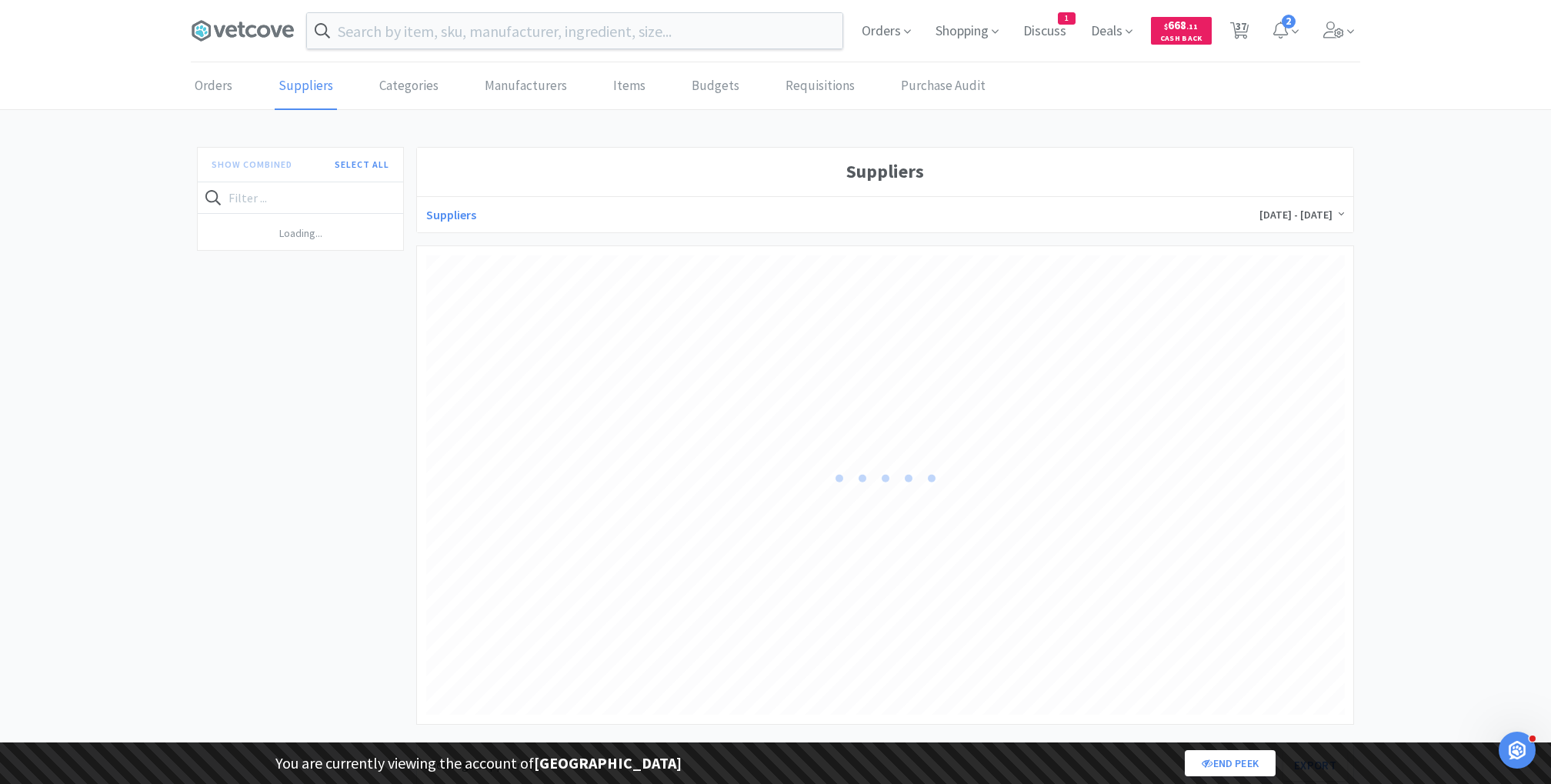
scroll to position [458, 918]
click at [620, 89] on link "Items" at bounding box center [629, 87] width 40 height 47
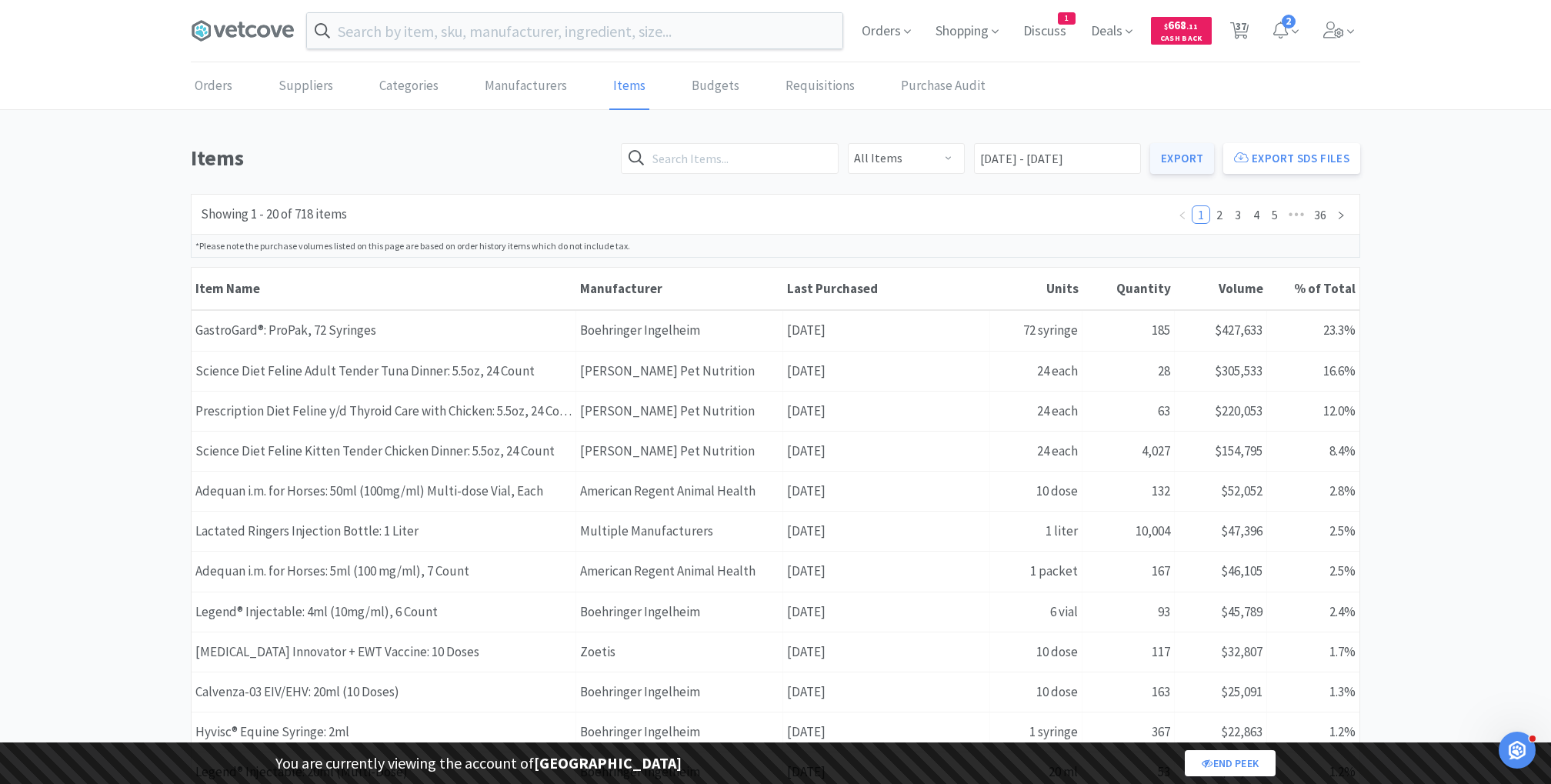
click at [1199, 164] on link "Export" at bounding box center [1182, 158] width 64 height 31
